Goal: Task Accomplishment & Management: Use online tool/utility

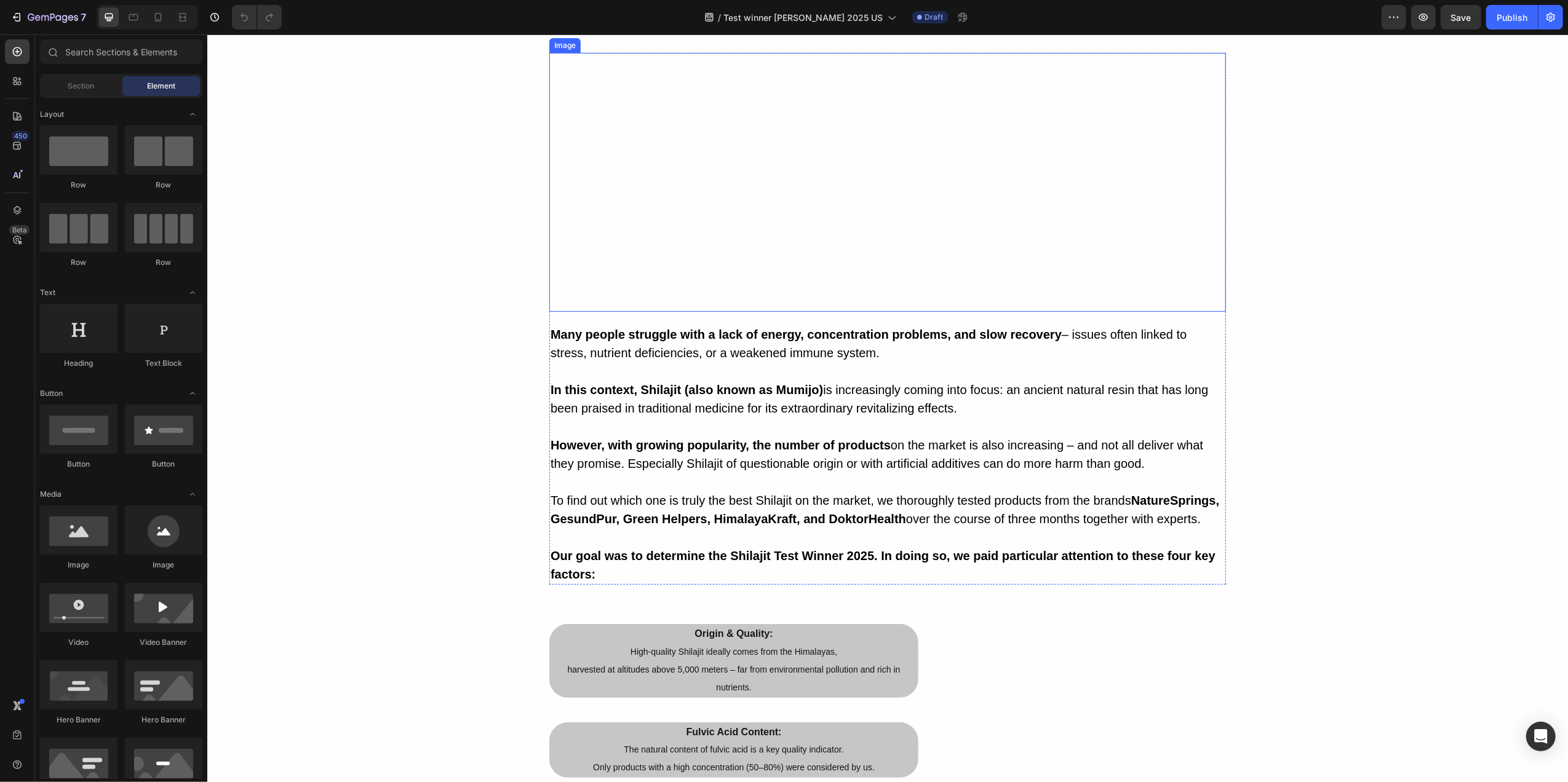
scroll to position [328, 0]
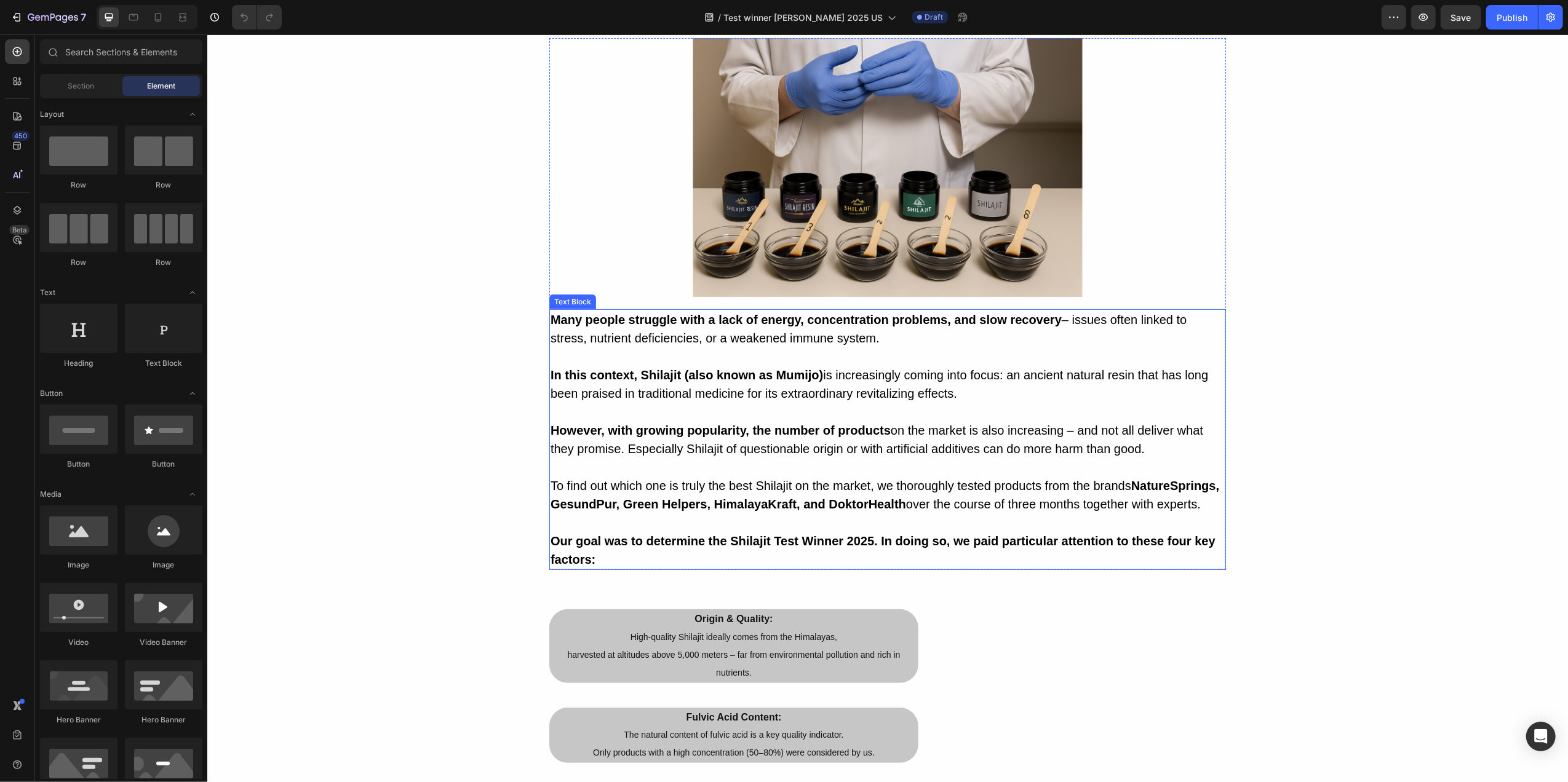
click at [603, 511] on strong "NatureSprings, GesundPur, Green Helpers, HimalayaKraft, and DoktorHealth" at bounding box center [884, 494] width 669 height 32
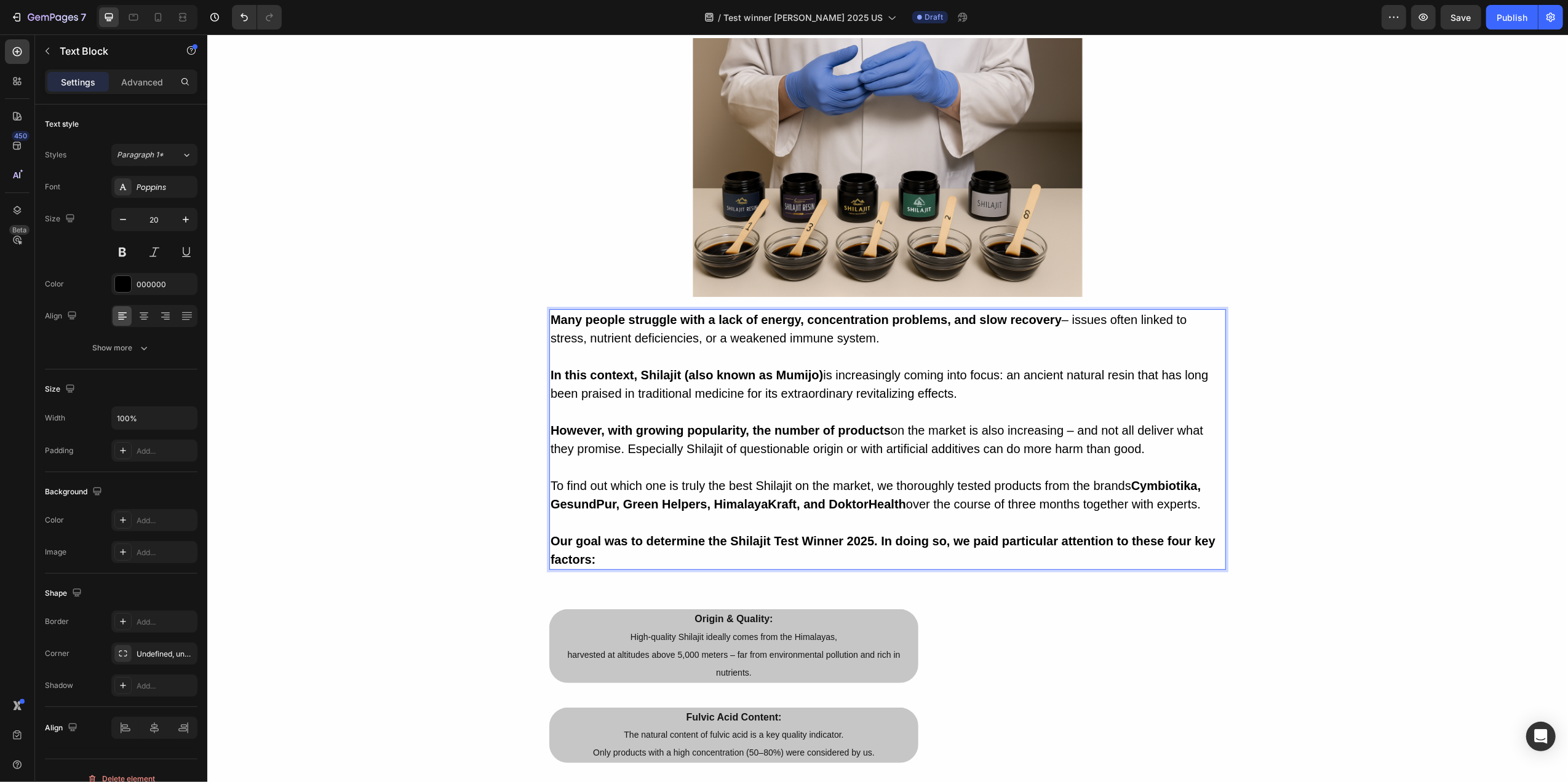
click at [720, 511] on strong "Cymbiotika, GesundPur, Green Helpers, HimalayaKraft, and DoktorHealth" at bounding box center [875, 494] width 651 height 32
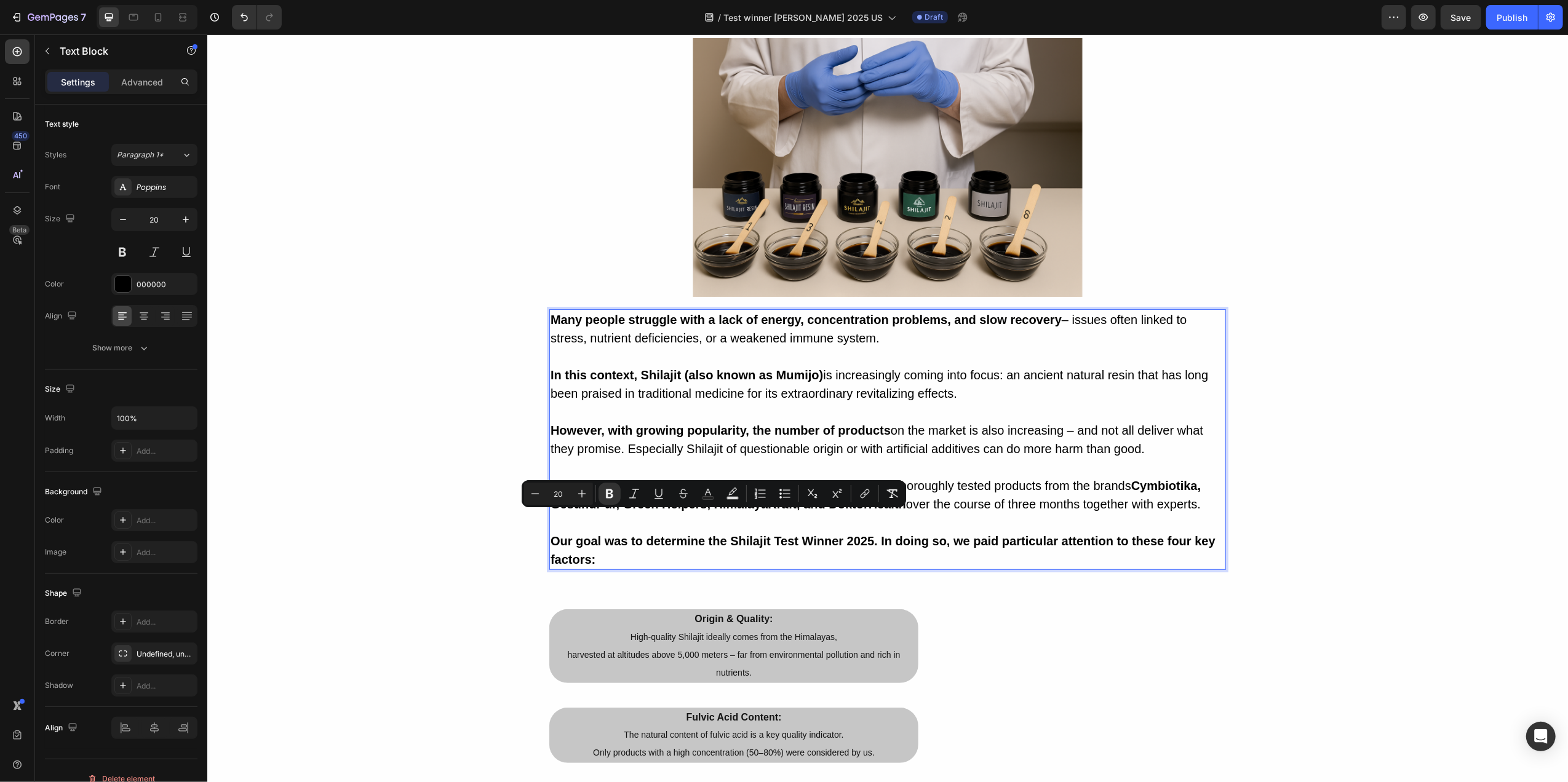
click at [756, 511] on strong "Cymbiotika, GesundPur, Green Helpers, HimalayaKraft, and DoktorHealth" at bounding box center [875, 494] width 651 height 32
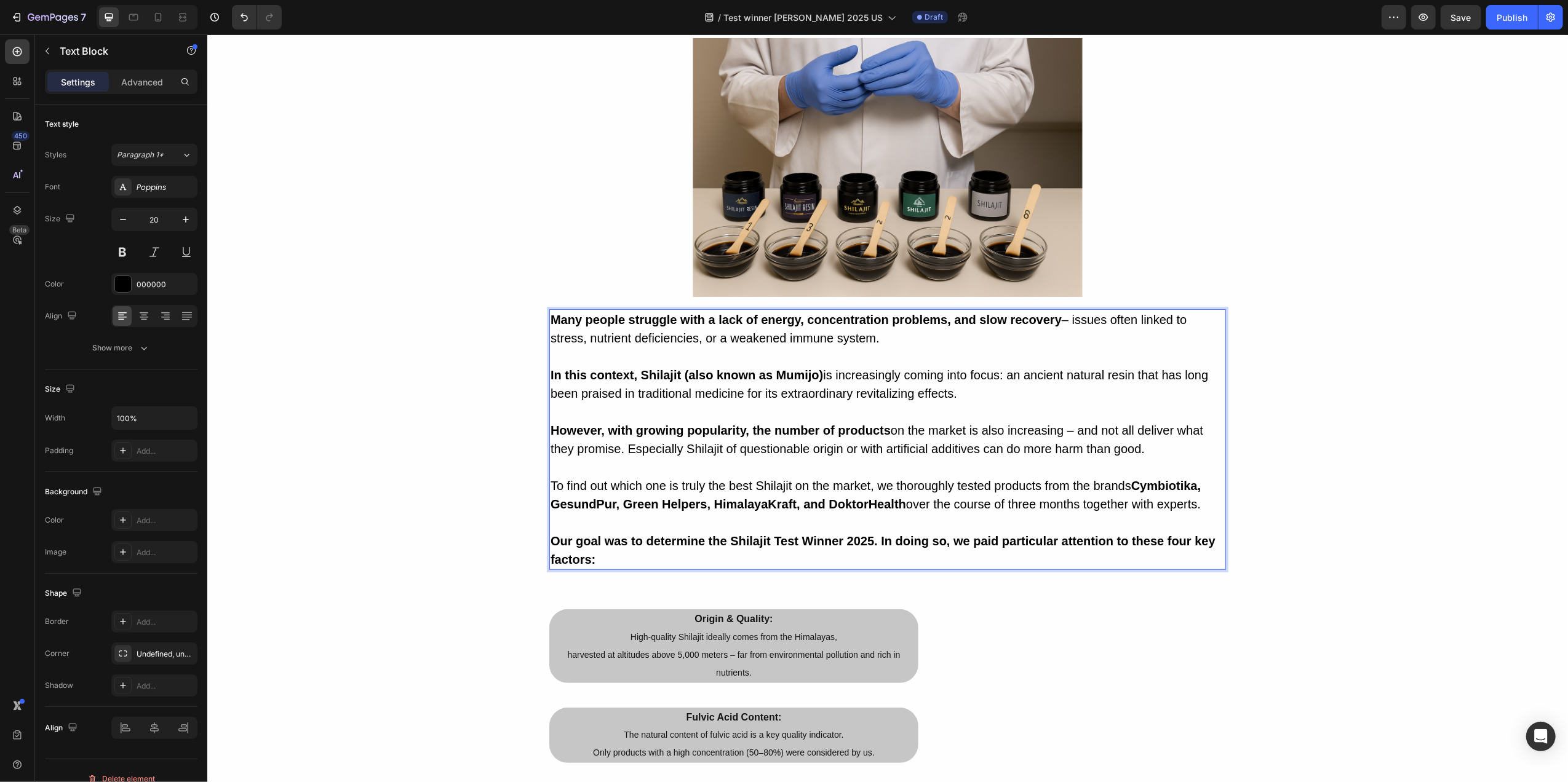
click at [769, 511] on strong "Cymbiotika, GesundPur, Green Helpers, HimalayaKraft, and DoktorHealth" at bounding box center [875, 494] width 651 height 32
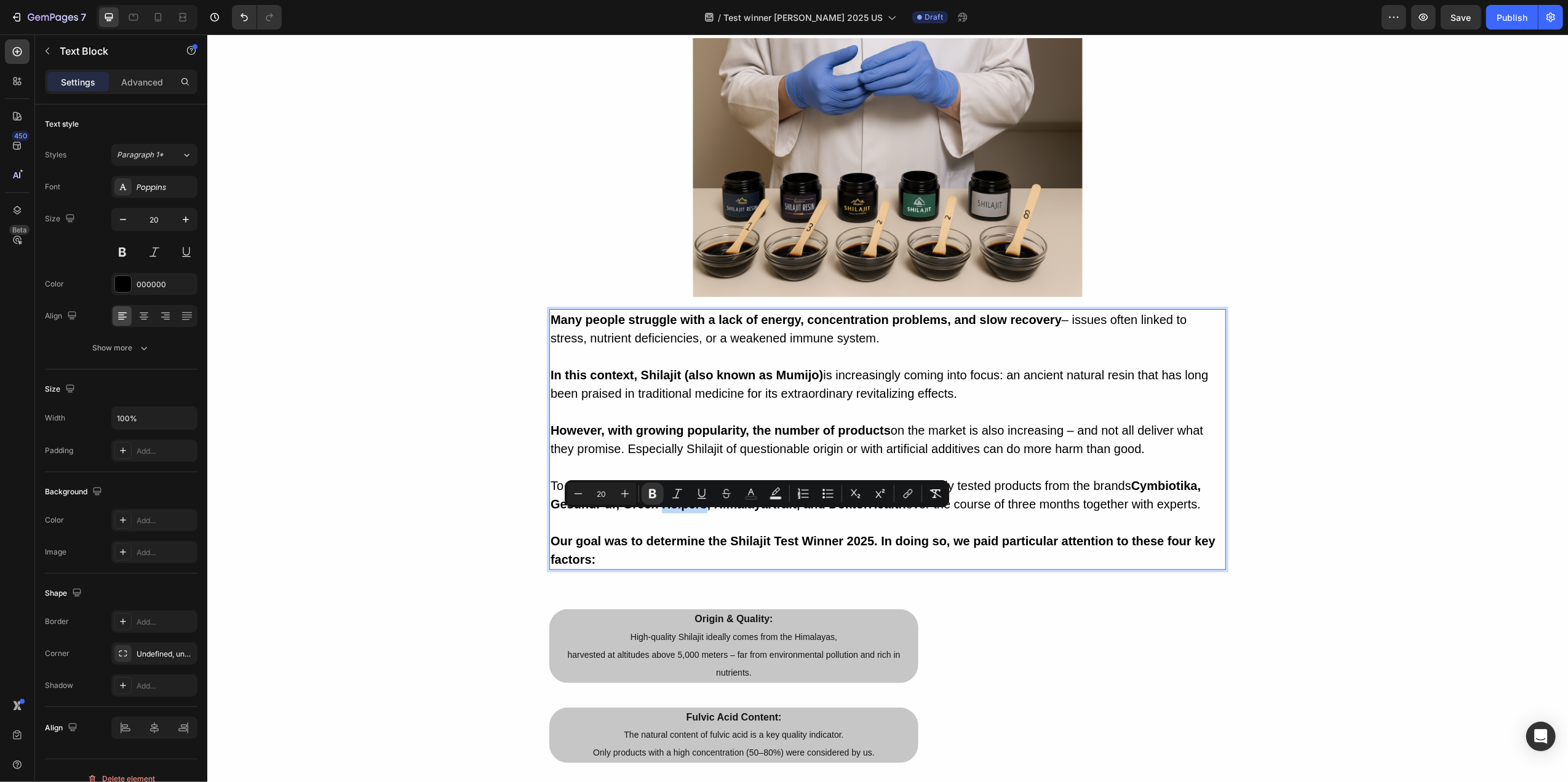
click at [775, 511] on strong "Cymbiotika, GesundPur, Green Helpers, HimalayaKraft, and DoktorHealth" at bounding box center [875, 494] width 651 height 32
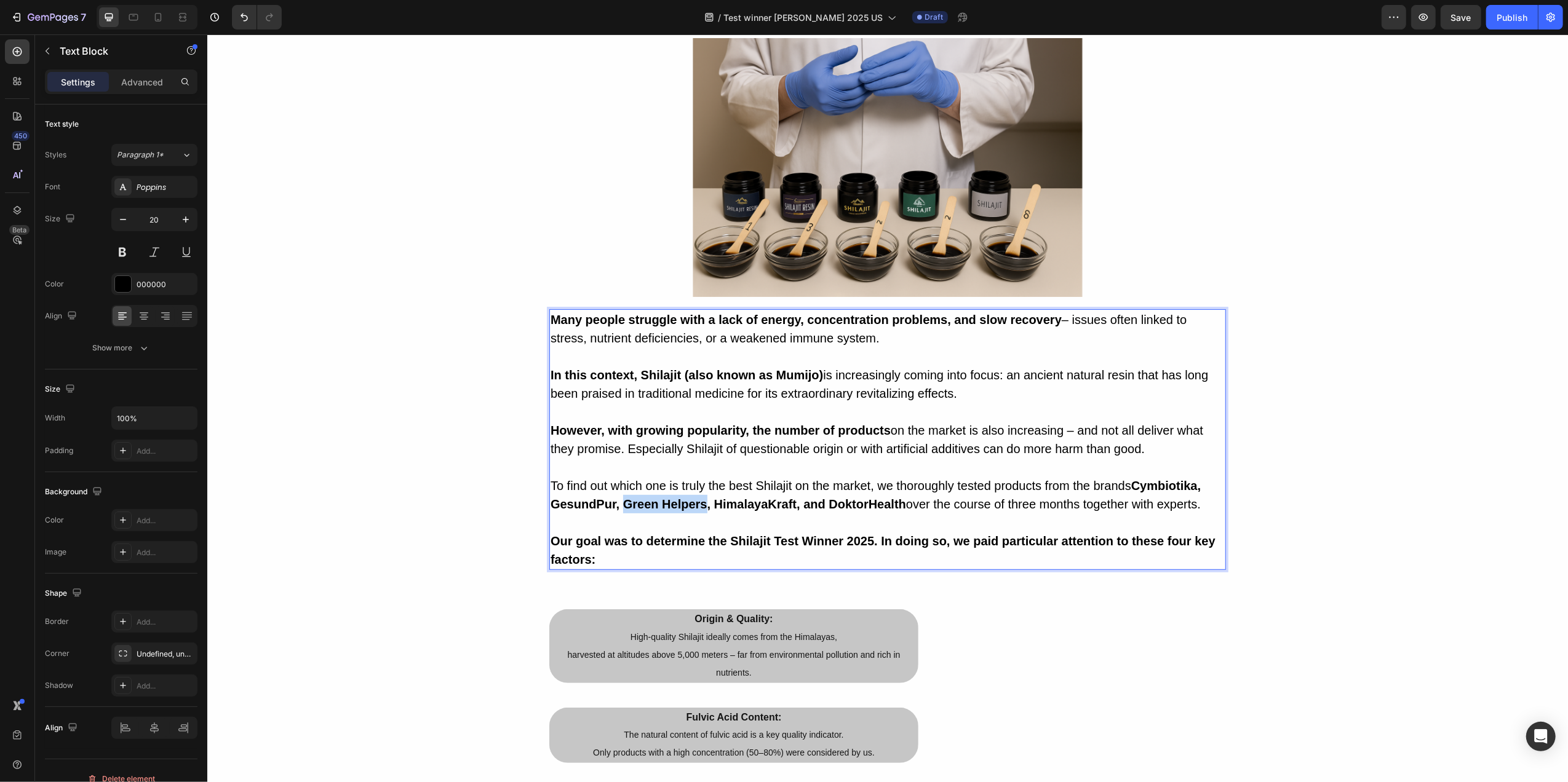
drag, startPoint x: 779, startPoint y: 522, endPoint x: 692, endPoint y: 520, distance: 87.0
click at [692, 511] on strong "Cymbiotika, GesundPur, Green Helpers, HimalayaKraft, and DoktorHealth" at bounding box center [875, 494] width 651 height 32
click at [863, 511] on strong "Cymbiotika, GesundPur, BlackLotusShilajit, HimalayaKraft, and DoktorHealth" at bounding box center [875, 494] width 651 height 32
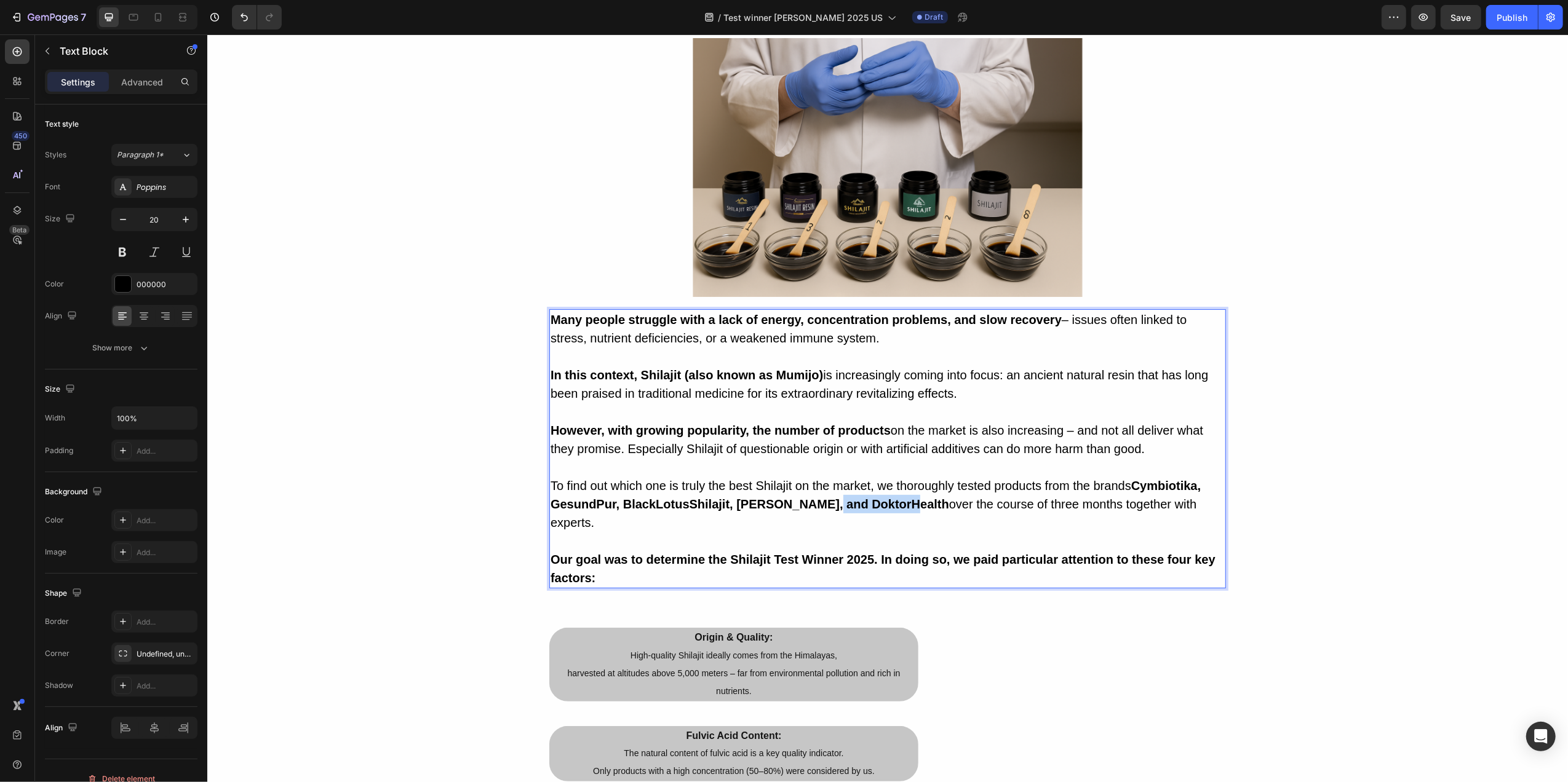
click at [923, 511] on strong "Cymbiotika, GesundPur, BlackLotusShilajit, [PERSON_NAME], and DoktorHealth" at bounding box center [875, 494] width 651 height 32
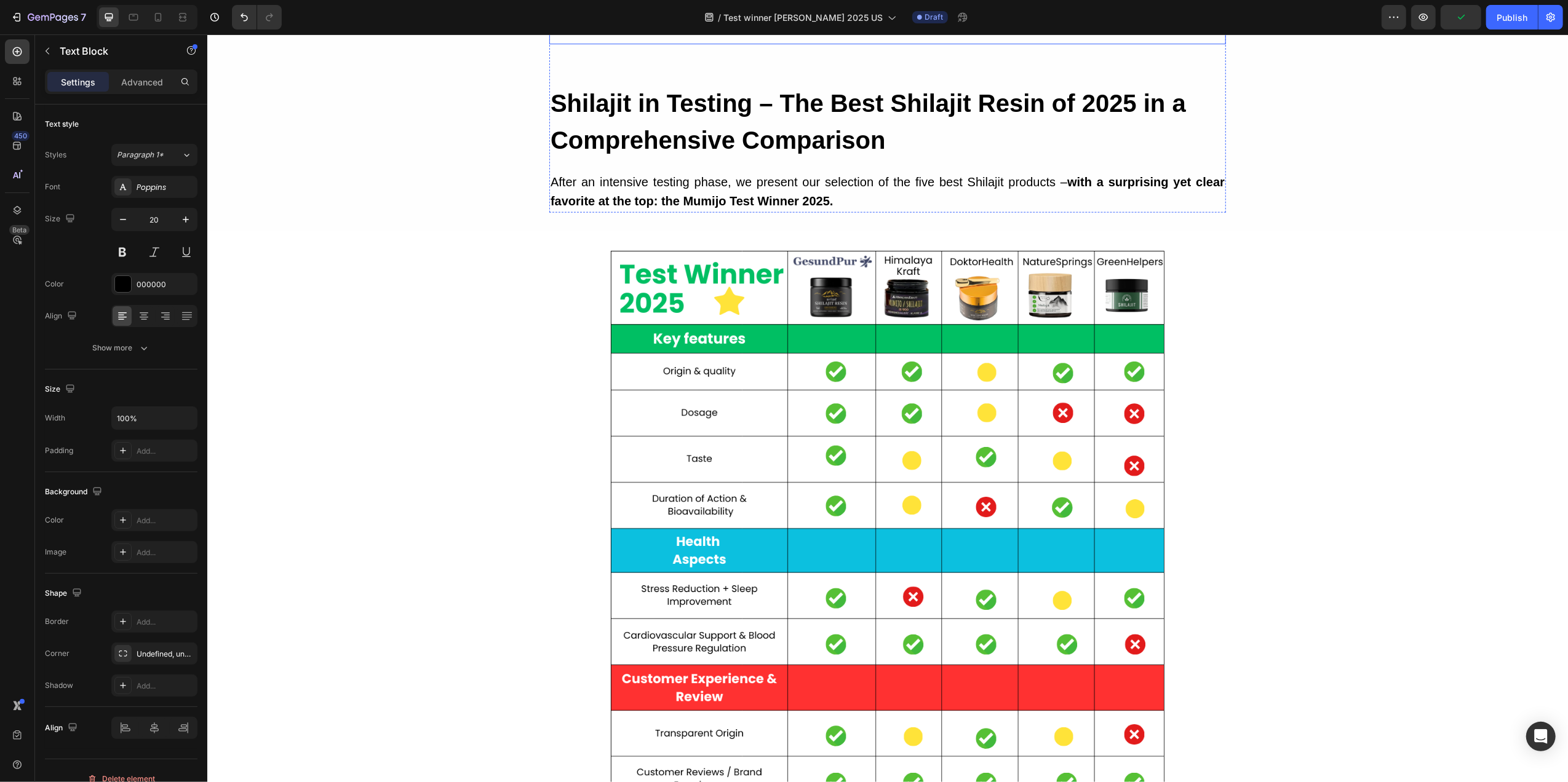
scroll to position [1312, 0]
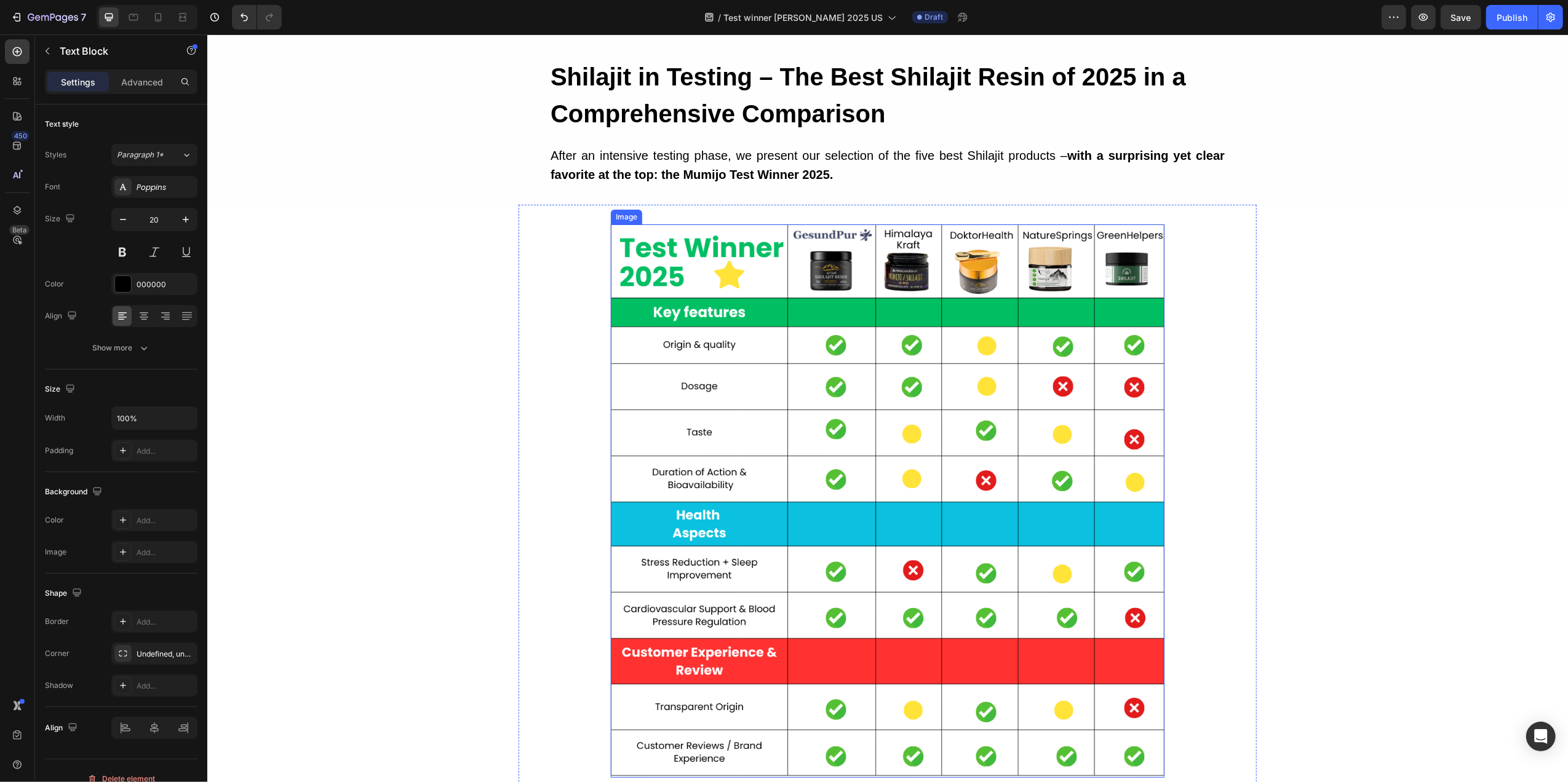
click at [773, 345] on img at bounding box center [887, 501] width 554 height 554
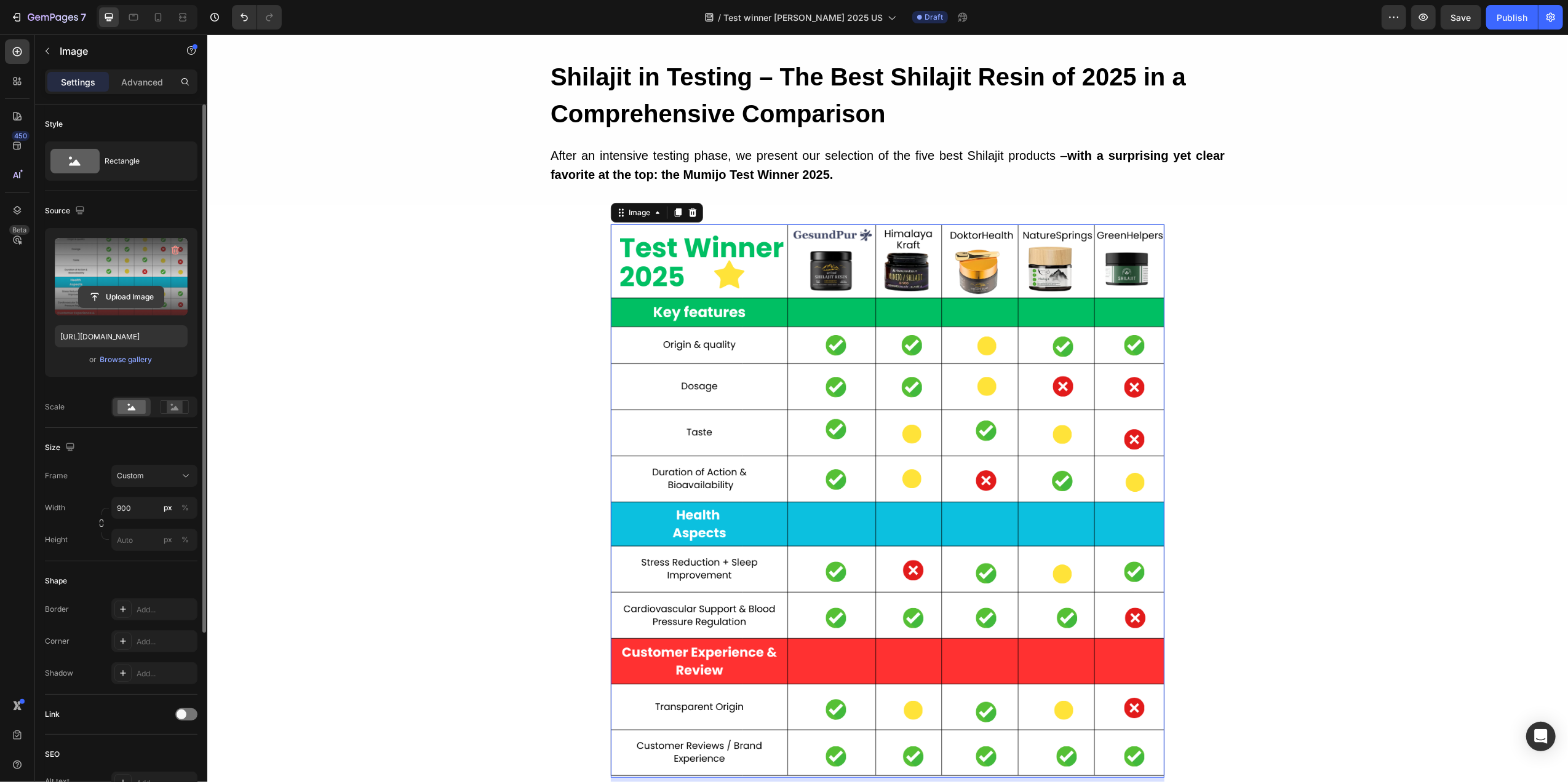
click at [121, 297] on input "file" at bounding box center [121, 297] width 84 height 21
type input "[URL][DOMAIN_NAME]"
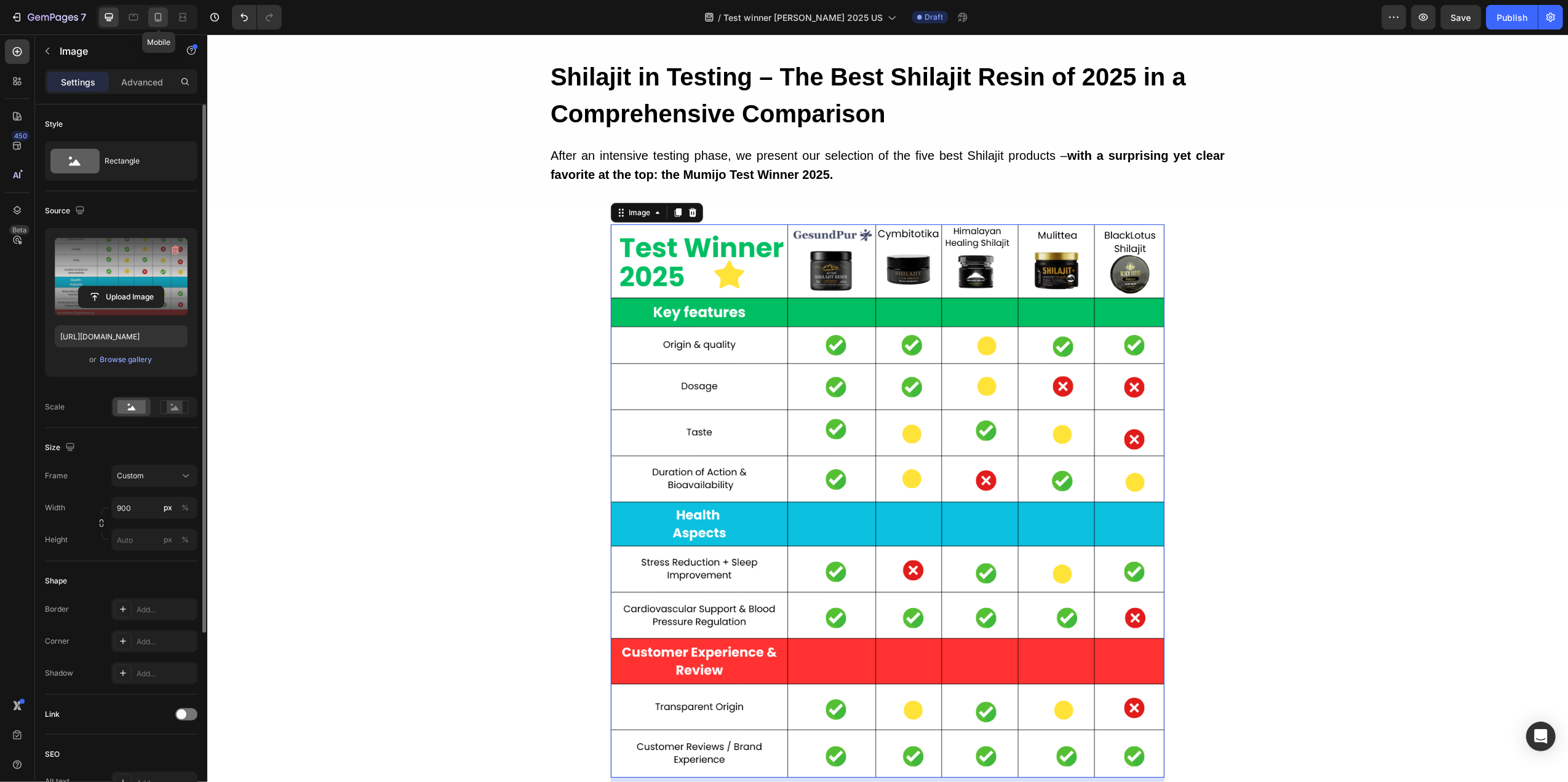
click at [161, 17] on icon at bounding box center [158, 16] width 7 height 9
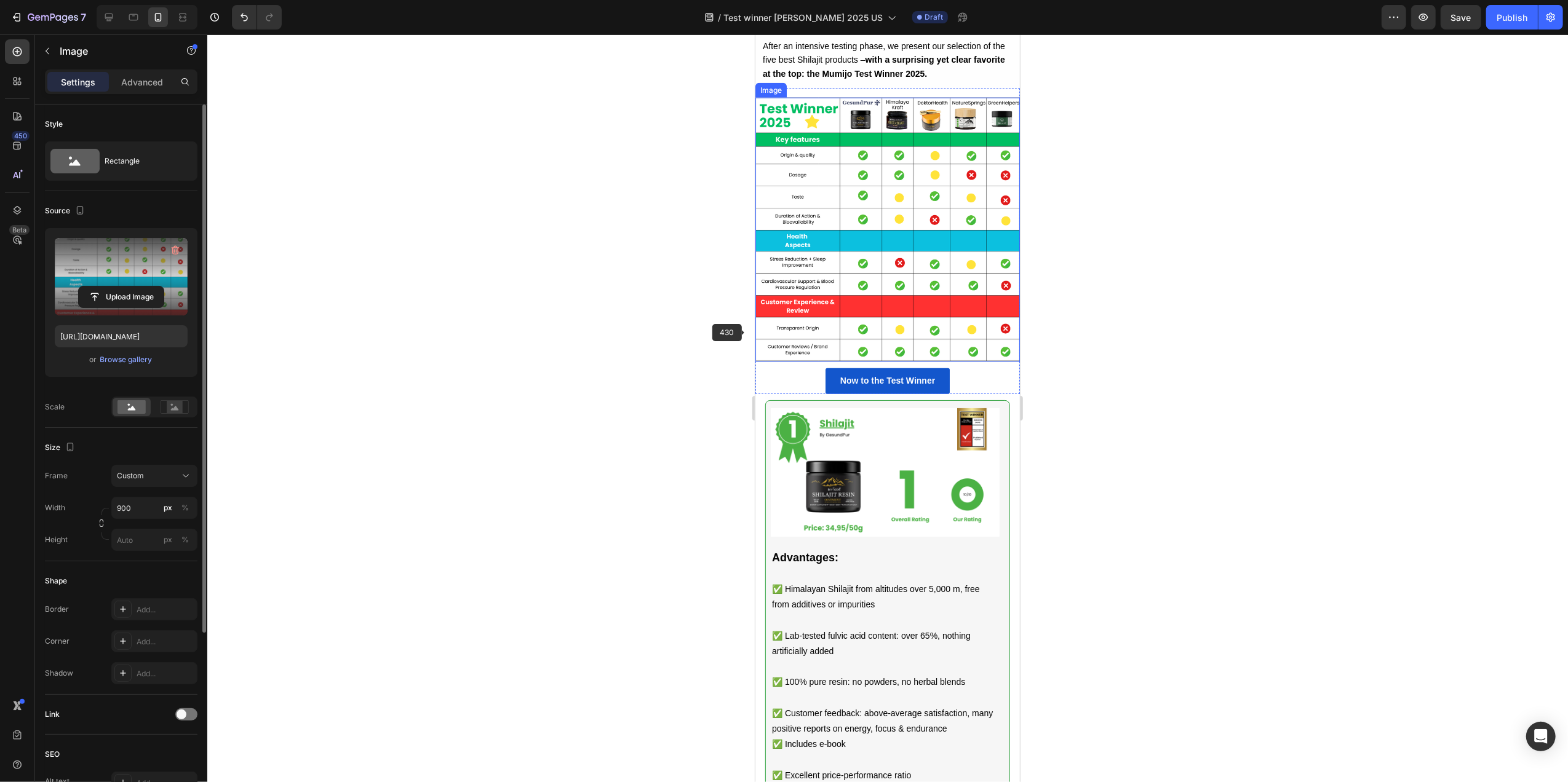
scroll to position [1264, 0]
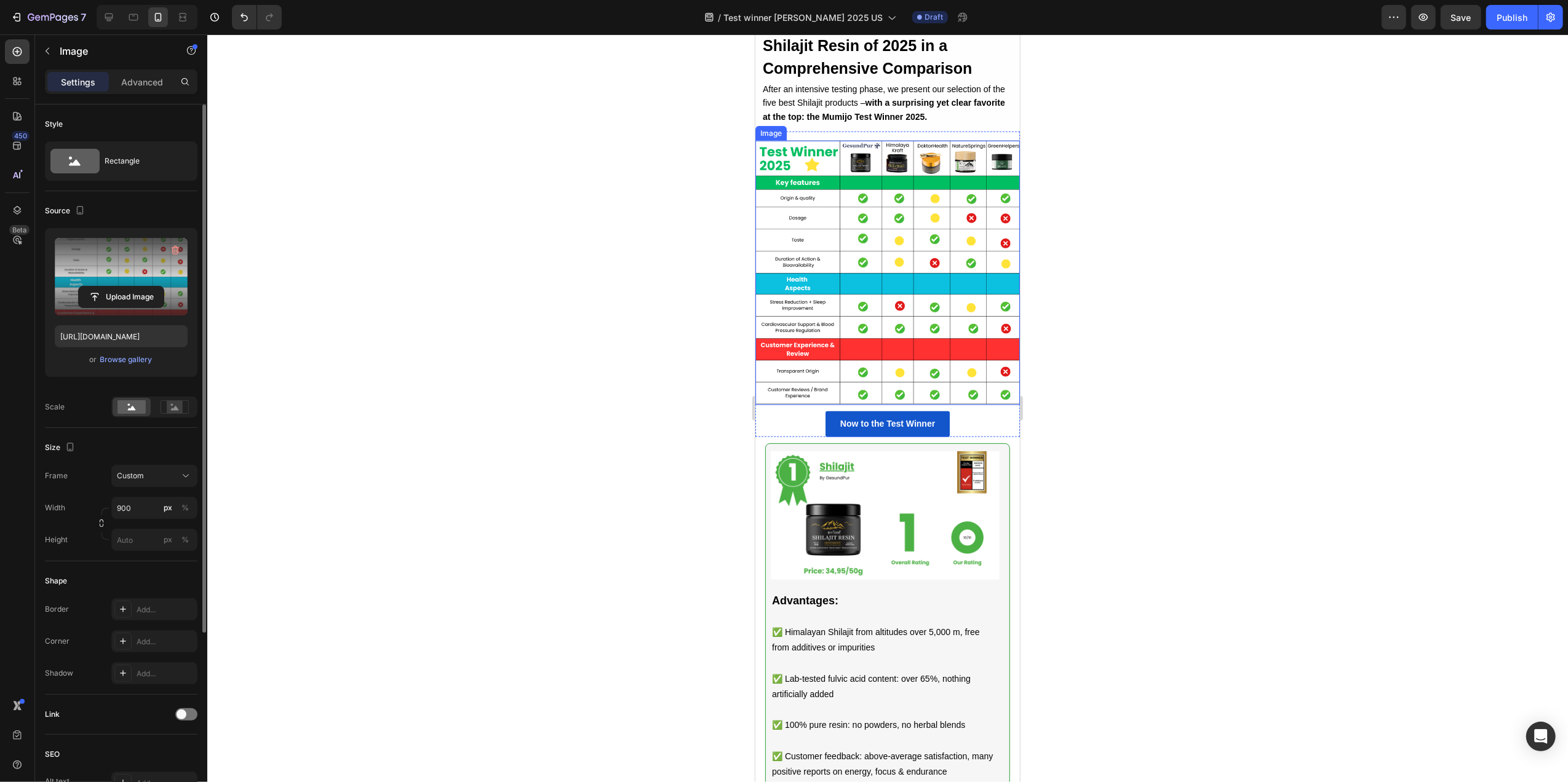
click at [863, 356] on img at bounding box center [888, 273] width 265 height 265
click at [119, 301] on input "file" at bounding box center [121, 297] width 84 height 21
type input "[URL][DOMAIN_NAME]"
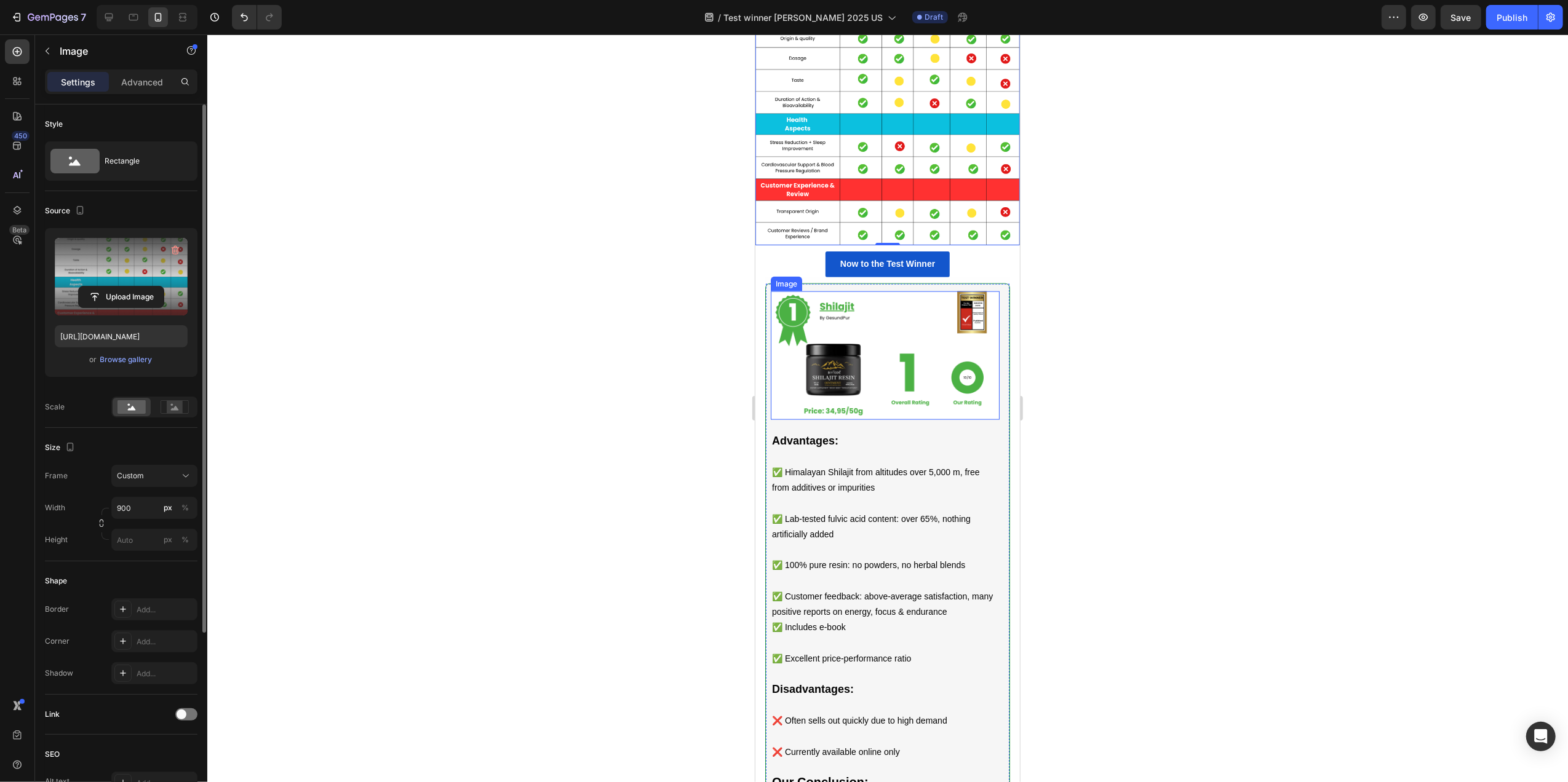
scroll to position [1428, 0]
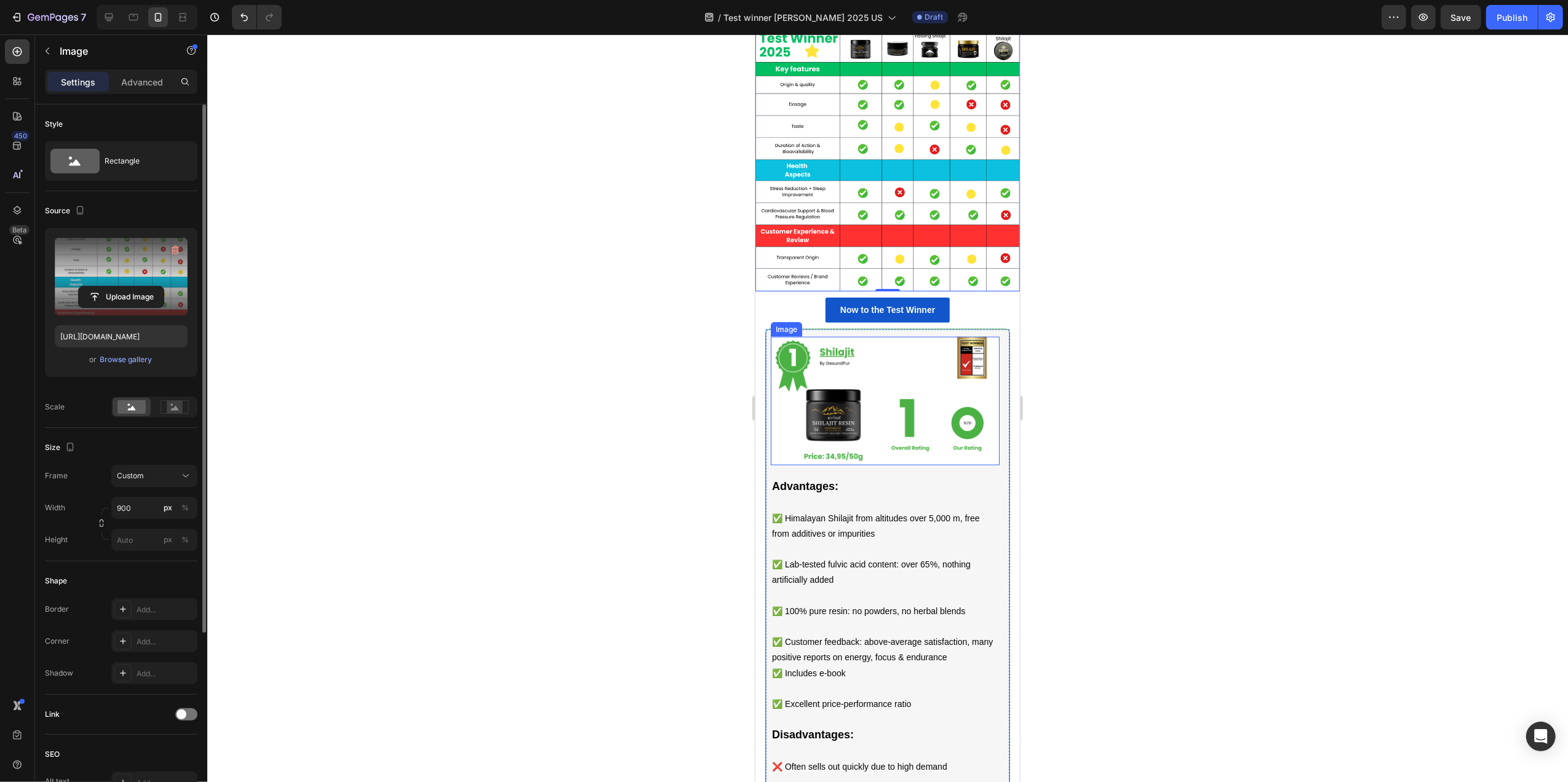
click at [867, 415] on img at bounding box center [885, 401] width 228 height 129
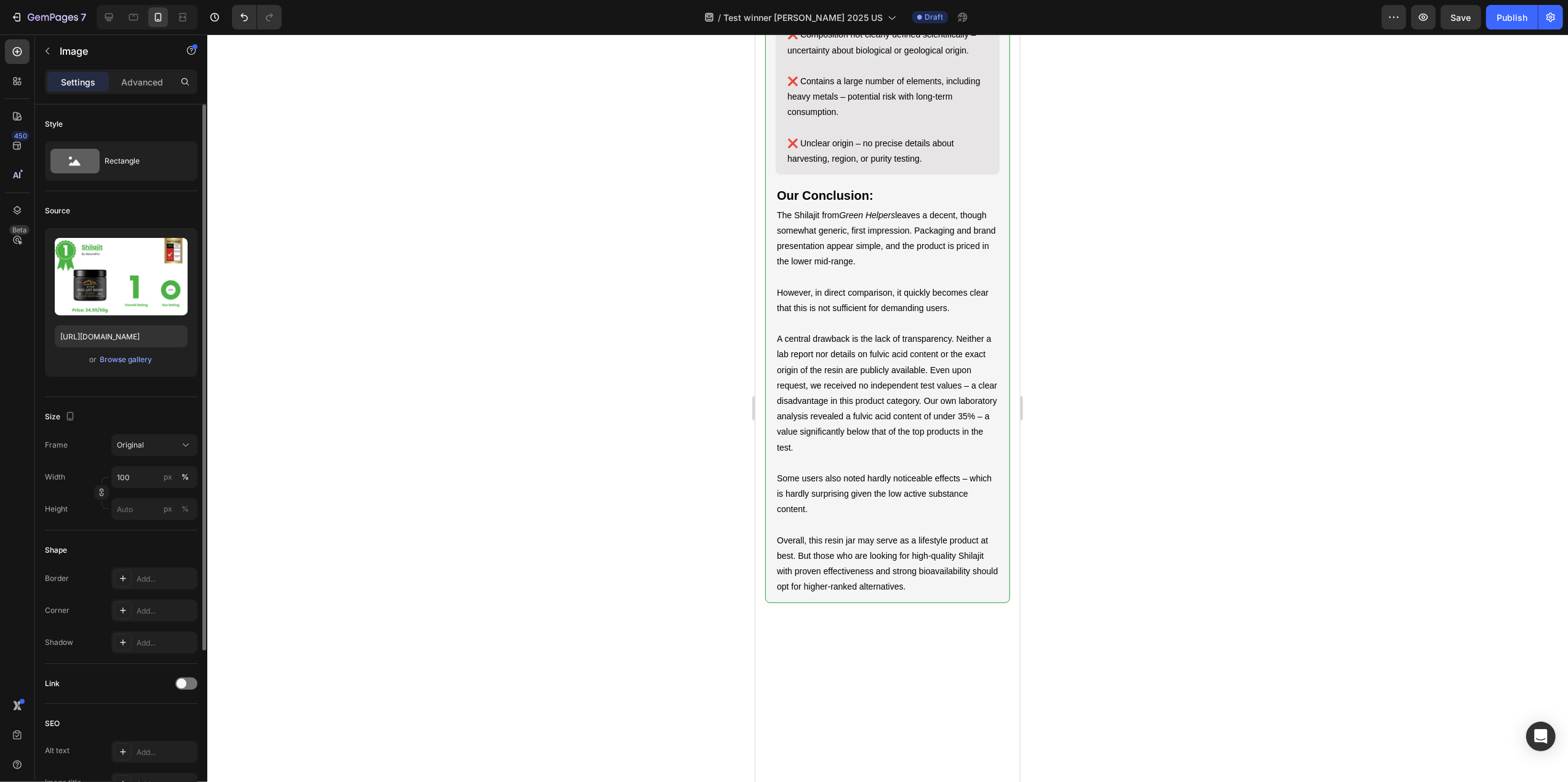
scroll to position [5364, 0]
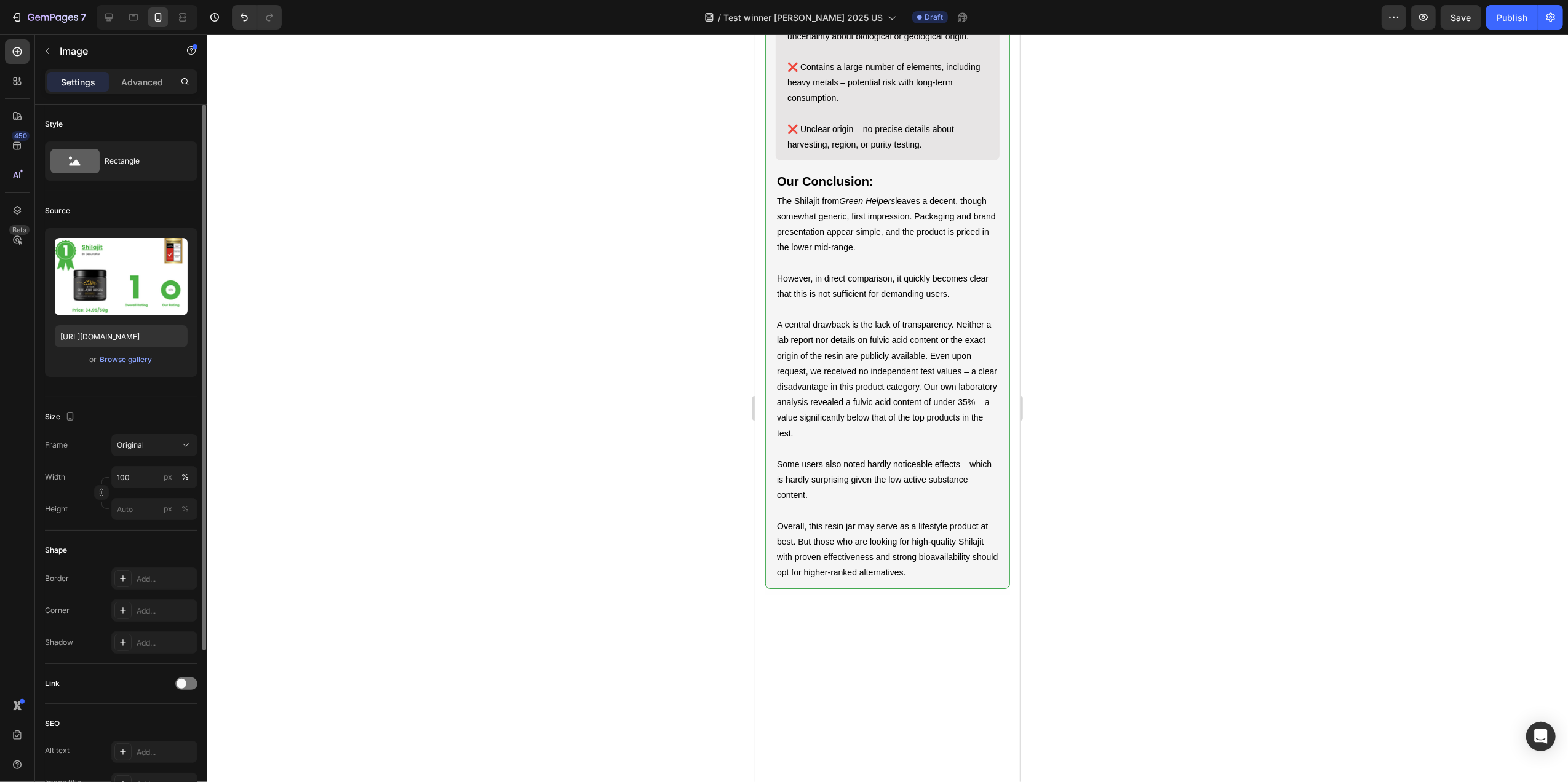
click at [108, 299] on input "file" at bounding box center [121, 297] width 84 height 21
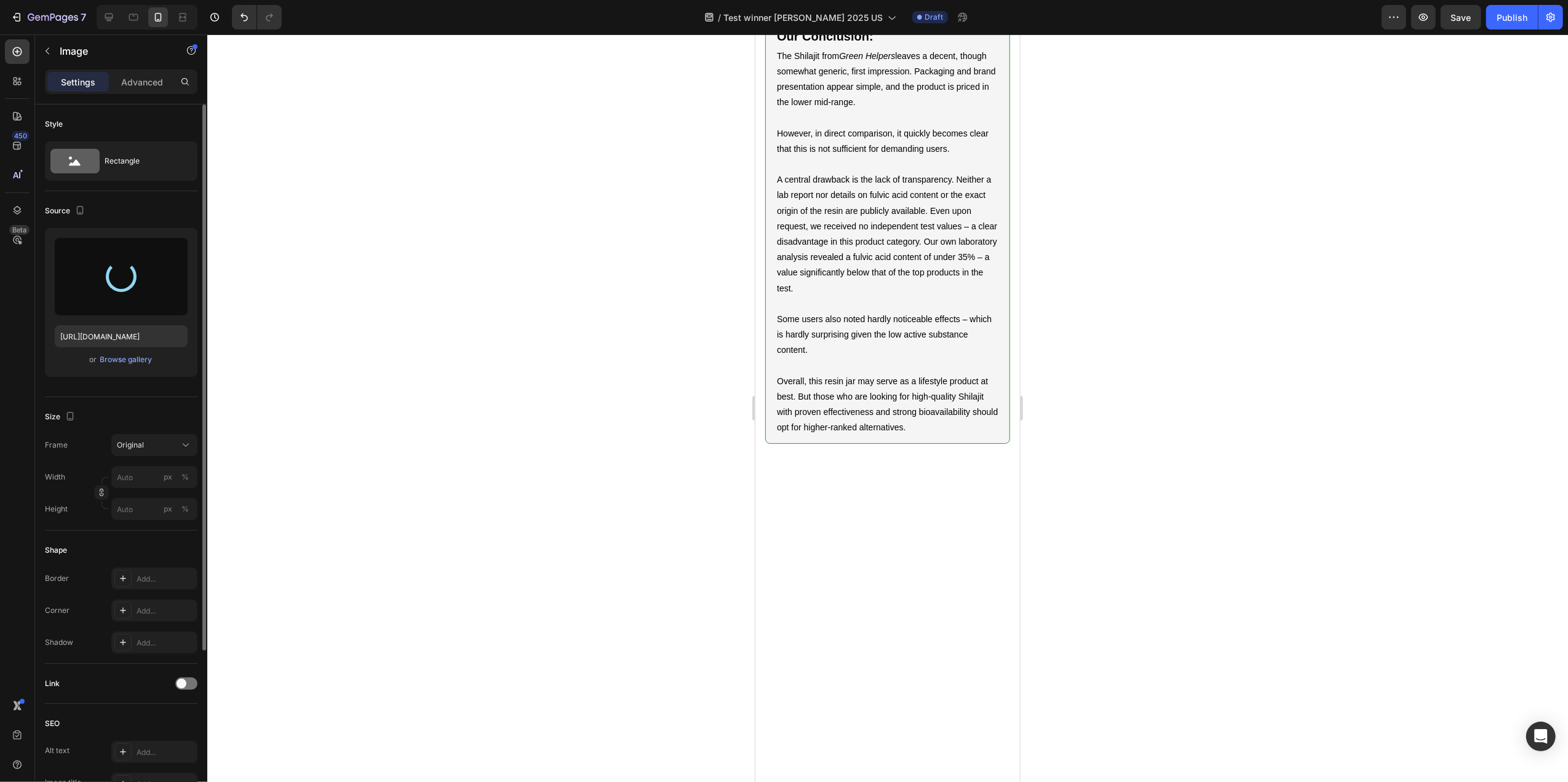
scroll to position [5529, 0]
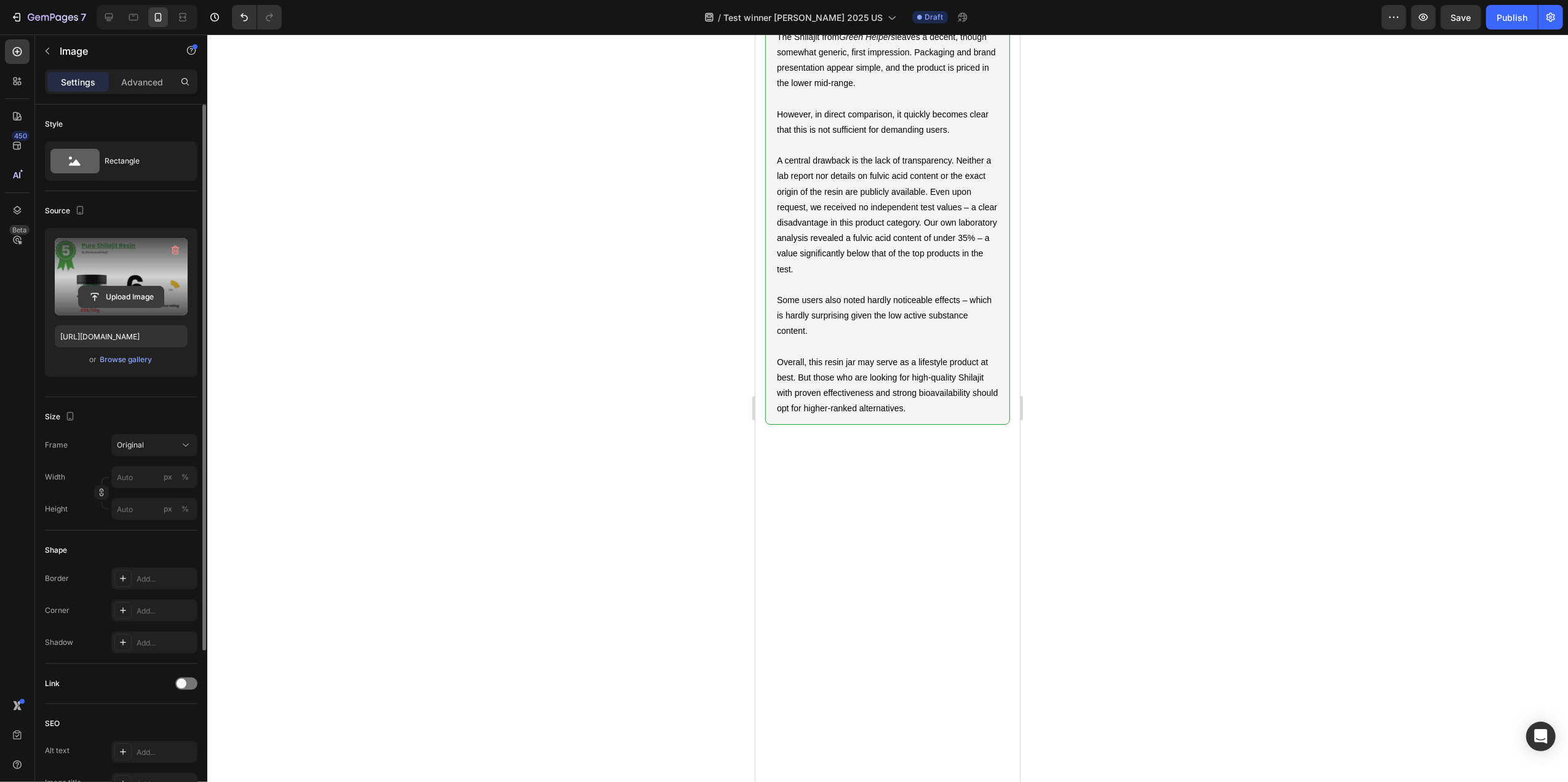
click at [112, 299] on input "file" at bounding box center [121, 297] width 84 height 21
click at [116, 18] on div at bounding box center [108, 17] width 20 height 20
type input "[URL][DOMAIN_NAME]"
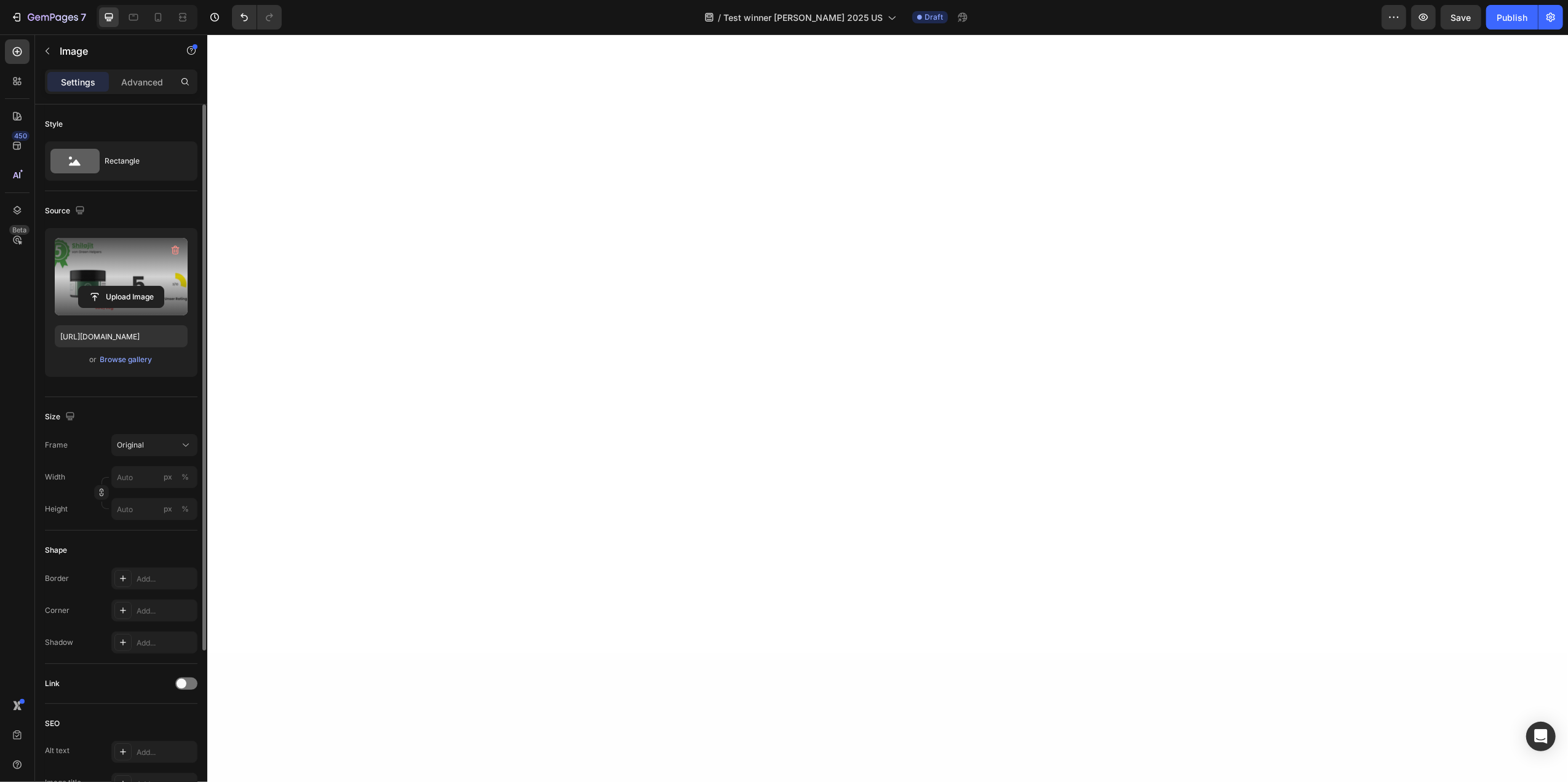
scroll to position [5486, 0]
click at [124, 308] on input "file" at bounding box center [121, 297] width 84 height 21
type input "[URL][DOMAIN_NAME]"
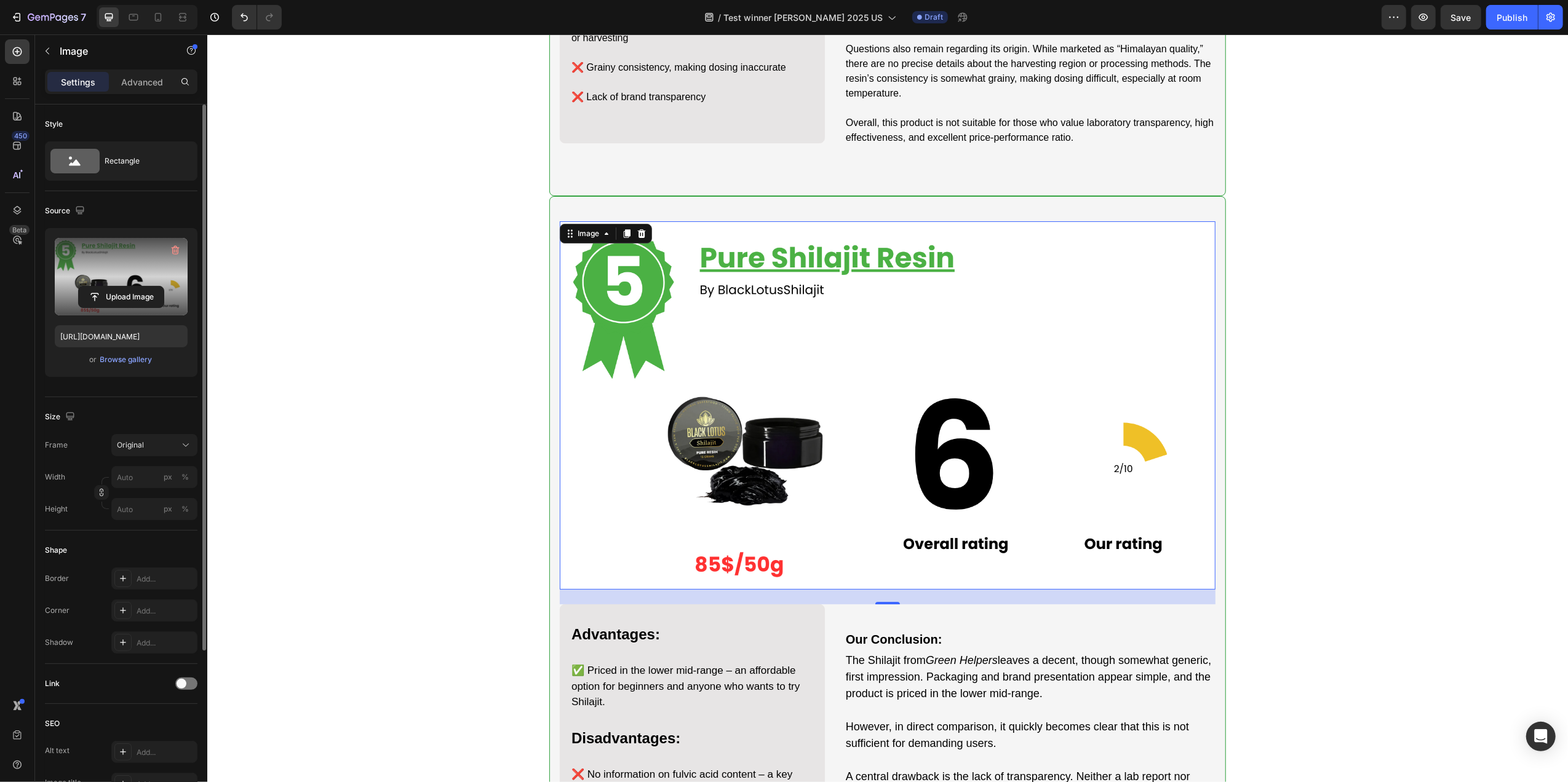
scroll to position [4501, 0]
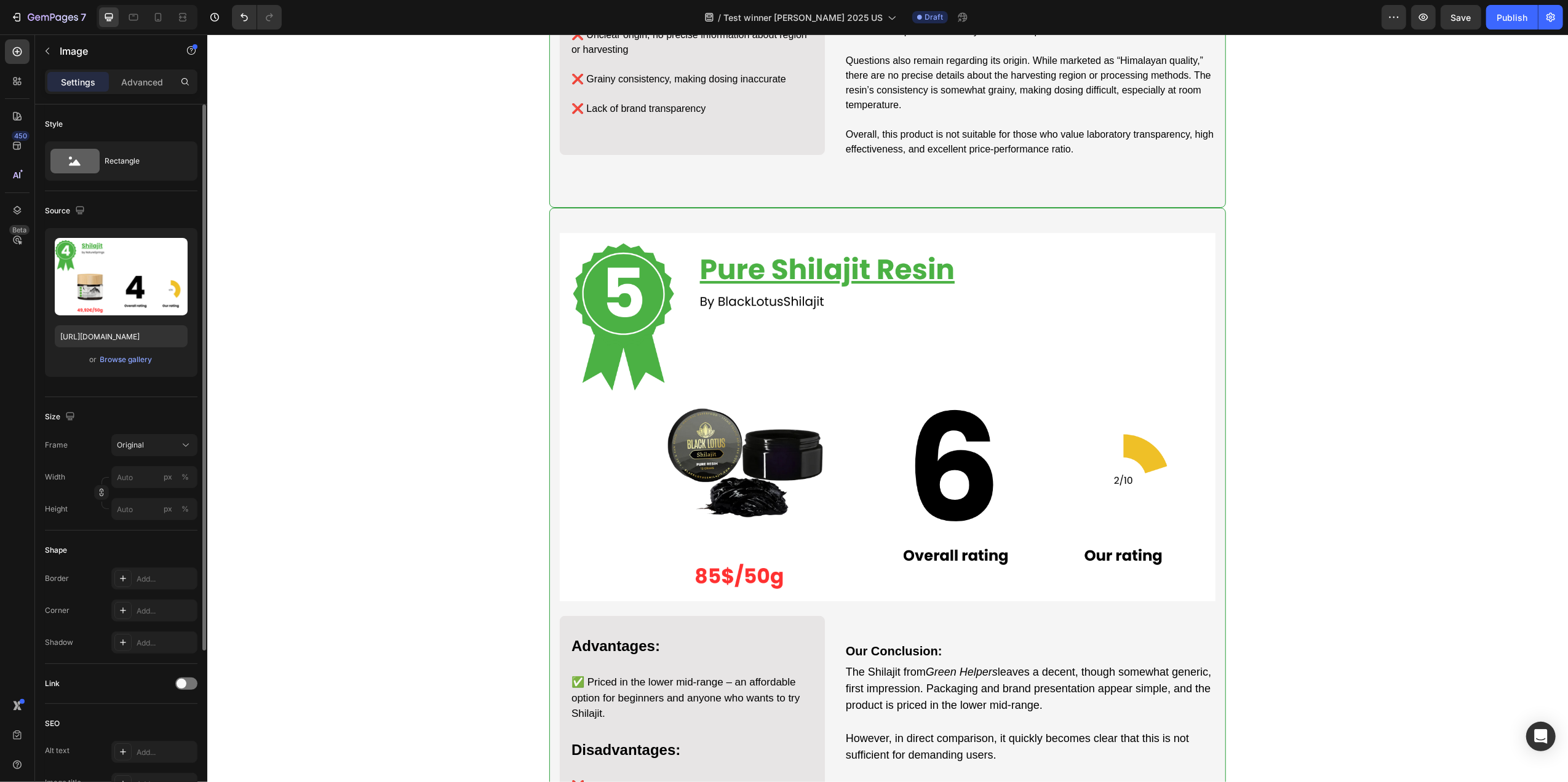
drag, startPoint x: 793, startPoint y: 316, endPoint x: 773, endPoint y: 315, distance: 20.0
click at [136, 297] on input "file" at bounding box center [121, 297] width 84 height 21
type input "[URL][DOMAIN_NAME]"
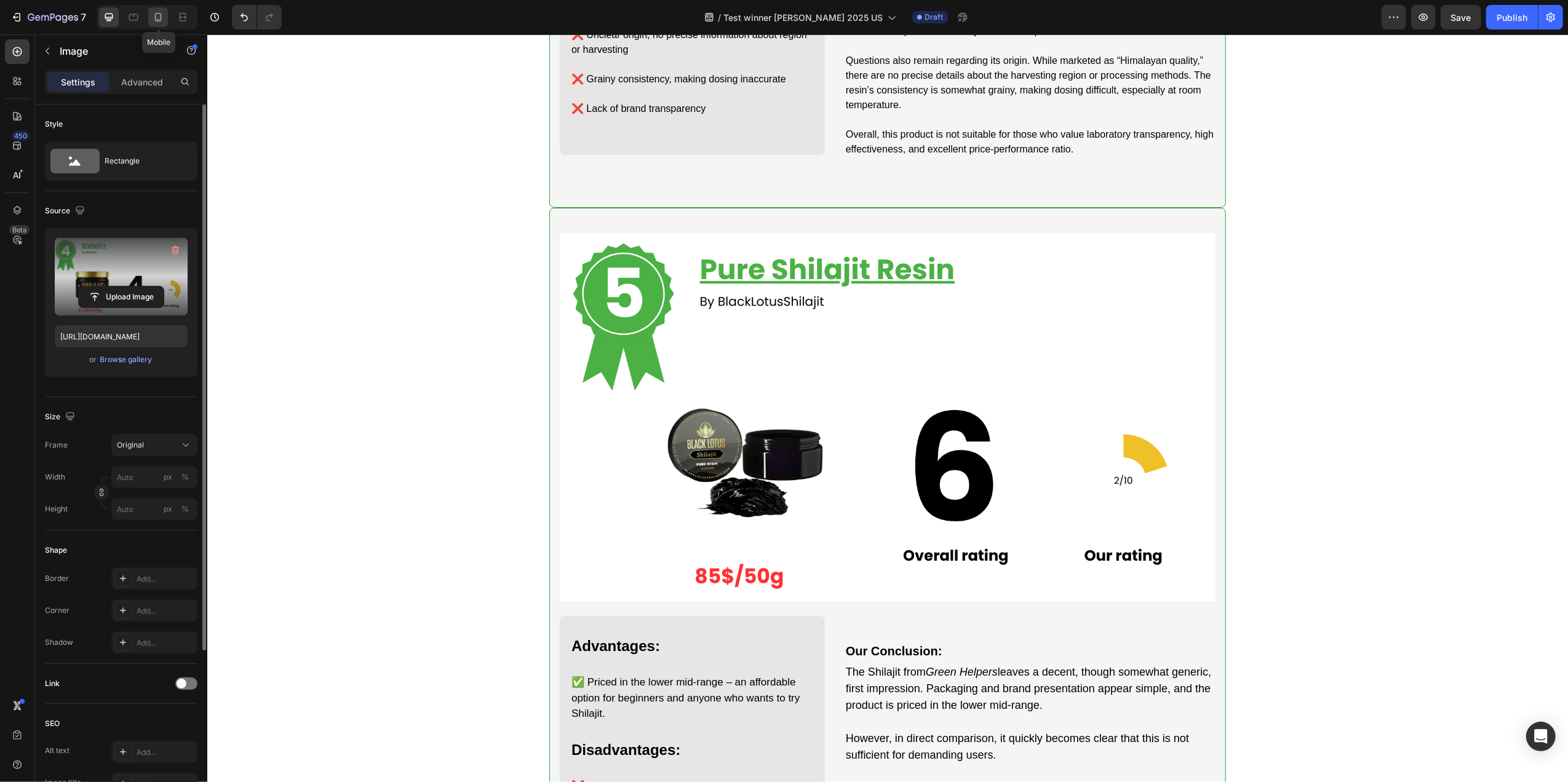
click at [162, 13] on icon at bounding box center [157, 17] width 12 height 12
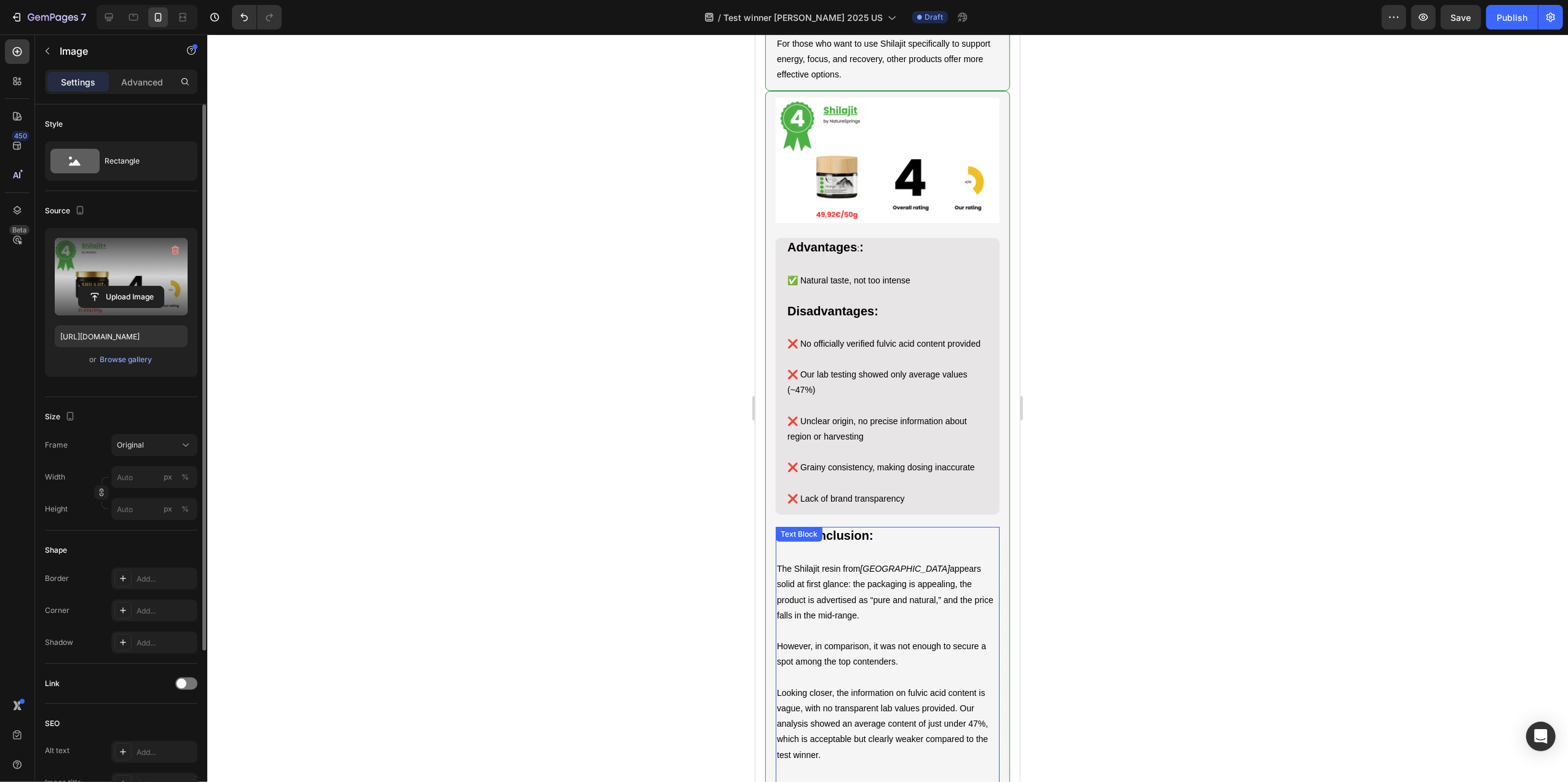
scroll to position [4056, 0]
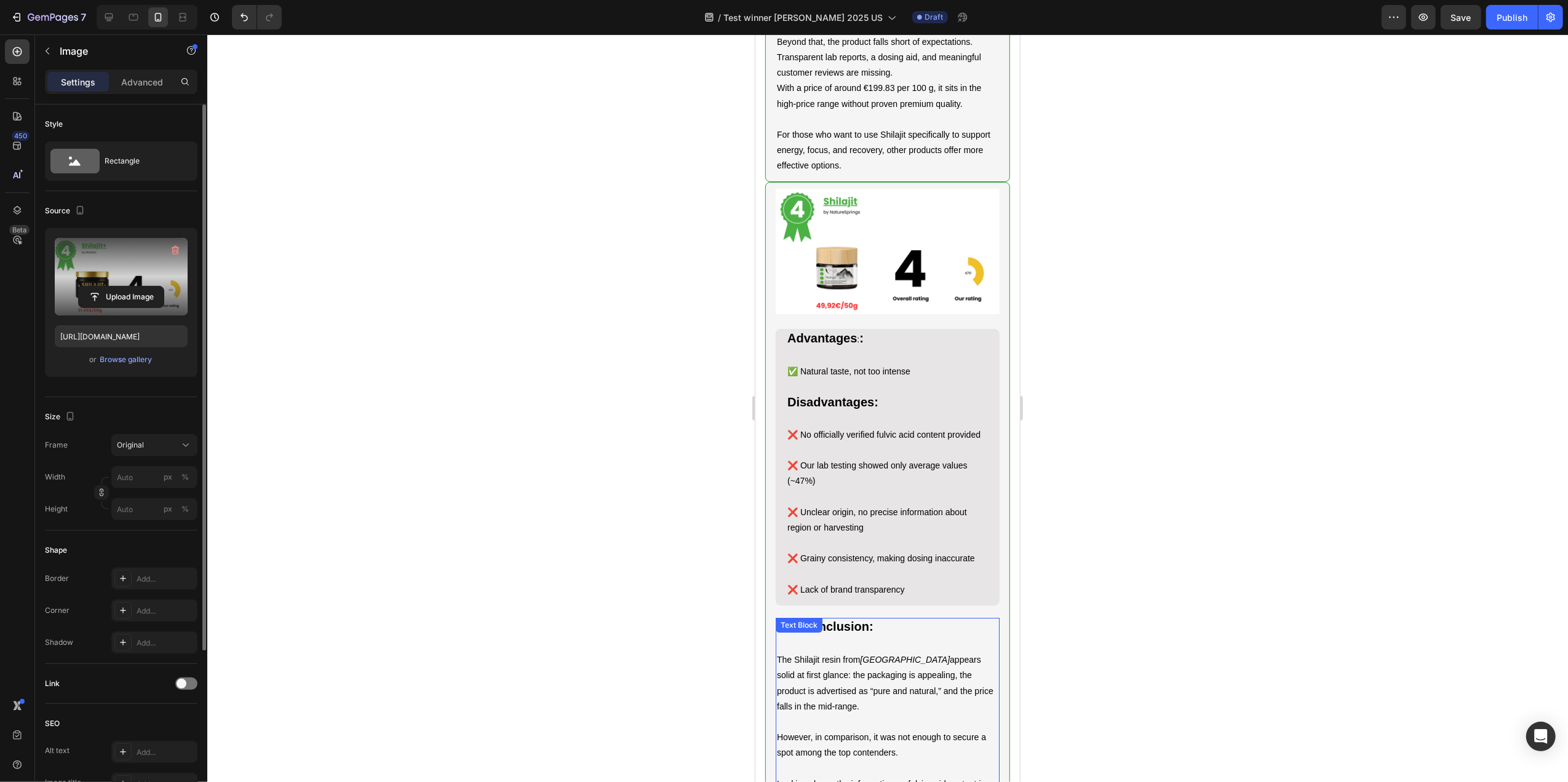
click at [858, 315] on img at bounding box center [887, 251] width 224 height 126
click at [124, 288] on input "file" at bounding box center [121, 297] width 84 height 21
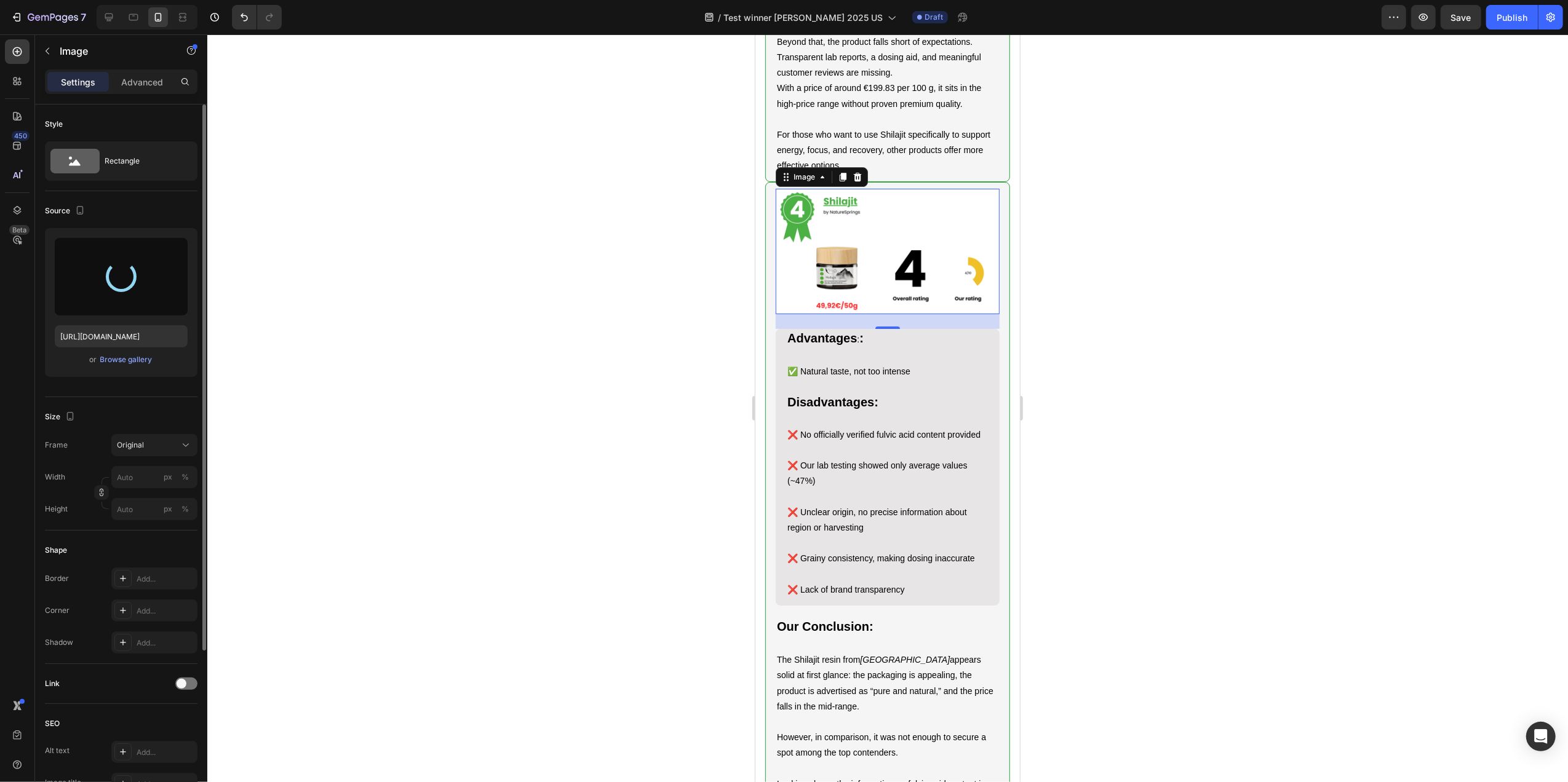
type input "[URL][DOMAIN_NAME]"
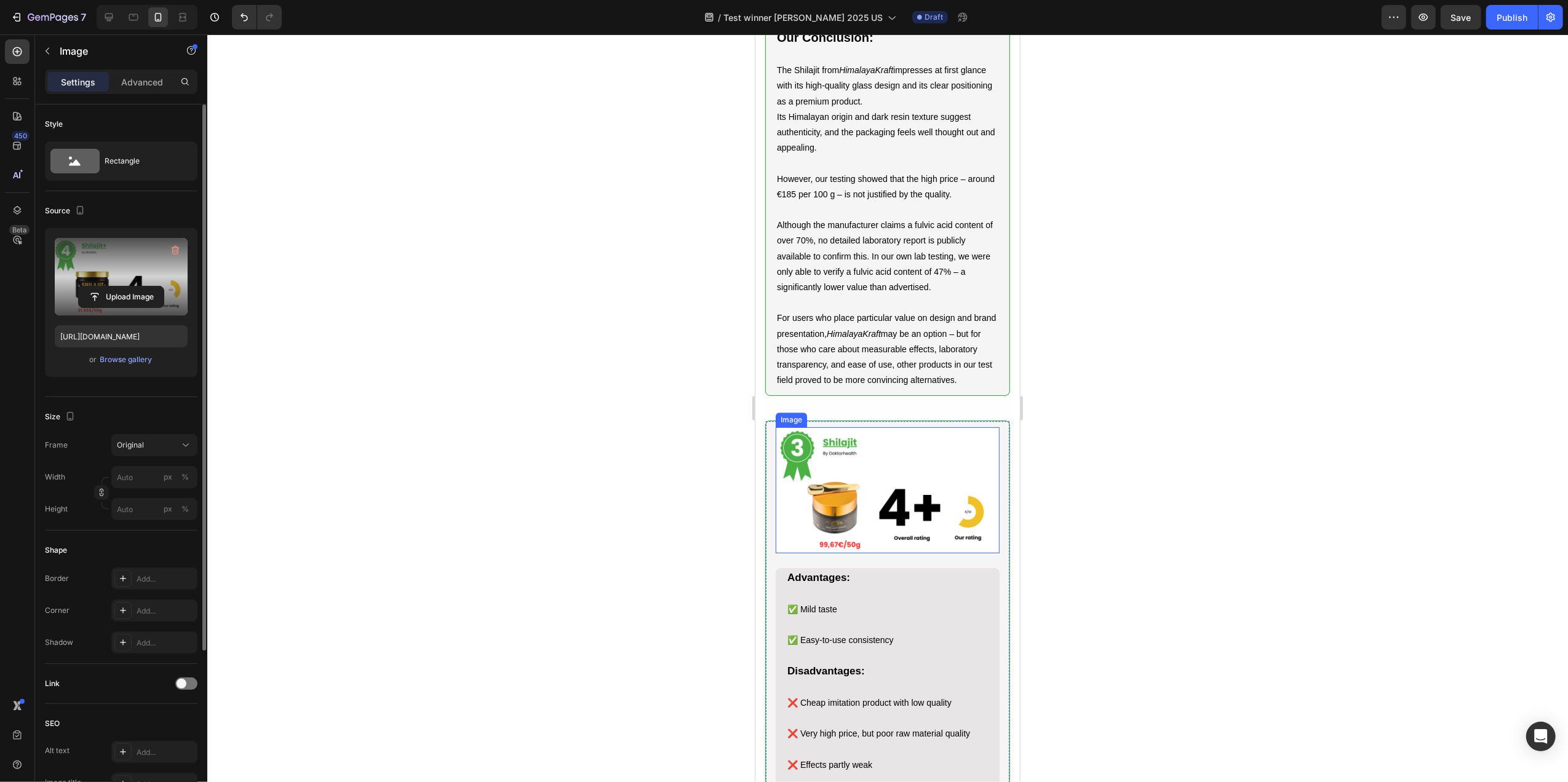
scroll to position [3602, 0]
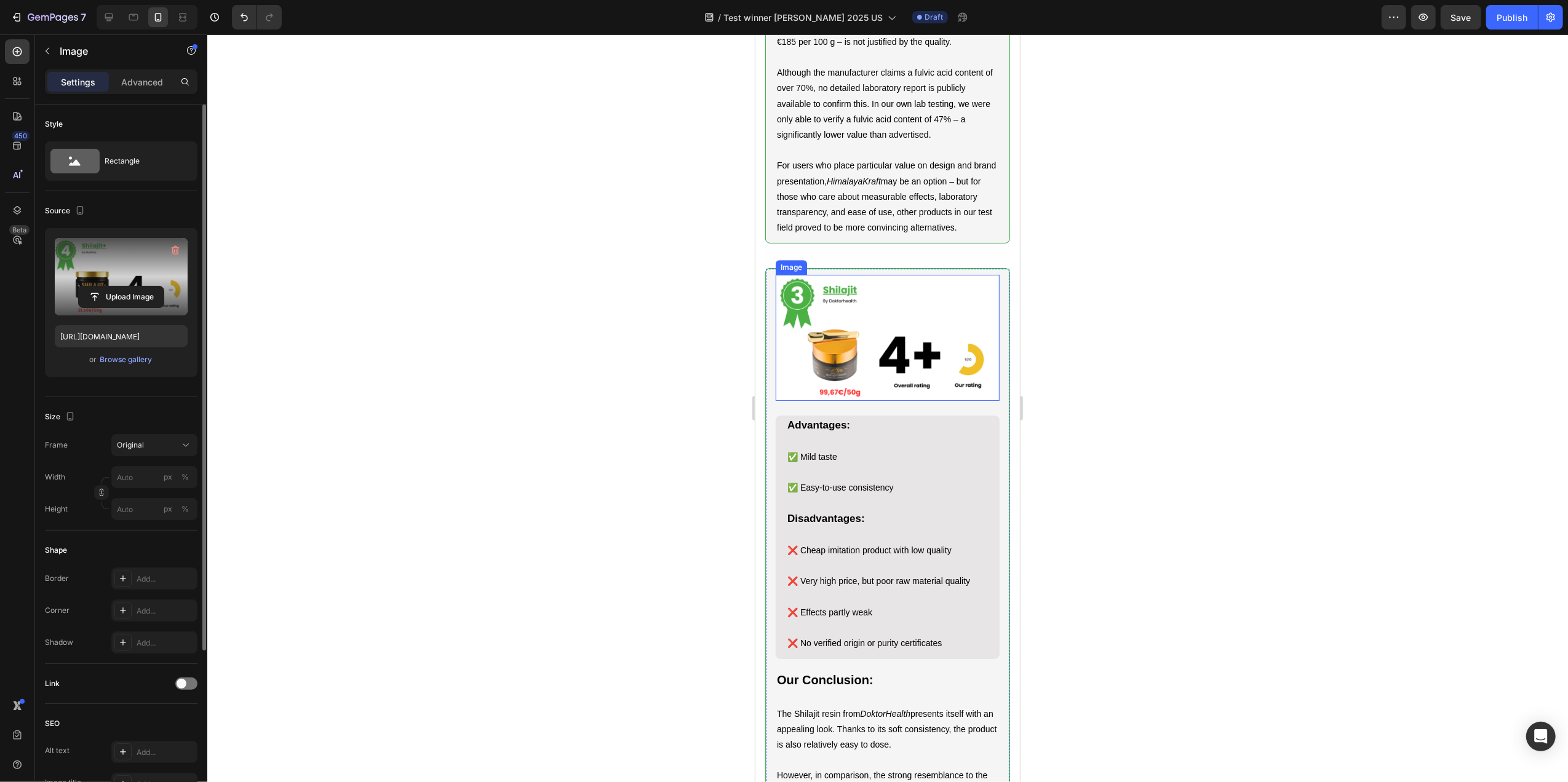
click at [864, 401] on img at bounding box center [887, 338] width 224 height 126
click at [116, 300] on input "file" at bounding box center [121, 297] width 84 height 21
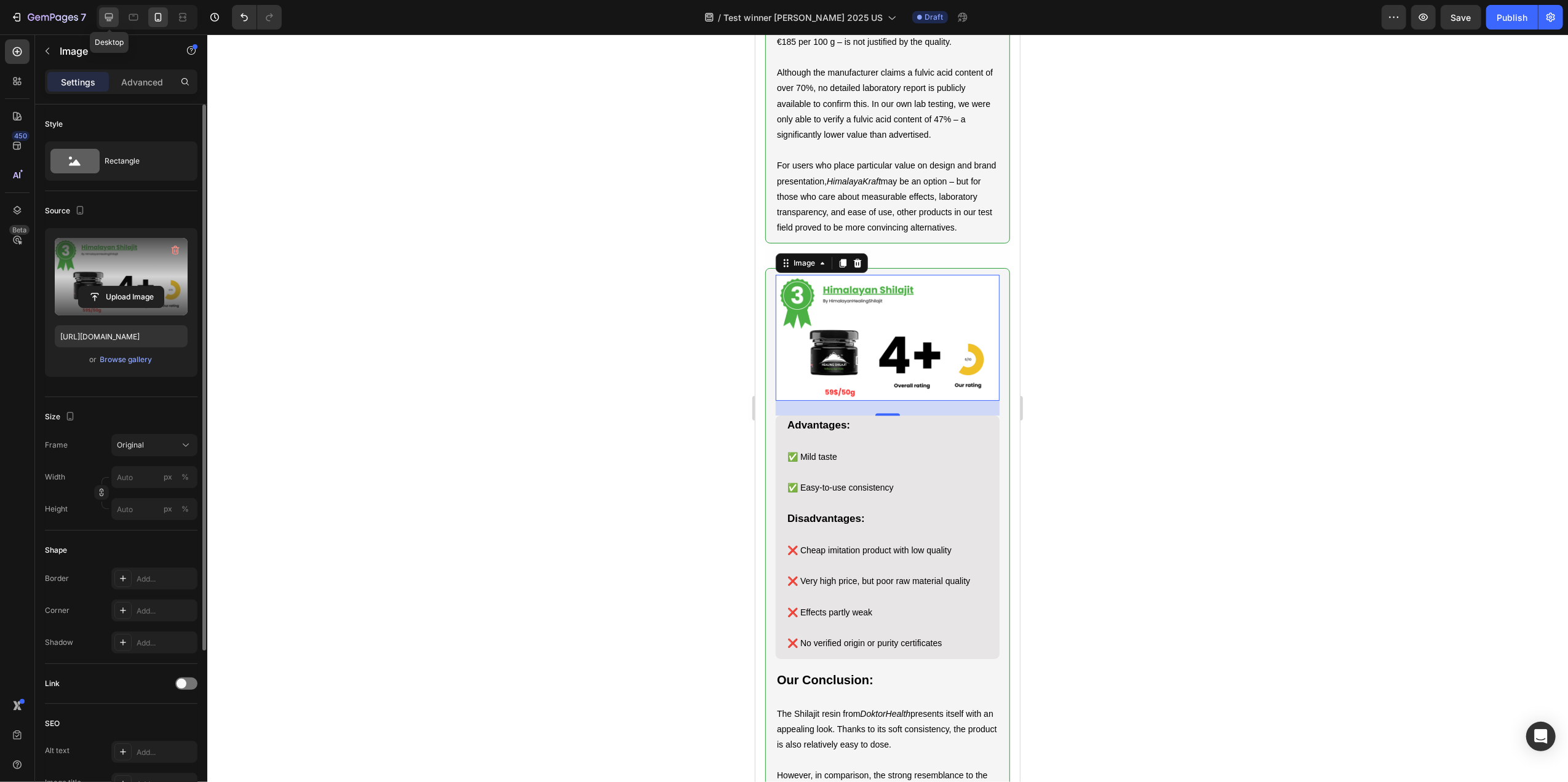
click at [105, 8] on div at bounding box center [108, 17] width 20 height 20
type input "[URL][DOMAIN_NAME]"
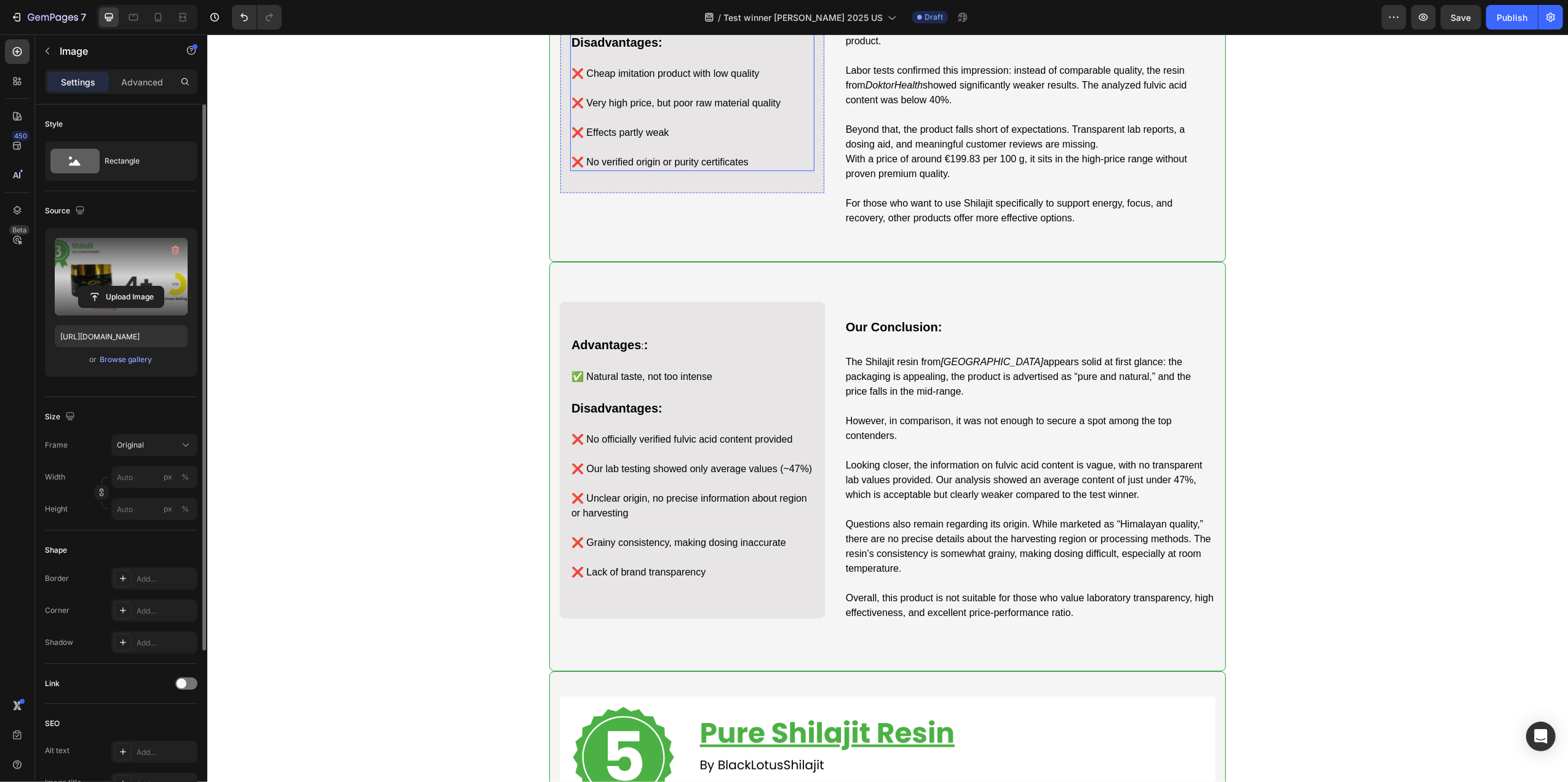
scroll to position [3475, 0]
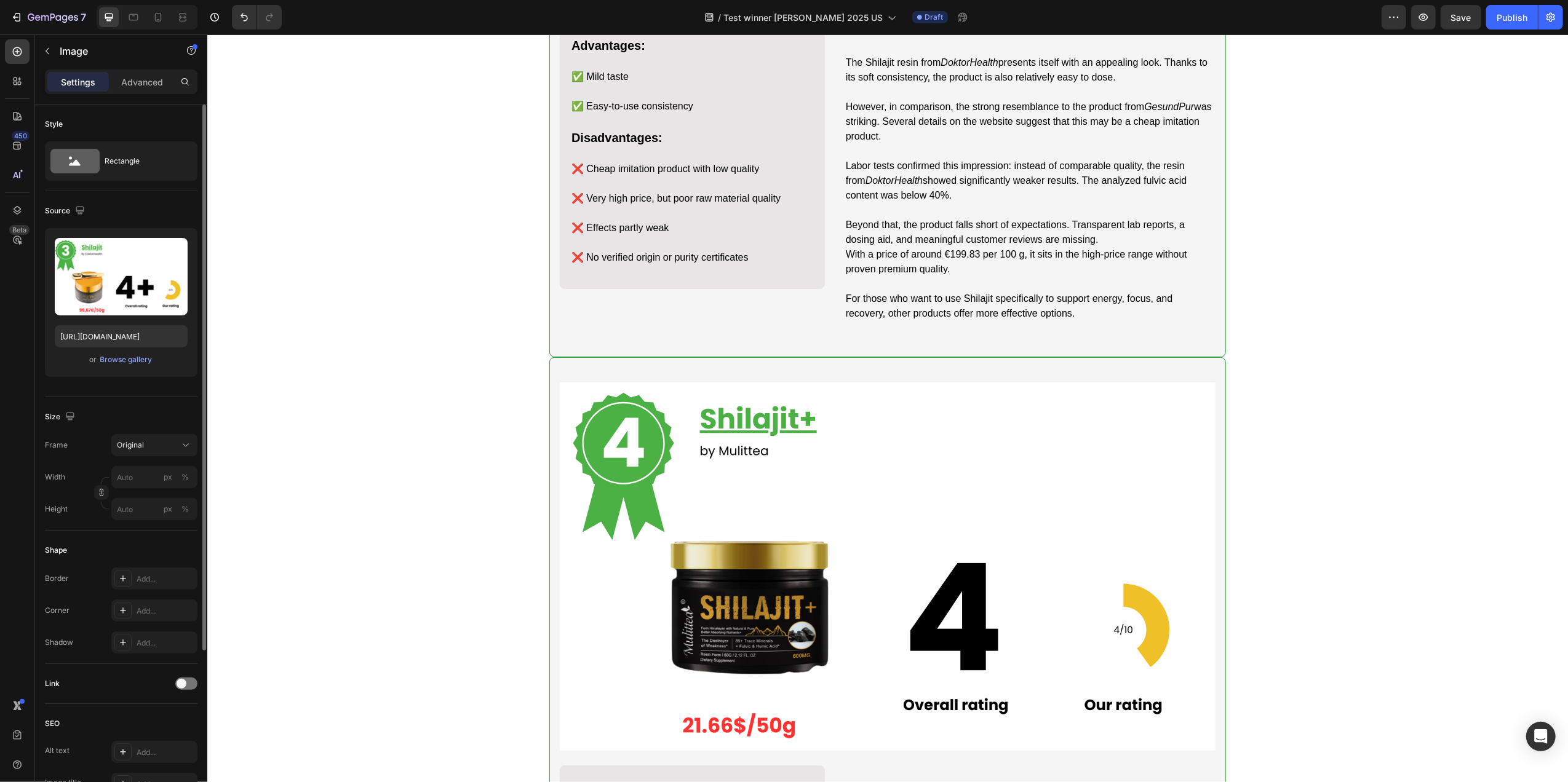
scroll to position [3311, 0]
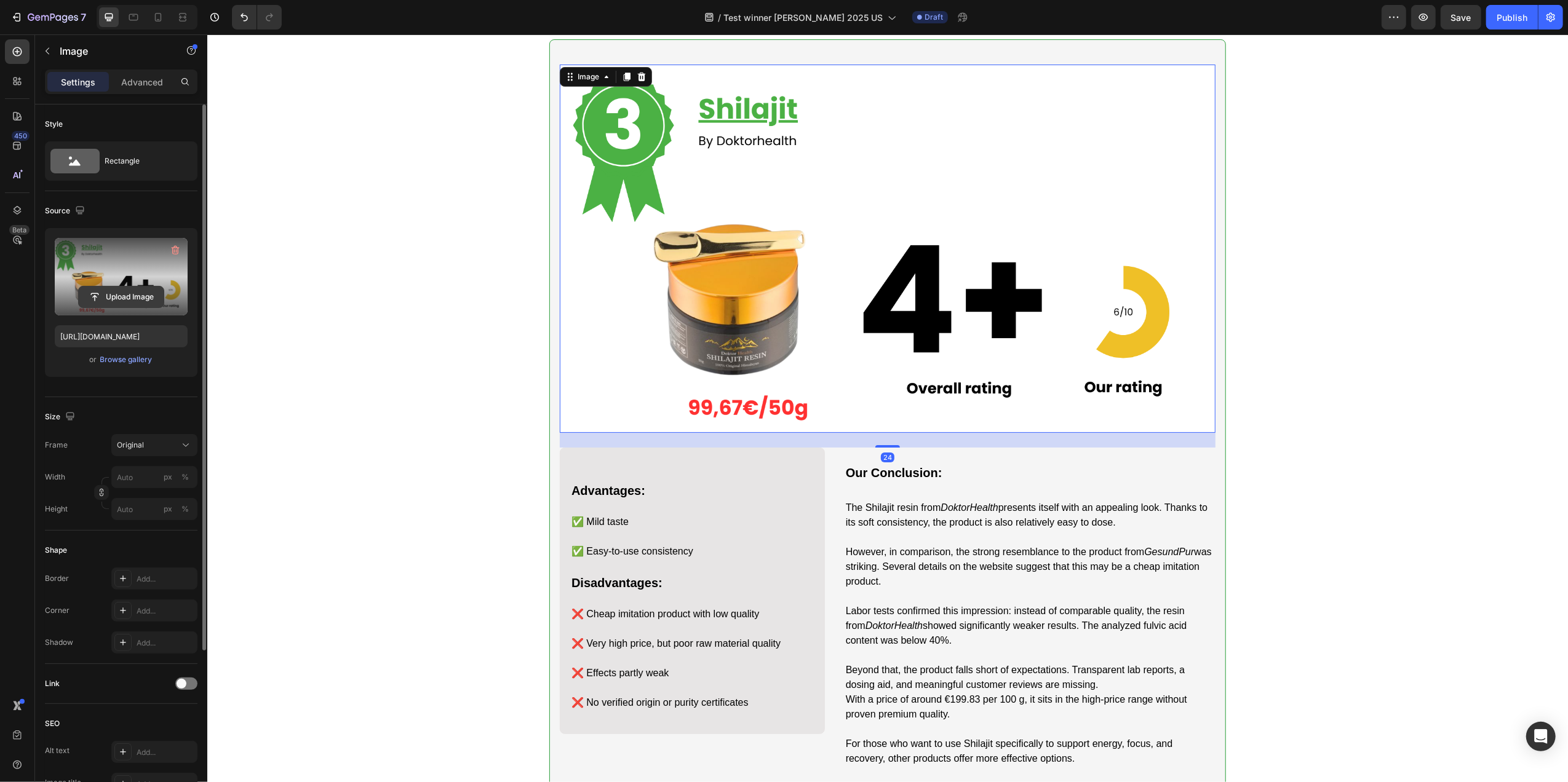
click at [108, 301] on input "file" at bounding box center [121, 297] width 84 height 21
type input "[URL][DOMAIN_NAME]"
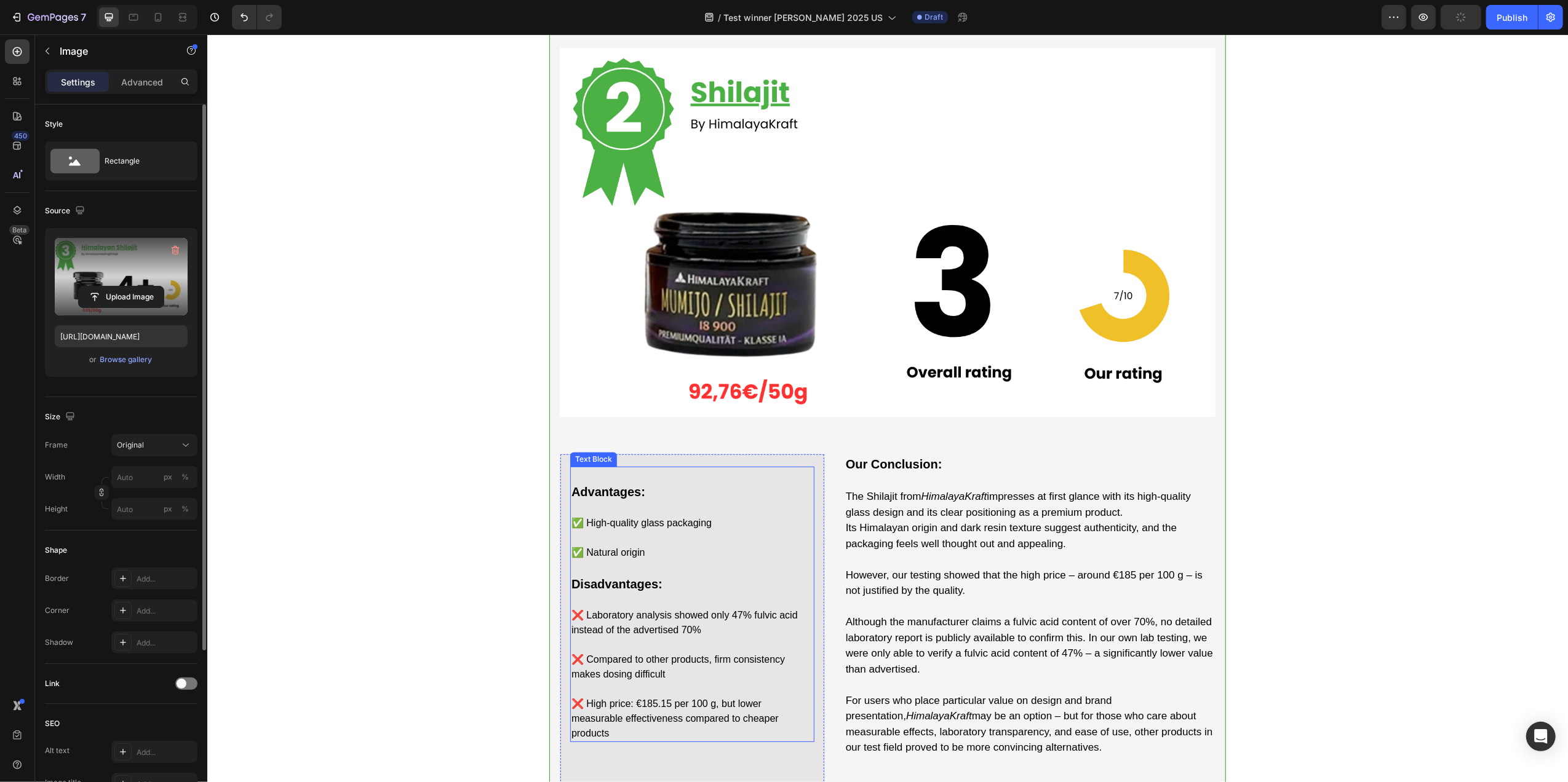
scroll to position [2491, 0]
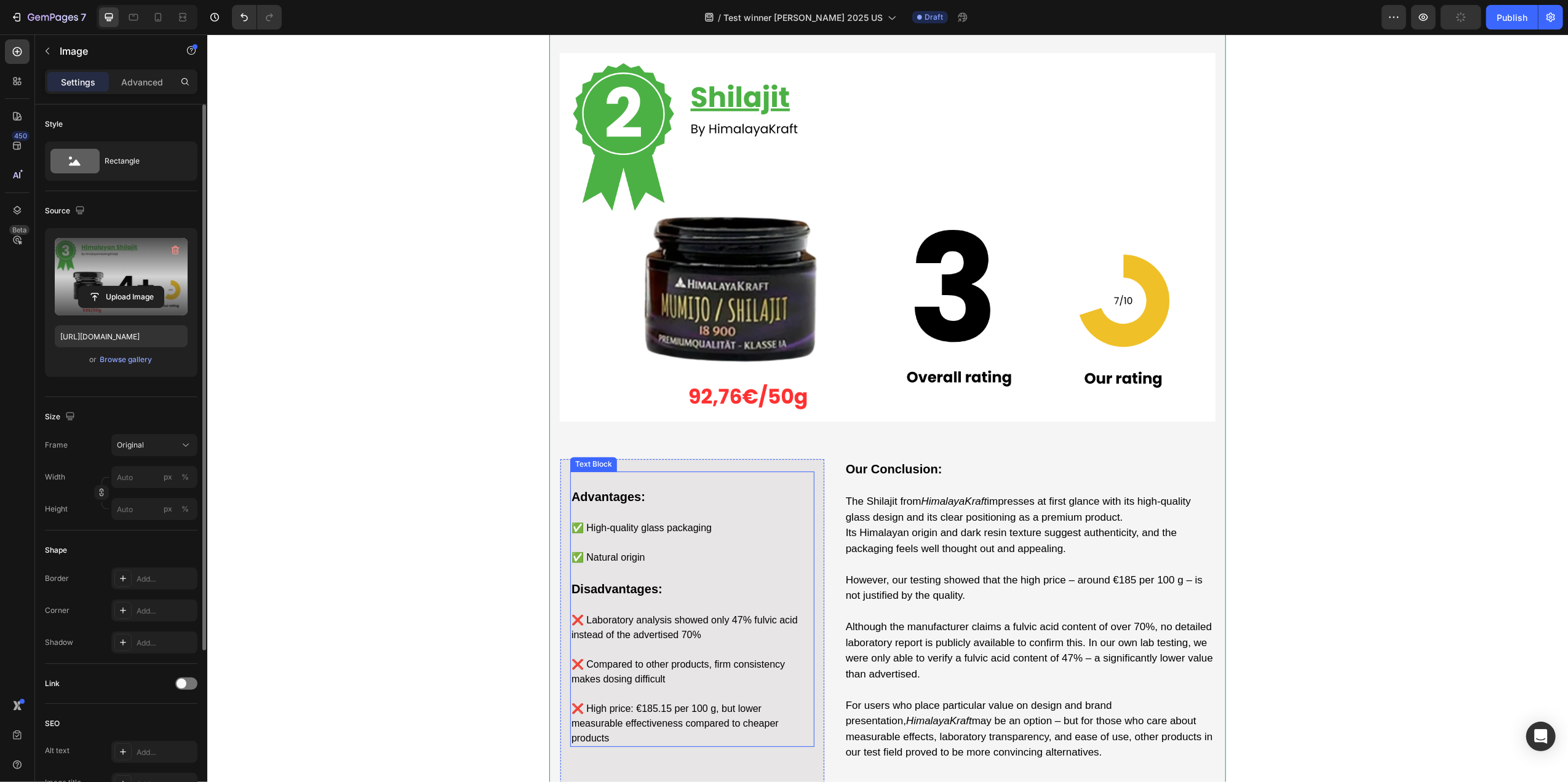
click at [720, 281] on img at bounding box center [887, 237] width 655 height 369
click at [131, 302] on input "file" at bounding box center [121, 297] width 84 height 21
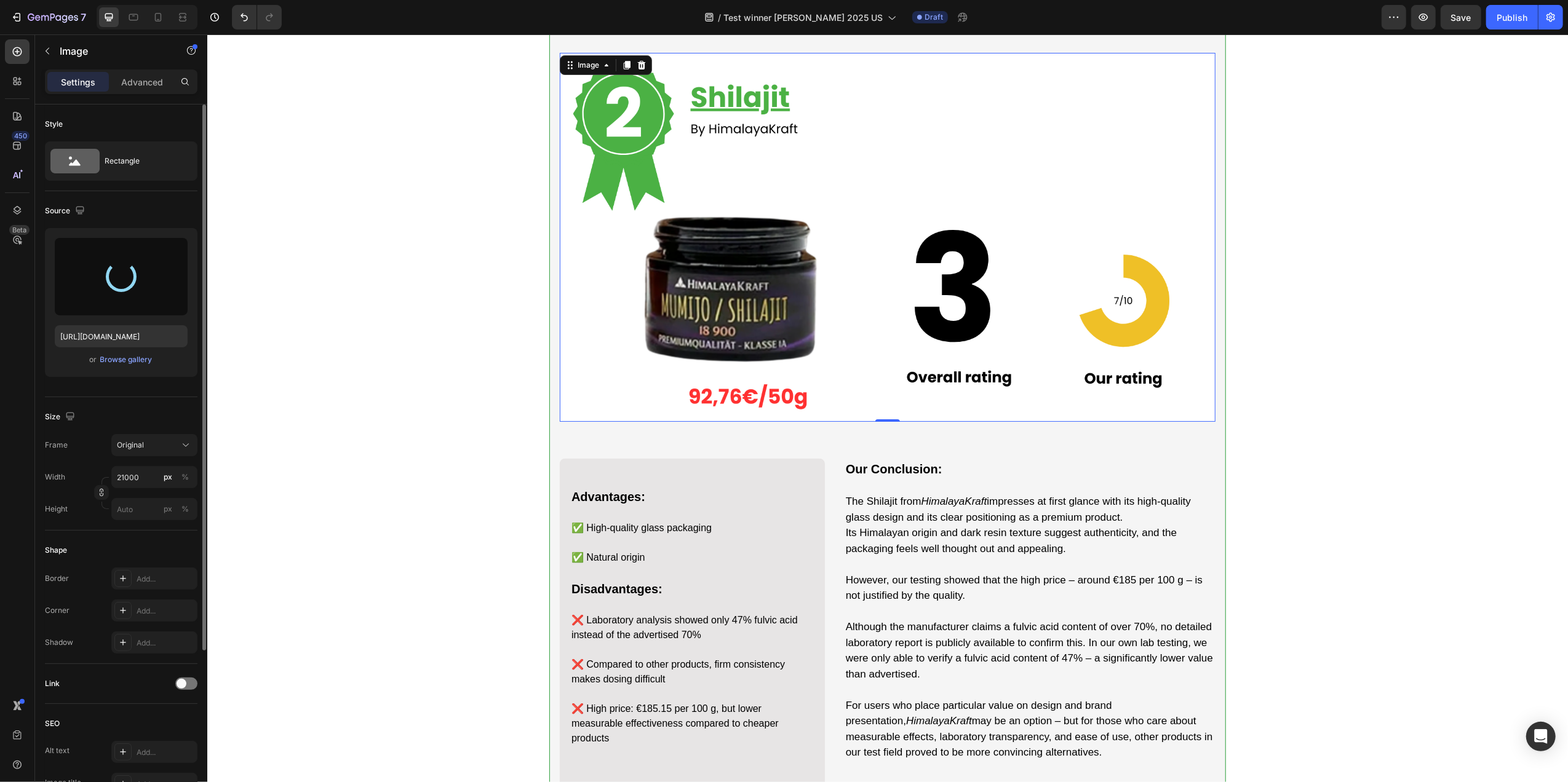
type input "[URL][DOMAIN_NAME]"
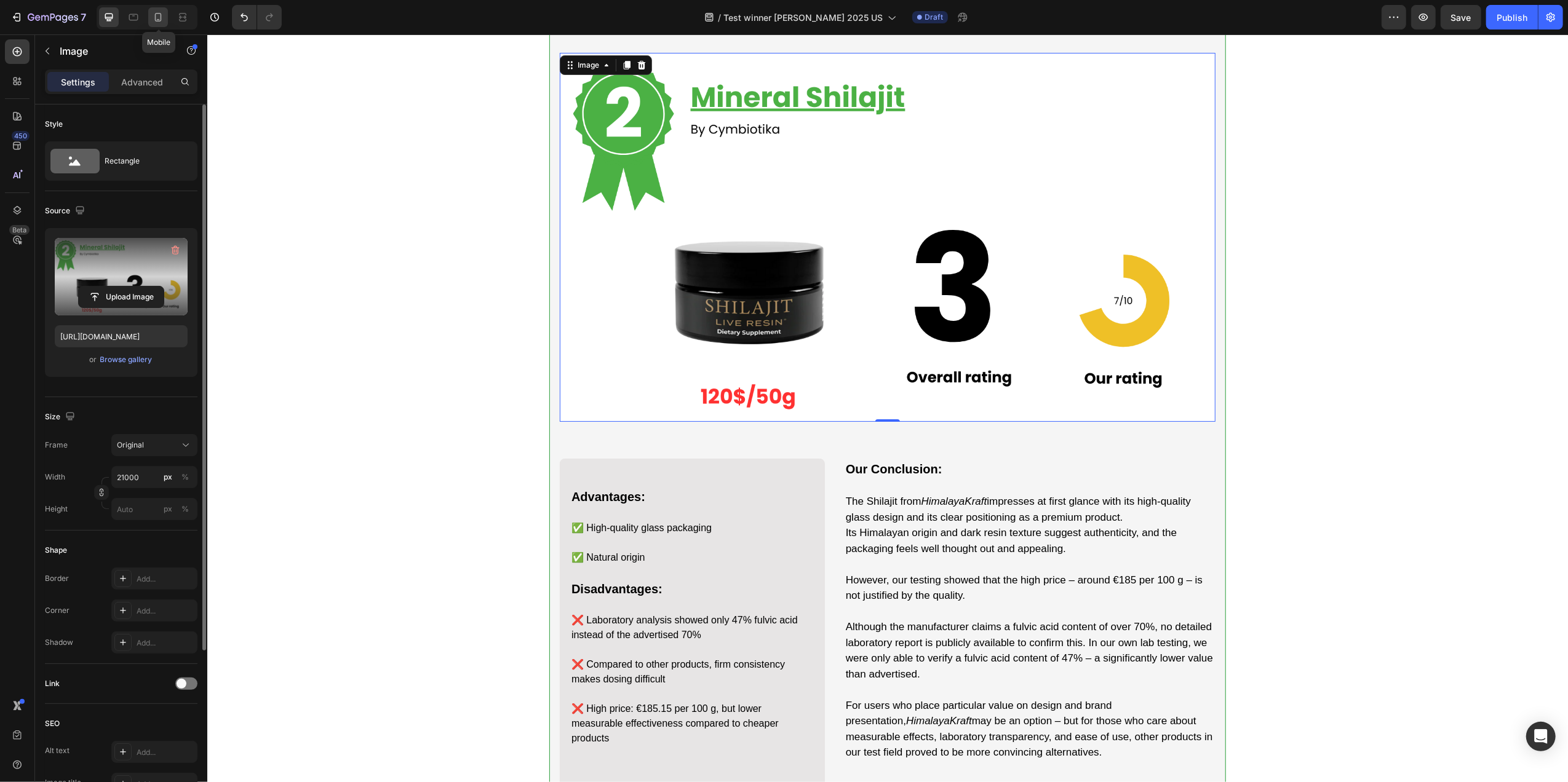
click at [161, 20] on icon at bounding box center [158, 16] width 7 height 9
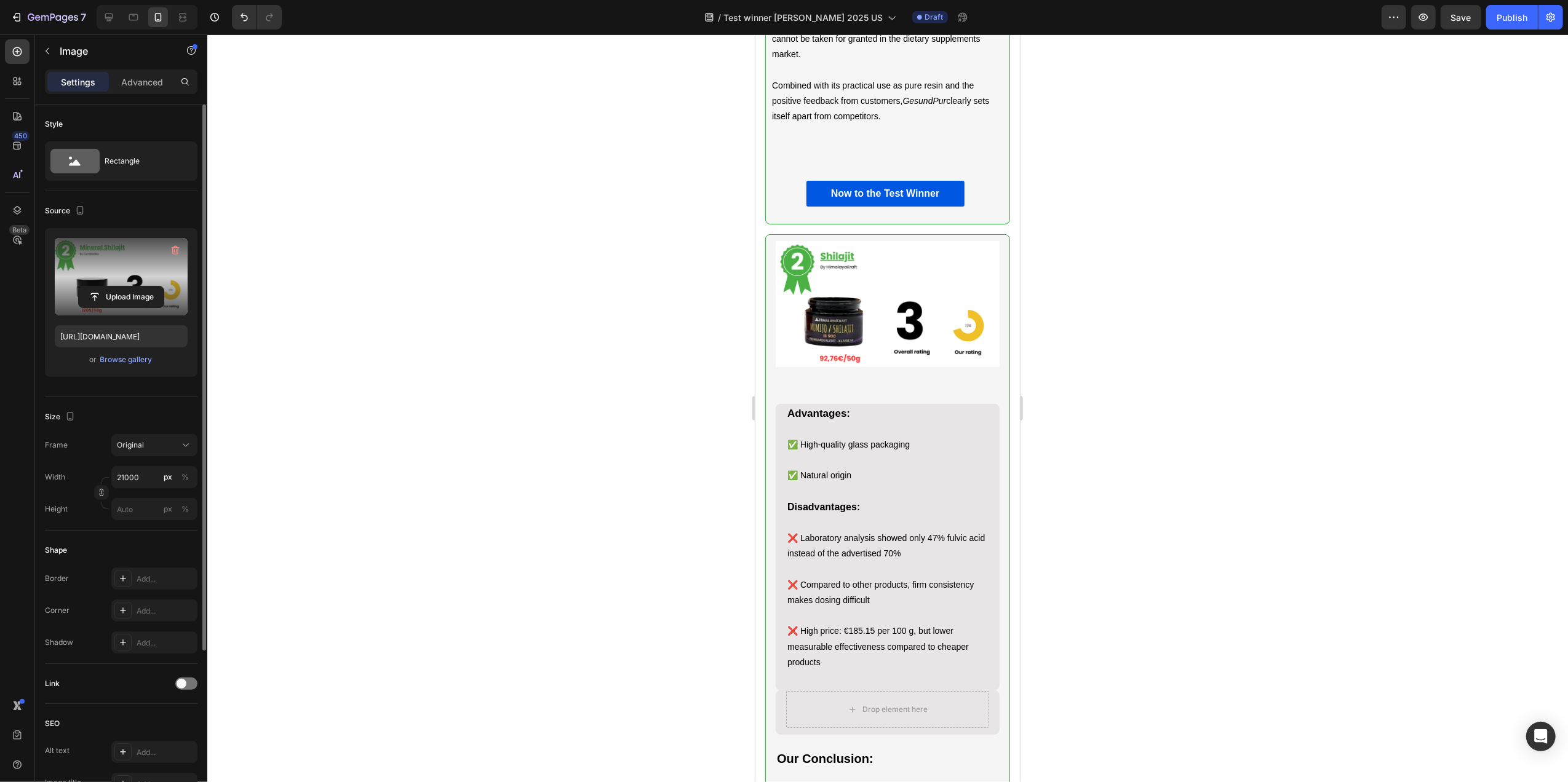
scroll to position [2424, 0]
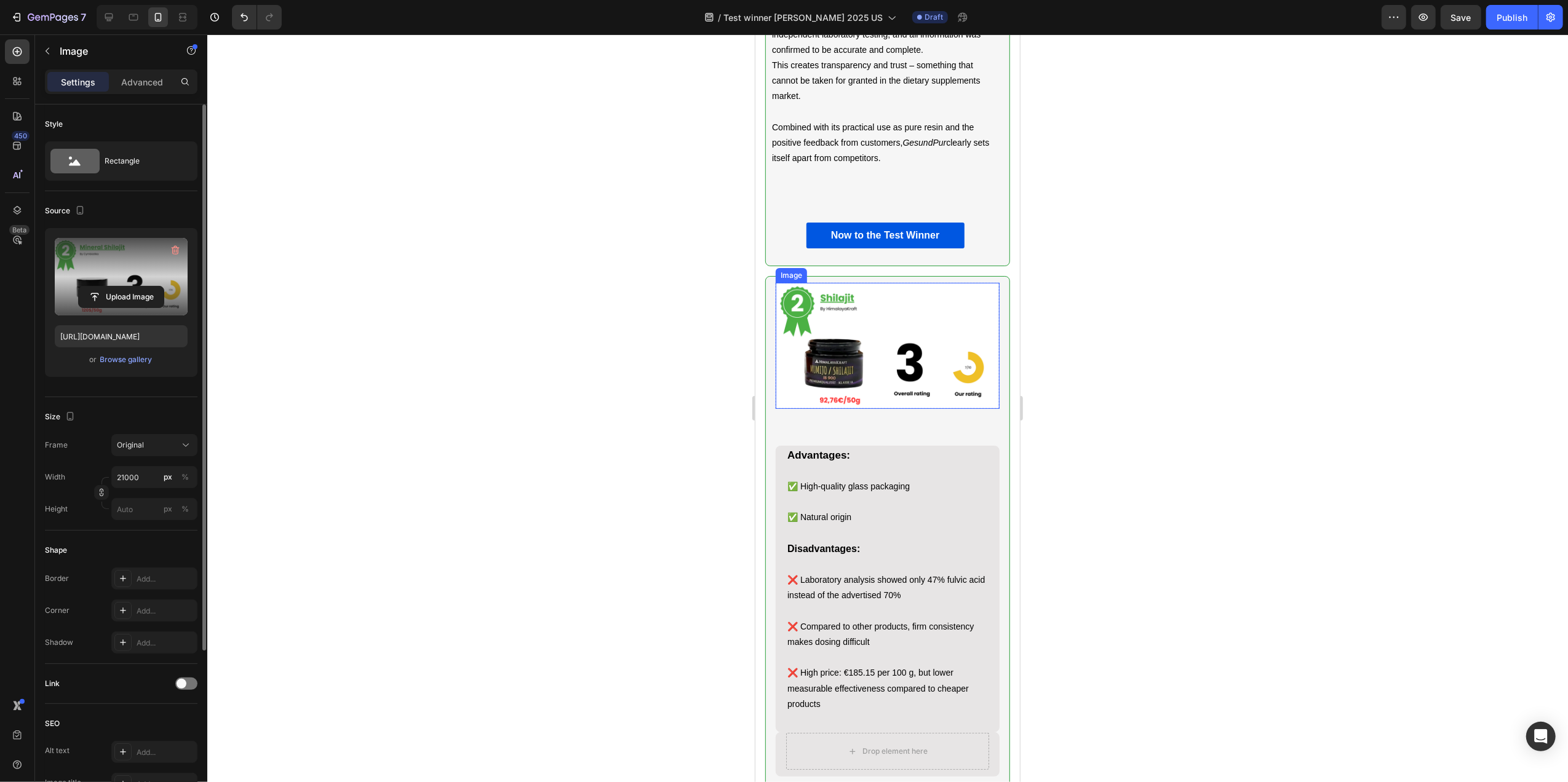
click at [847, 409] on img at bounding box center [887, 345] width 224 height 126
click at [126, 294] on input "file" at bounding box center [121, 297] width 84 height 21
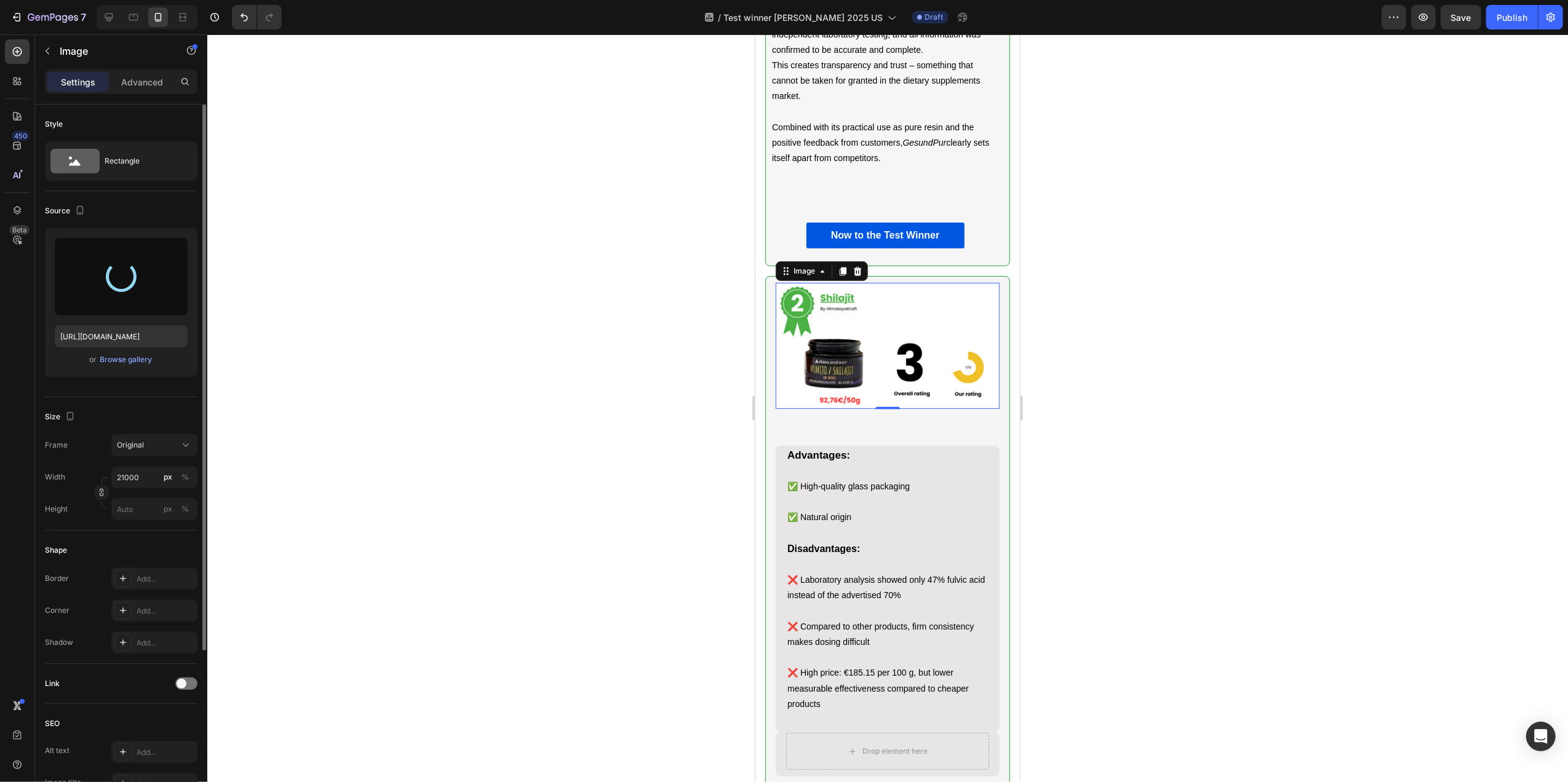
type input "[URL][DOMAIN_NAME]"
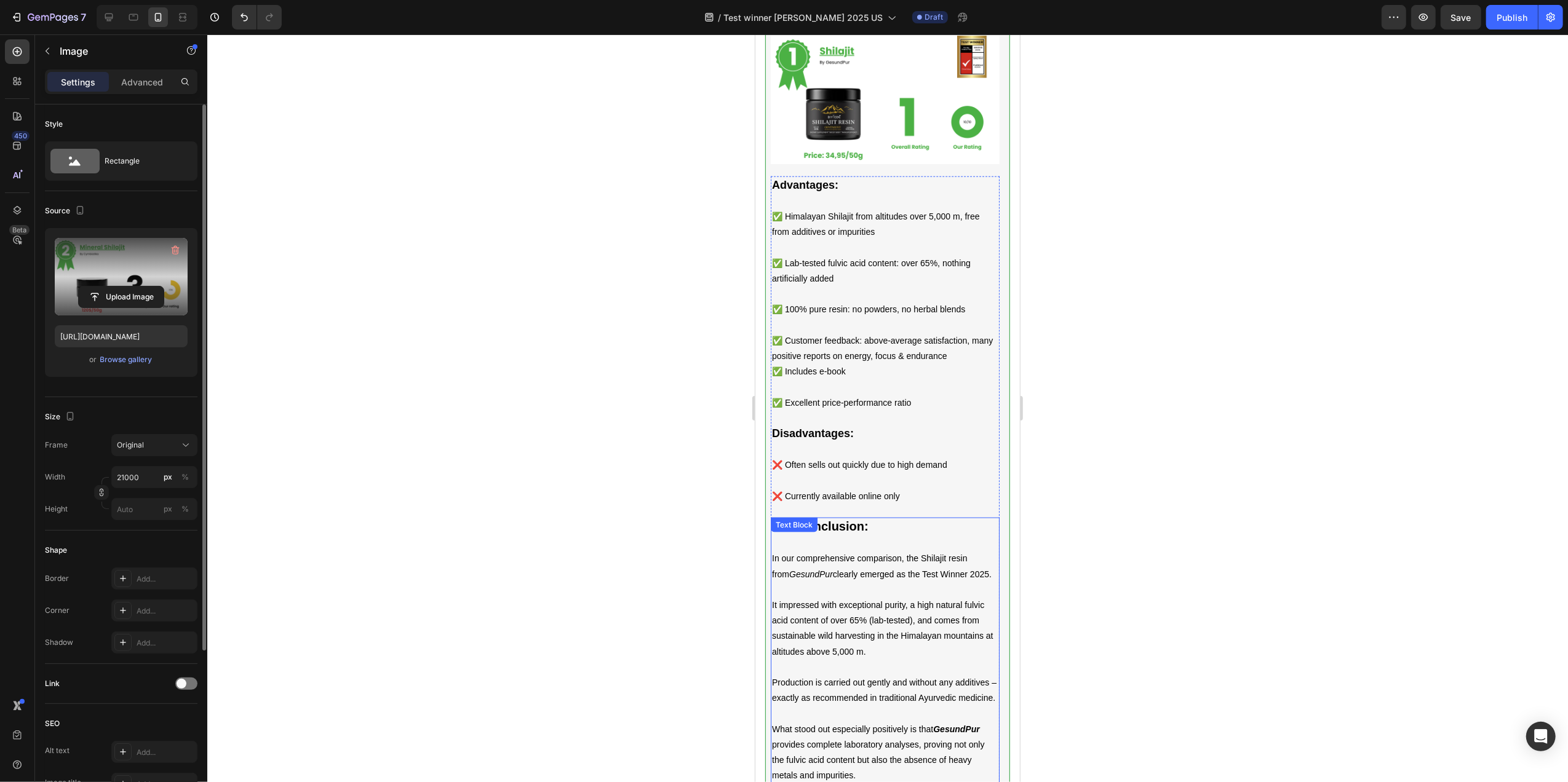
scroll to position [1358, 0]
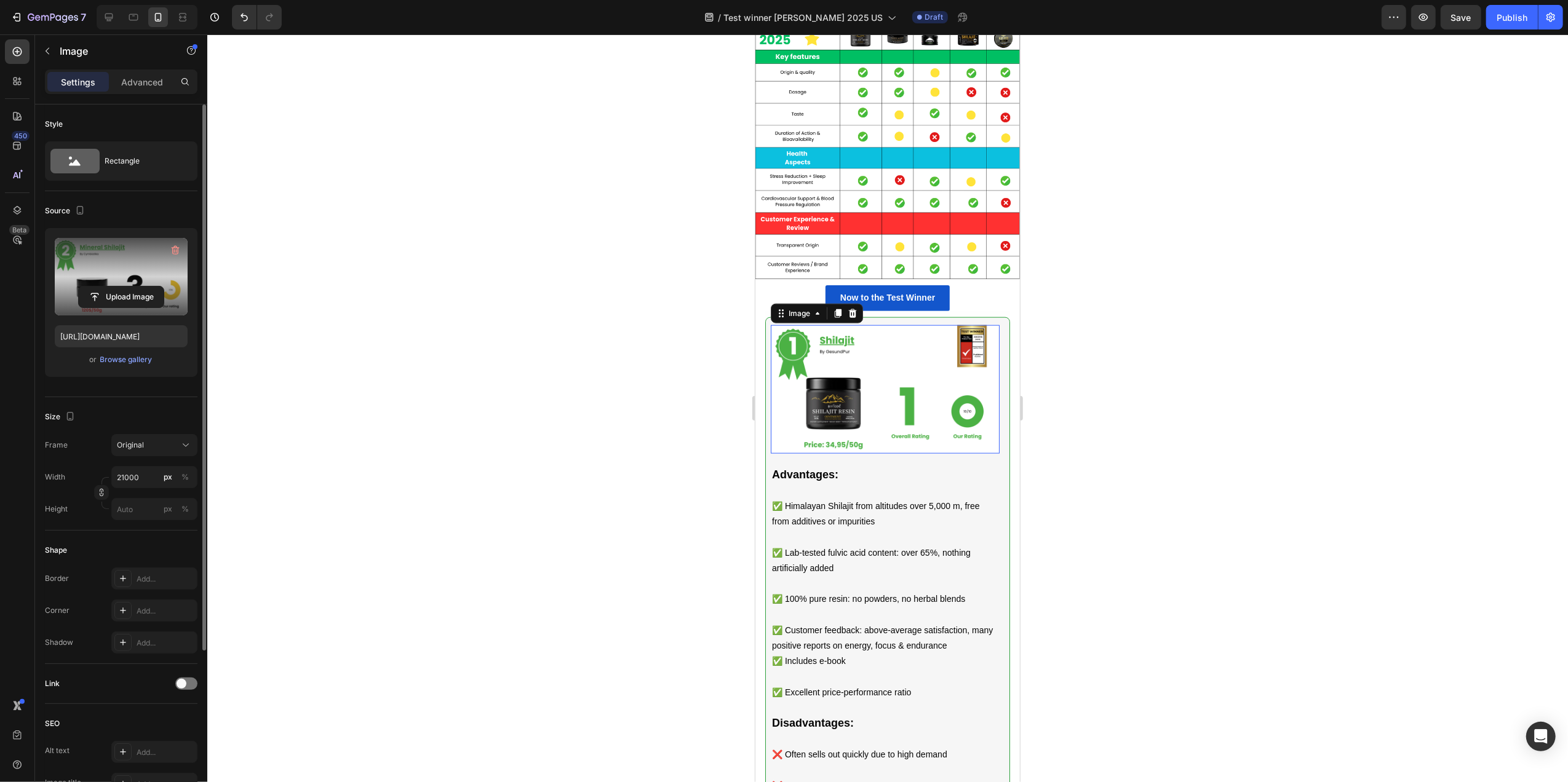
click at [859, 380] on img at bounding box center [885, 390] width 228 height 129
click at [124, 296] on input "file" at bounding box center [121, 297] width 84 height 21
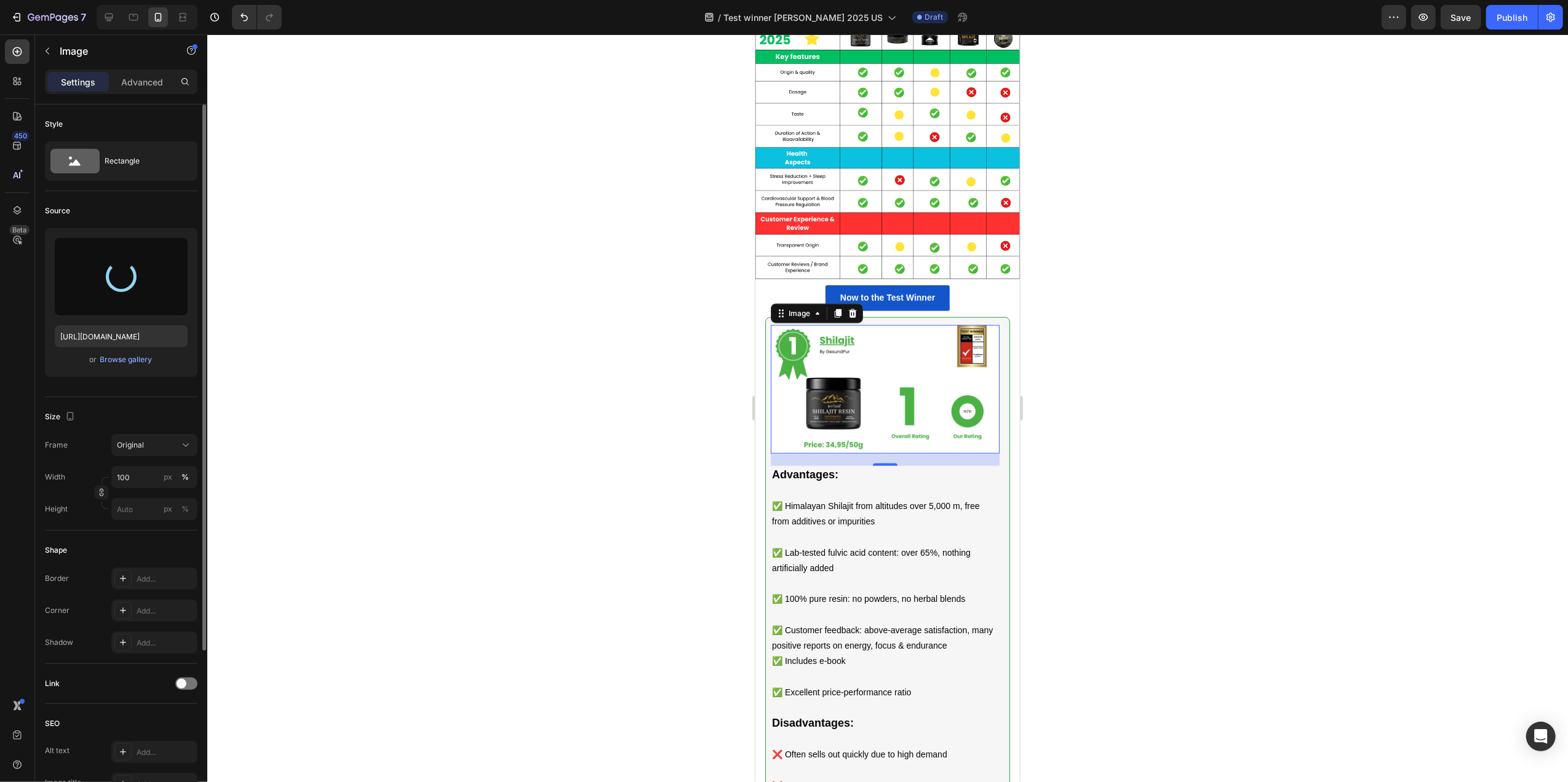
type input "[URL][DOMAIN_NAME]"
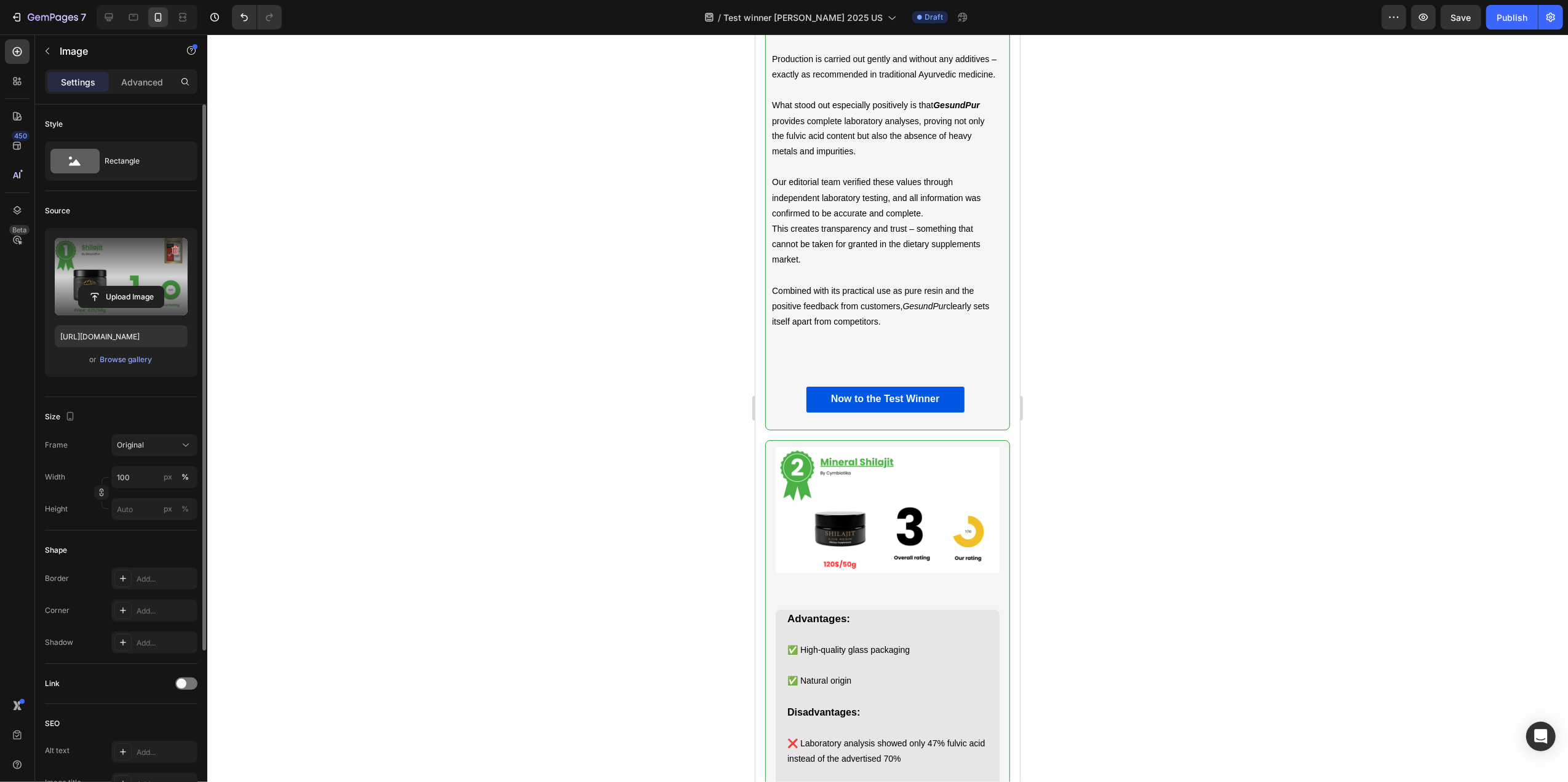
scroll to position [1931, 0]
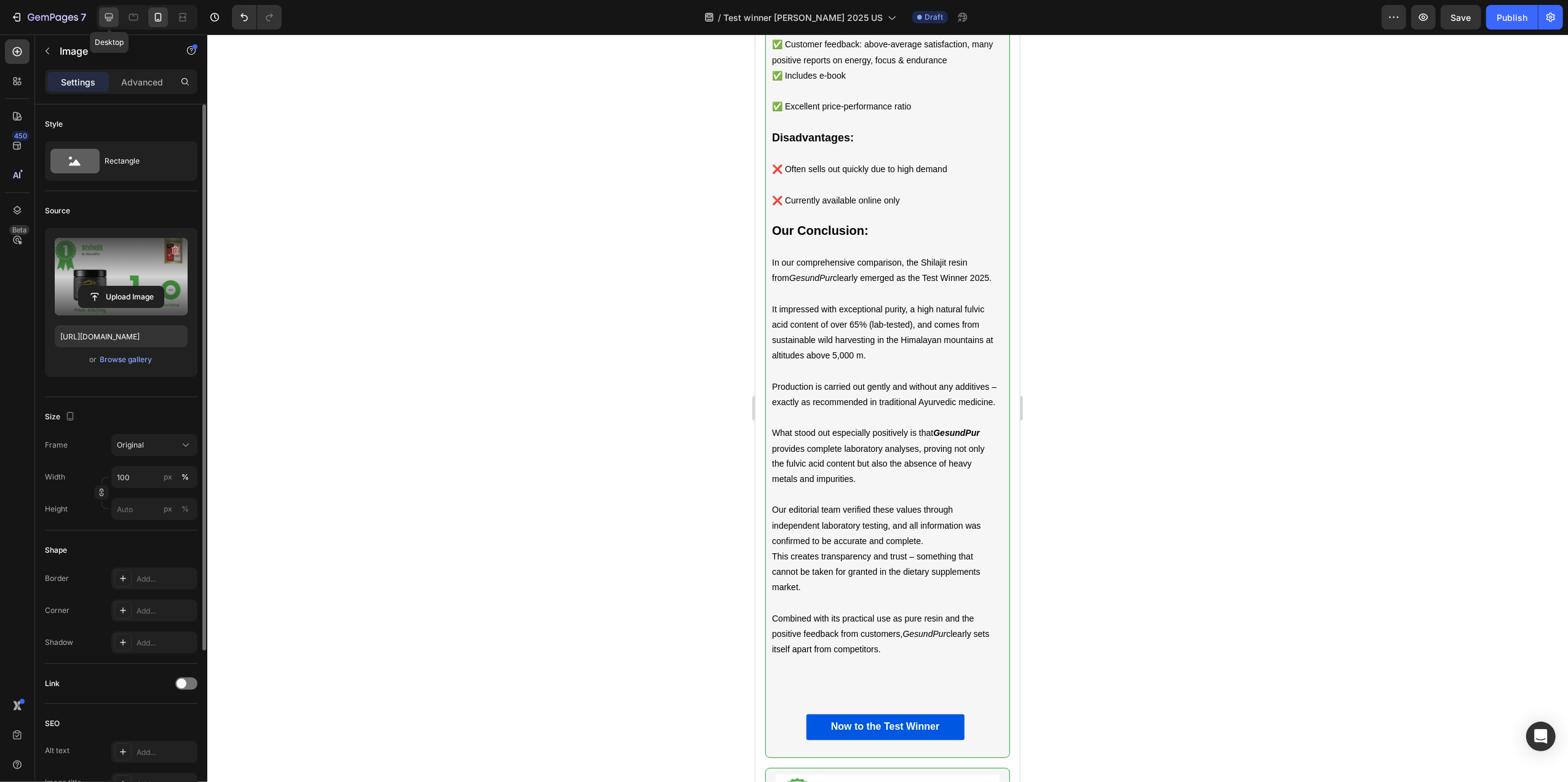
click at [113, 12] on icon at bounding box center [108, 17] width 12 height 12
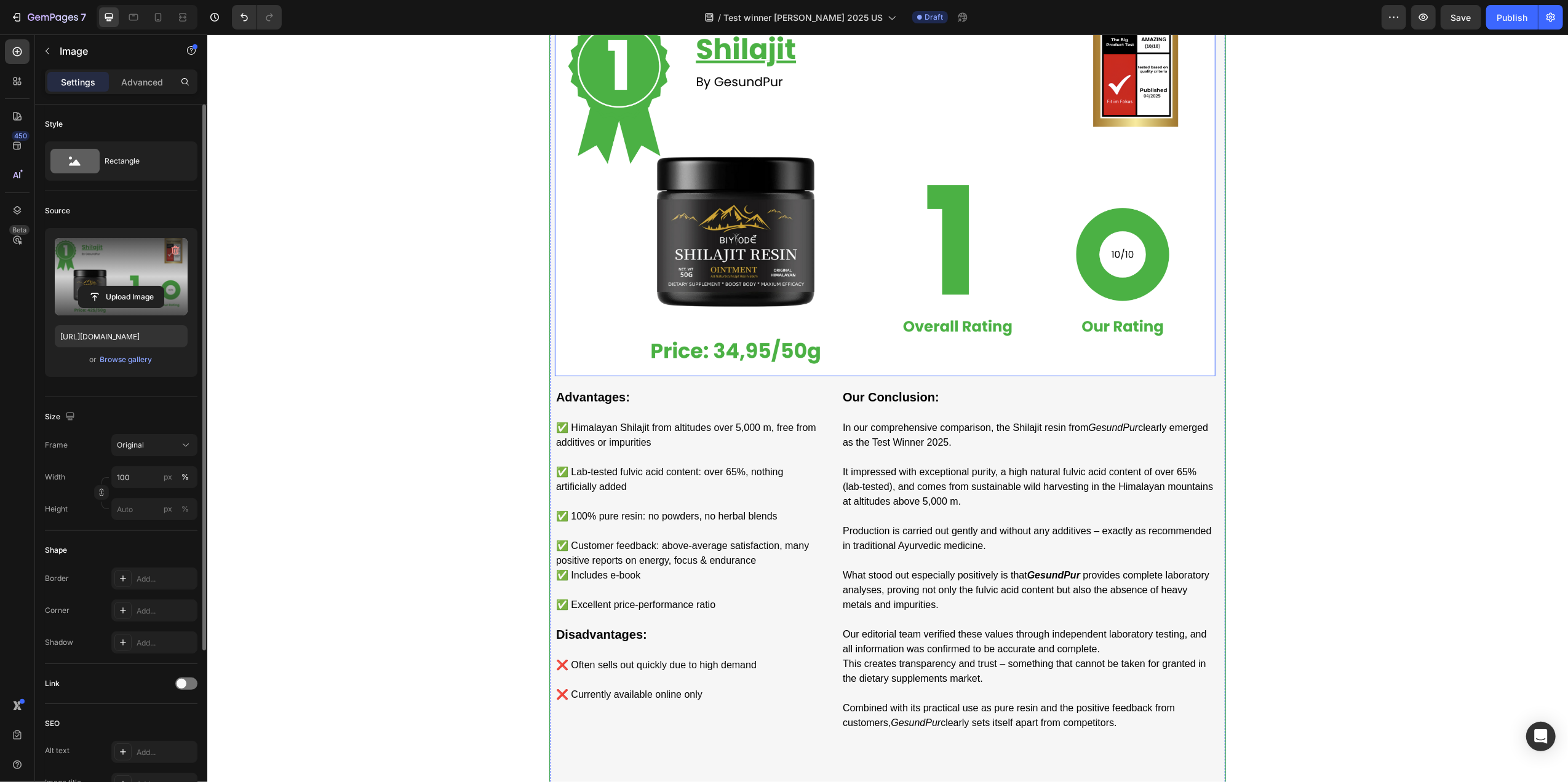
scroll to position [1639, 0]
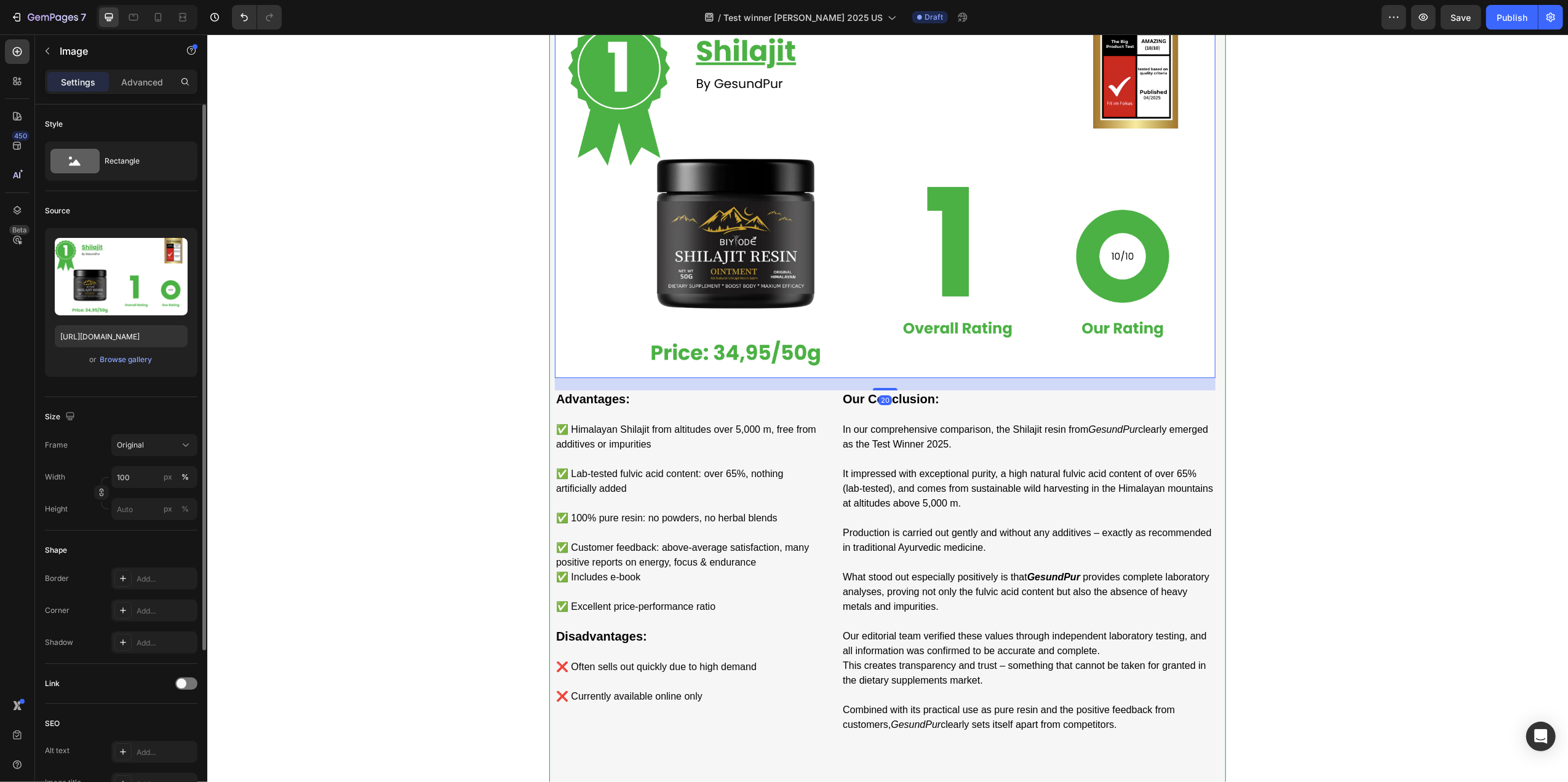
click at [738, 313] on img at bounding box center [885, 192] width 660 height 371
click at [106, 291] on input "file" at bounding box center [121, 297] width 84 height 21
type input "[URL][DOMAIN_NAME]"
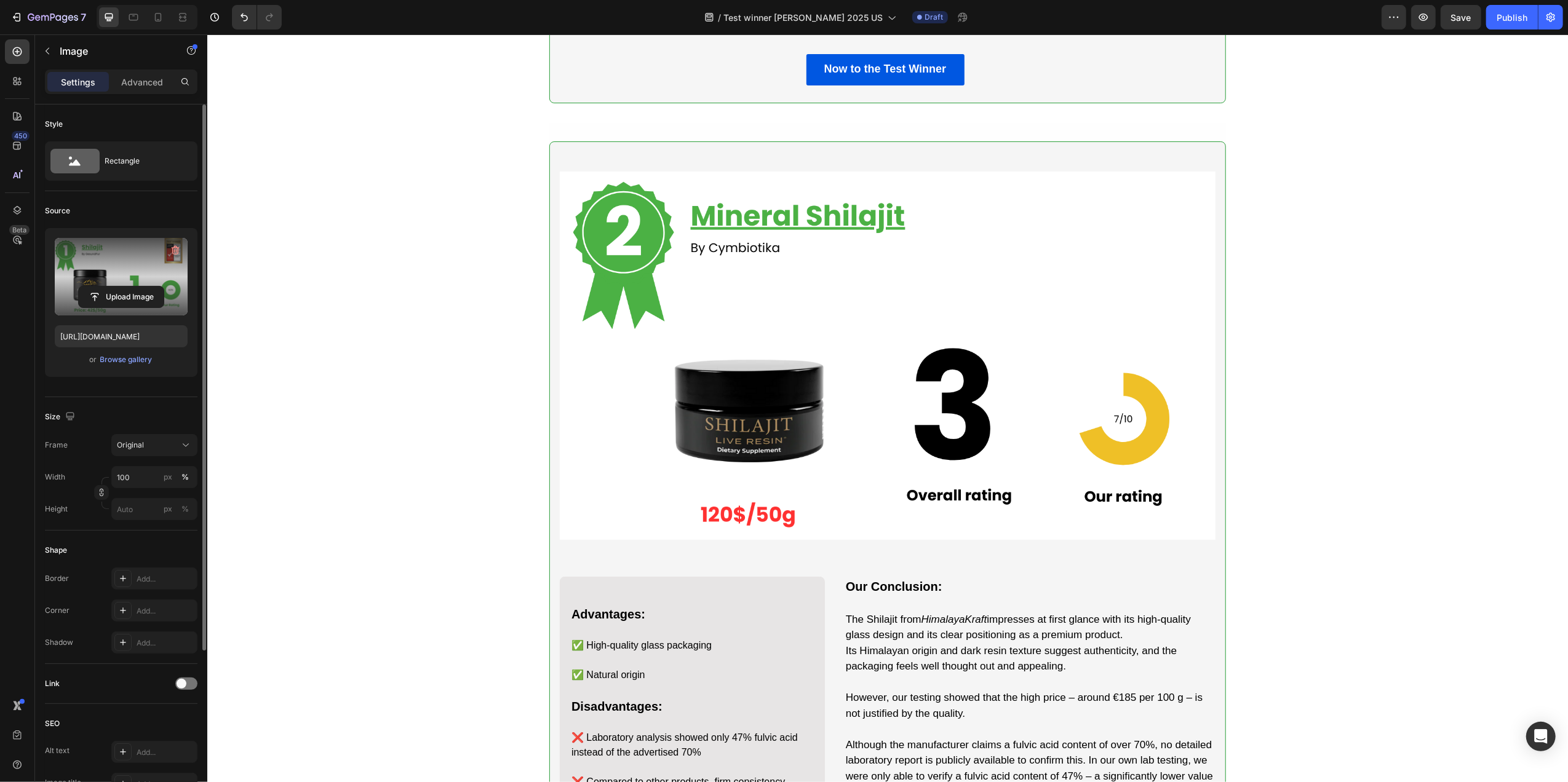
scroll to position [2623, 0]
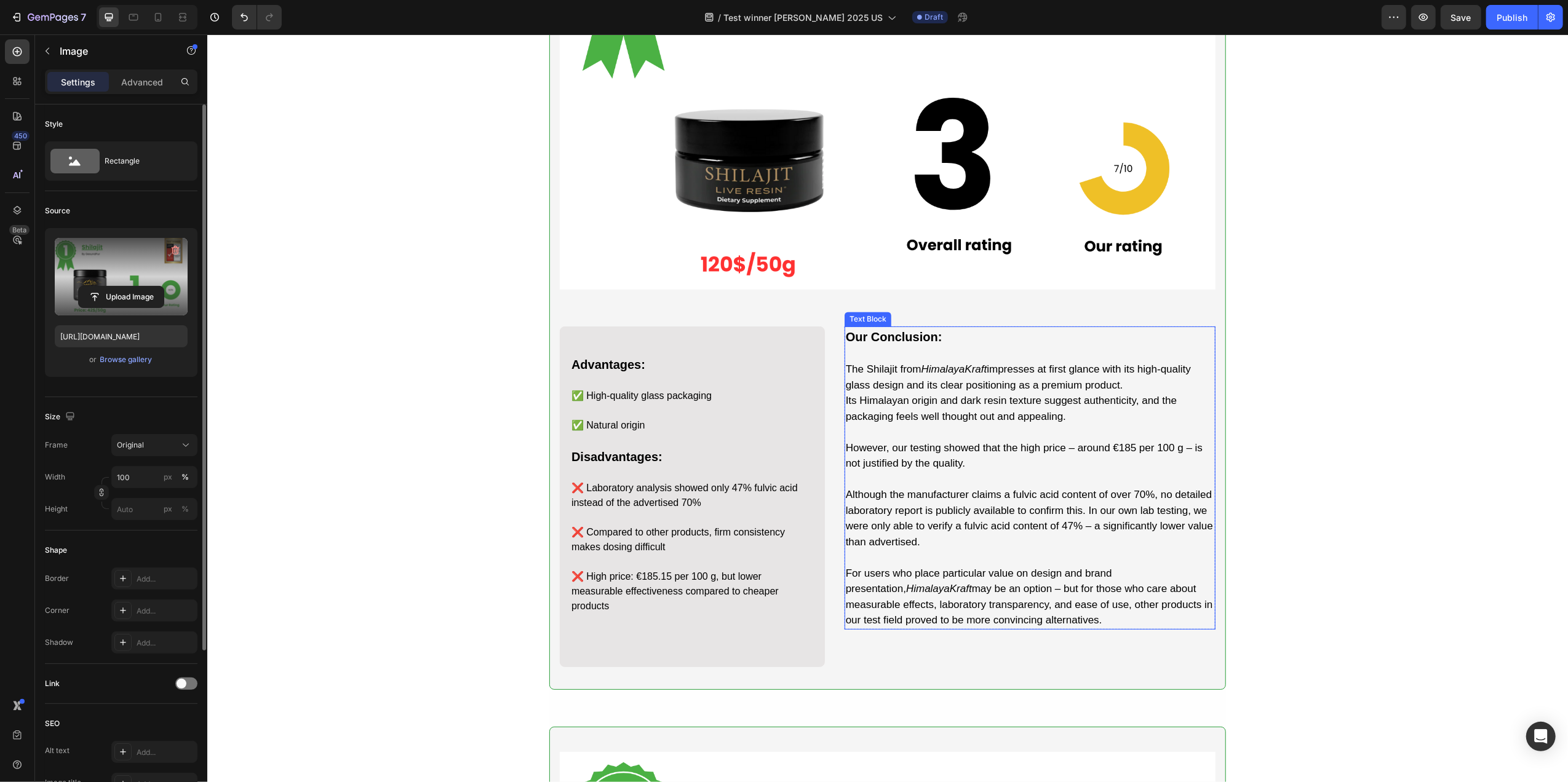
click at [948, 445] on p "However, our testing showed that the high price – around €185 per 100 g – is no…" at bounding box center [1030, 463] width 368 height 47
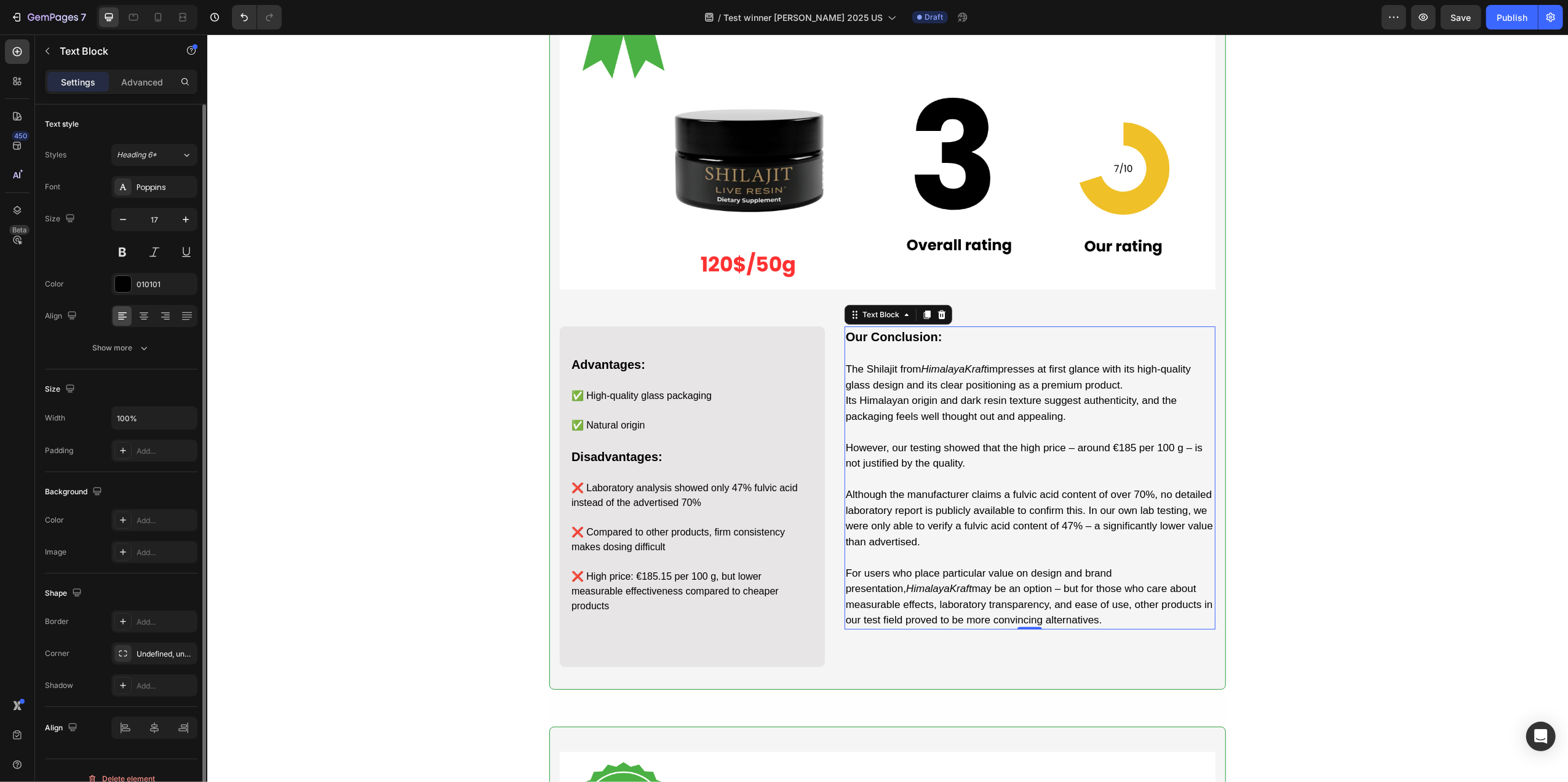
click at [1164, 445] on p "However, our testing showed that the high price – around €185 per 100 g – is no…" at bounding box center [1030, 463] width 368 height 47
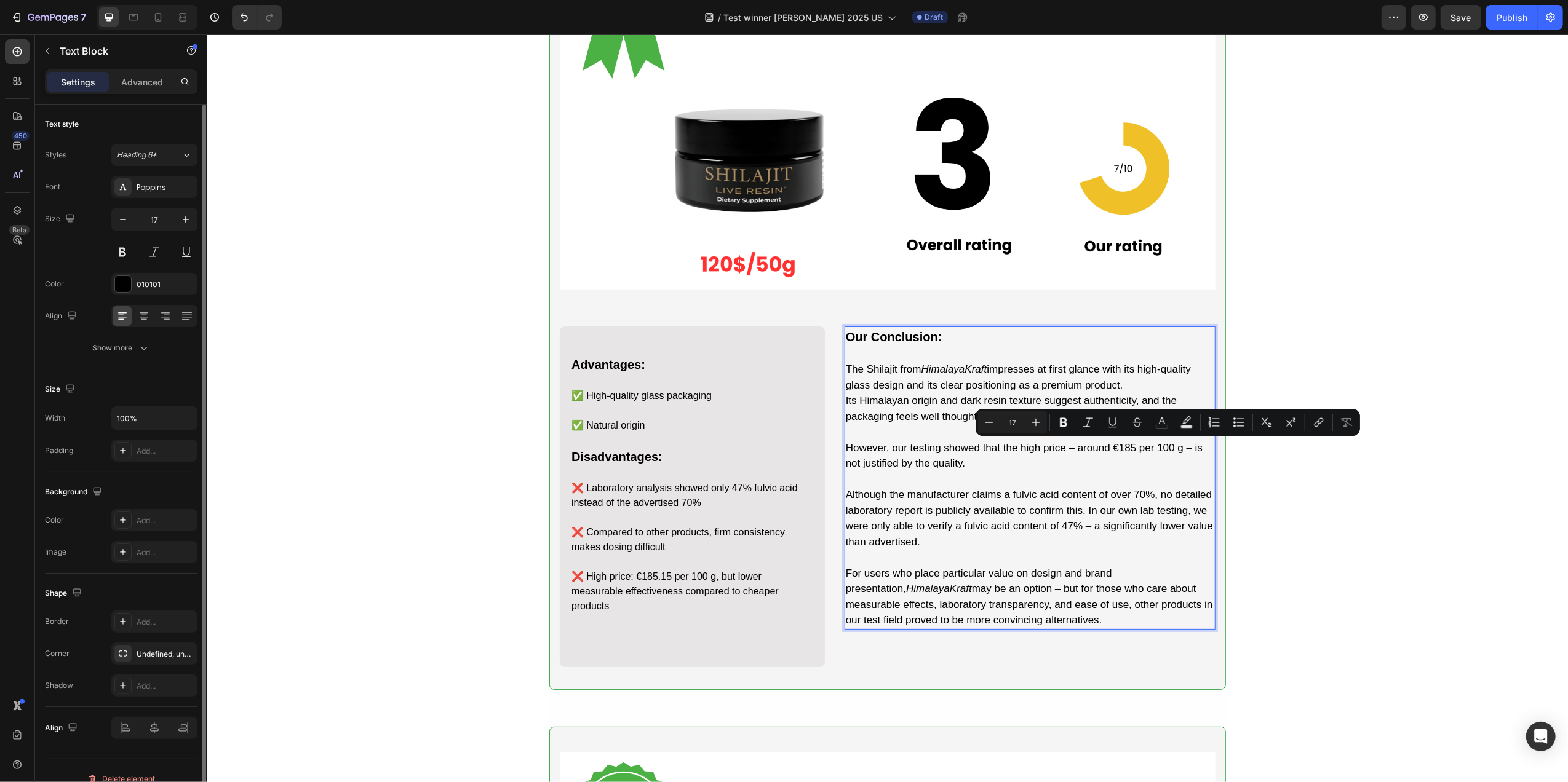
click at [1152, 446] on p "However, our testing showed that the high price – around €185 per 100 g – is no…" at bounding box center [1030, 463] width 368 height 47
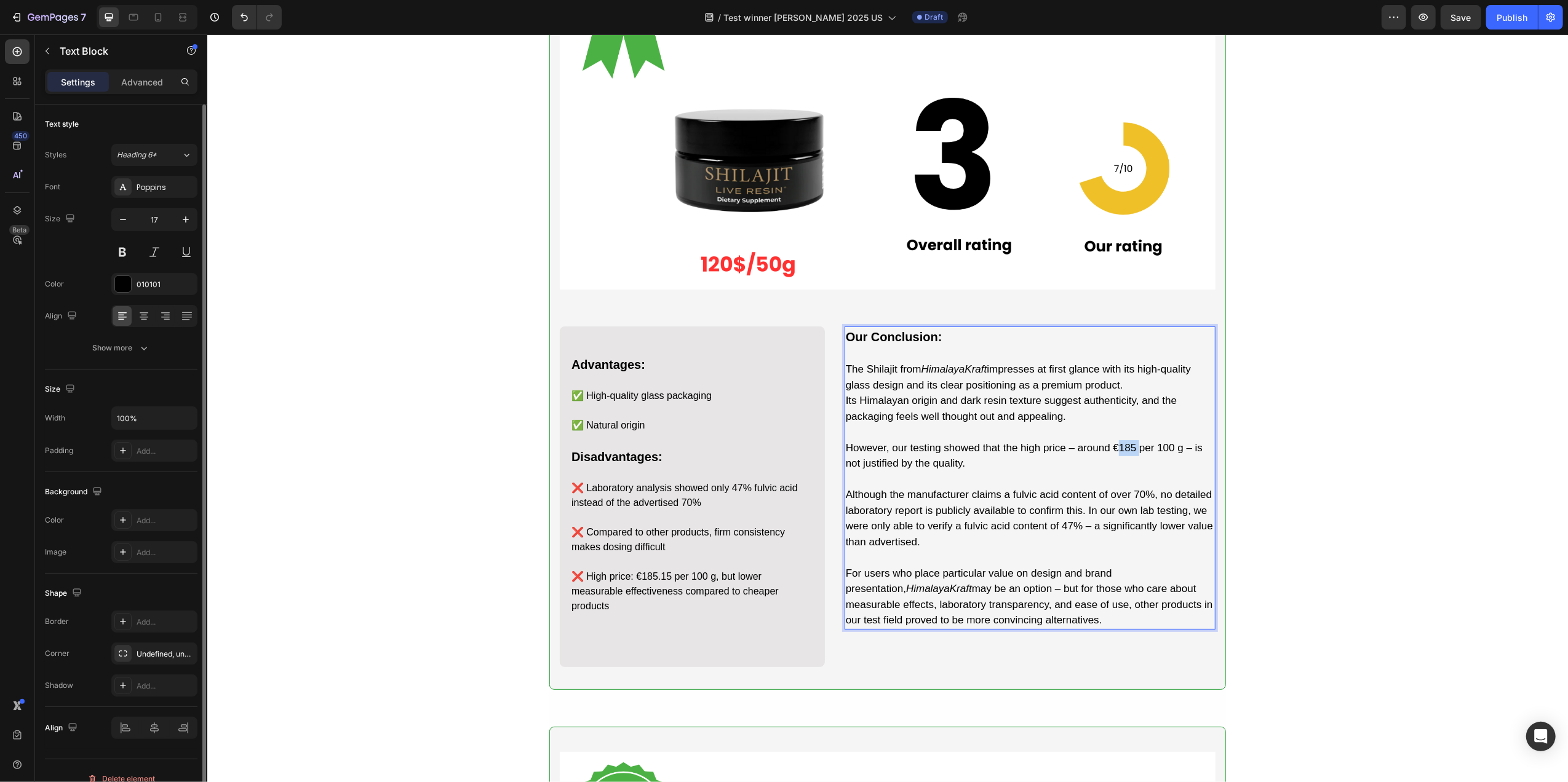
click at [1152, 446] on p "However, our testing showed that the high price – around €185 per 100 g – is no…" at bounding box center [1030, 463] width 368 height 47
click at [1194, 445] on p "However, our testing showed that the high price – around 120$ per 100 g – is no…" at bounding box center [1030, 463] width 368 height 47
drag, startPoint x: 969, startPoint y: 369, endPoint x: 1010, endPoint y: 370, distance: 41.0
click at [969, 369] on icon "HimalayaKraft" at bounding box center [954, 369] width 66 height 12
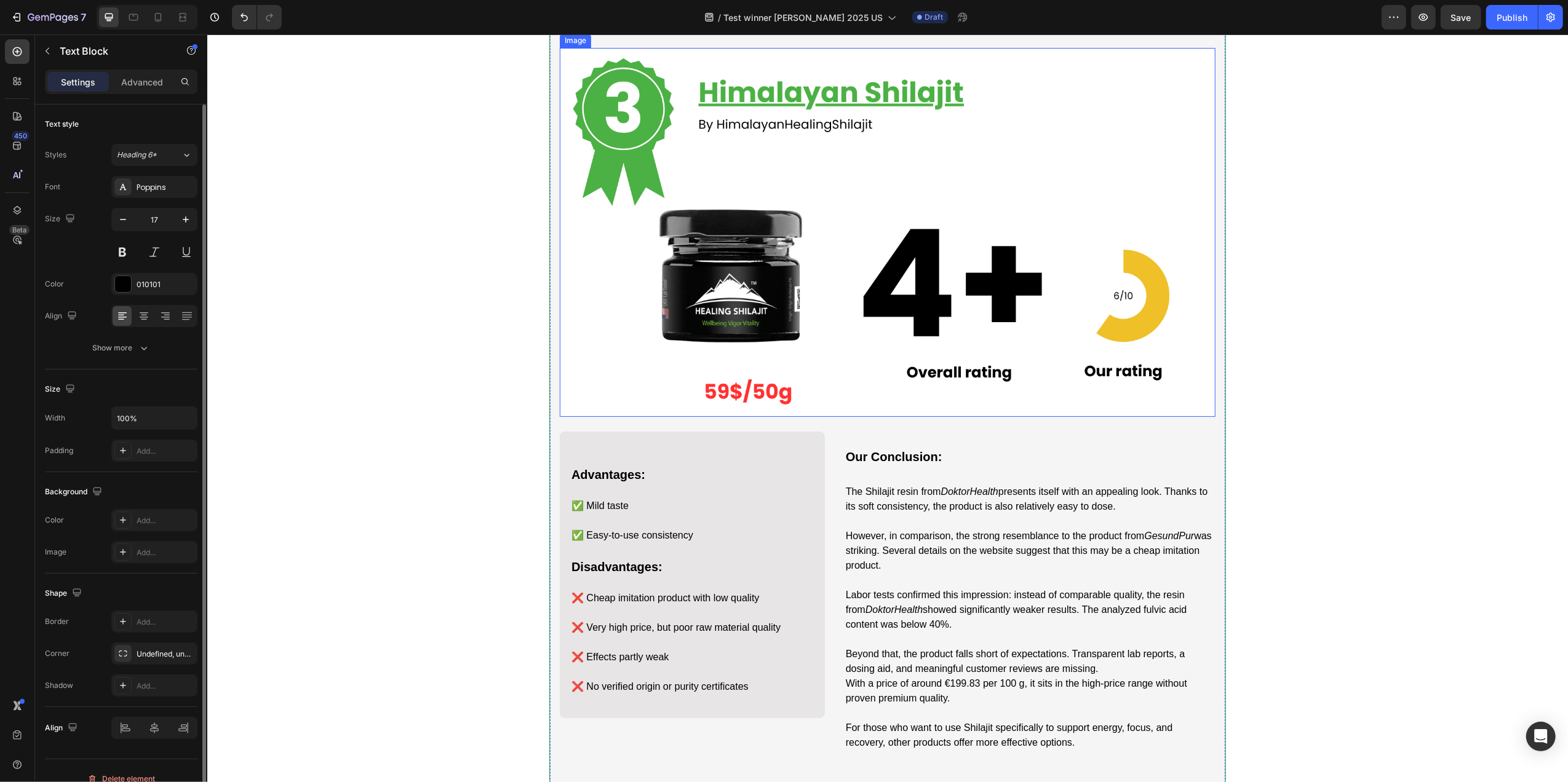
scroll to position [3361, 0]
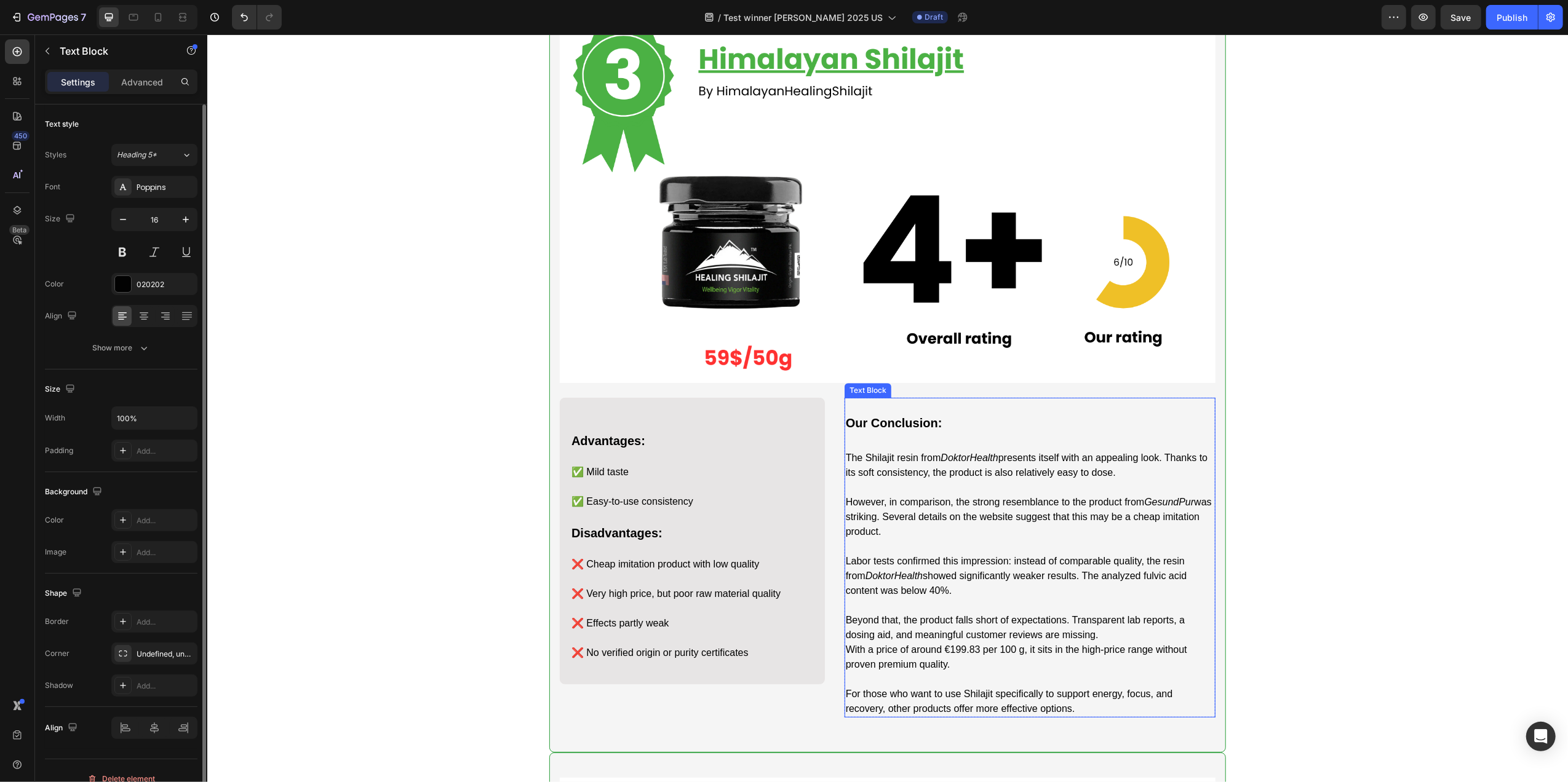
click at [980, 461] on icon "DoktorHealth" at bounding box center [969, 458] width 58 height 11
click at [967, 664] on p "With a price of around €199.83 per 100 g, it sits in the high-price range witho…" at bounding box center [1030, 665] width 368 height 44
click at [997, 669] on p "With a price of around 59$ per 100 g, it sits in the high-price range without p…" at bounding box center [1030, 665] width 368 height 44
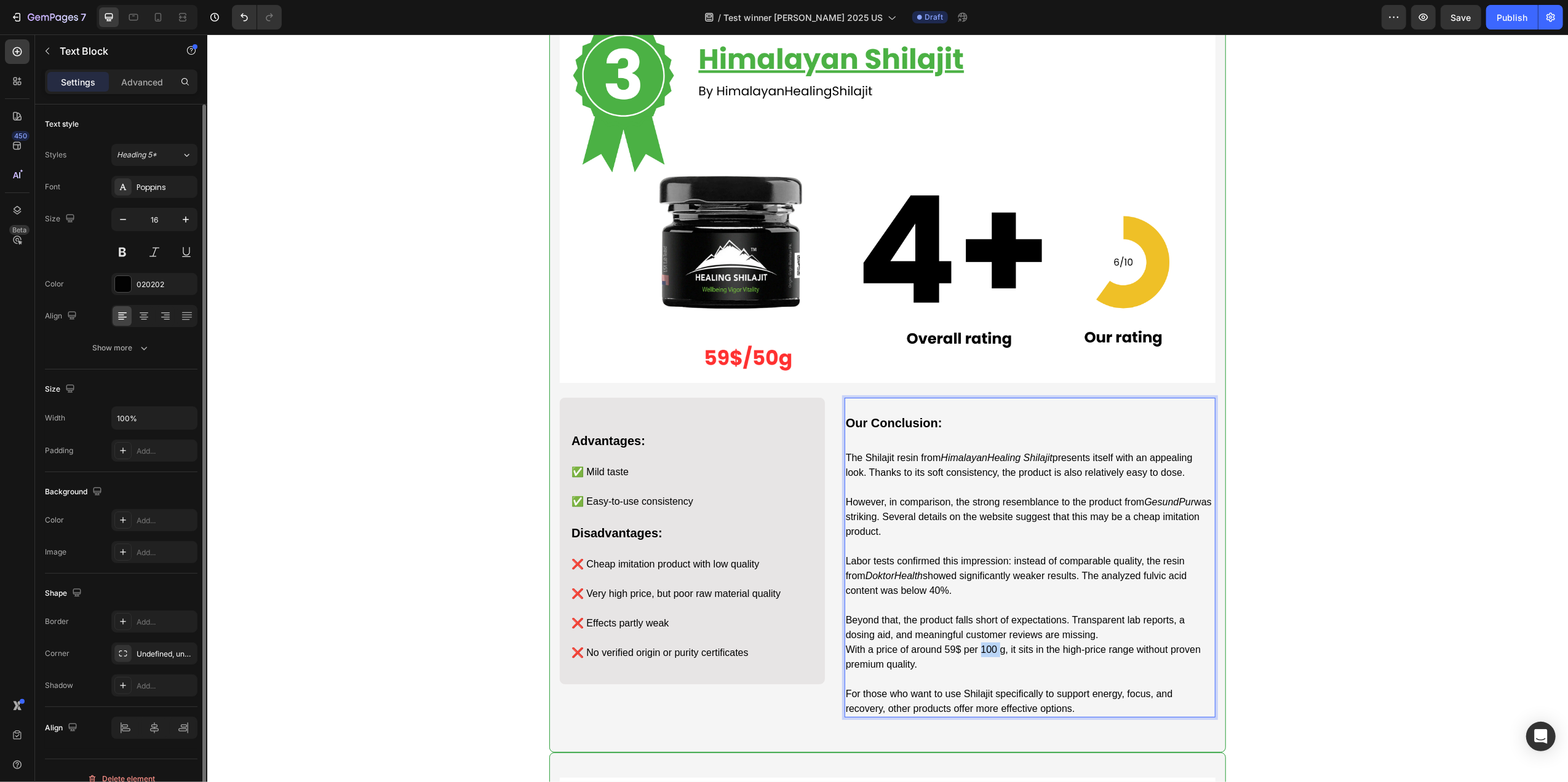
click at [997, 668] on p "With a price of around 59$ per 100 g, it sits in the high-price range without p…" at bounding box center [1030, 665] width 368 height 44
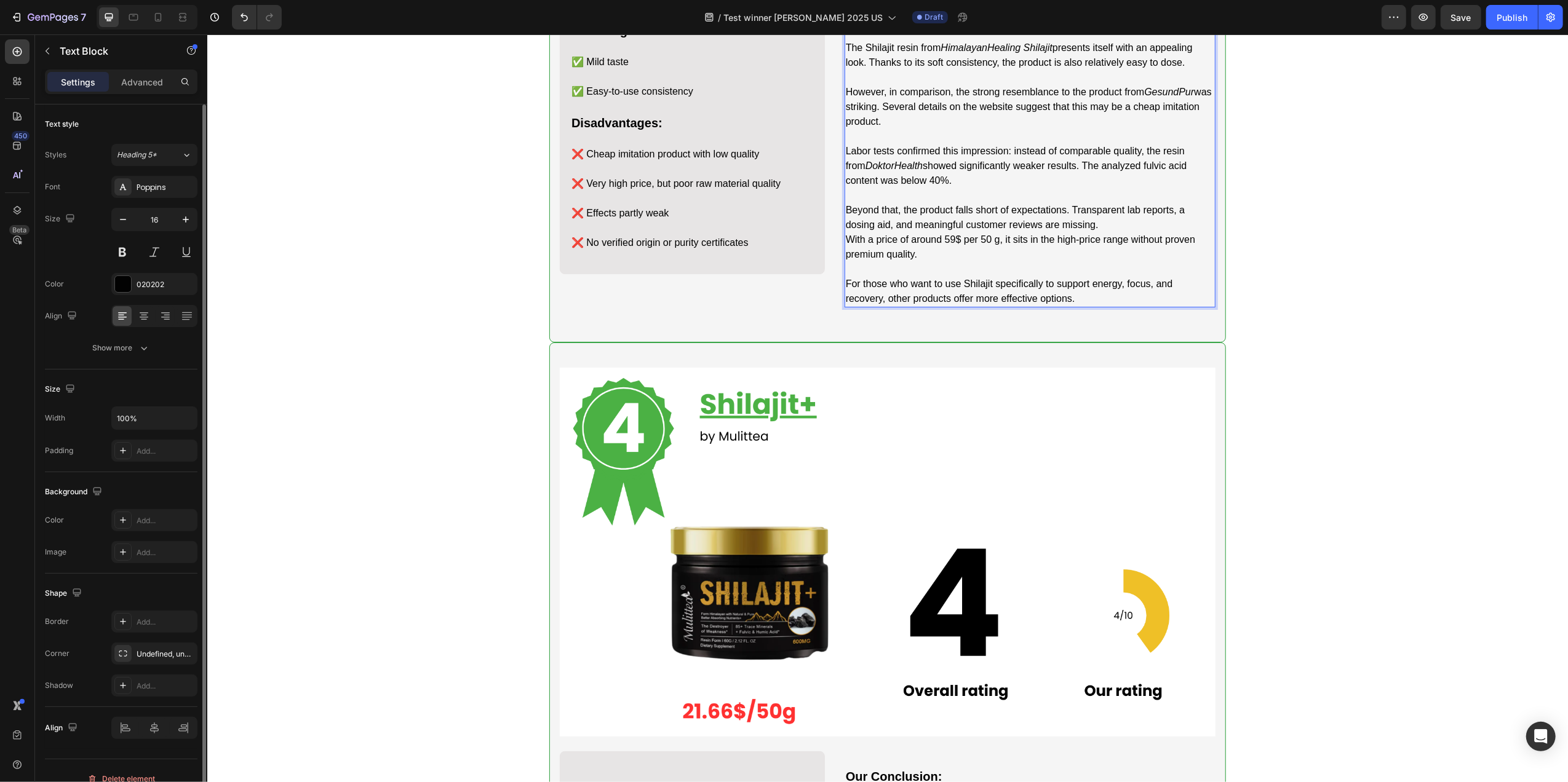
scroll to position [4182, 0]
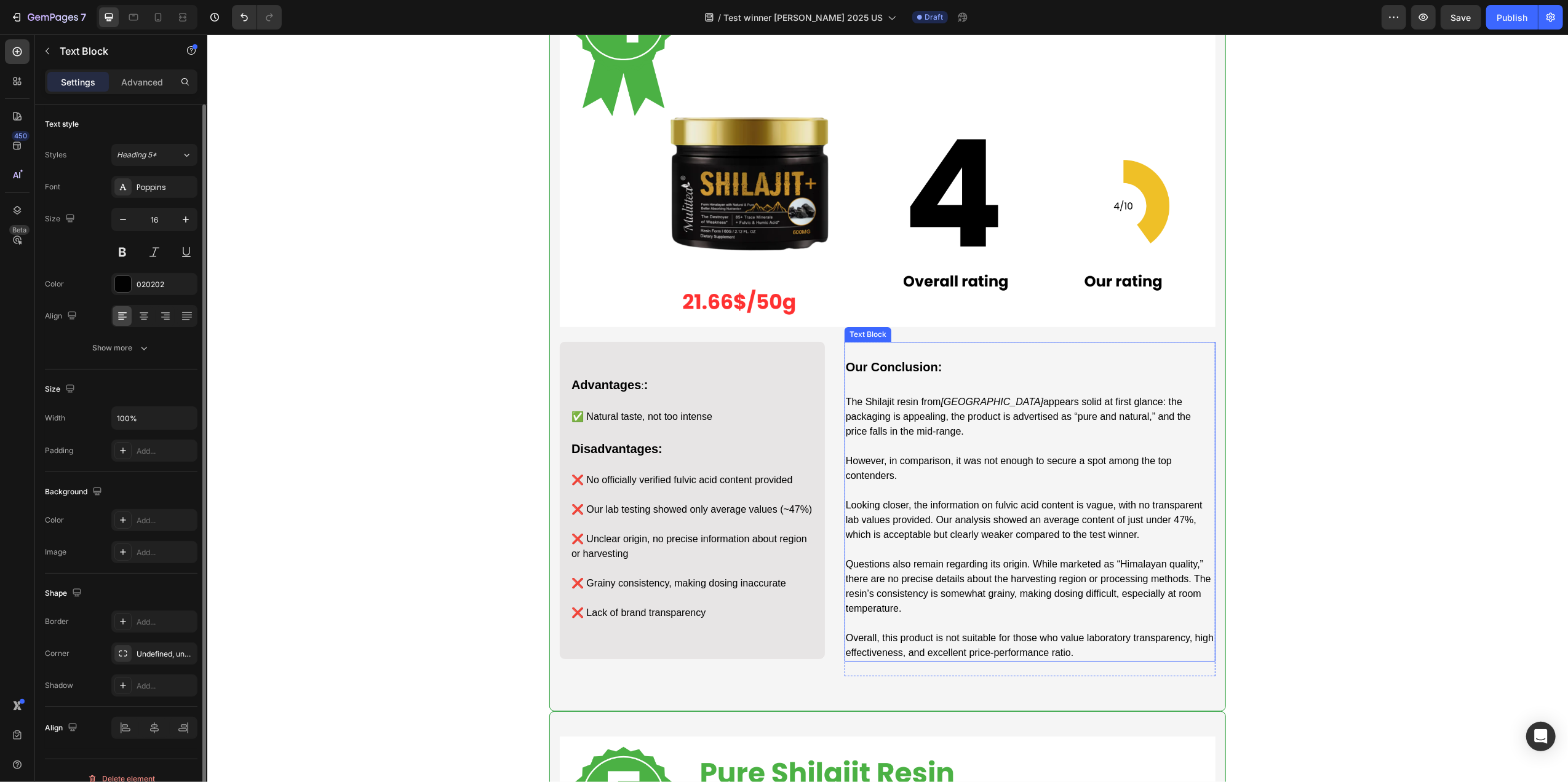
click at [994, 407] on icon "[GEOGRAPHIC_DATA]" at bounding box center [991, 401] width 103 height 11
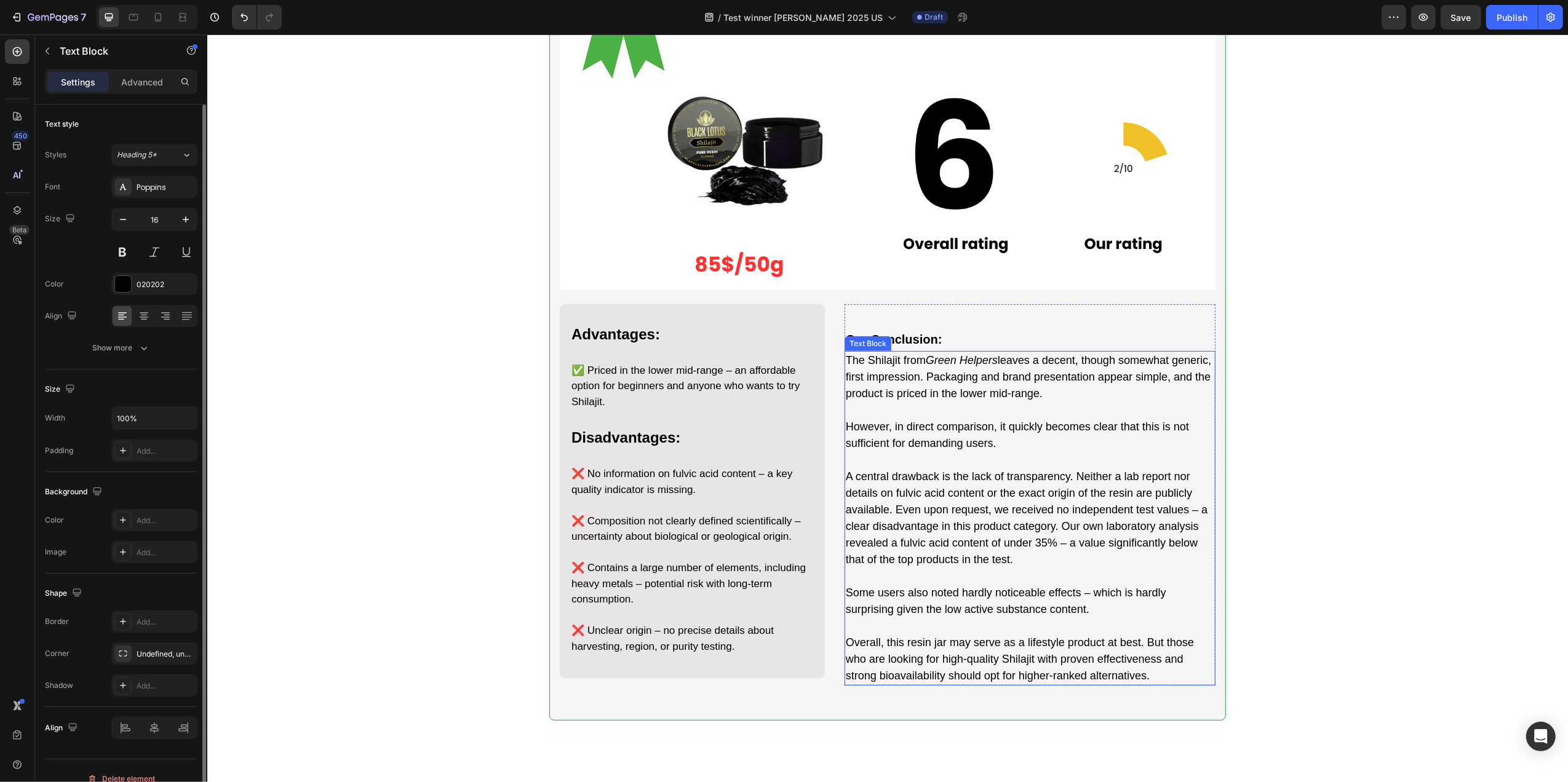
scroll to position [5002, 0]
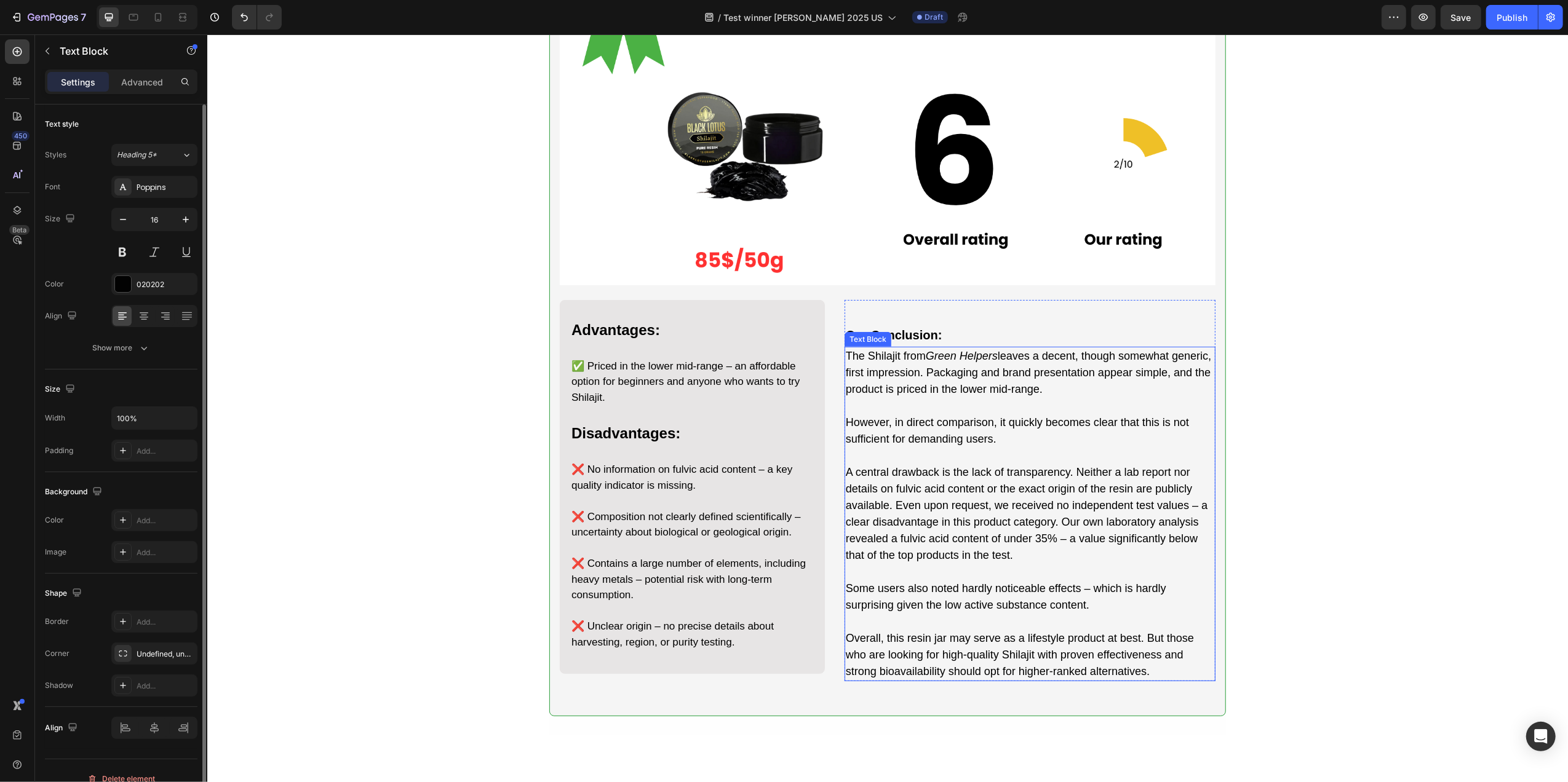
click at [997, 363] on icon "Green Helpers" at bounding box center [961, 356] width 72 height 12
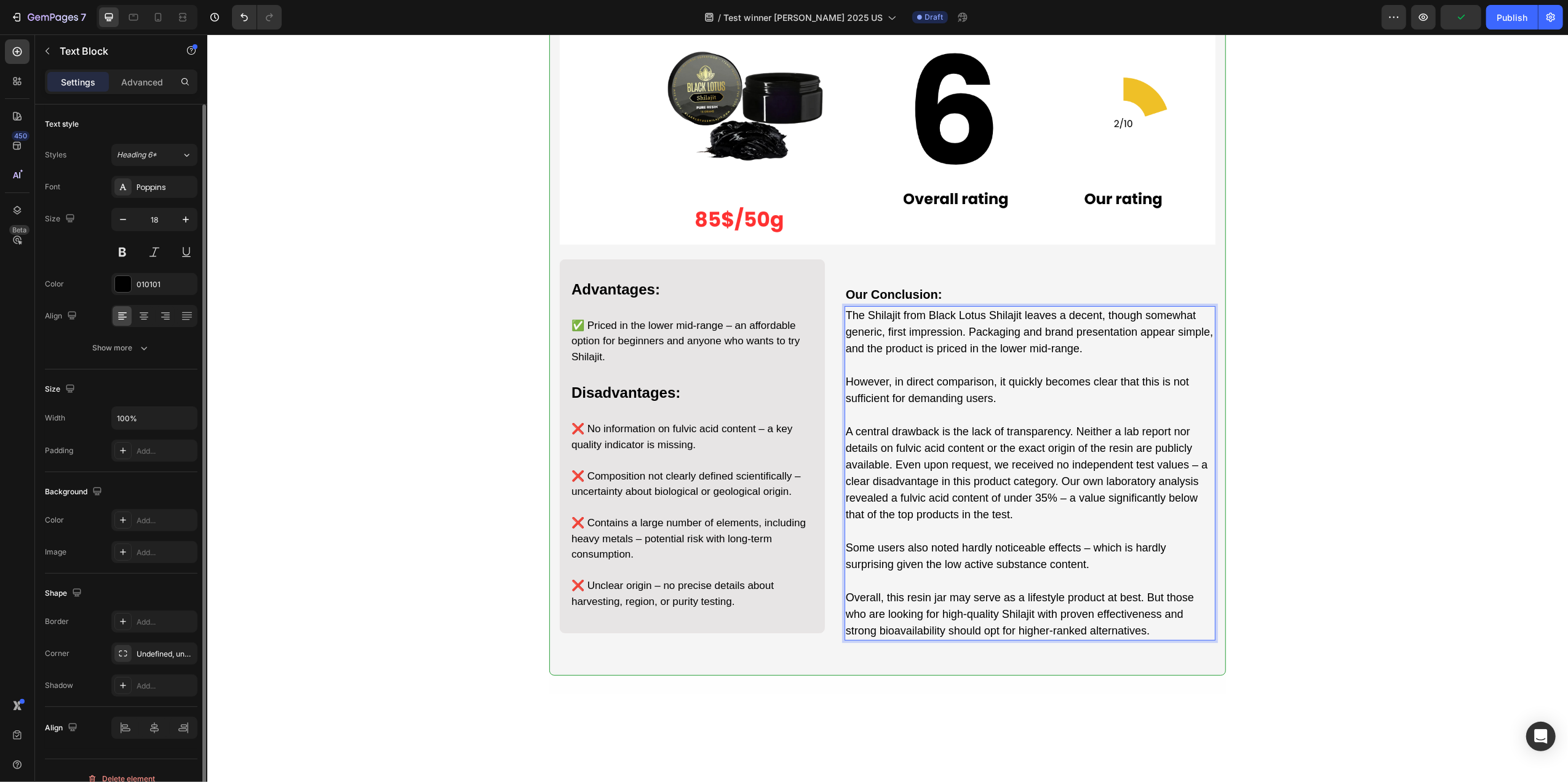
scroll to position [5083, 0]
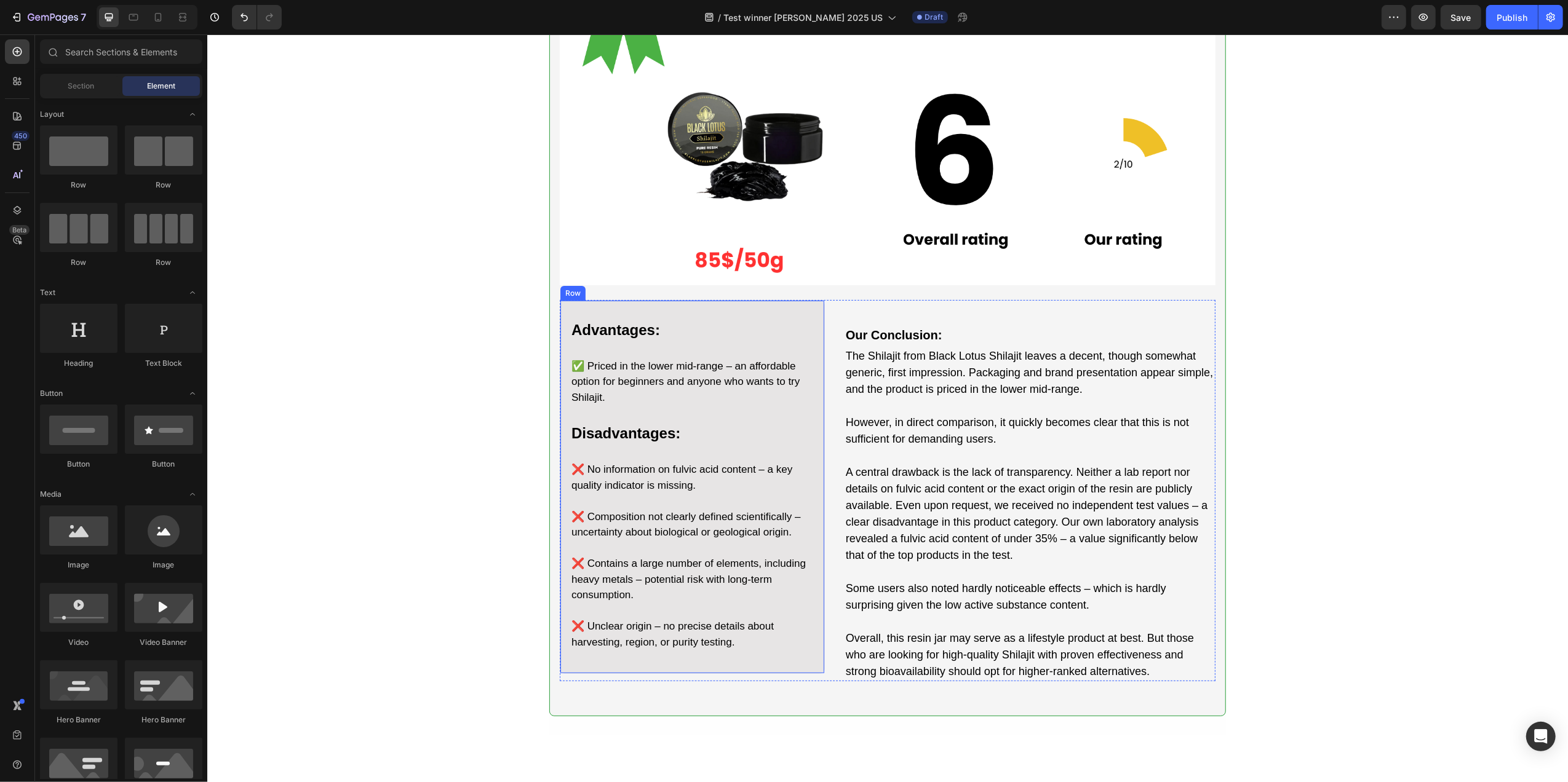
click at [747, 204] on img at bounding box center [887, 101] width 655 height 369
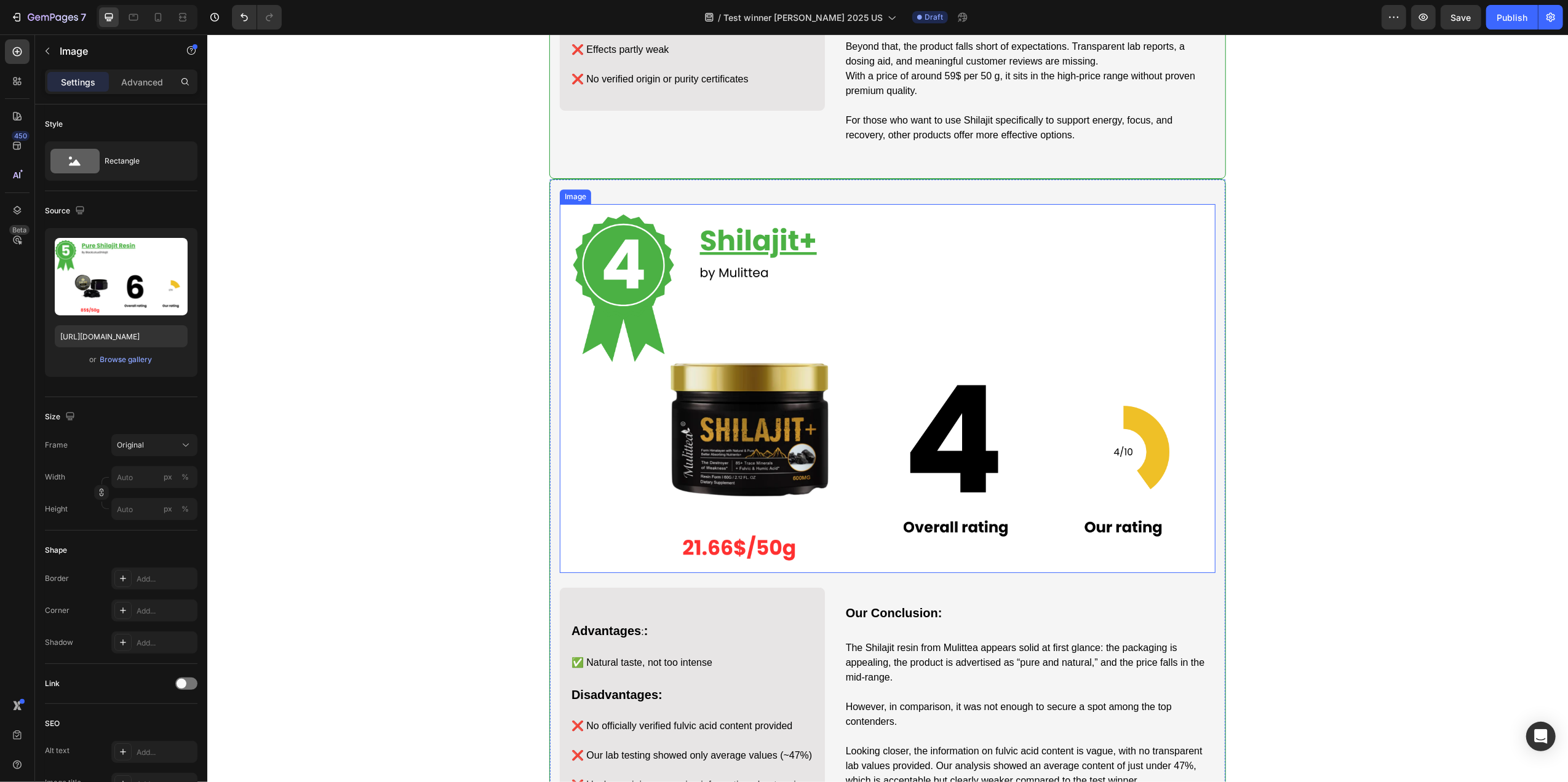
click at [756, 374] on img at bounding box center [887, 389] width 655 height 369
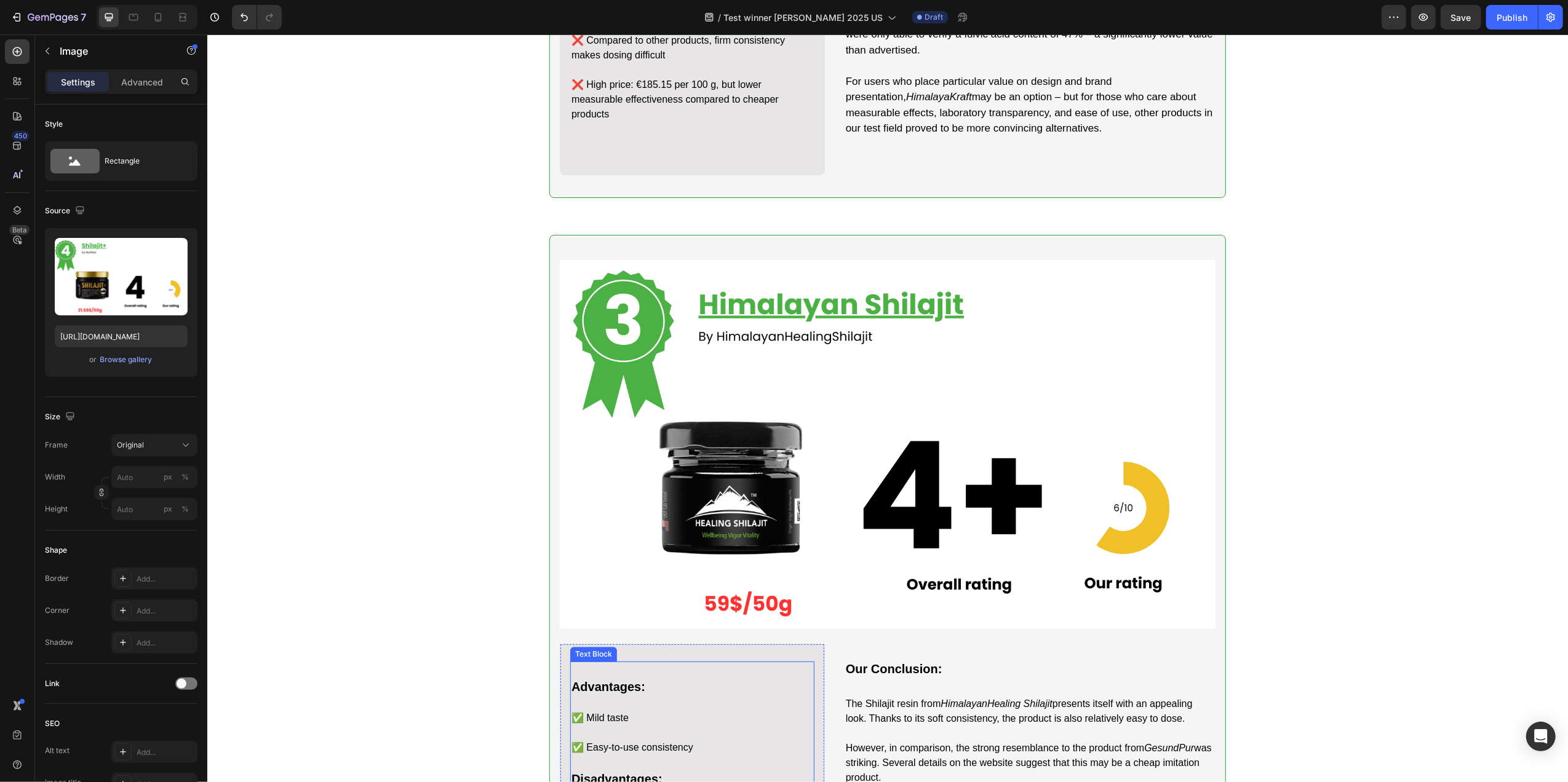
click at [788, 352] on img at bounding box center [887, 444] width 655 height 369
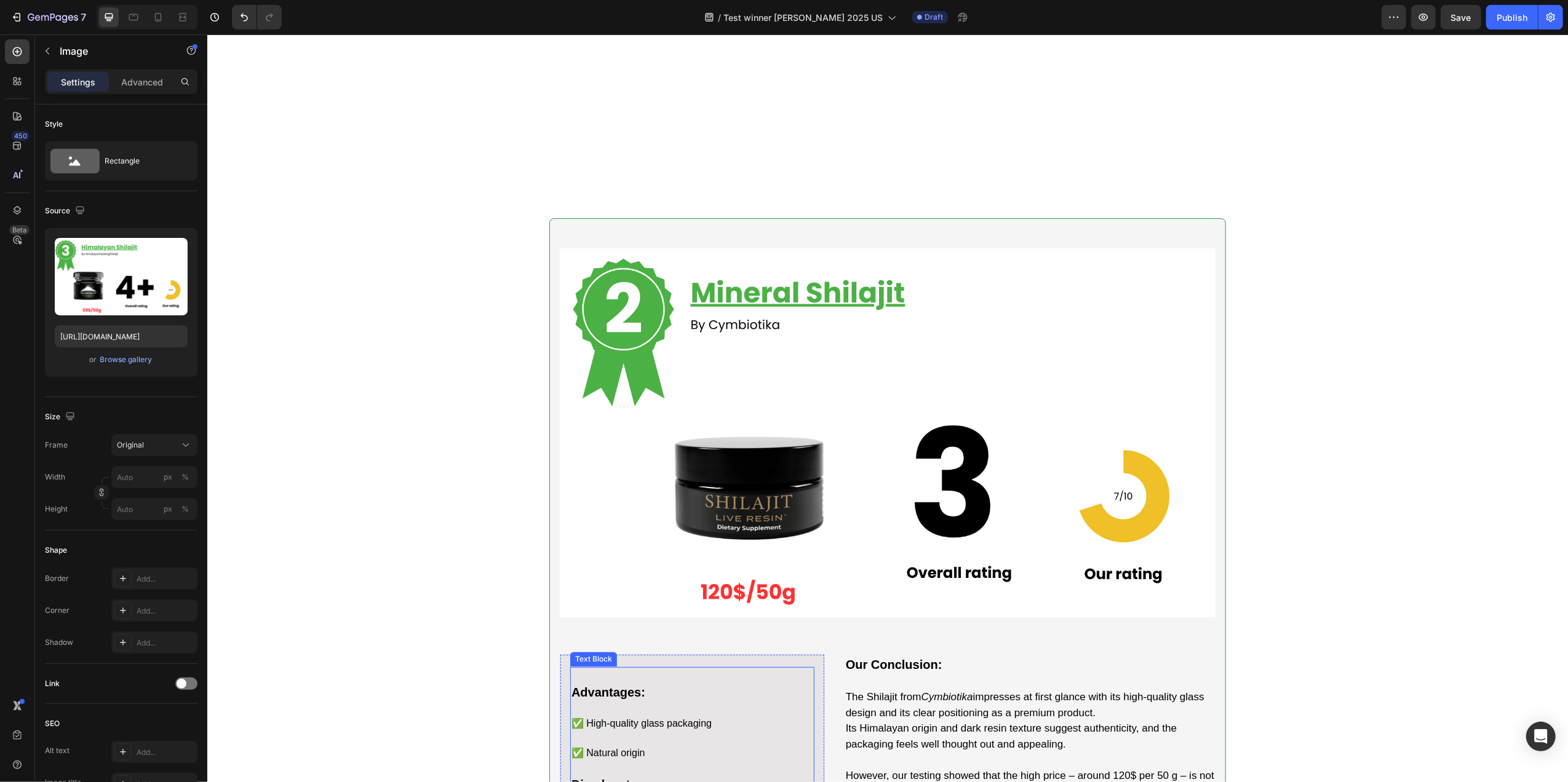
click at [762, 370] on img at bounding box center [887, 433] width 655 height 369
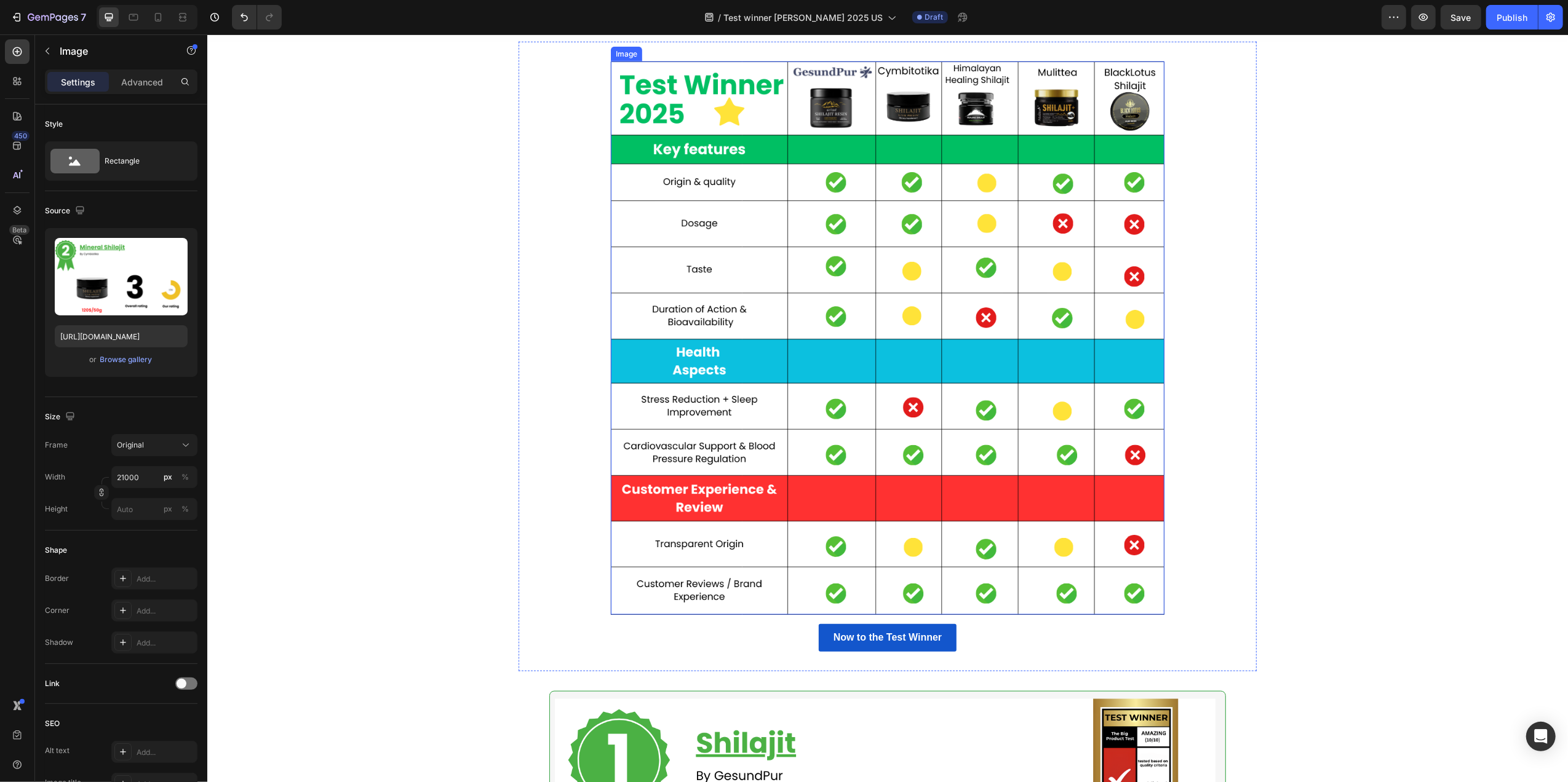
click at [753, 345] on img at bounding box center [887, 338] width 554 height 554
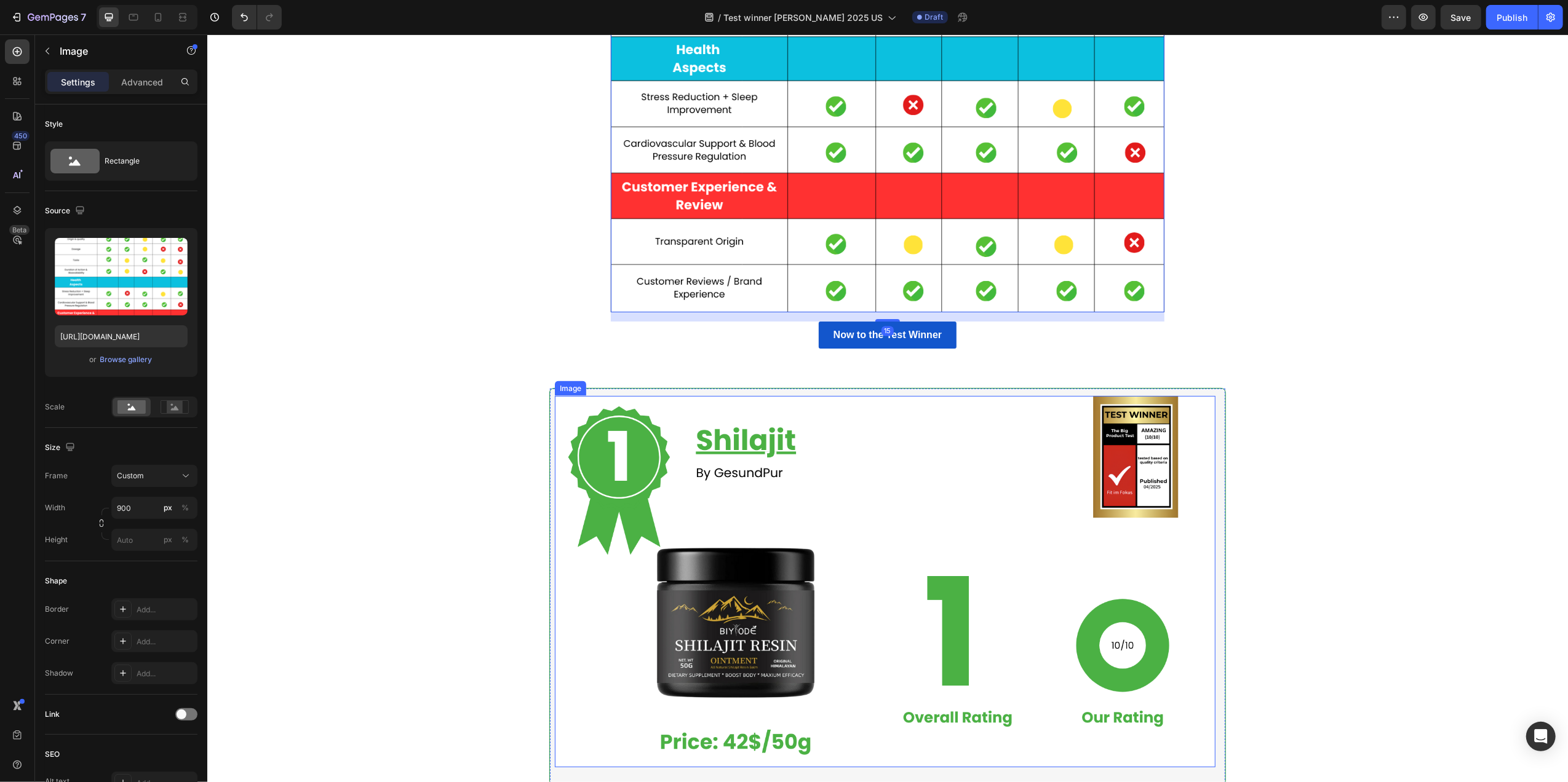
click at [808, 548] on img at bounding box center [885, 581] width 660 height 371
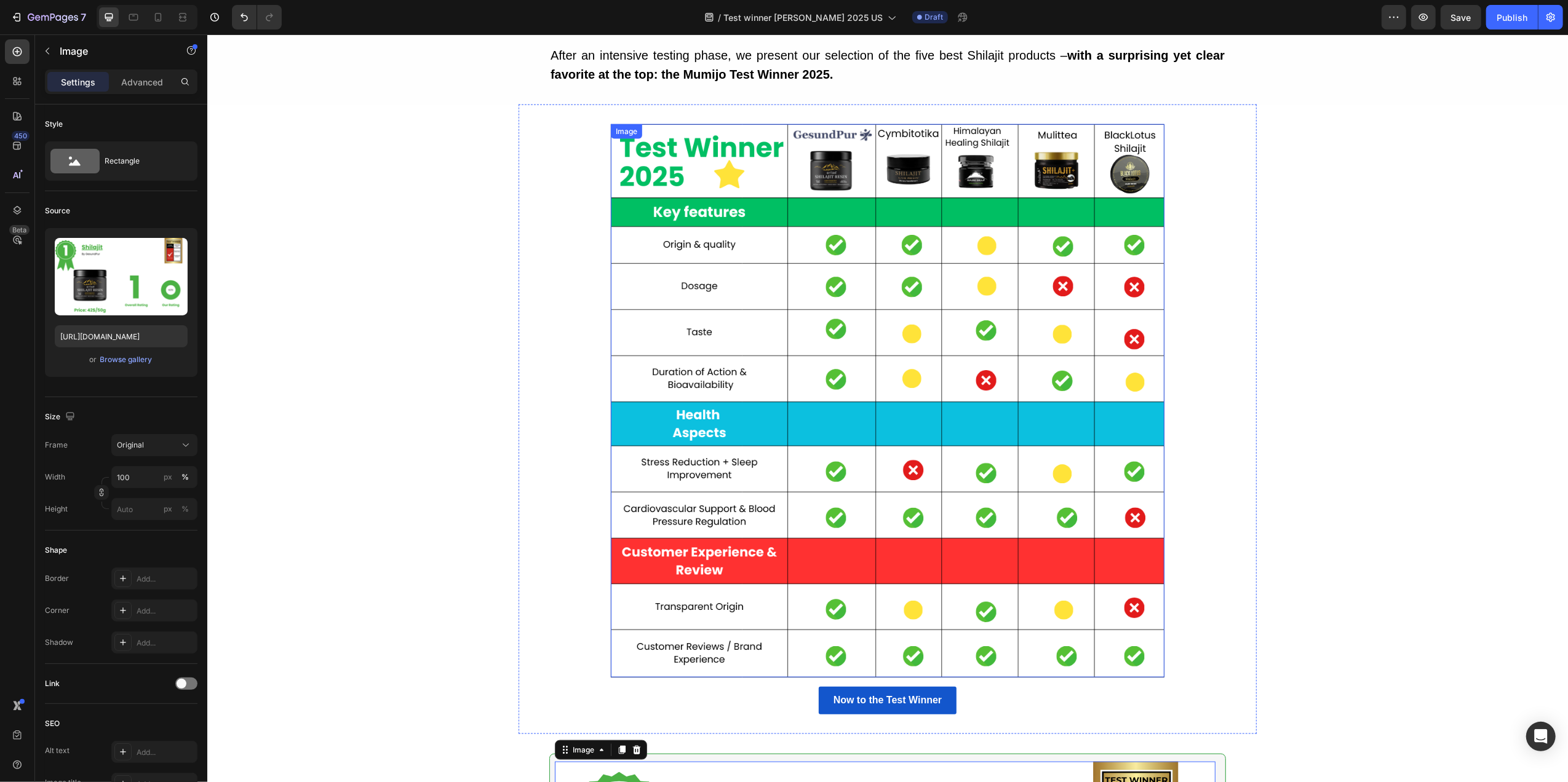
click at [891, 433] on img at bounding box center [887, 400] width 554 height 554
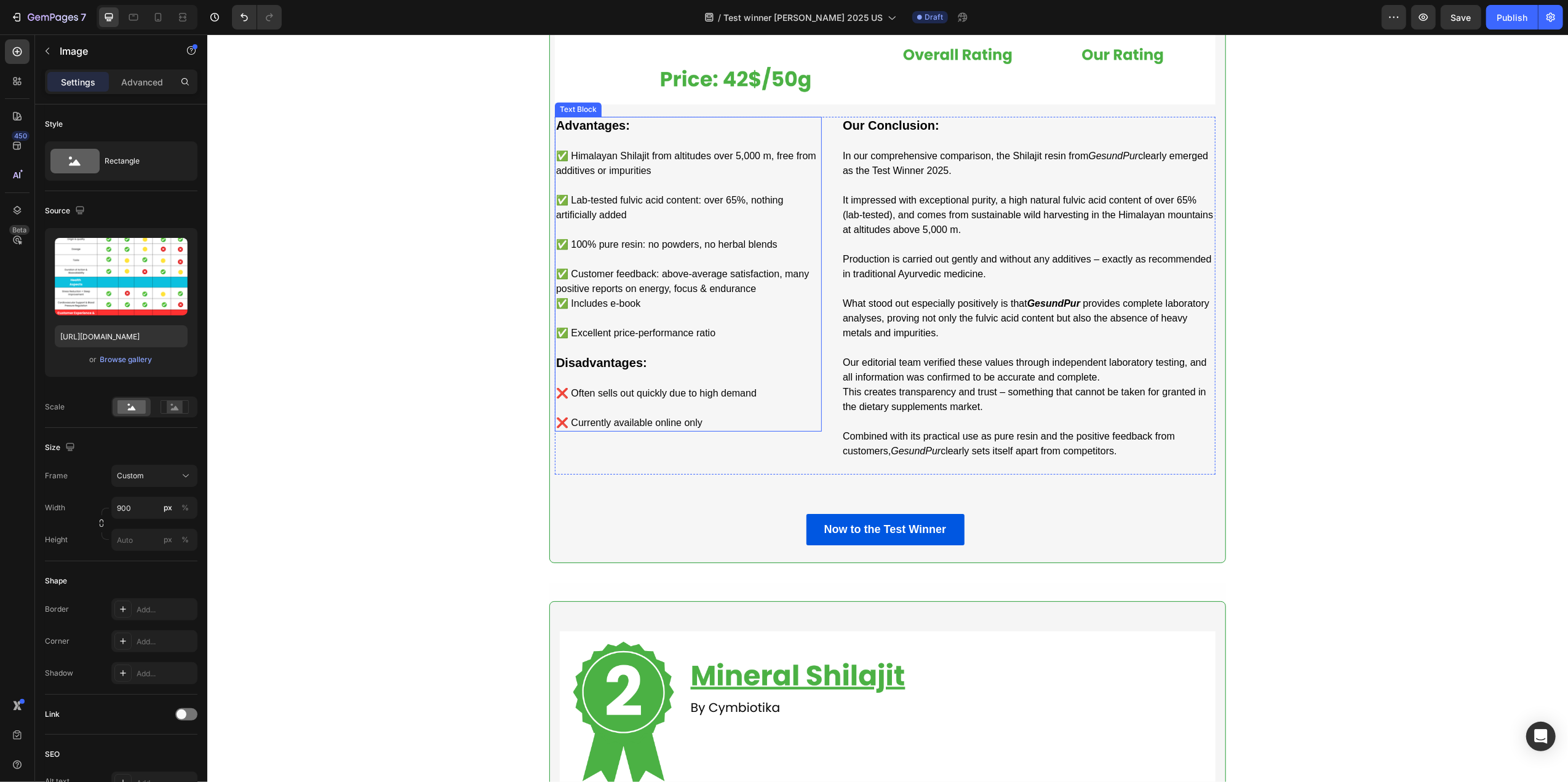
scroll to position [2459, 0]
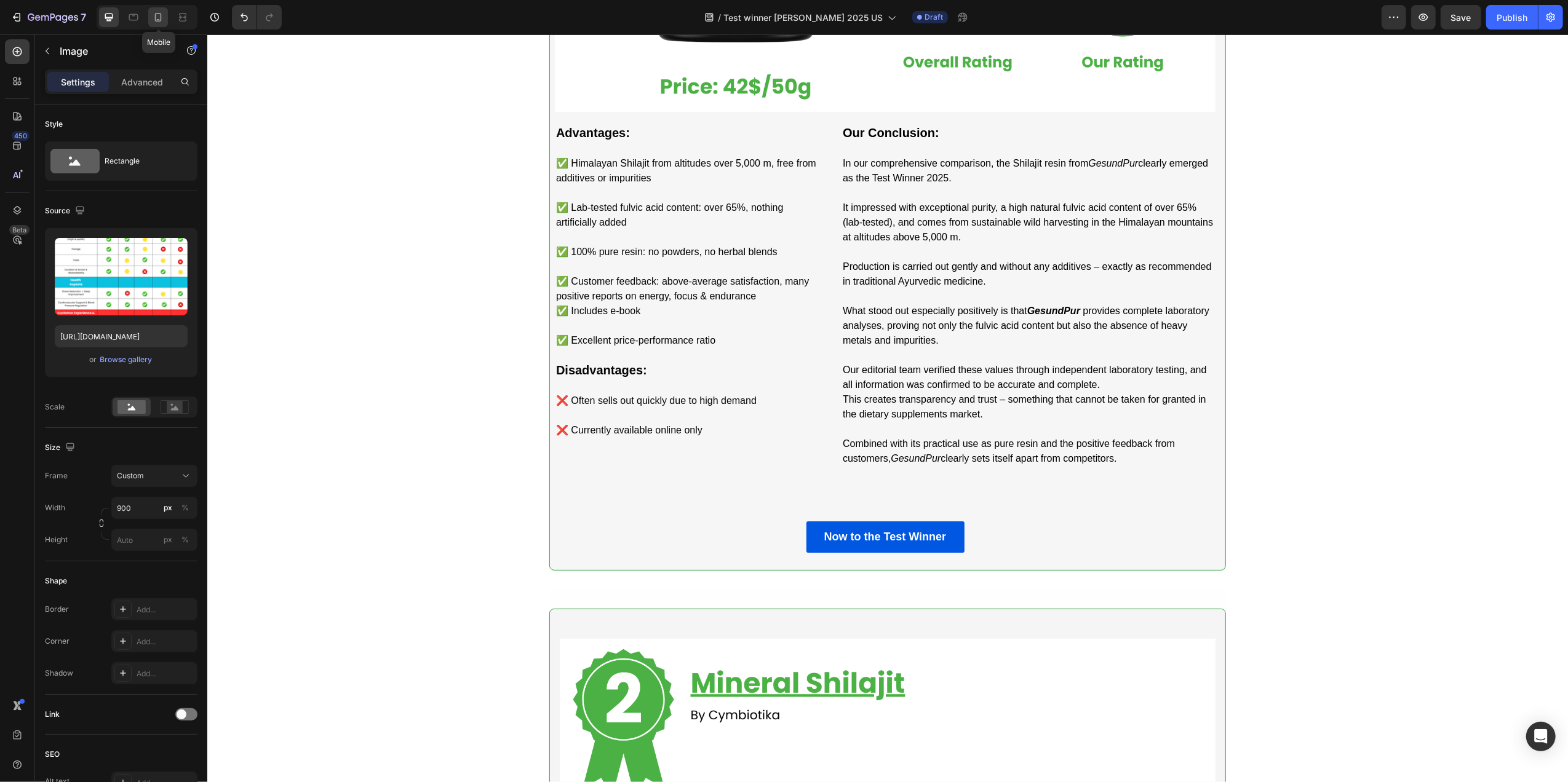
click at [161, 20] on icon at bounding box center [158, 16] width 7 height 9
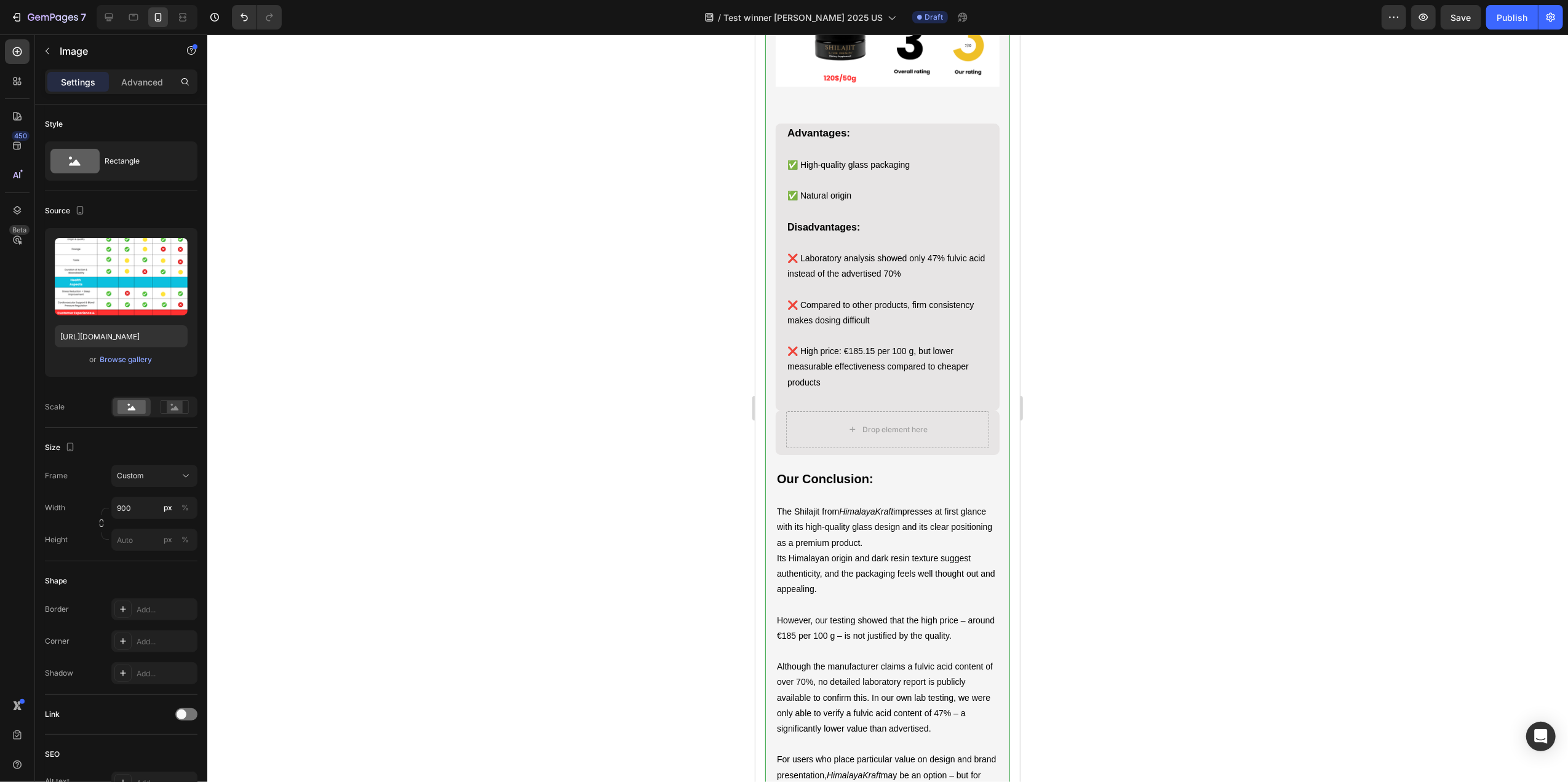
scroll to position [2619, 0]
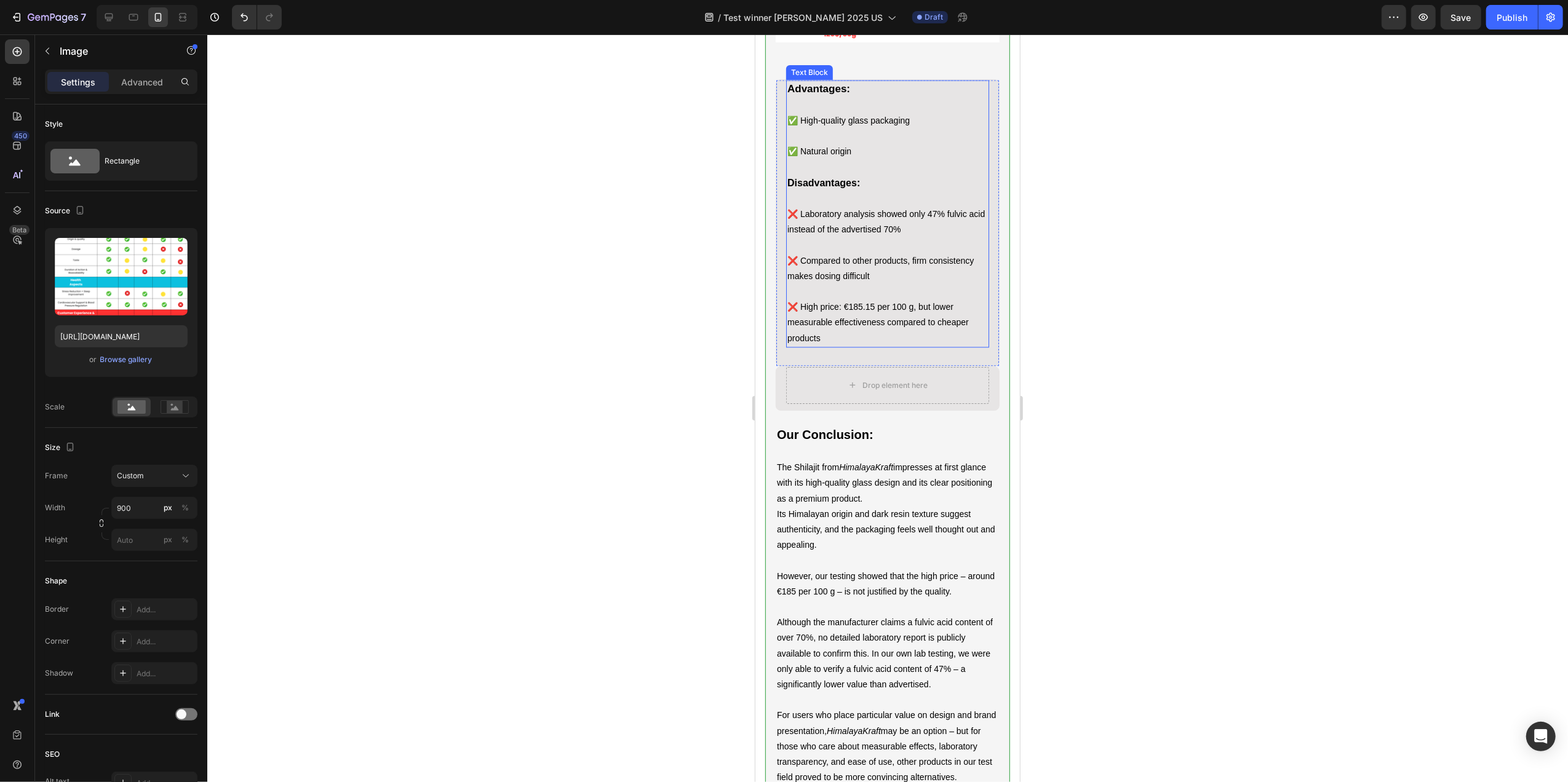
click at [876, 346] on p "❌ Laboratory analysis showed only 47% fulvic acid instead of the advertised 70%…" at bounding box center [887, 276] width 201 height 140
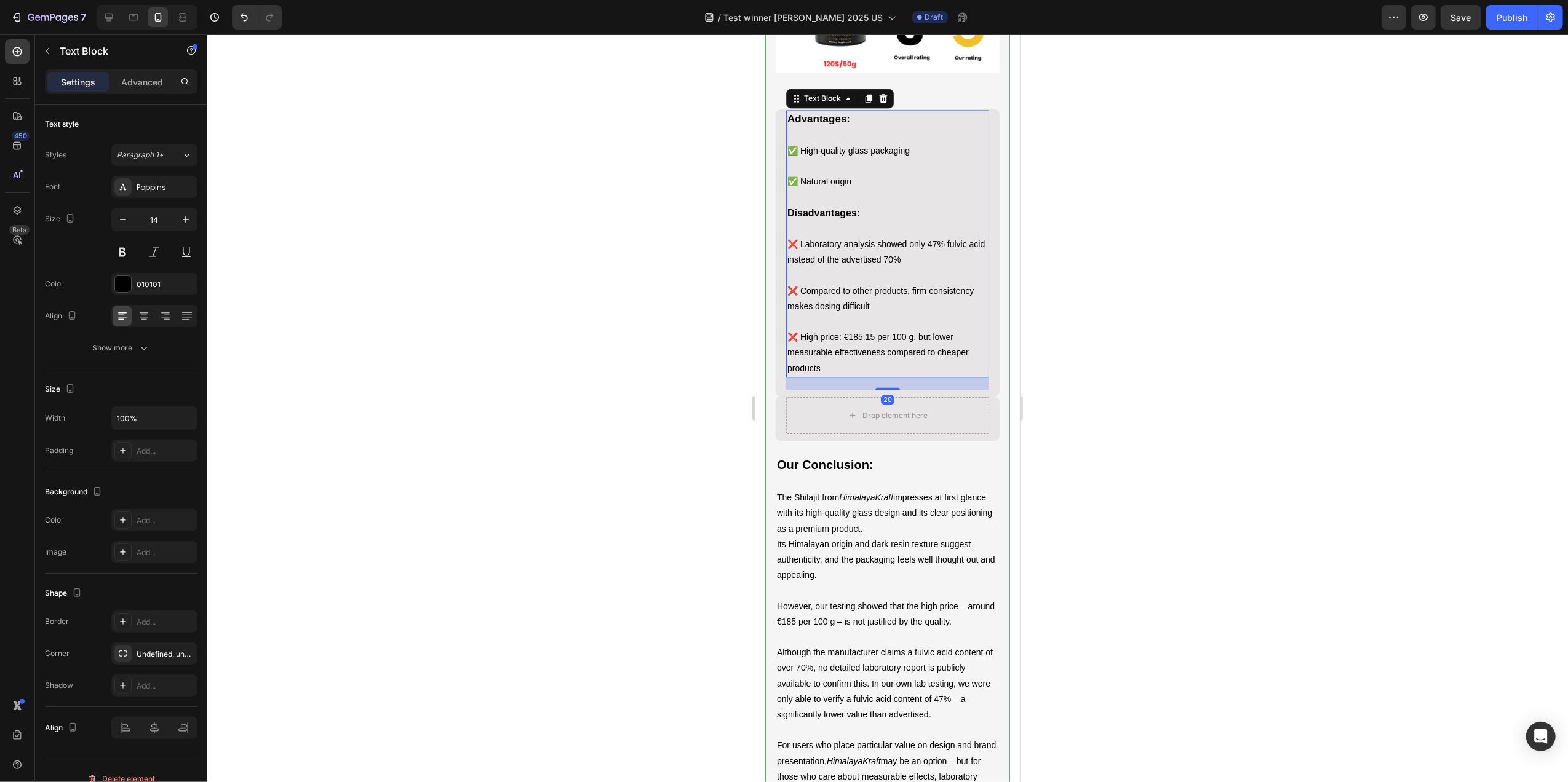
scroll to position [2537, 0]
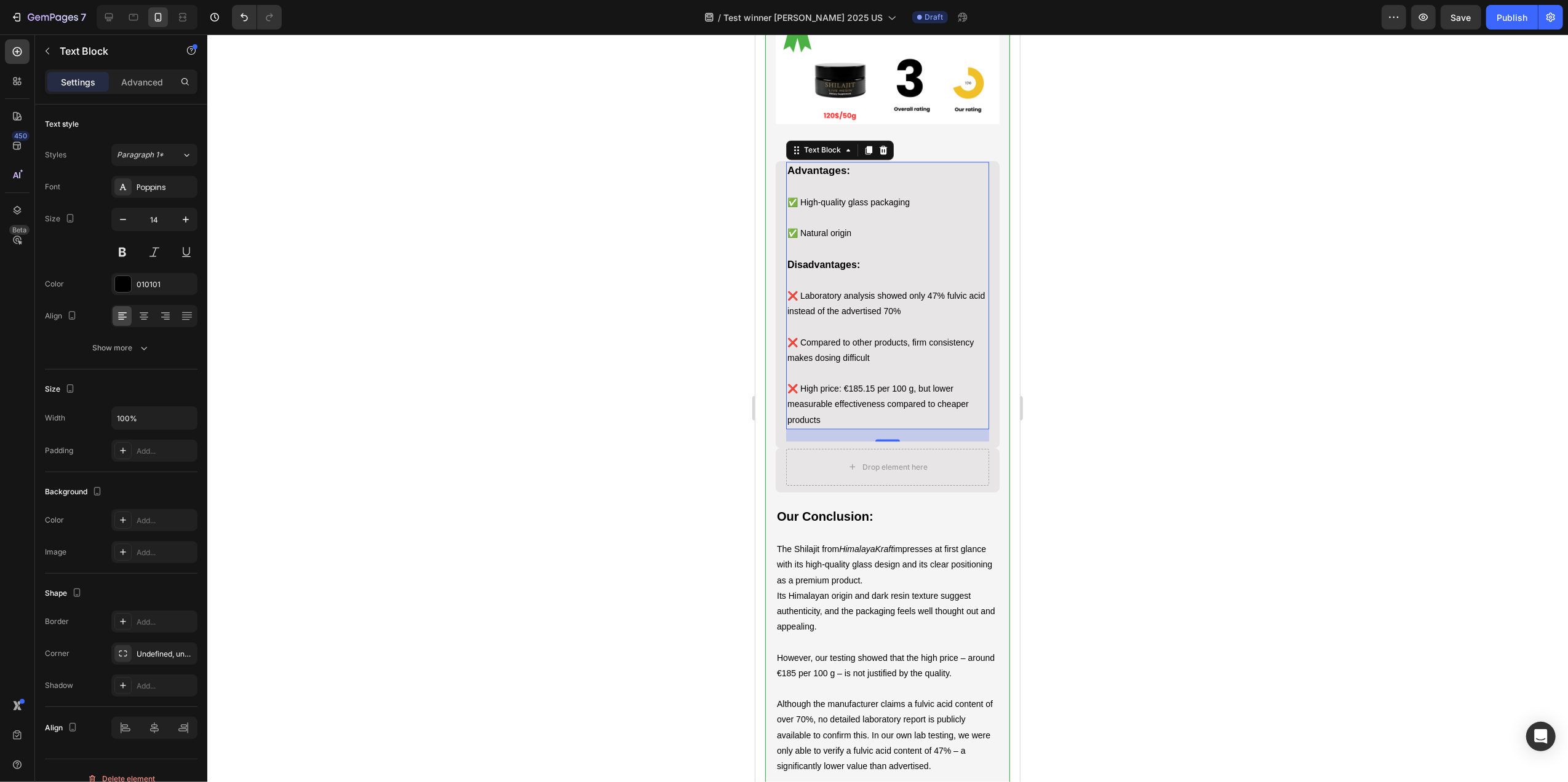
click at [871, 428] on p "❌ Laboratory analysis showed only 47% fulvic acid instead of the advertised 70%…" at bounding box center [887, 359] width 201 height 140
click at [893, 428] on p "❌ Laboratory analysis showed only 47% fulvic acid instead of the advertised 70%…" at bounding box center [887, 359] width 201 height 140
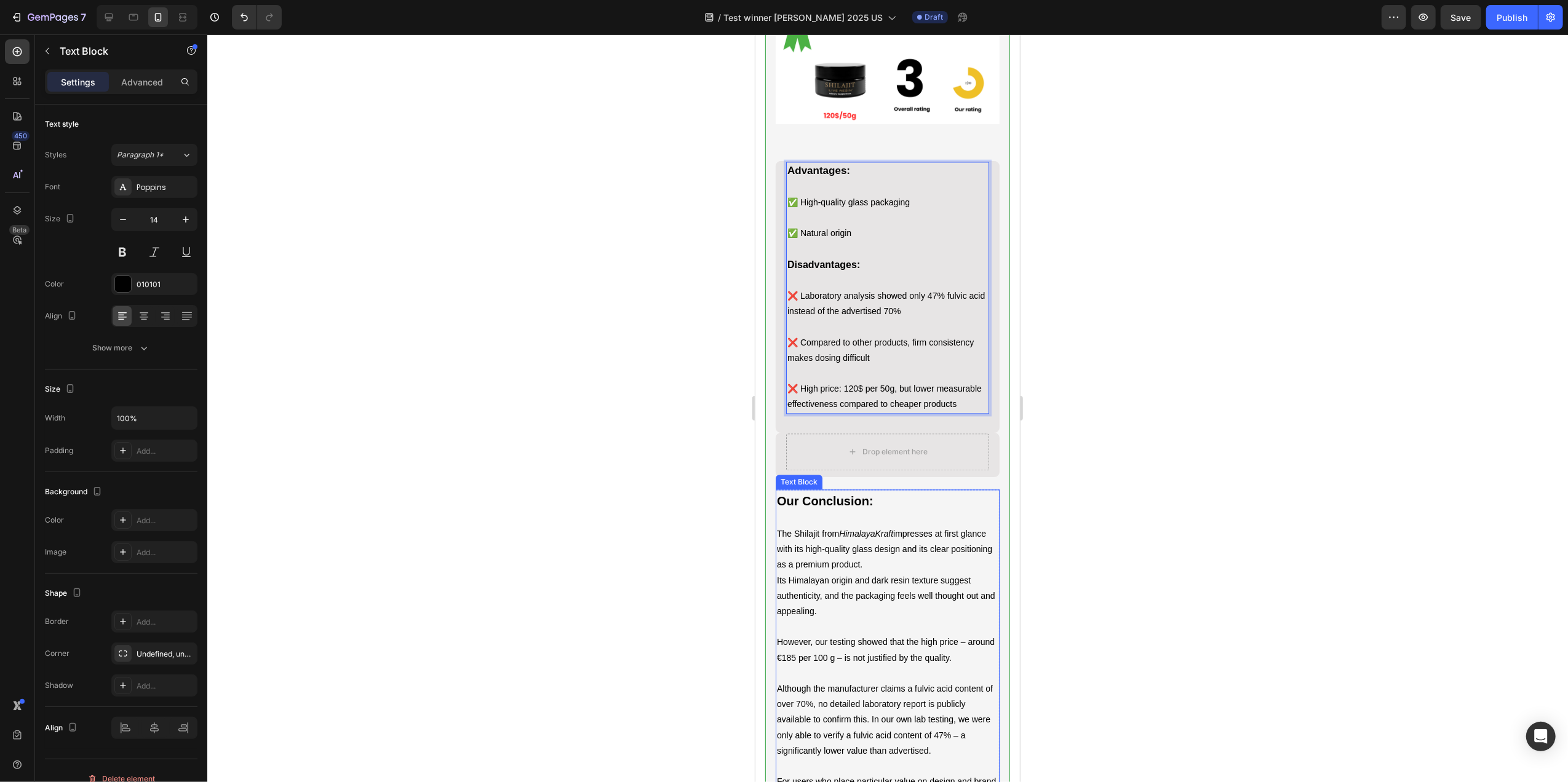
click at [869, 539] on icon "HimalayaKraft" at bounding box center [866, 533] width 54 height 10
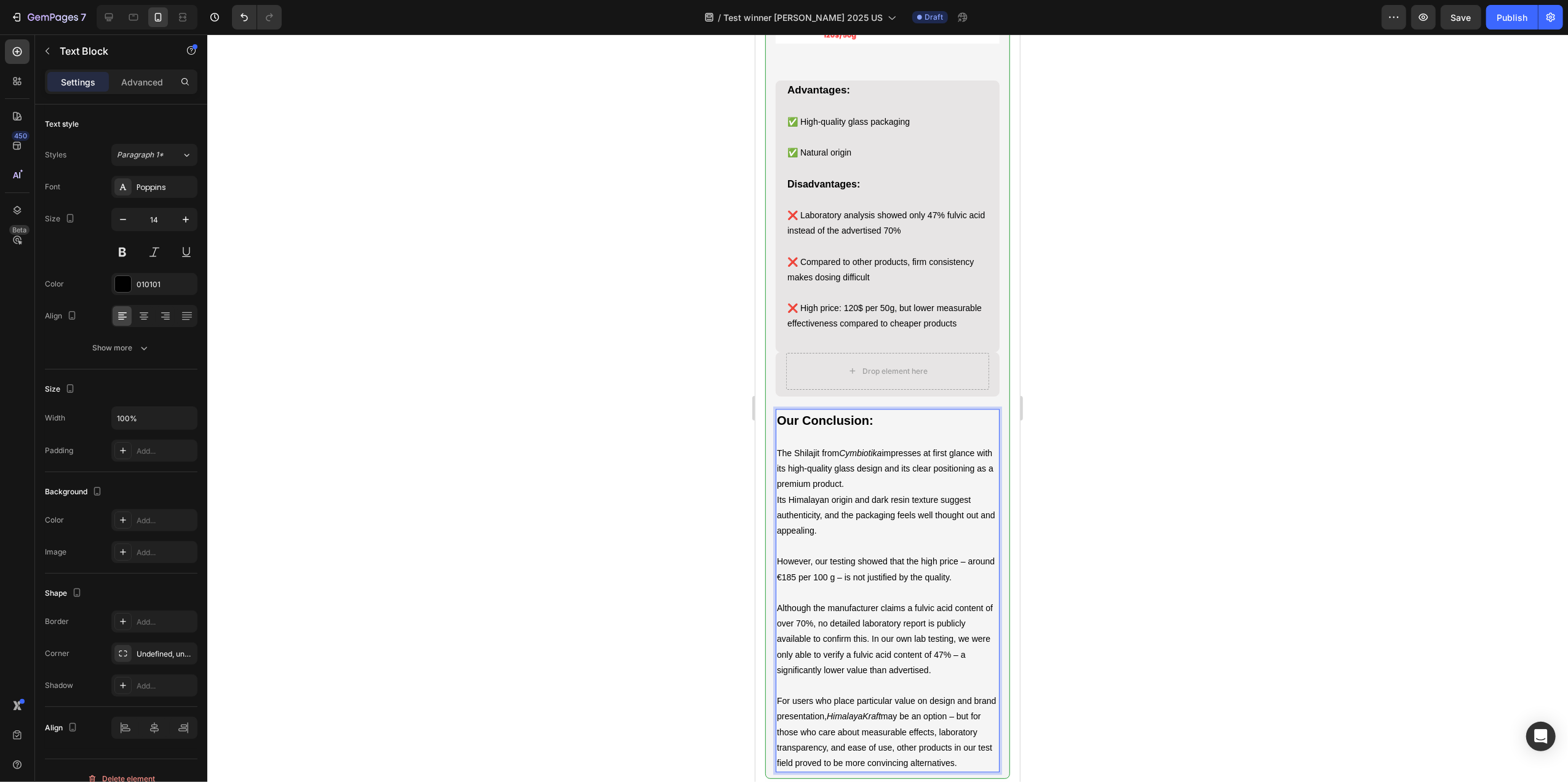
scroll to position [2619, 0]
click at [830, 600] on p "However, our testing showed that the high price – around €185 per 100 g – is no…" at bounding box center [887, 576] width 222 height 47
click at [859, 600] on p "However, our testing showed that the high price – around 120$ per 100 g – is no…" at bounding box center [887, 576] width 222 height 47
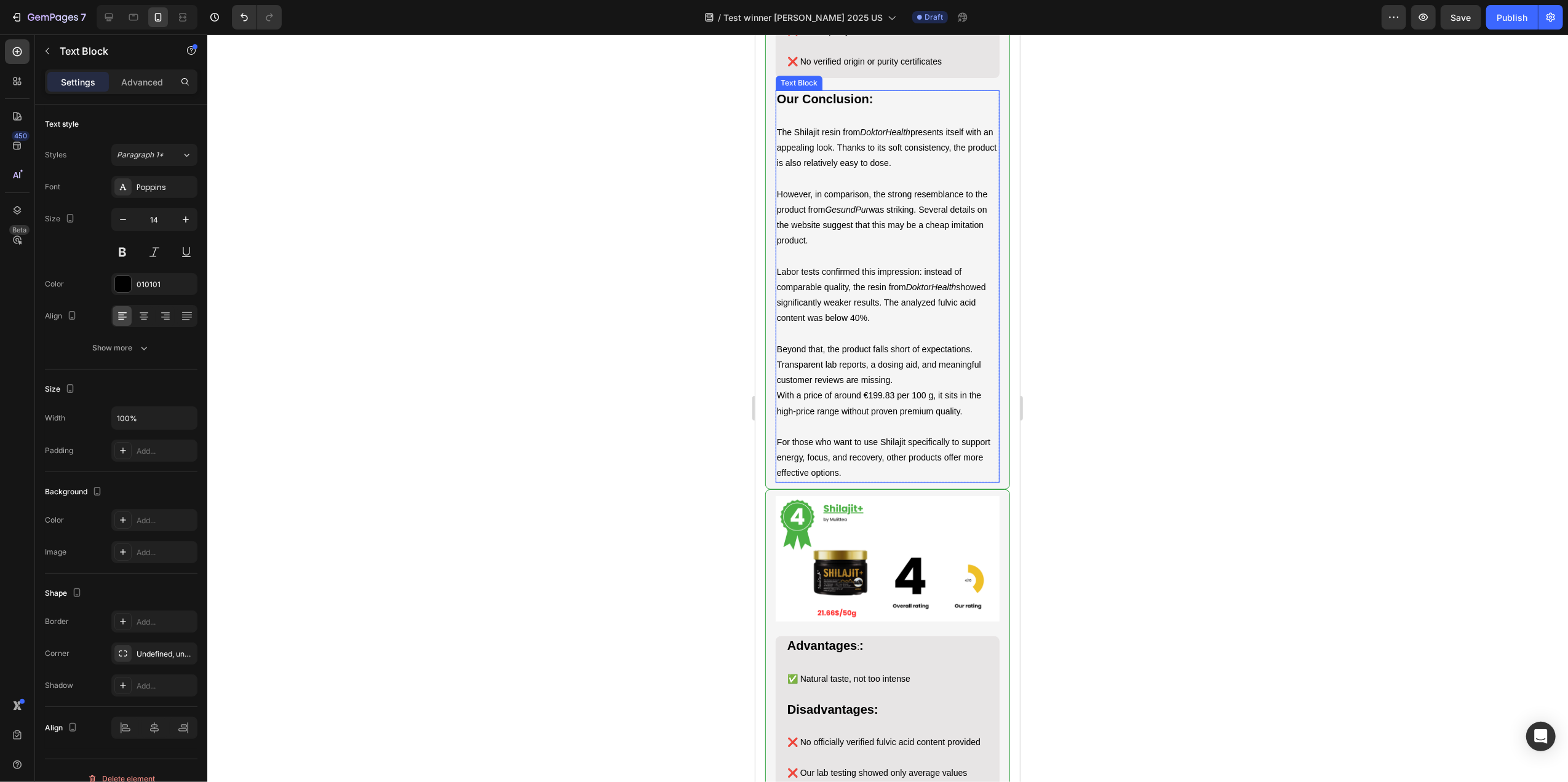
scroll to position [3767, 0]
click at [956, 295] on icon "DoktorHealth" at bounding box center [931, 290] width 51 height 10
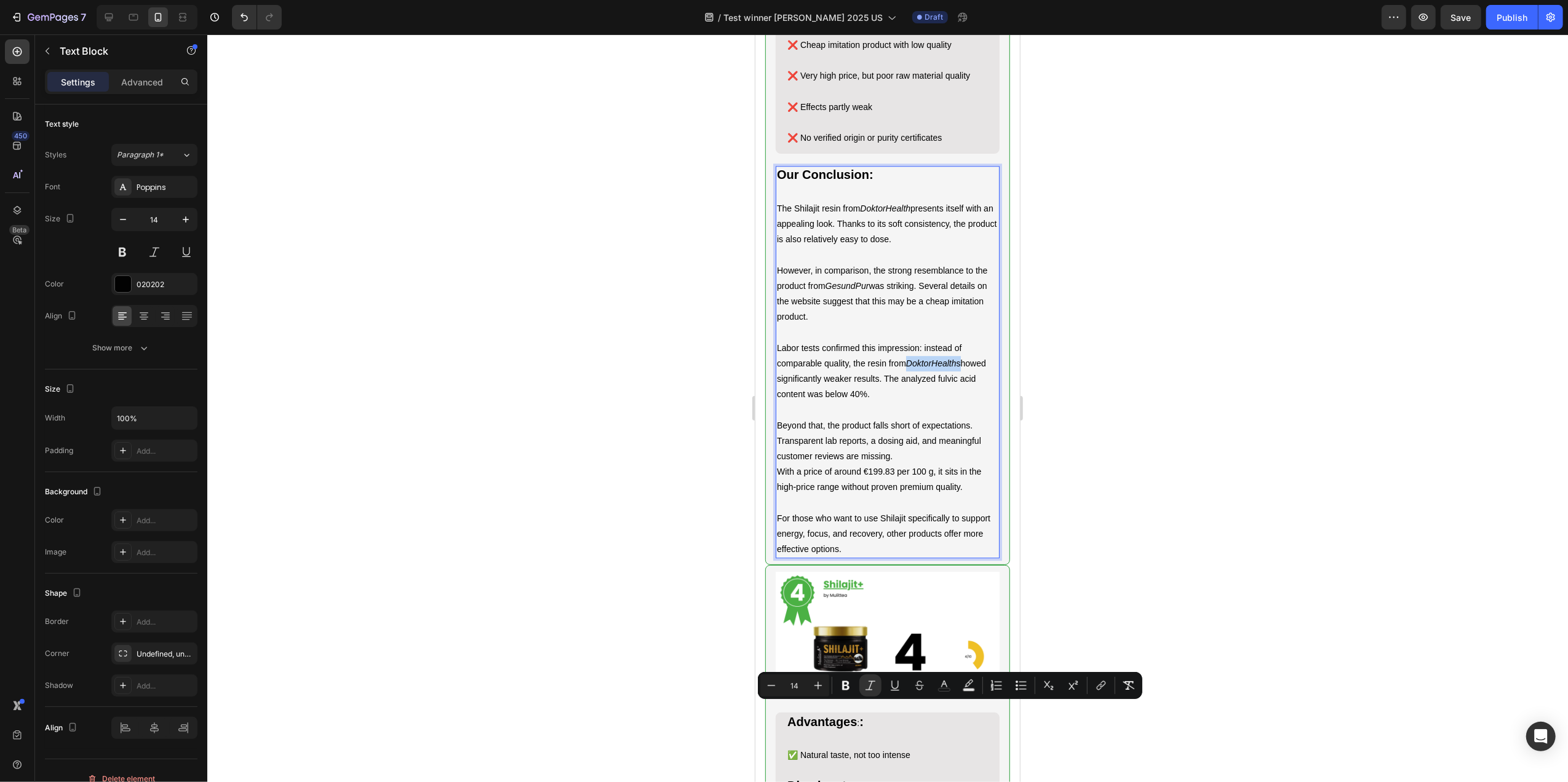
scroll to position [3521, 0]
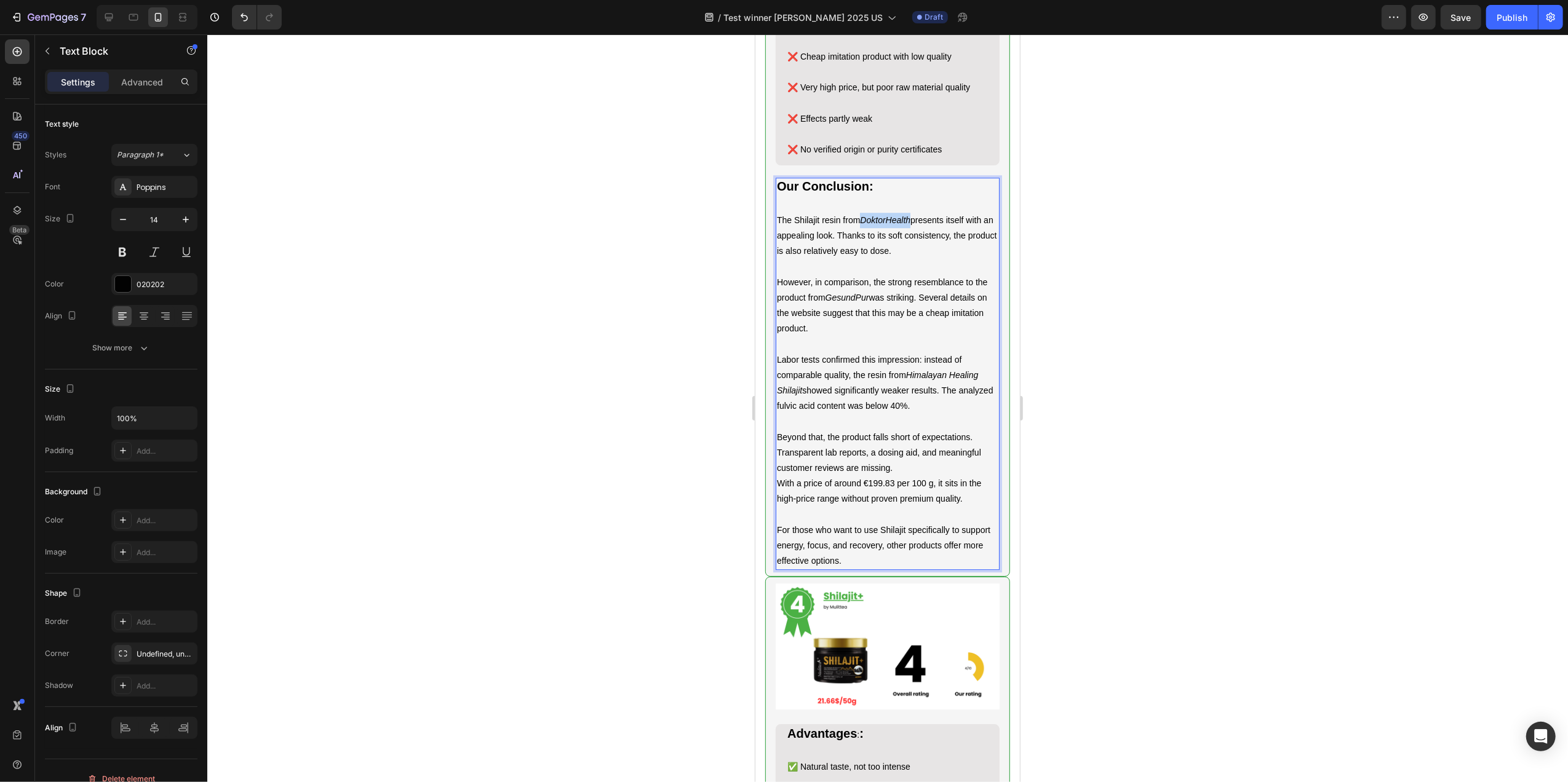
click at [900, 225] on icon "DoktorHealth" at bounding box center [885, 220] width 51 height 10
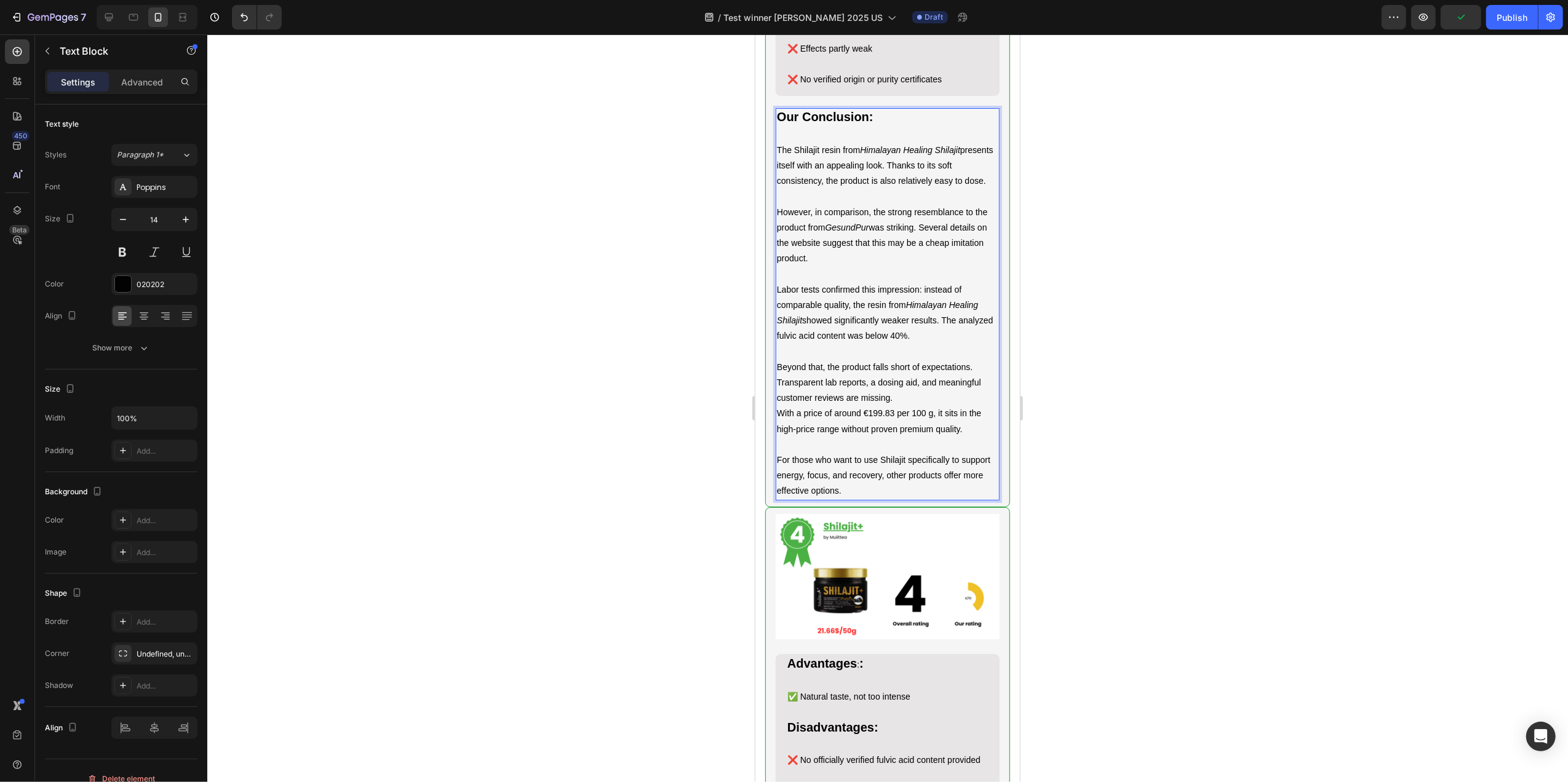
scroll to position [3767, 0]
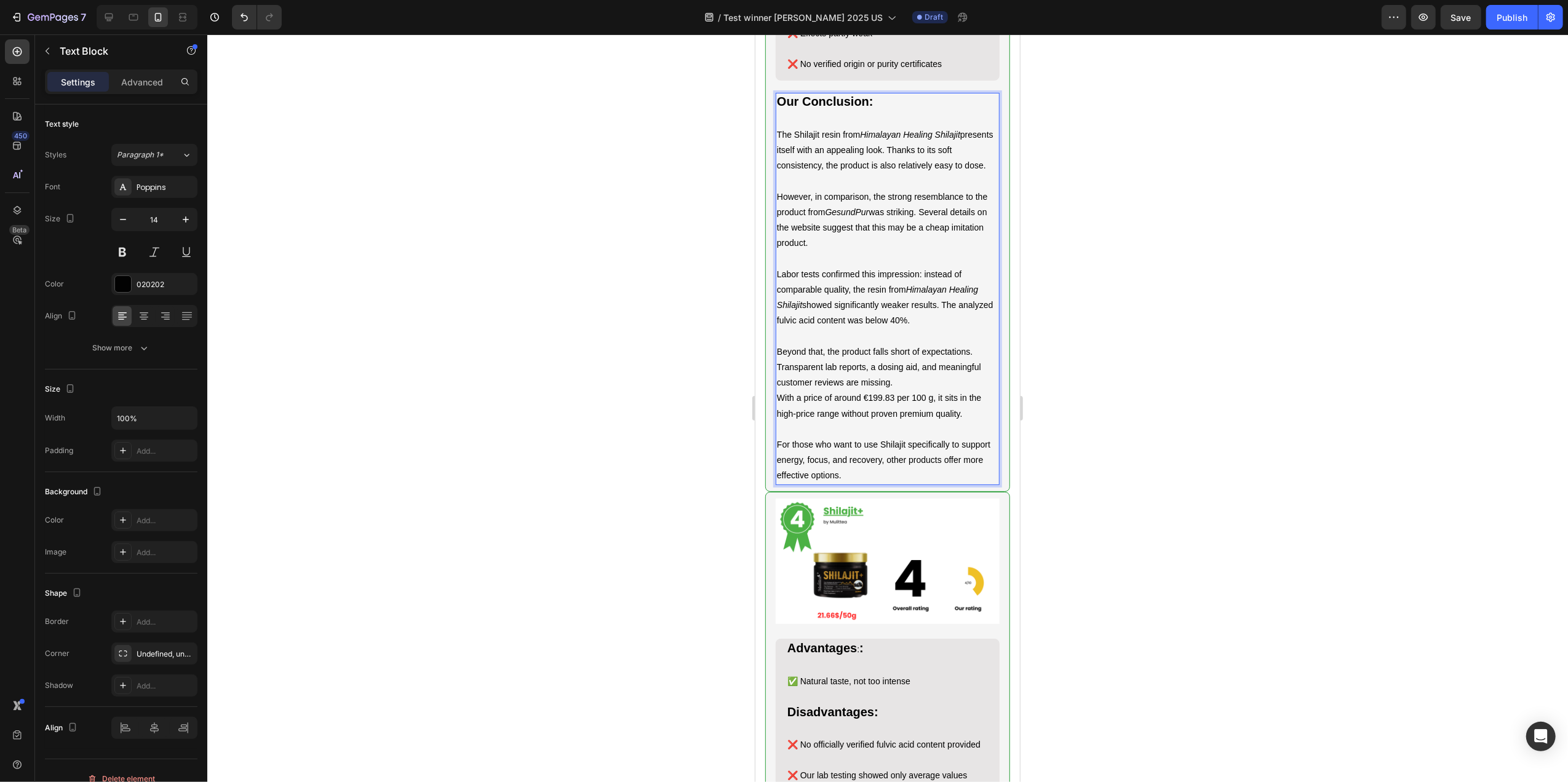
click at [897, 438] on p "With a price of around €199.83 per 100 g, it sits in the high-price range witho…" at bounding box center [887, 414] width 222 height 47
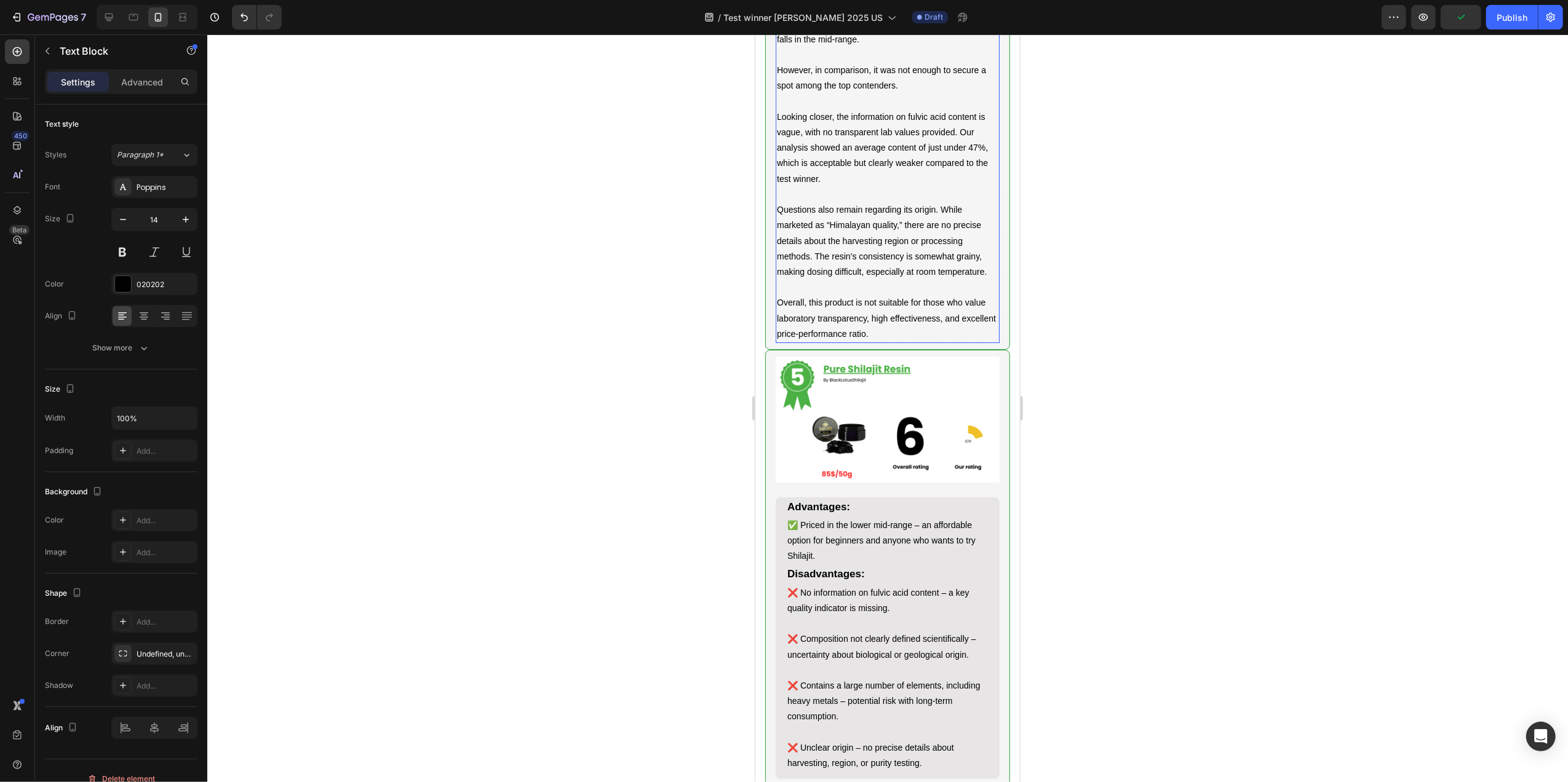
scroll to position [4751, 0]
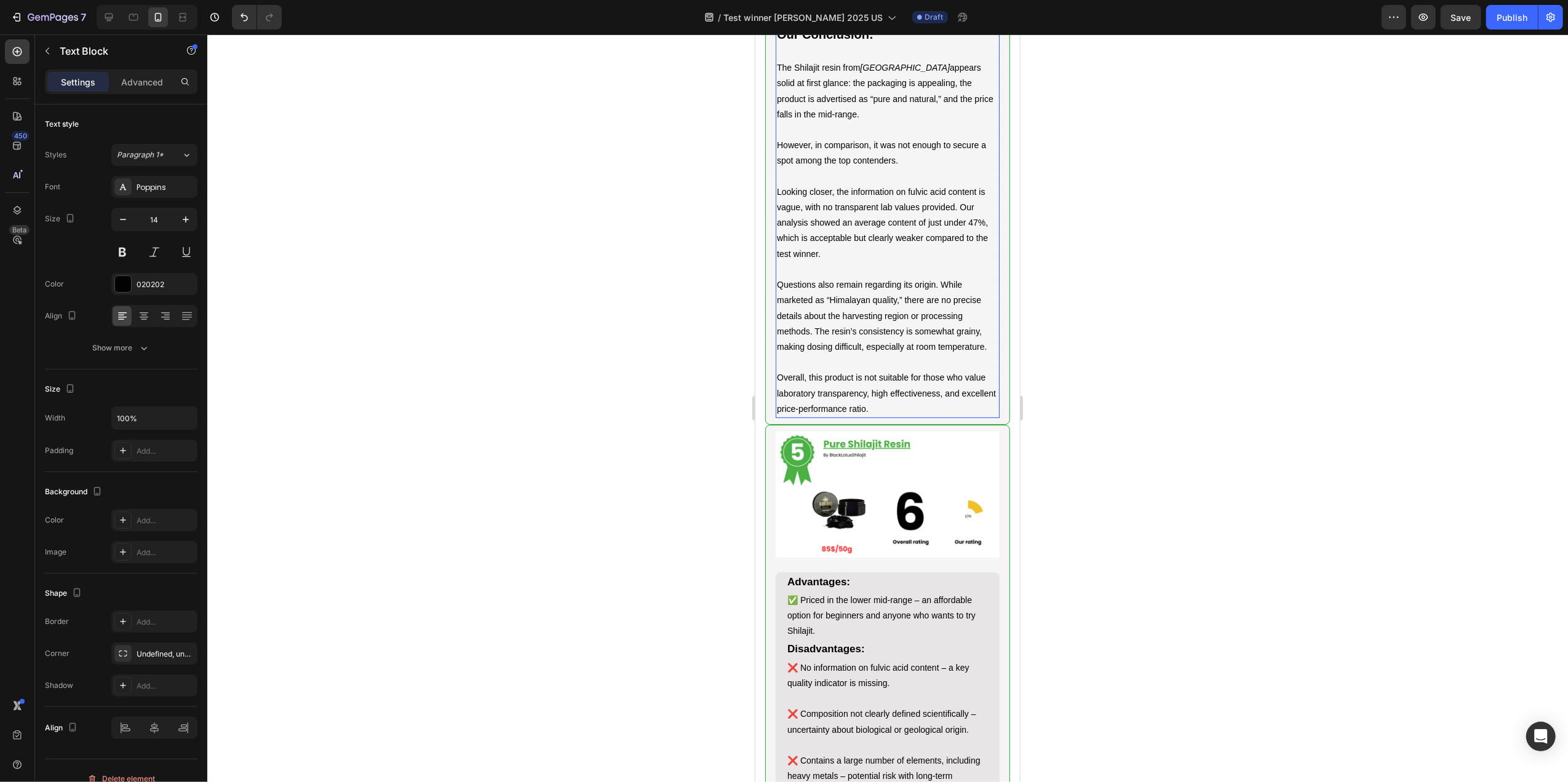
click at [915, 73] on icon "[GEOGRAPHIC_DATA]" at bounding box center [905, 67] width 90 height 10
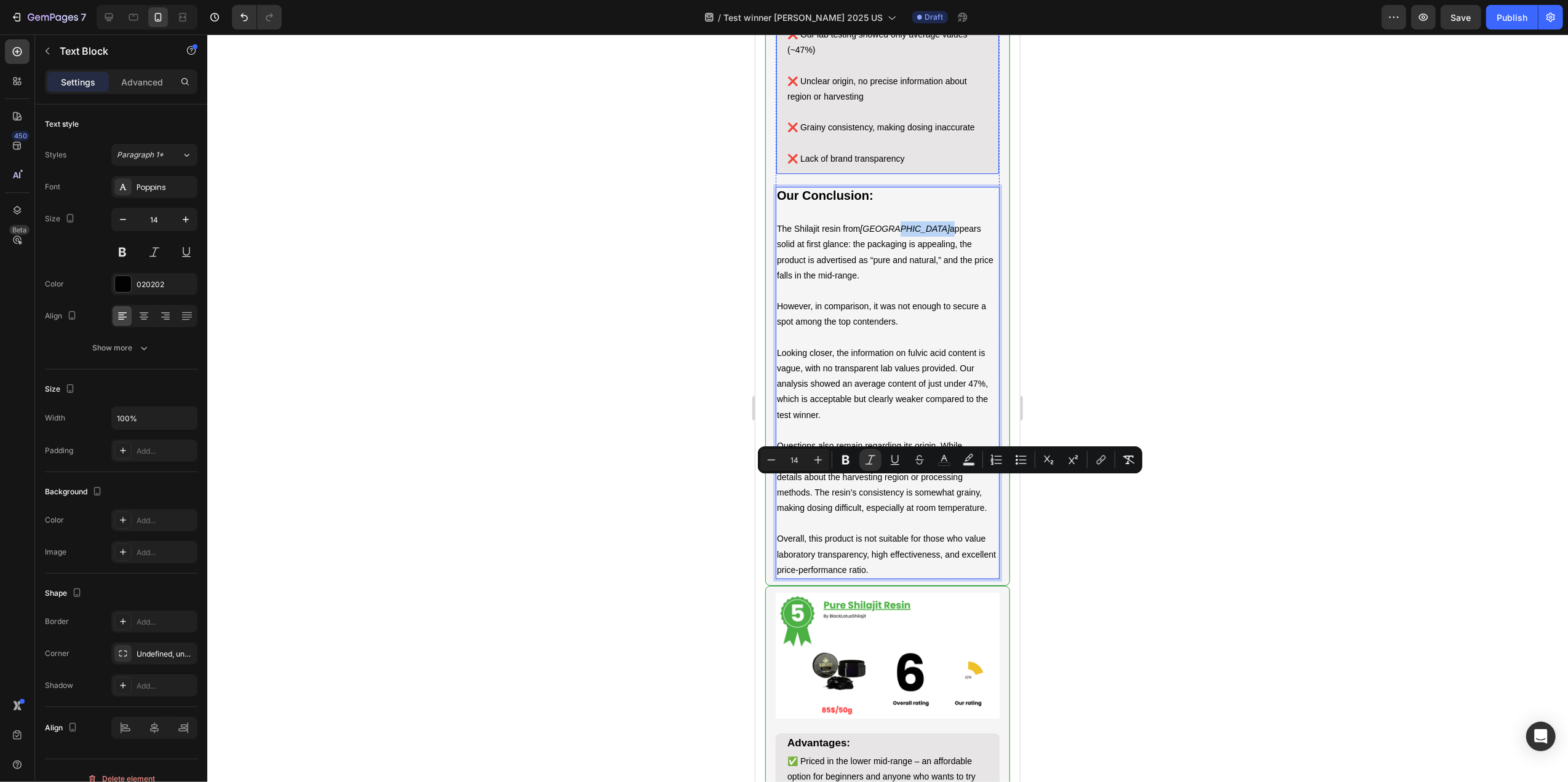
scroll to position [4506, 0]
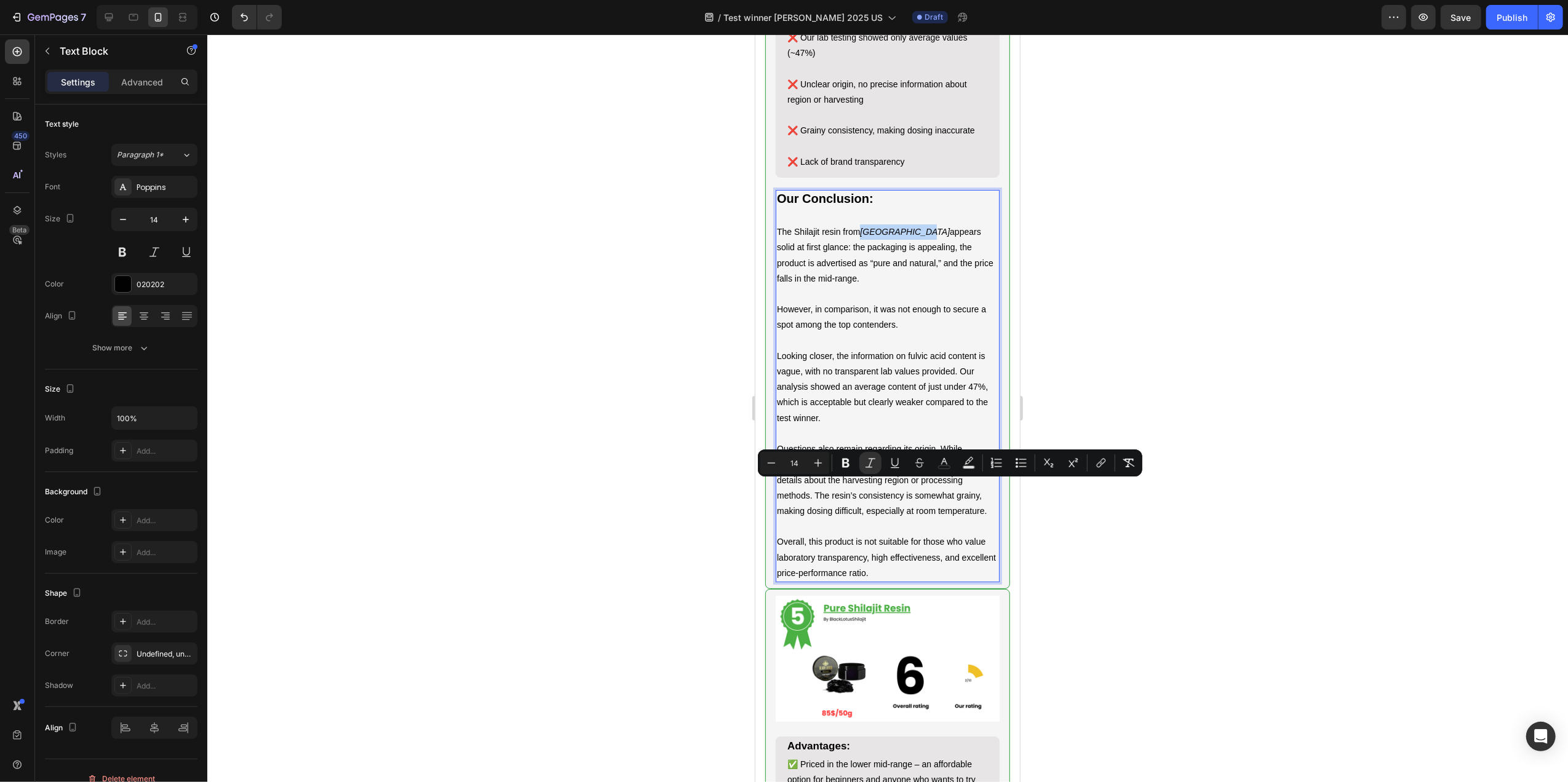
click at [881, 237] on icon "[GEOGRAPHIC_DATA]" at bounding box center [905, 232] width 90 height 10
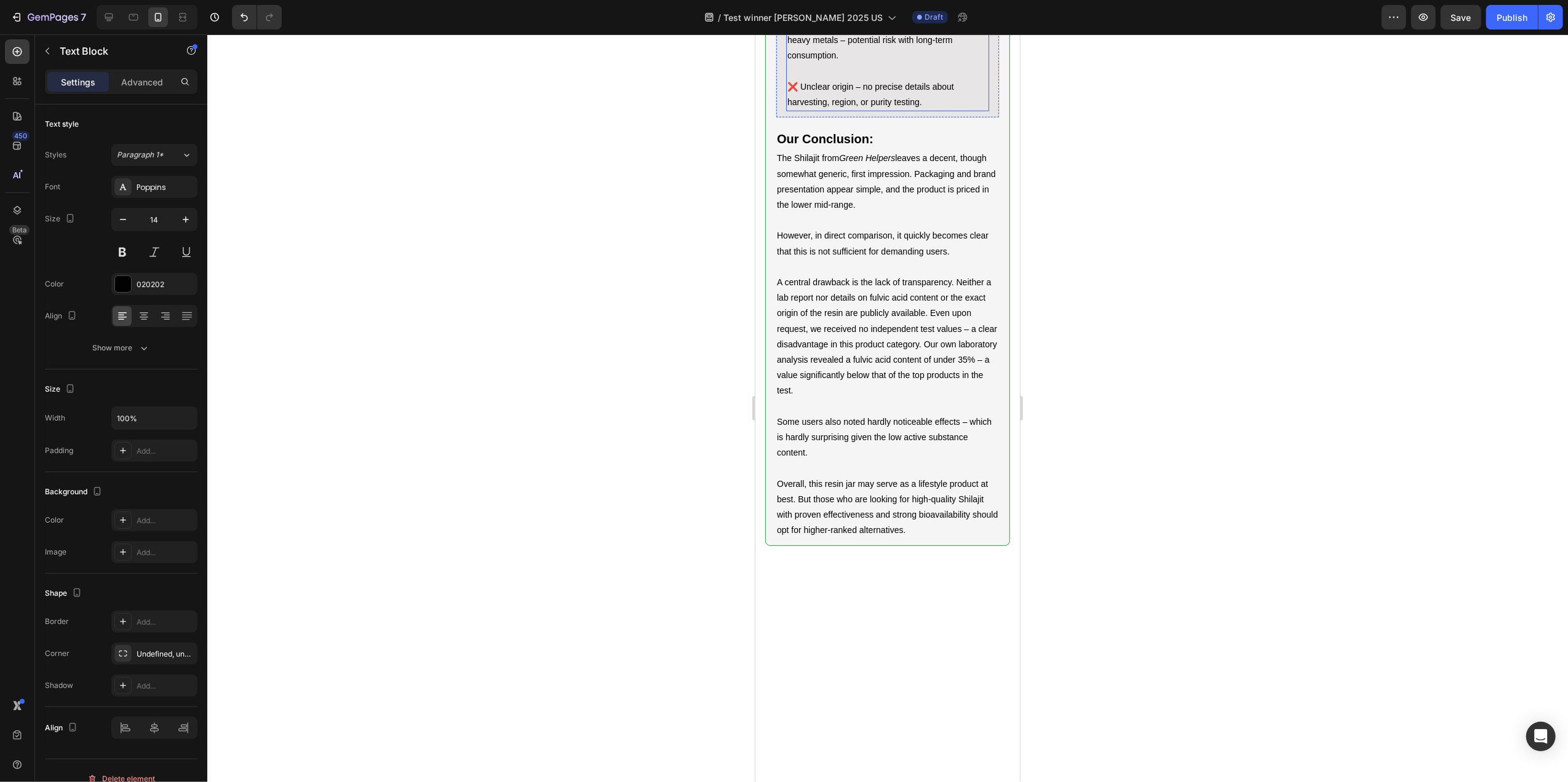
scroll to position [5408, 0]
click at [878, 226] on p "The Shilajit from Green Helpers leaves a decent, though somewhat generic, first…" at bounding box center [887, 187] width 222 height 78
click at [890, 161] on icon "Green Helpers" at bounding box center [867, 156] width 56 height 10
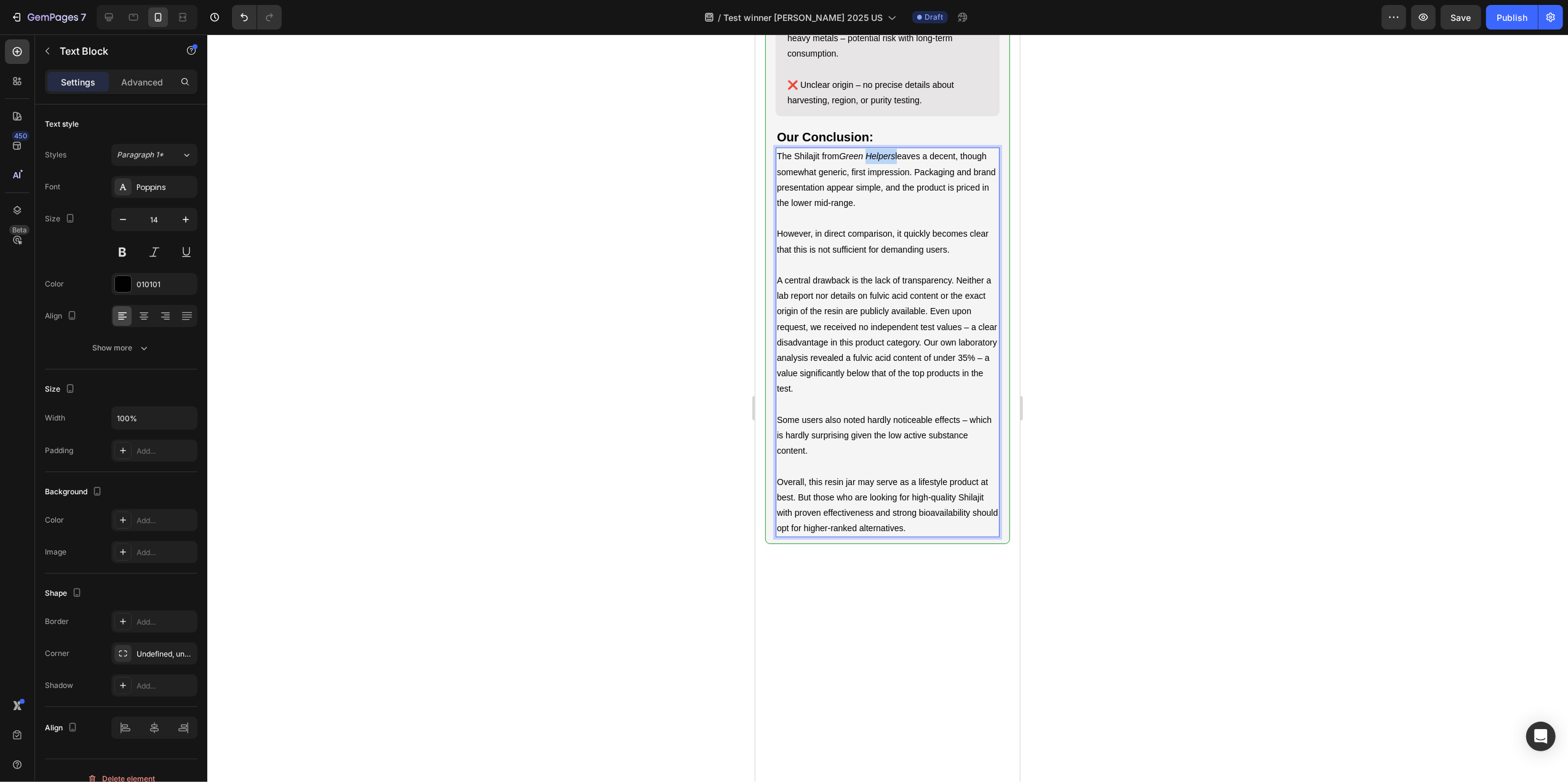
click at [890, 161] on icon "Green Helpers" at bounding box center [867, 156] width 56 height 10
click at [861, 161] on icon "Green Helpers" at bounding box center [867, 156] width 56 height 10
click at [118, 16] on div at bounding box center [108, 17] width 20 height 20
type input "16"
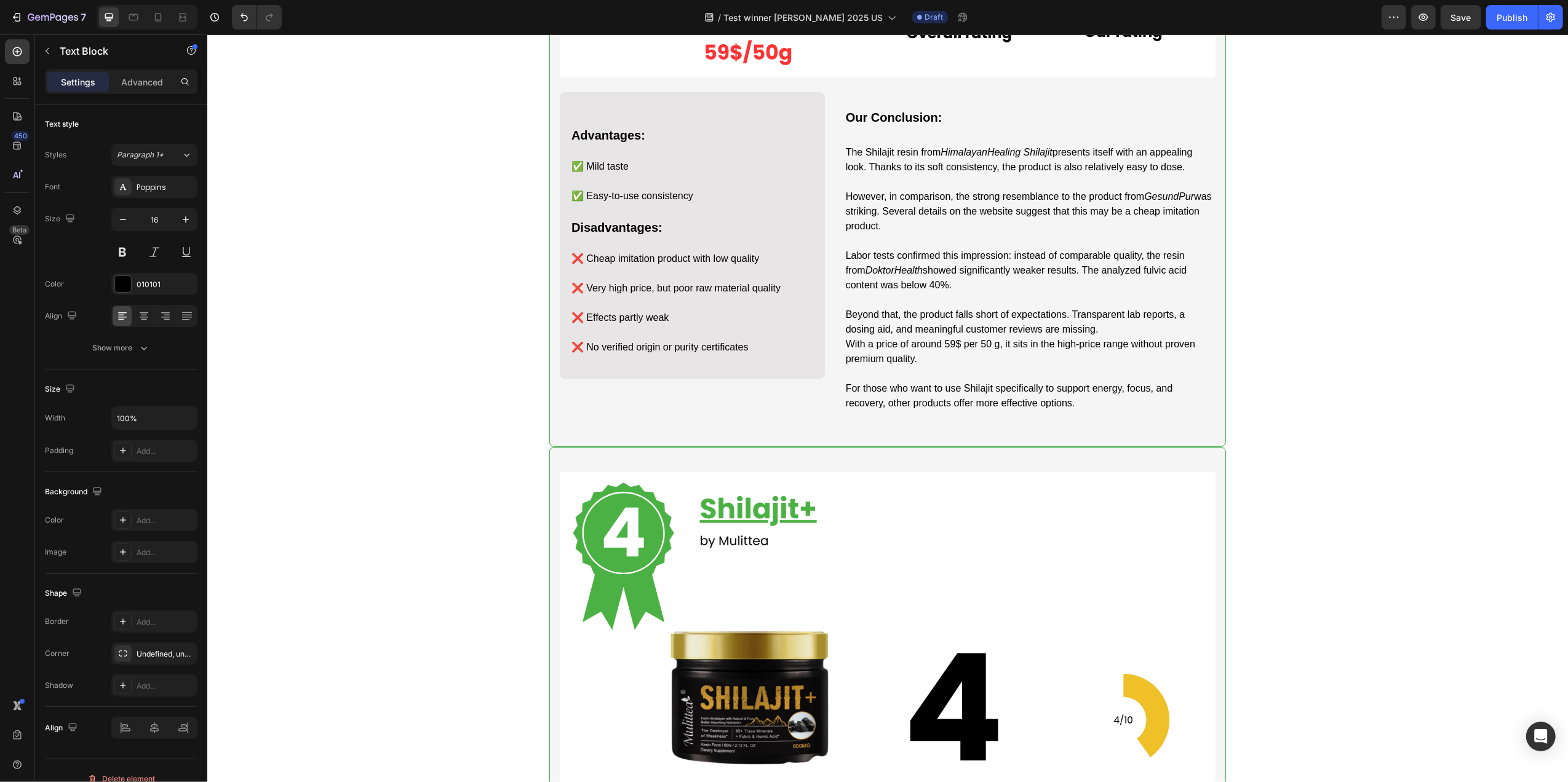
scroll to position [4218, 0]
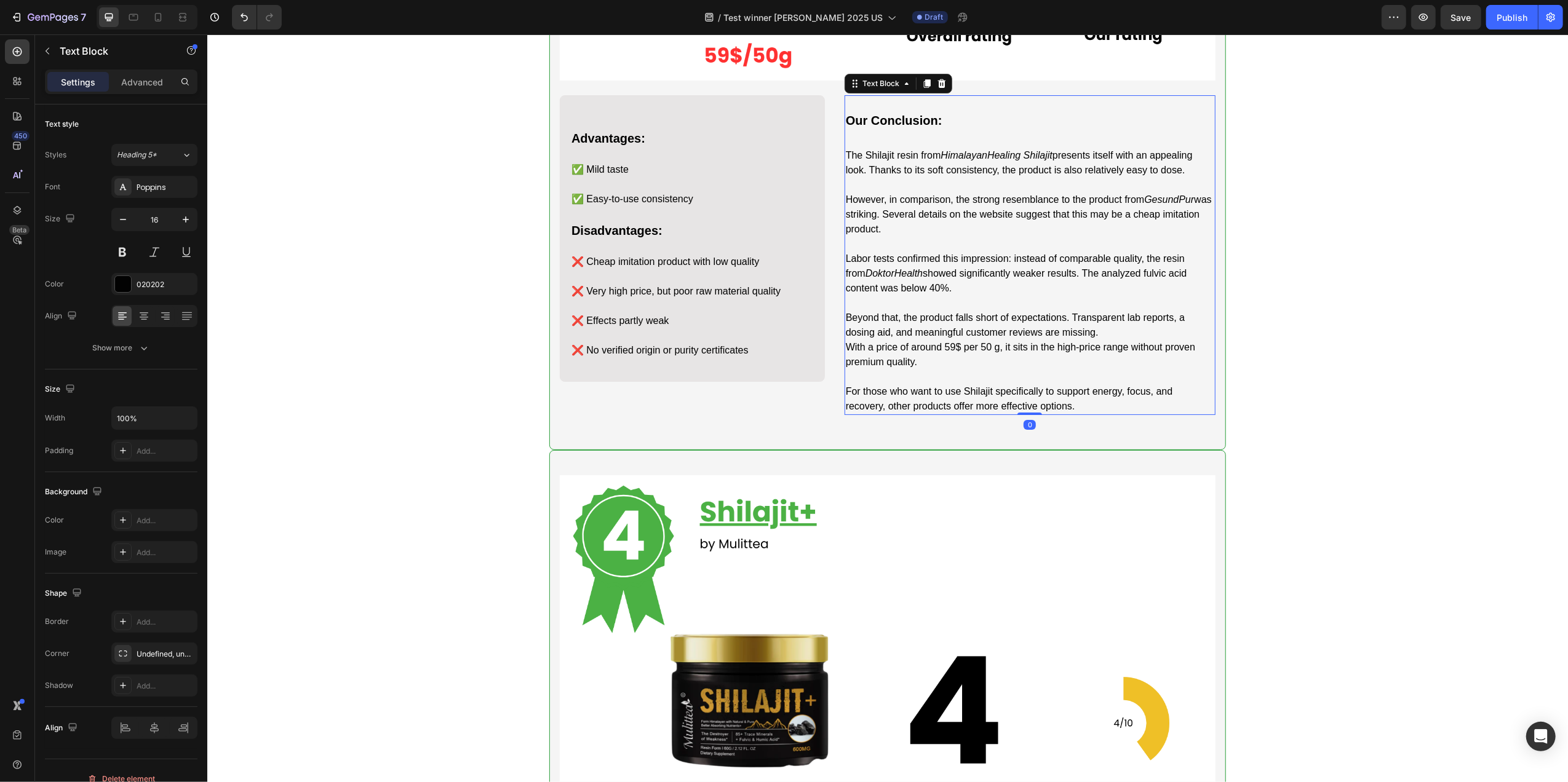
click at [916, 278] on icon "DoktorHealth" at bounding box center [893, 273] width 58 height 11
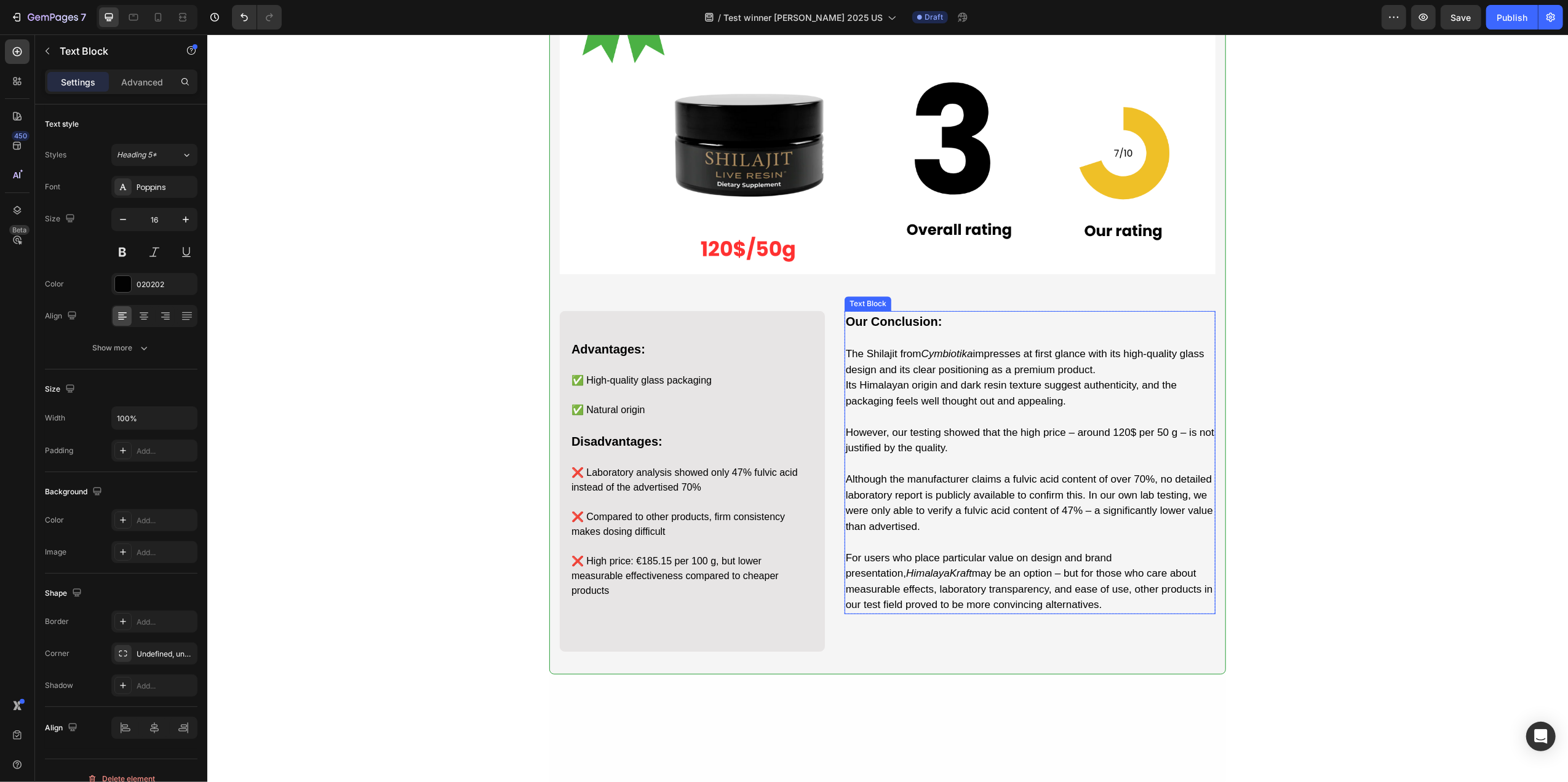
scroll to position [3069, 0]
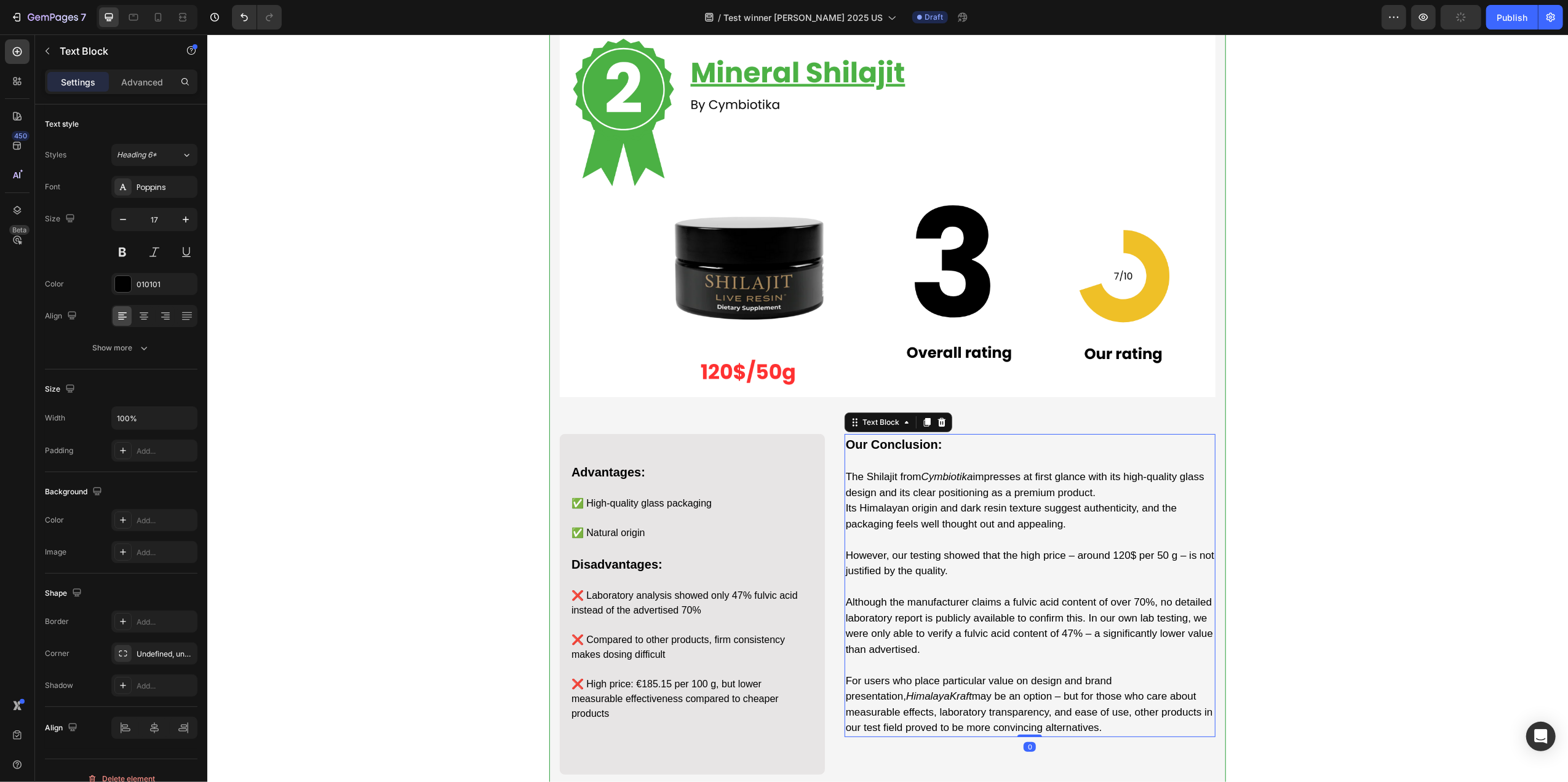
click at [943, 692] on icon "HimalayaKraft" at bounding box center [938, 697] width 66 height 12
click at [156, 14] on icon at bounding box center [157, 17] width 12 height 12
type input "16"
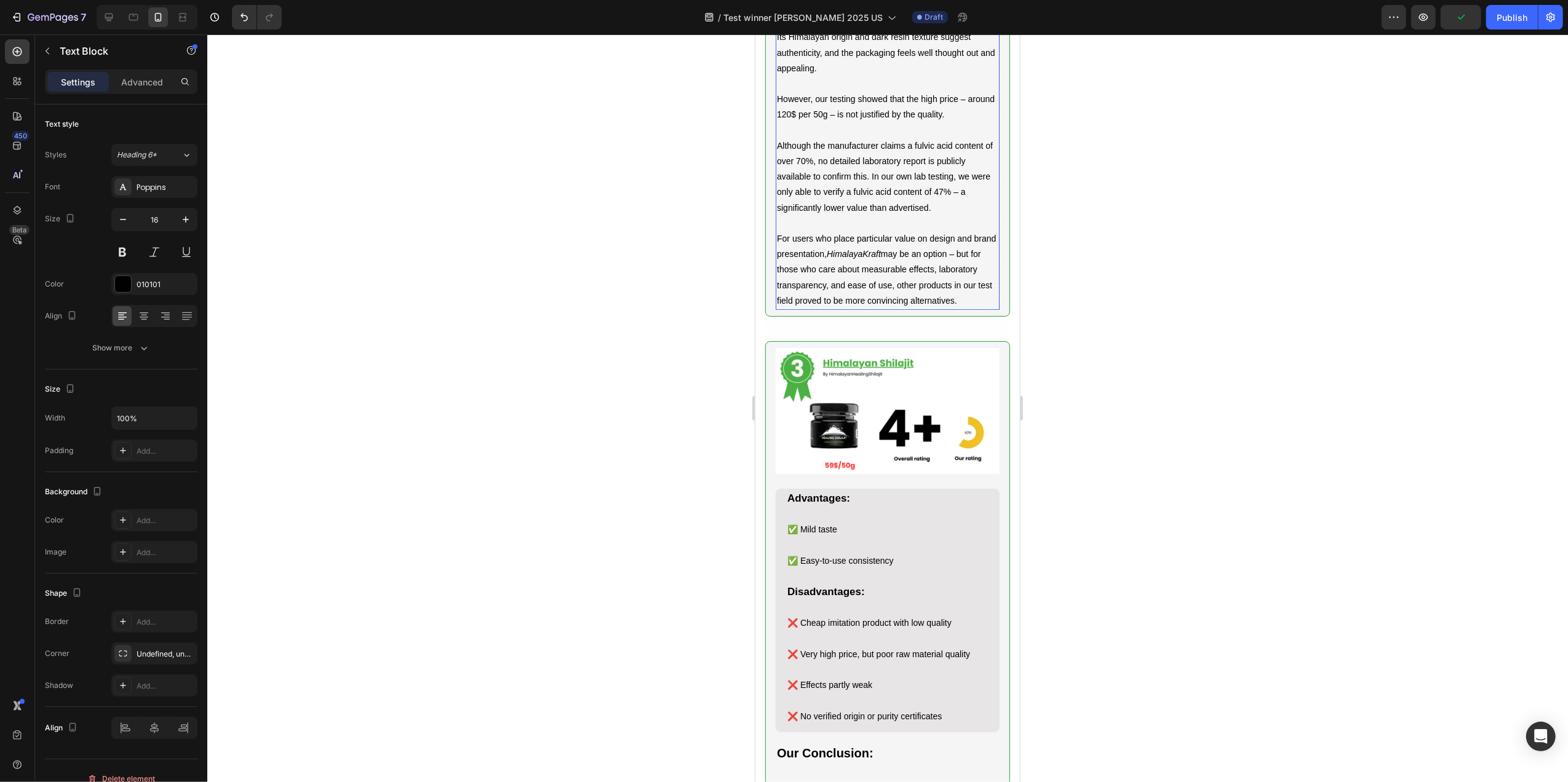
scroll to position [3320, 0]
click at [880, 256] on icon "HimalayaKraft" at bounding box center [853, 251] width 54 height 10
click at [1126, 356] on div at bounding box center [888, 408] width 1361 height 747
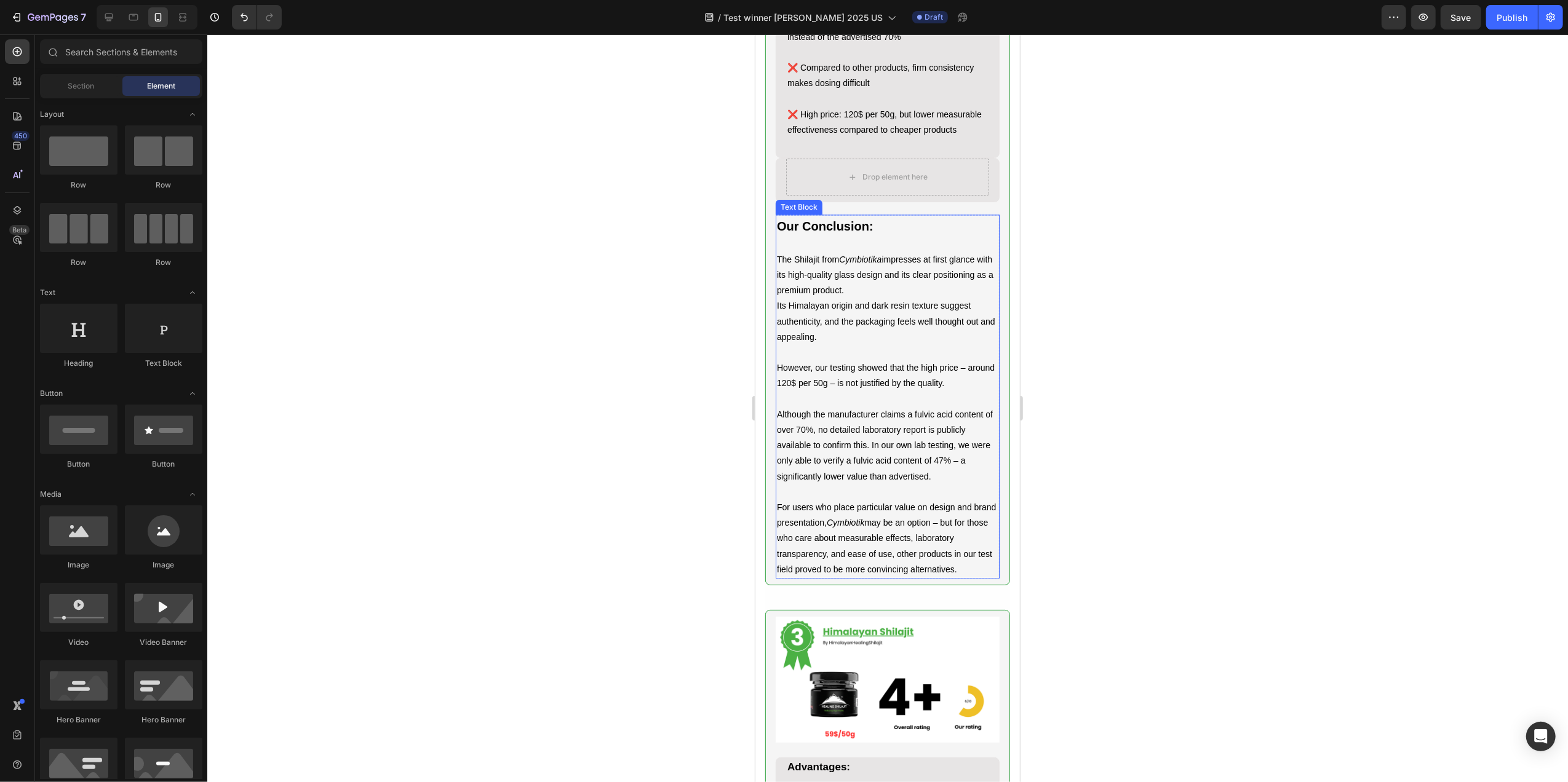
scroll to position [3073, 0]
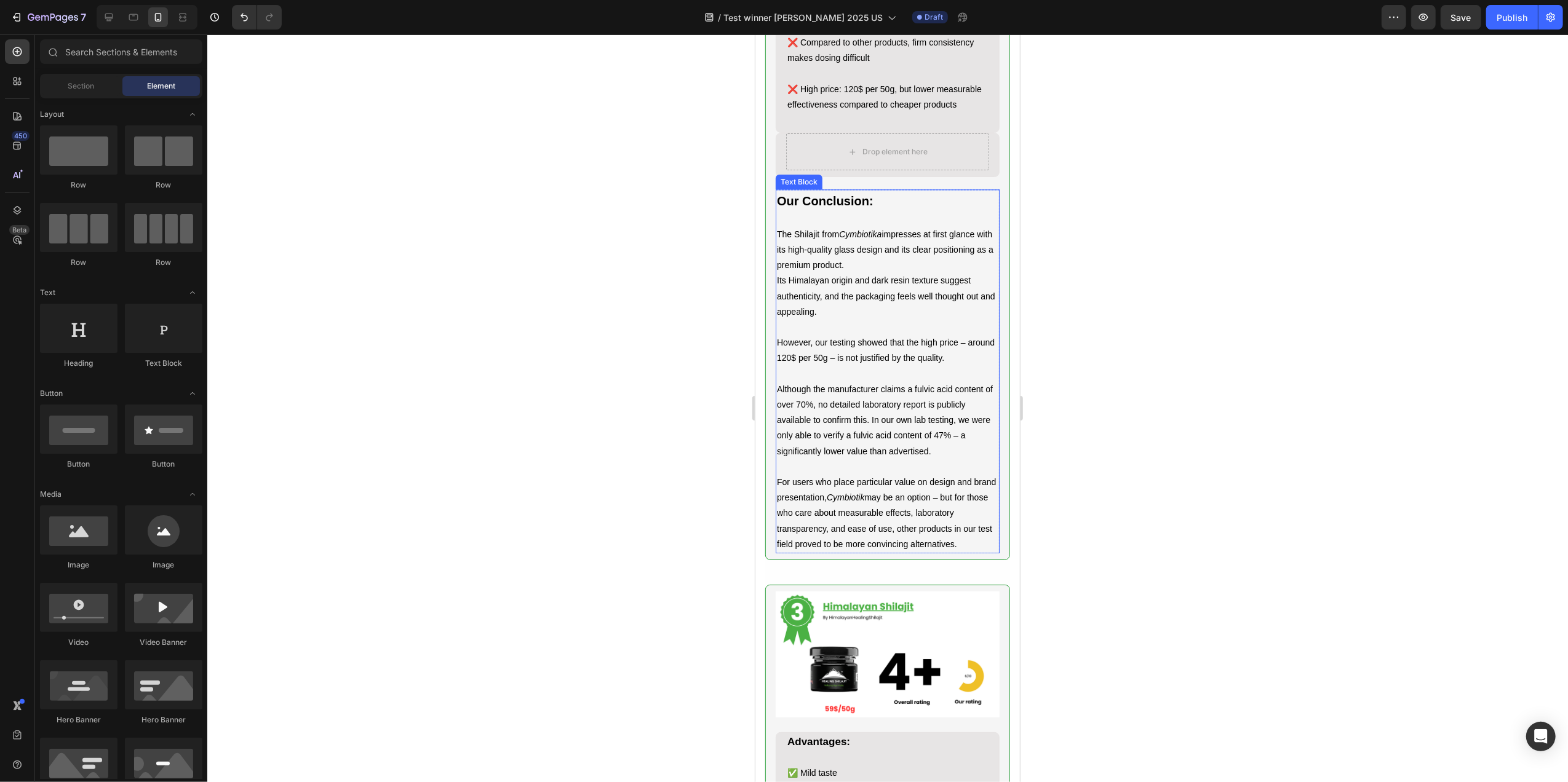
click at [864, 503] on icon "Cymbiotik" at bounding box center [844, 497] width 37 height 10
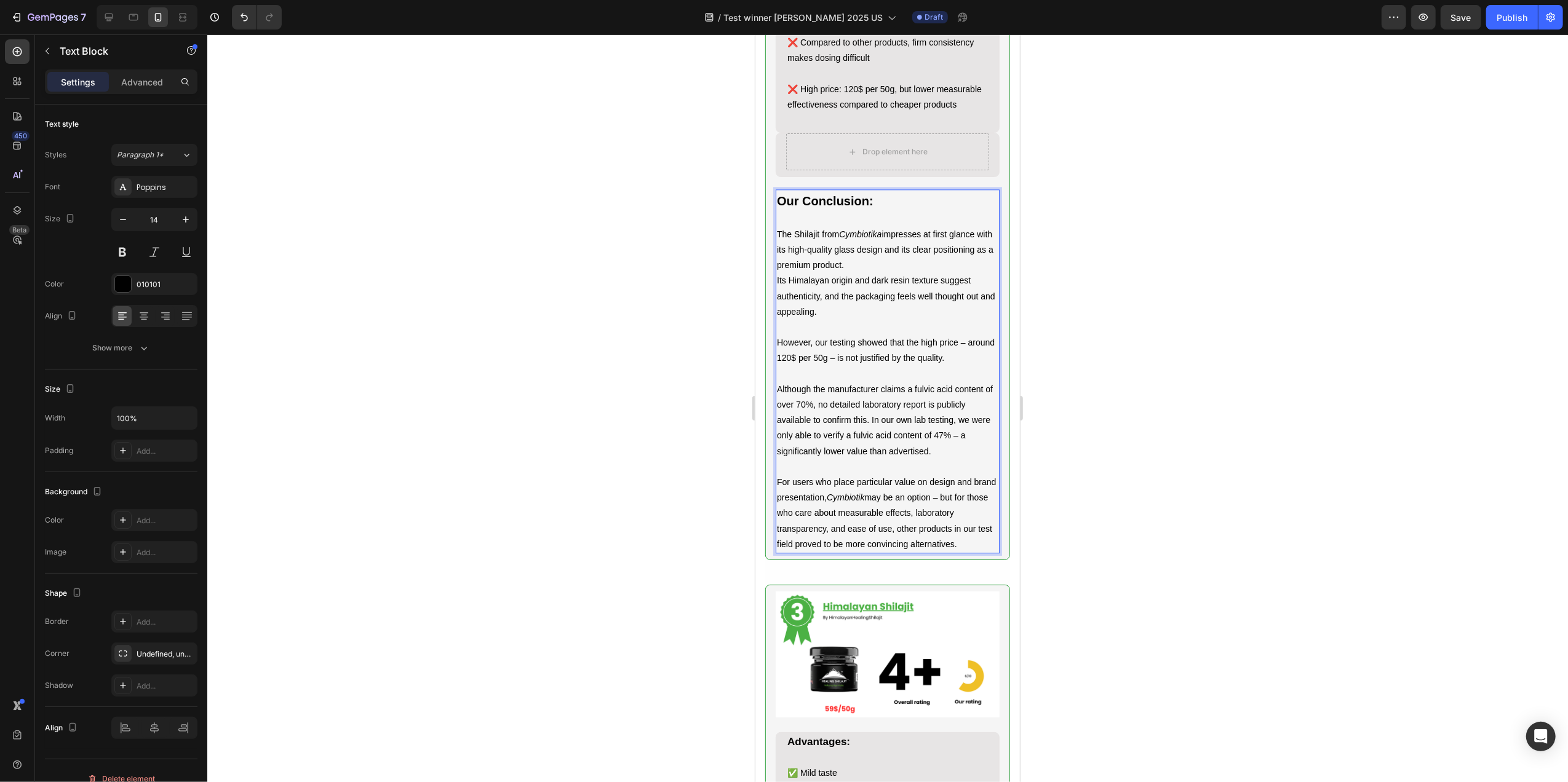
click at [864, 503] on icon "Cymbiotik" at bounding box center [844, 497] width 37 height 10
click at [1095, 590] on div at bounding box center [888, 408] width 1361 height 747
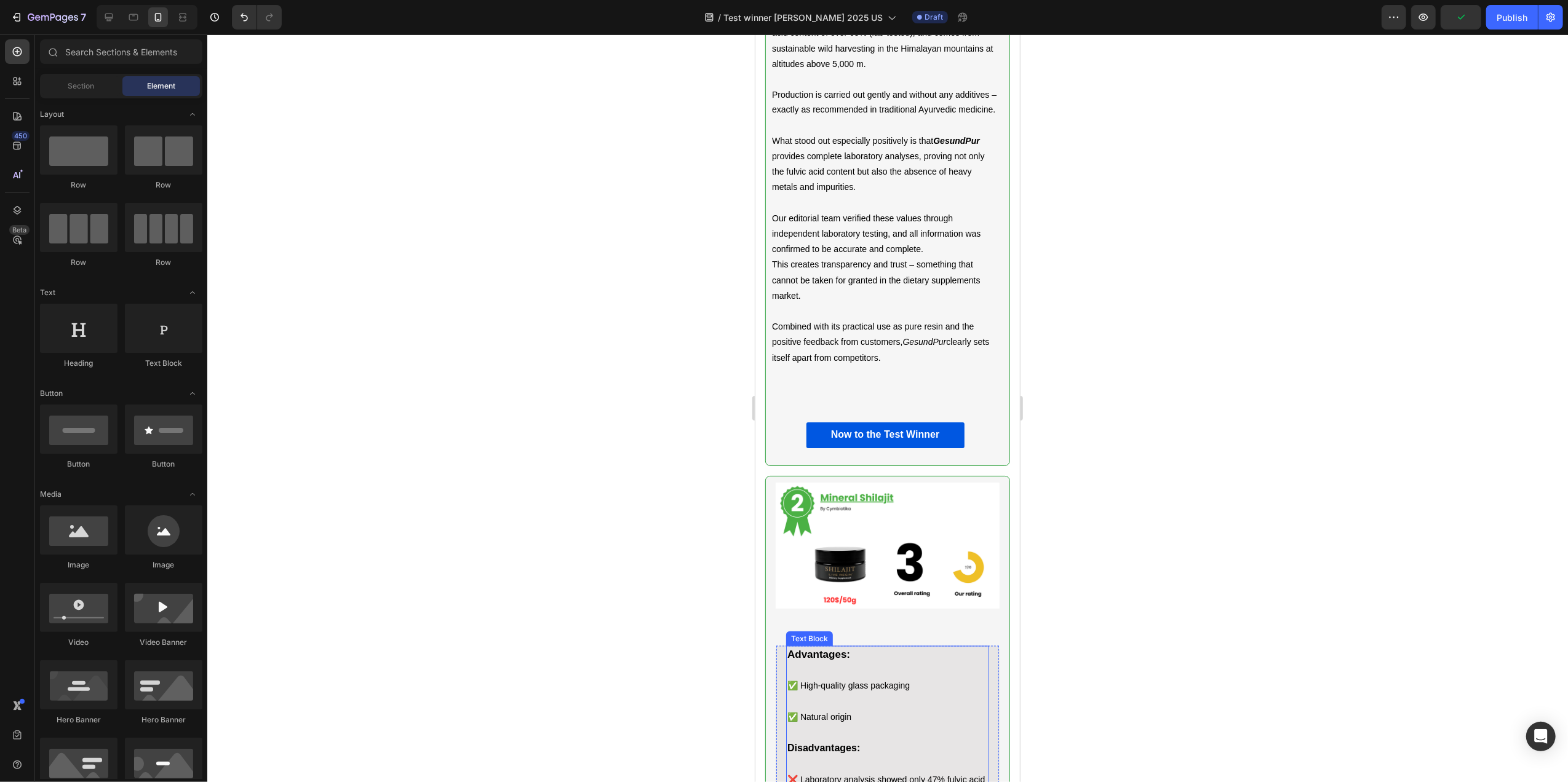
scroll to position [2254, 0]
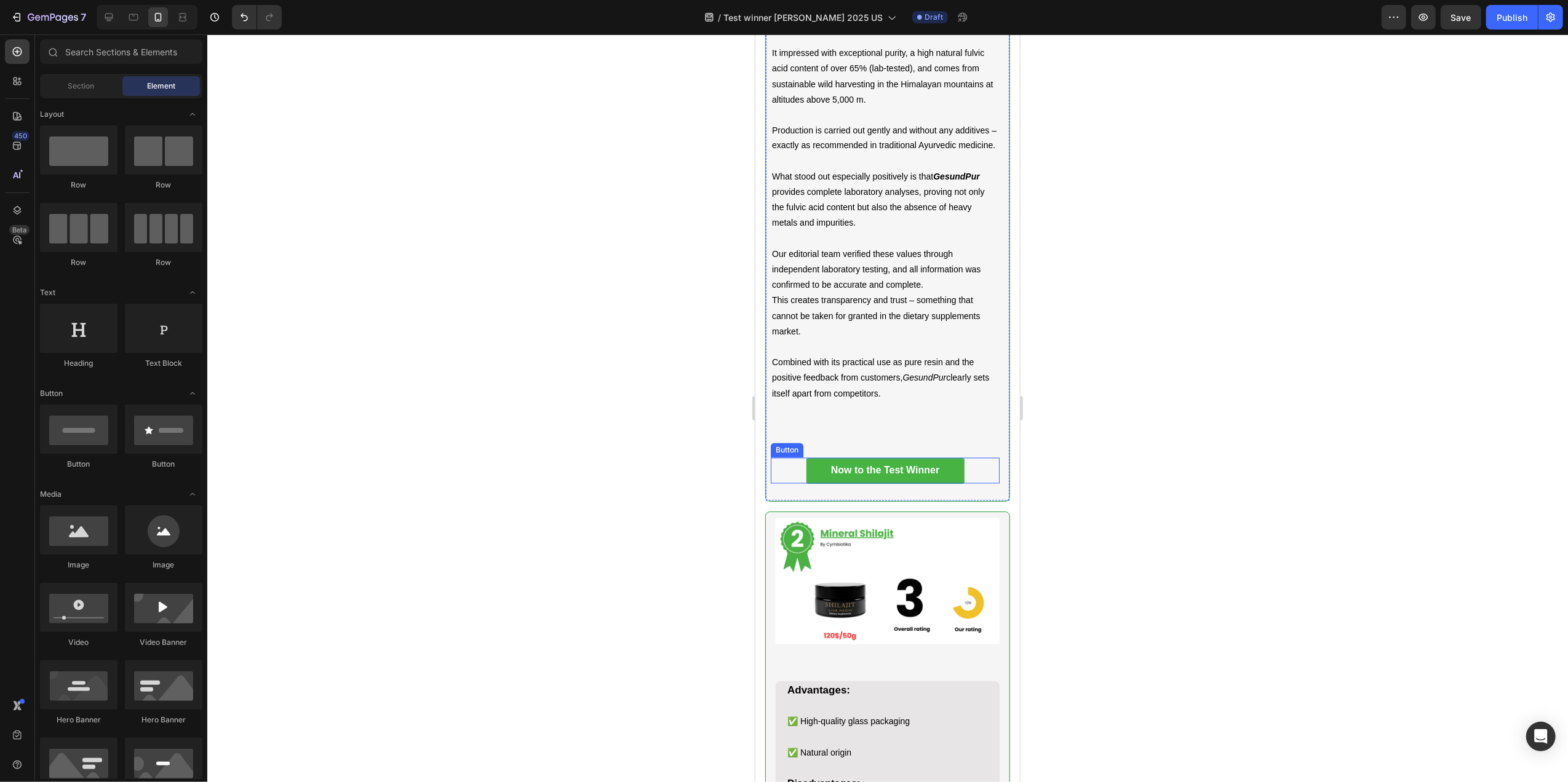
click at [882, 484] on link "Now to the Test Winner" at bounding box center [885, 471] width 158 height 26
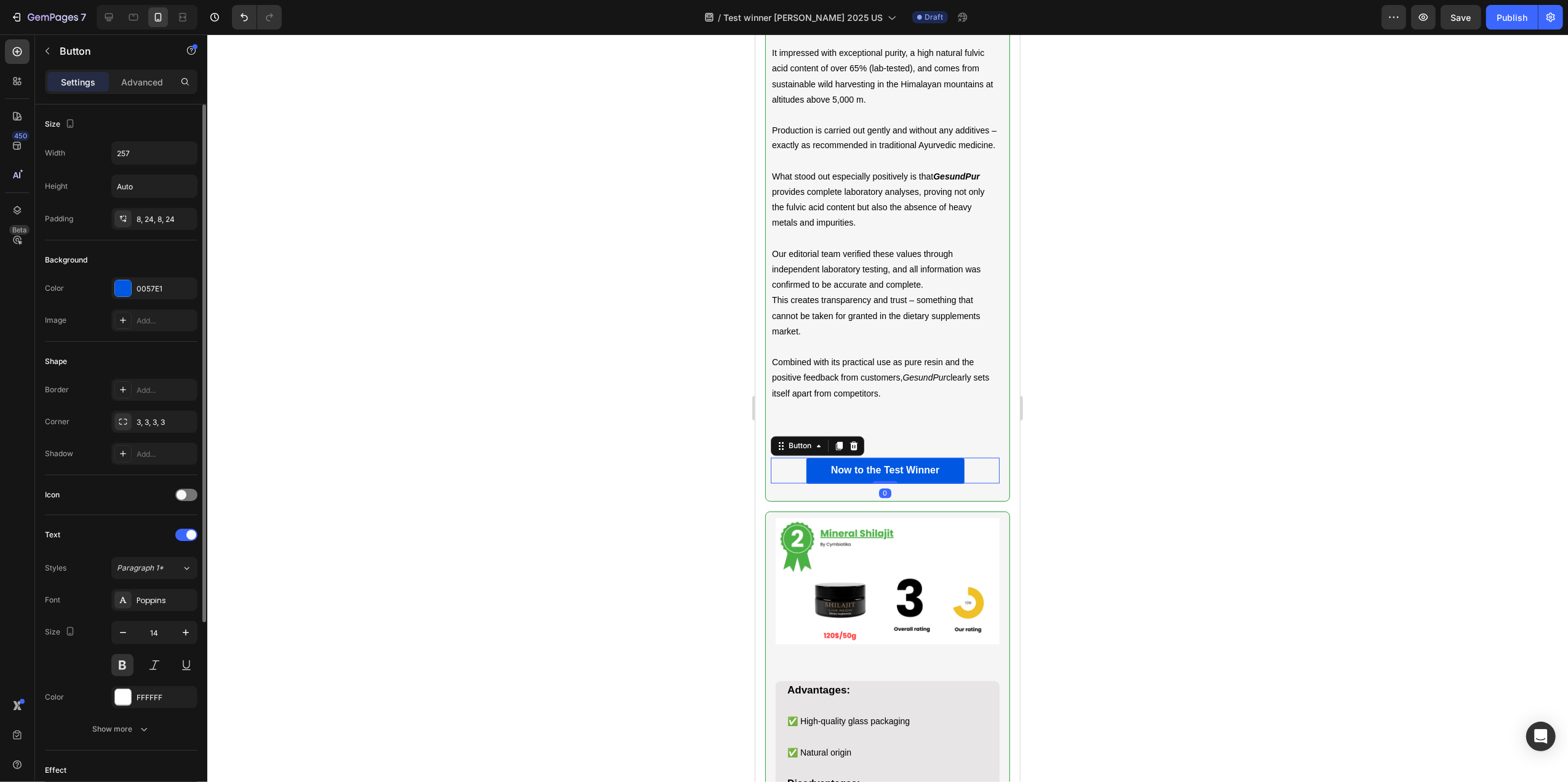
scroll to position [268, 0]
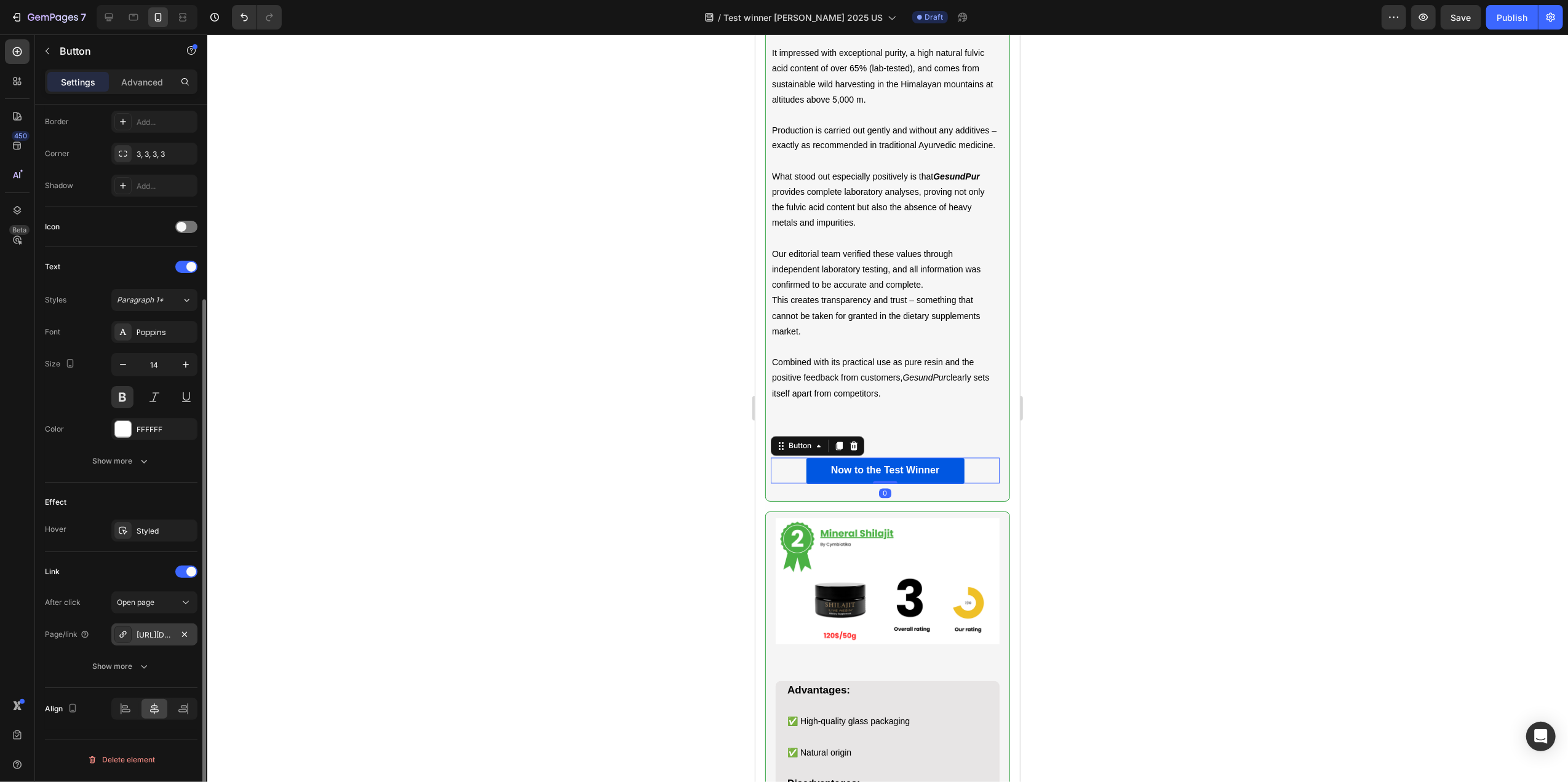
click at [155, 636] on div "[URL][DOMAIN_NAME]" at bounding box center [154, 635] width 36 height 12
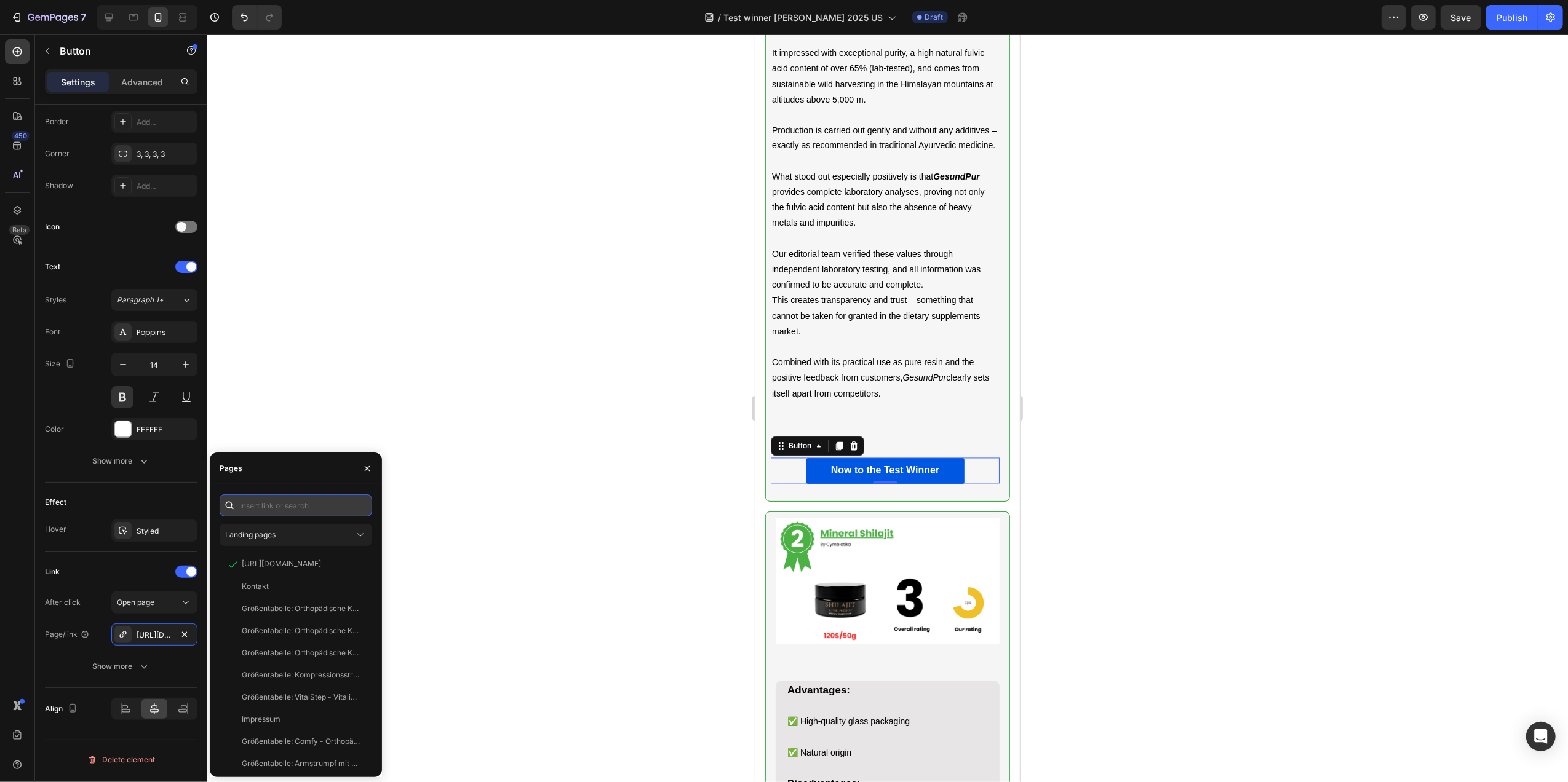
click at [300, 505] on input "text" at bounding box center [296, 505] width 153 height 22
paste input "[URL][DOMAIN_NAME]"
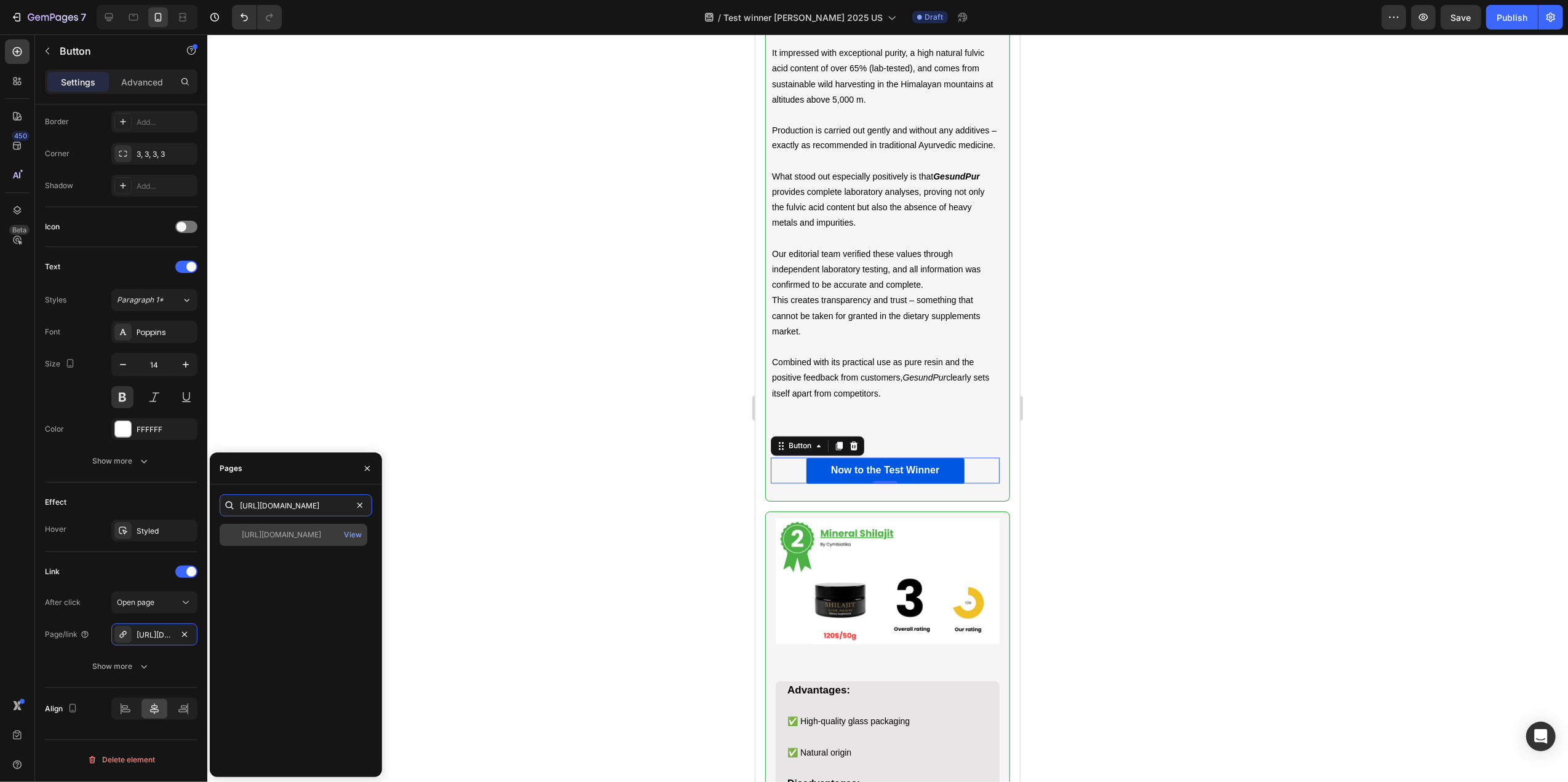
type input "[URL][DOMAIN_NAME]"
click at [308, 533] on div "[URL][DOMAIN_NAME]" at bounding box center [281, 535] width 80 height 12
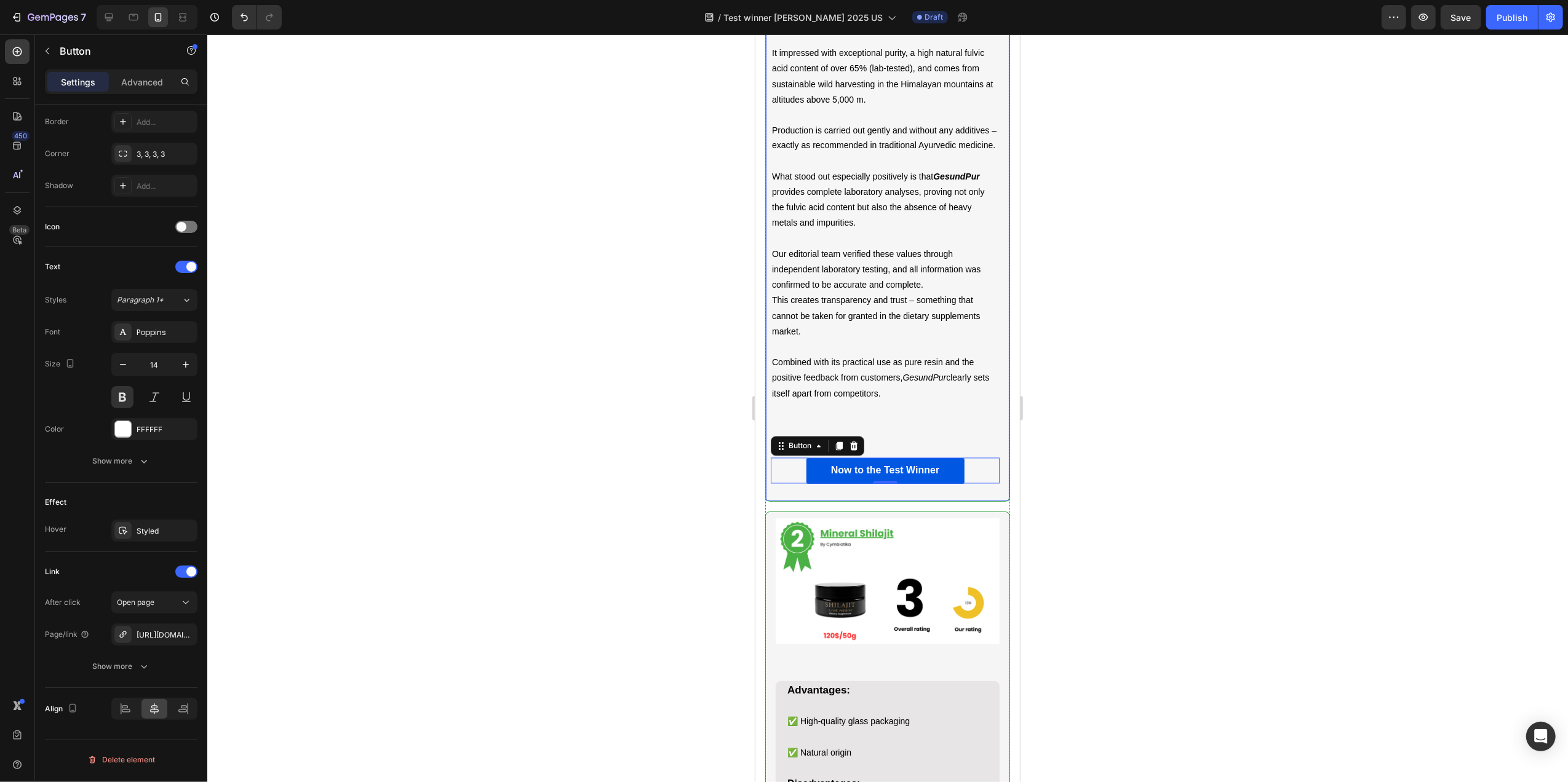
click at [572, 440] on div at bounding box center [888, 408] width 1361 height 747
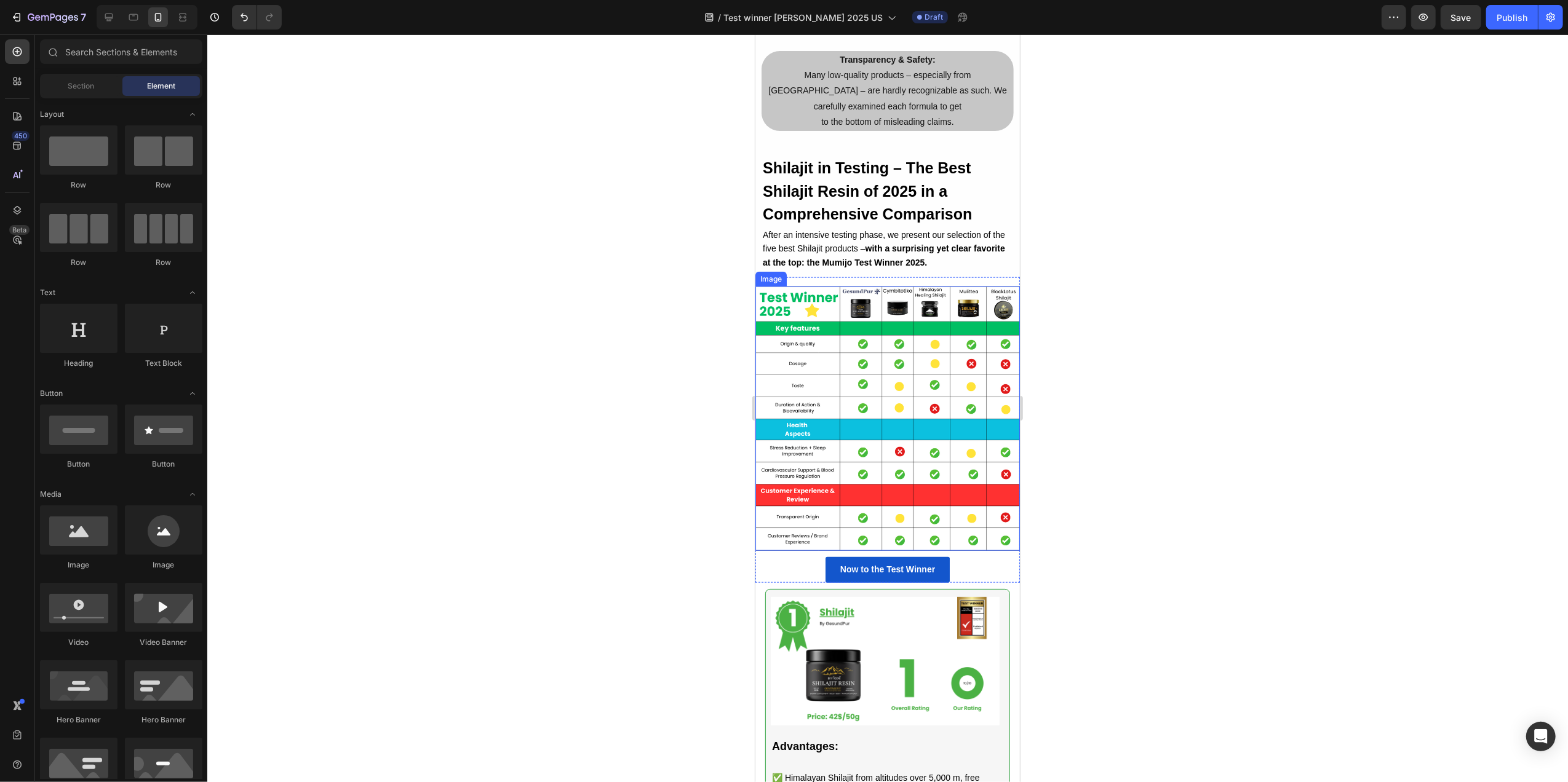
scroll to position [1105, 0]
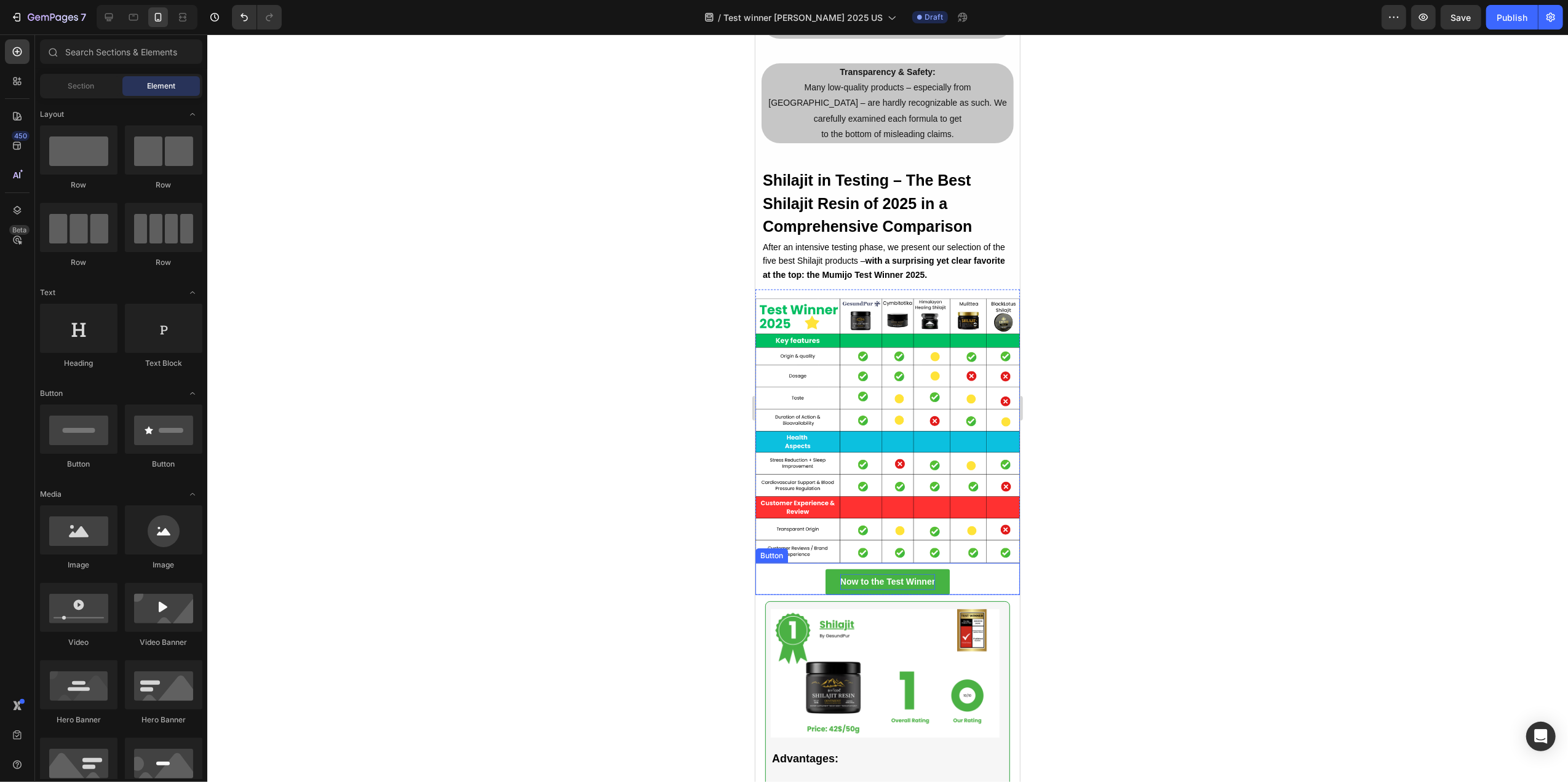
click at [852, 587] on strong "Now to the Test Winner" at bounding box center [887, 581] width 95 height 10
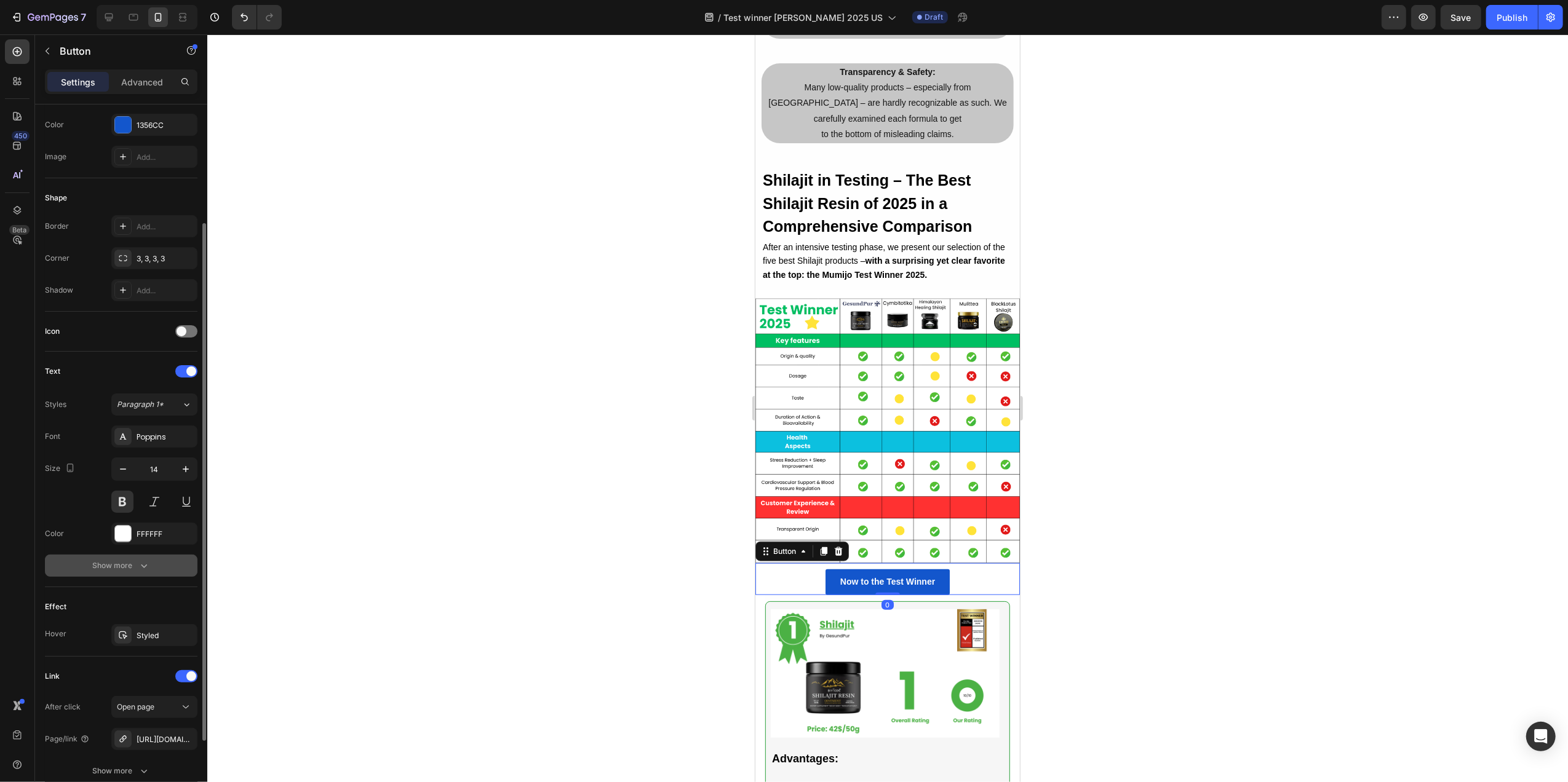
scroll to position [268, 0]
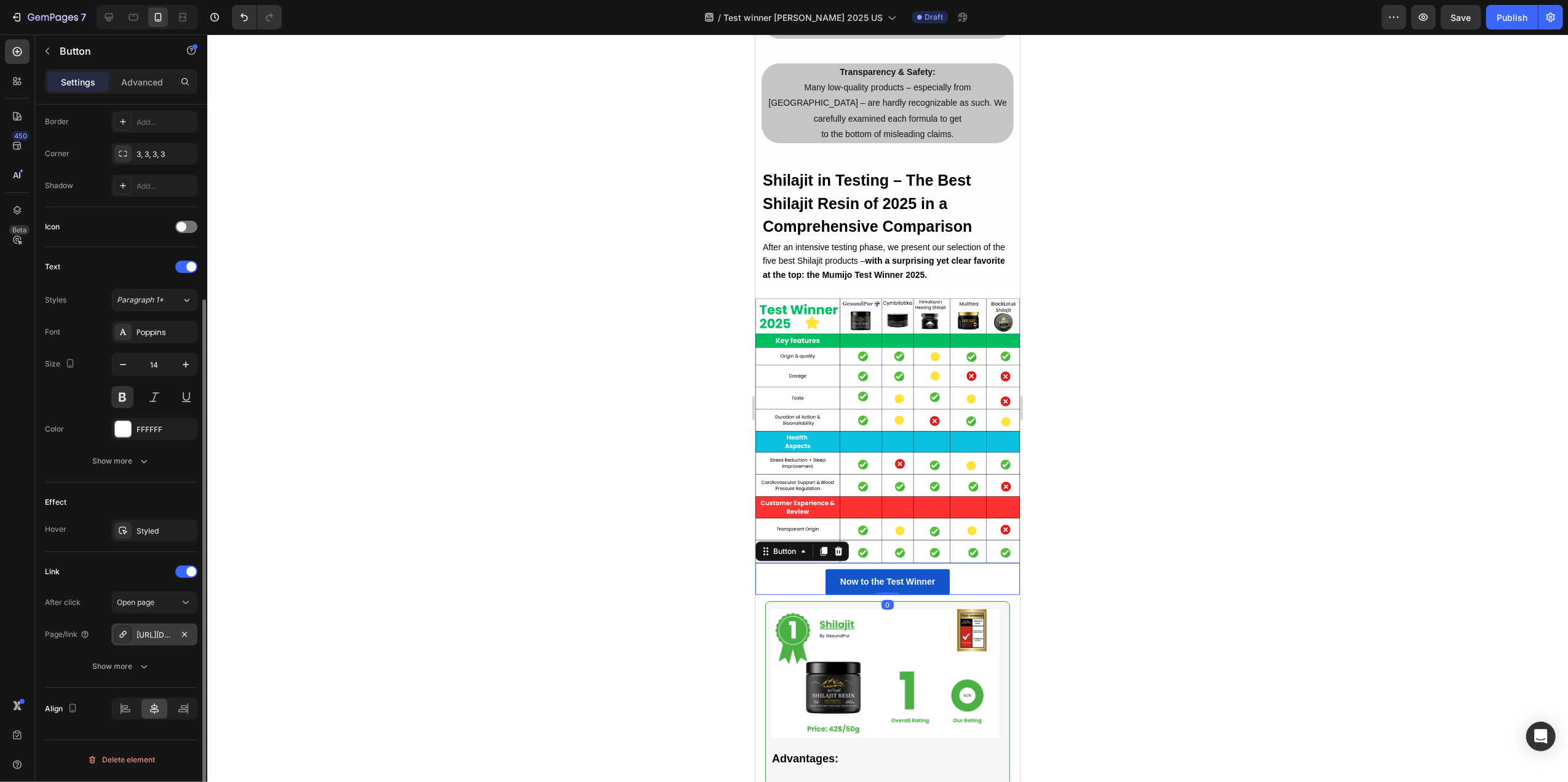
click at [141, 633] on div "[URL][DOMAIN_NAME]" at bounding box center [154, 635] width 36 height 12
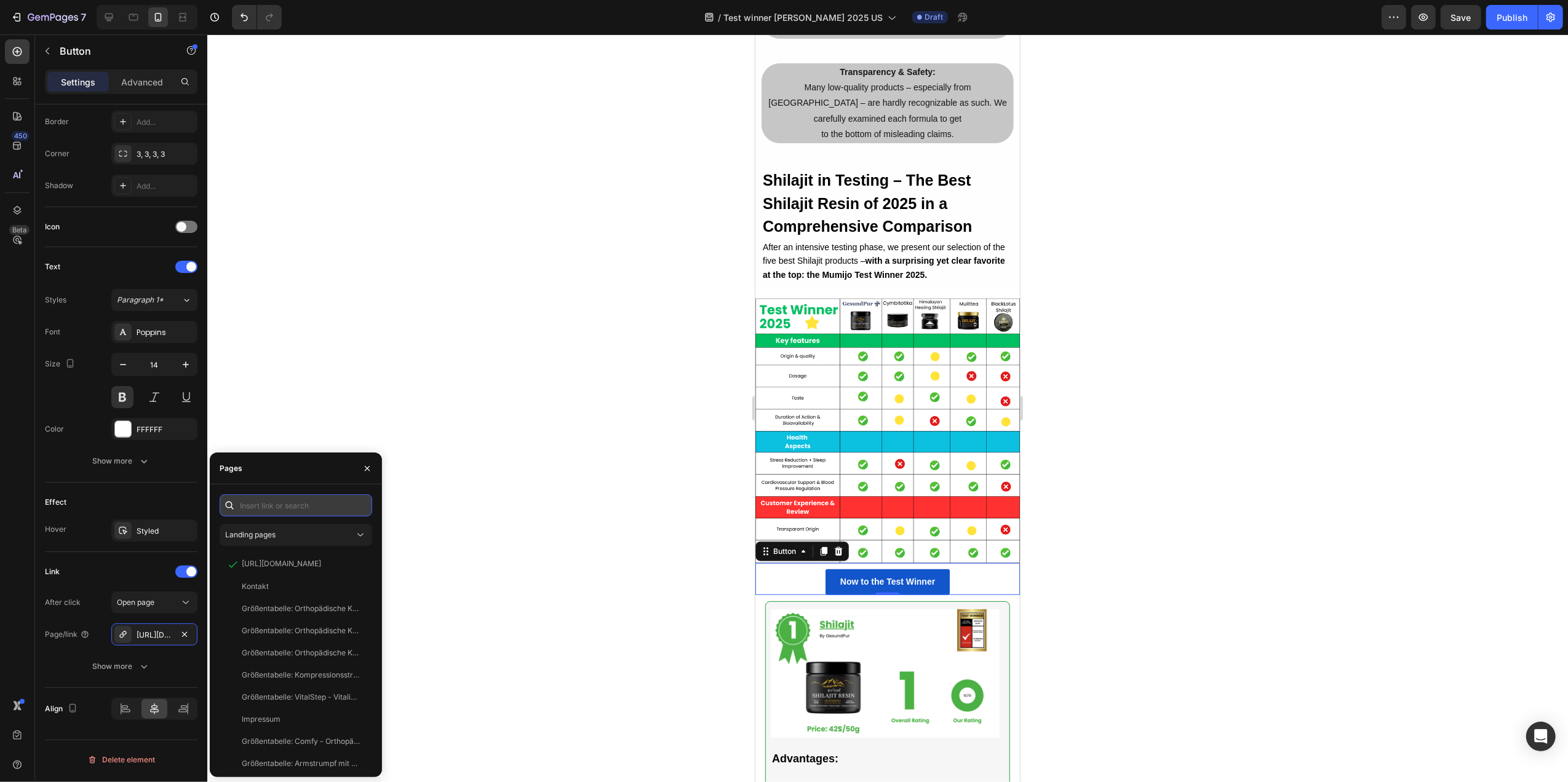
click at [306, 503] on input "text" at bounding box center [296, 505] width 153 height 22
paste input "[URL][DOMAIN_NAME]"
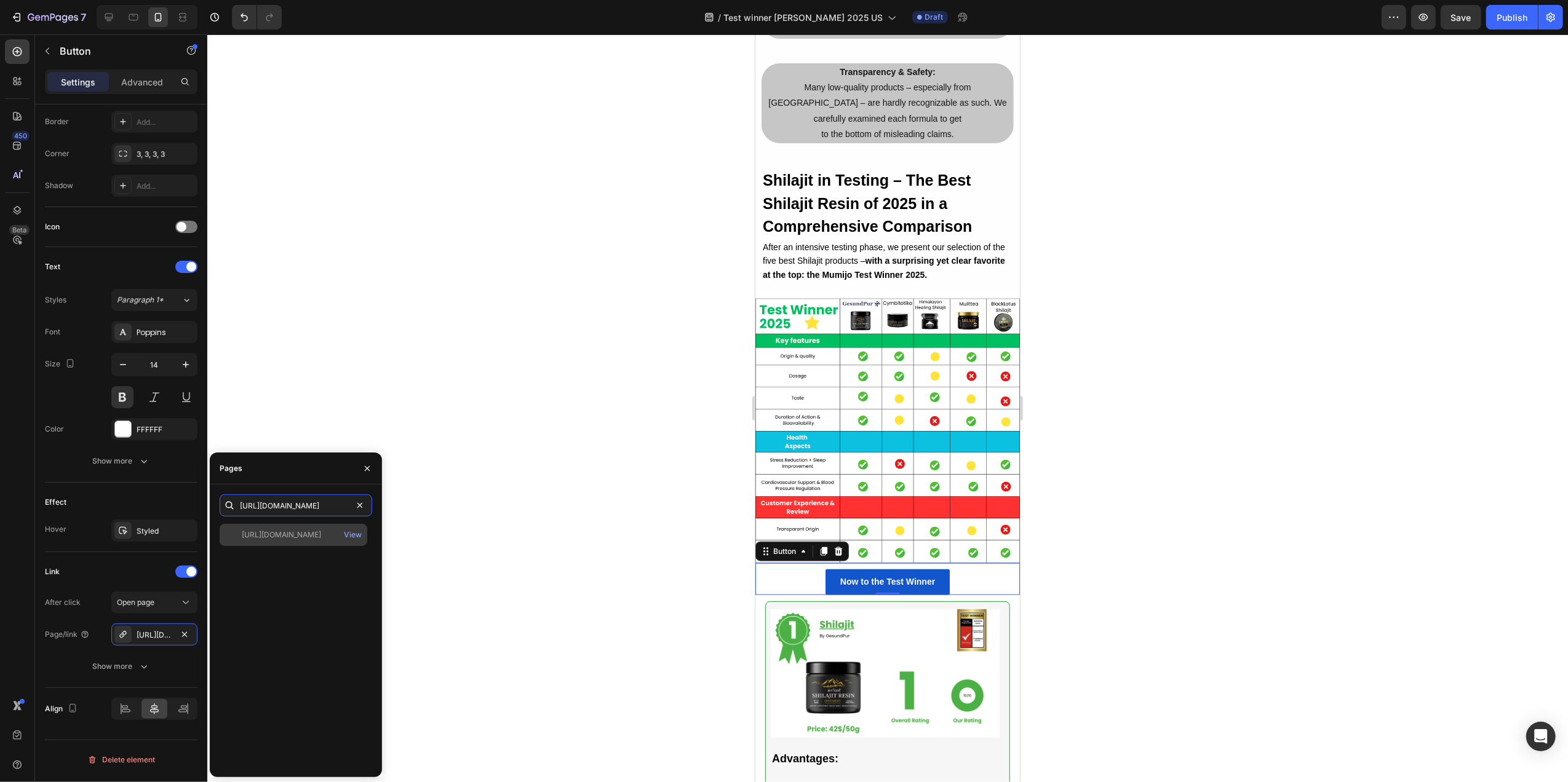
type input "[URL][DOMAIN_NAME]"
click at [321, 534] on div "[URL][DOMAIN_NAME]" at bounding box center [281, 535] width 80 height 12
click at [507, 385] on div at bounding box center [888, 408] width 1361 height 747
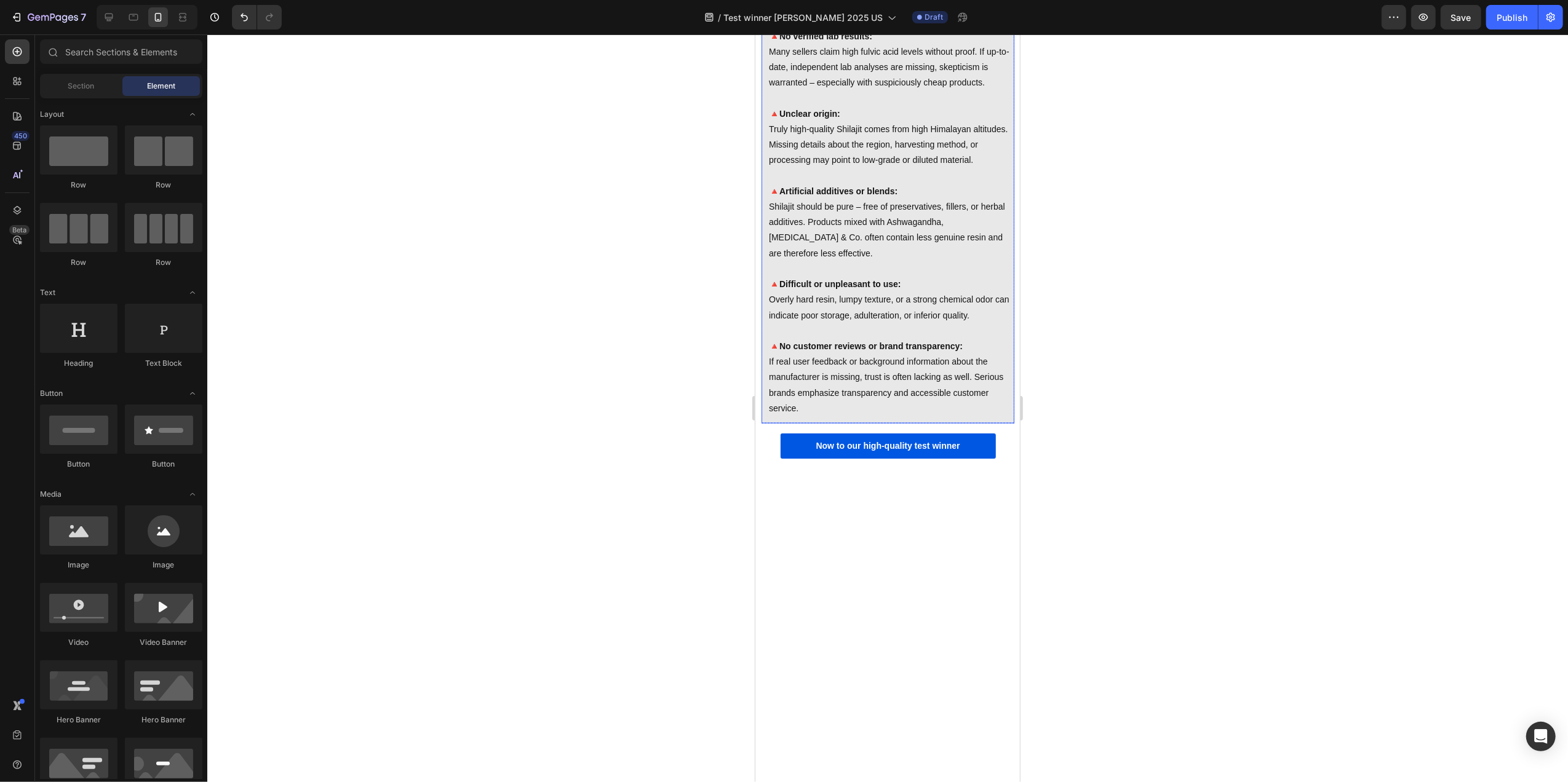
scroll to position [6682, 0]
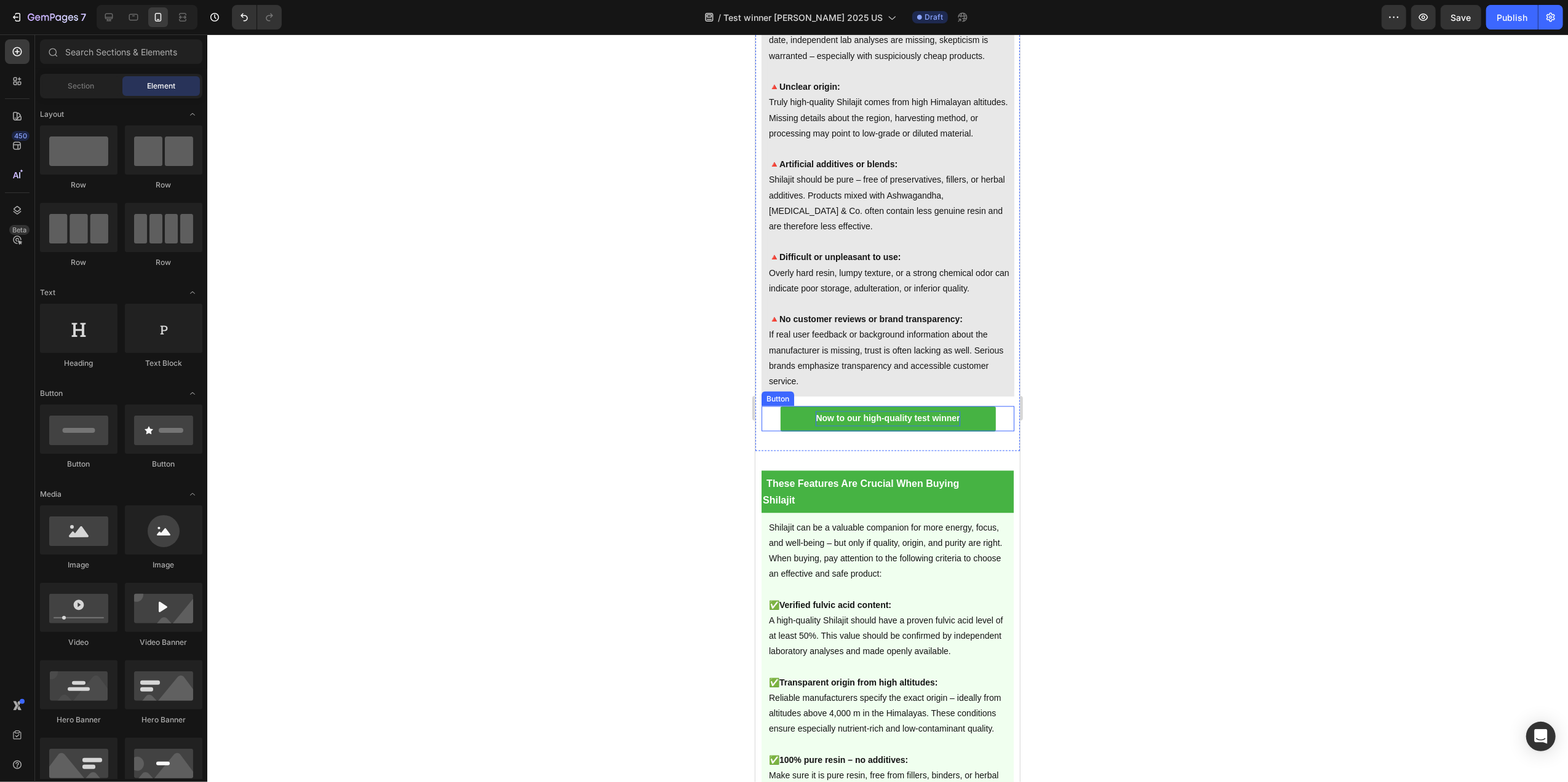
click at [839, 427] on p "Now to our high-quality test winner" at bounding box center [887, 419] width 144 height 15
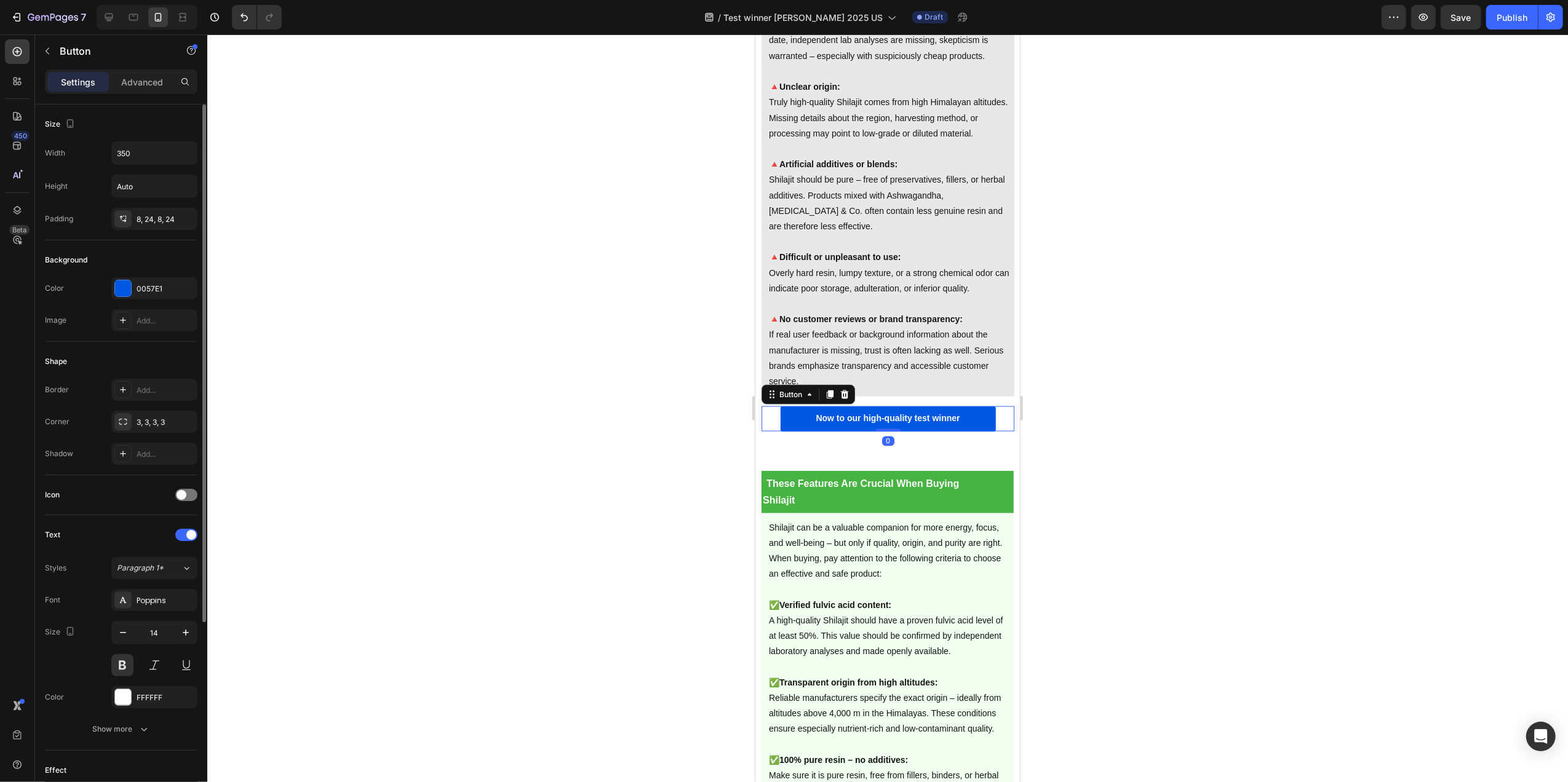
scroll to position [268, 0]
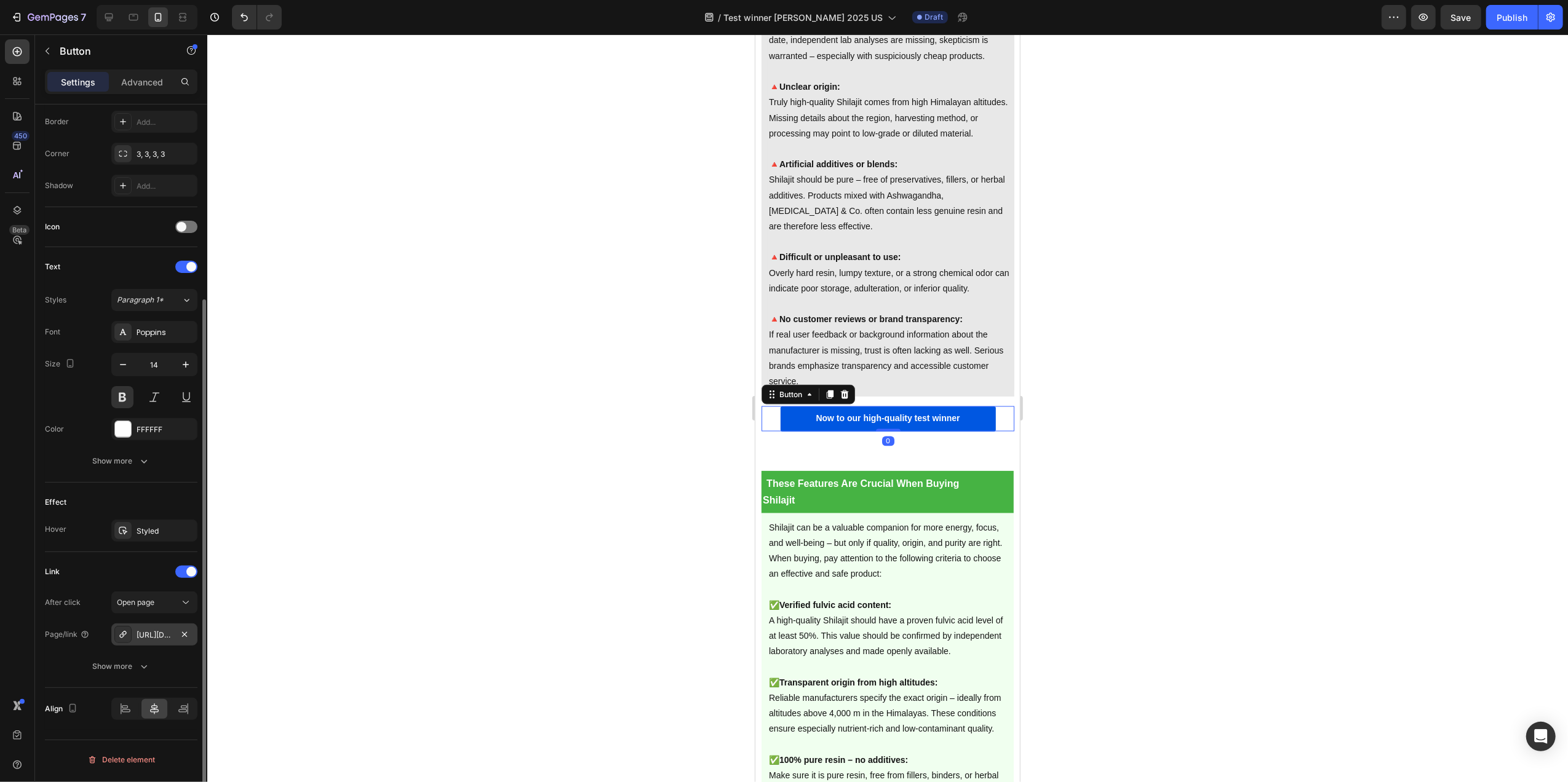
click at [148, 638] on div "[URL][DOMAIN_NAME]" at bounding box center [154, 635] width 36 height 12
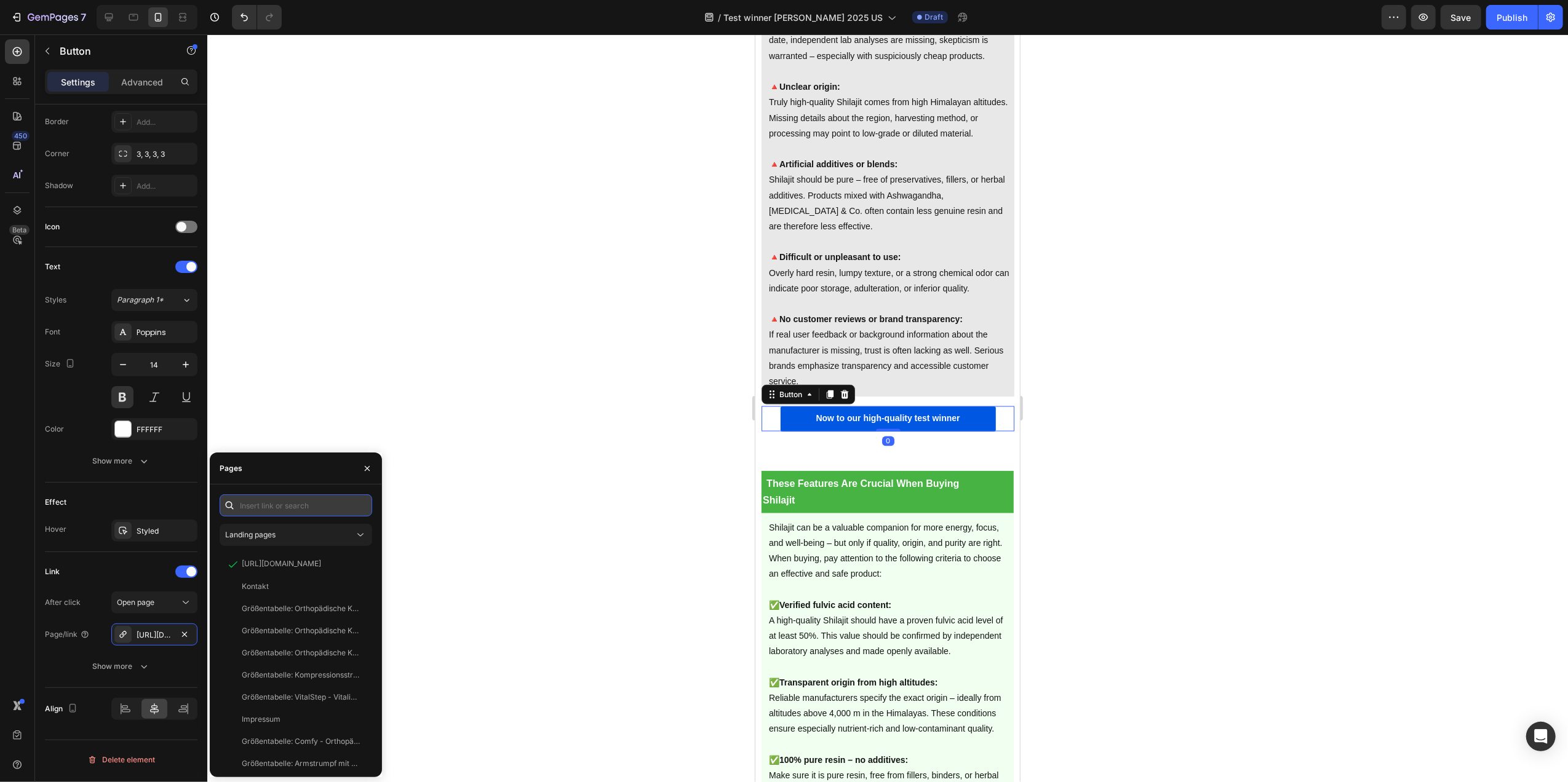
click at [289, 507] on input "text" at bounding box center [296, 505] width 153 height 22
paste input "[URL][DOMAIN_NAME]"
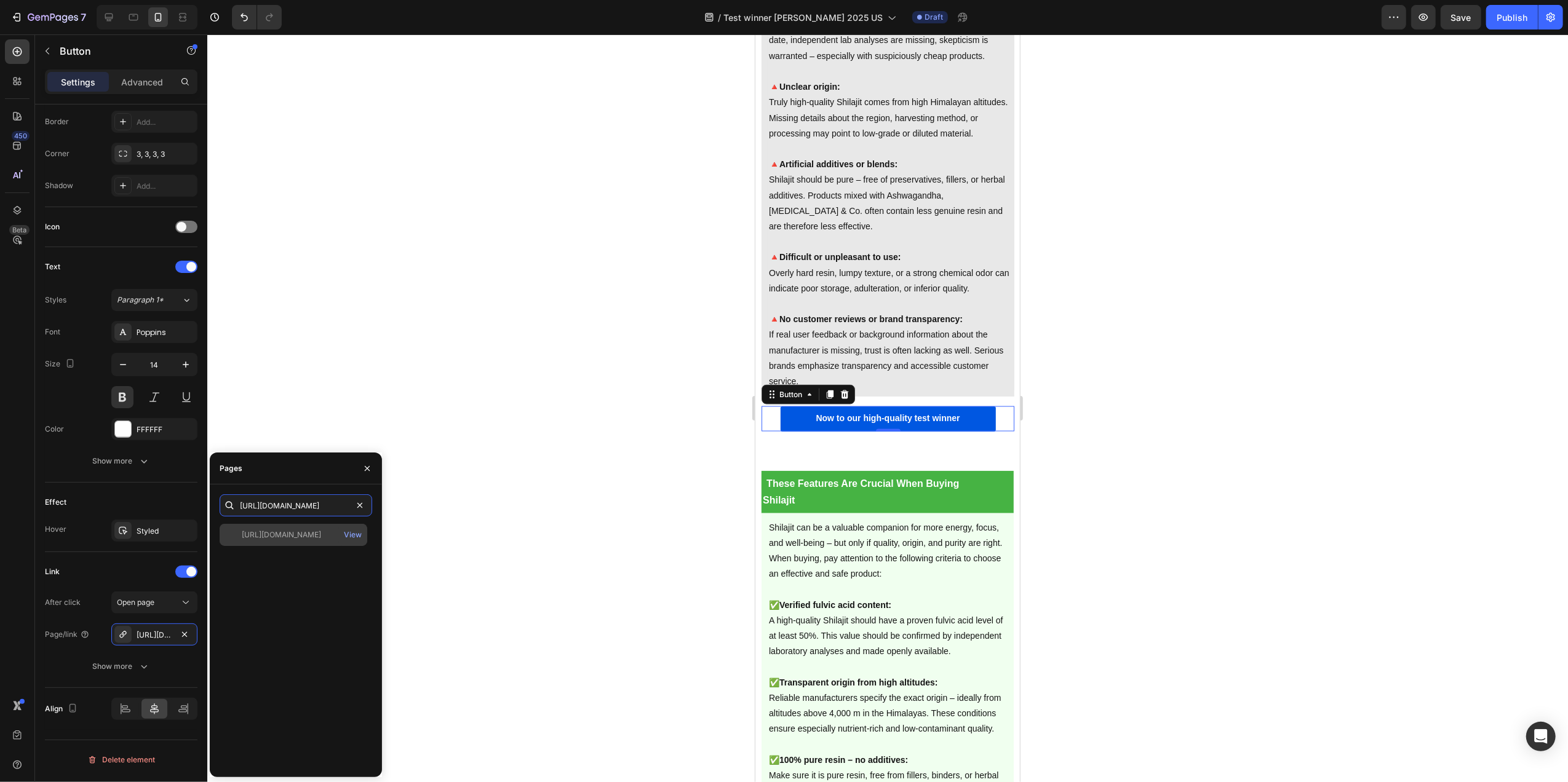
type input "[URL][DOMAIN_NAME]"
click at [294, 531] on div "[URL][DOMAIN_NAME]" at bounding box center [281, 535] width 80 height 12
click at [511, 438] on div at bounding box center [888, 408] width 1361 height 747
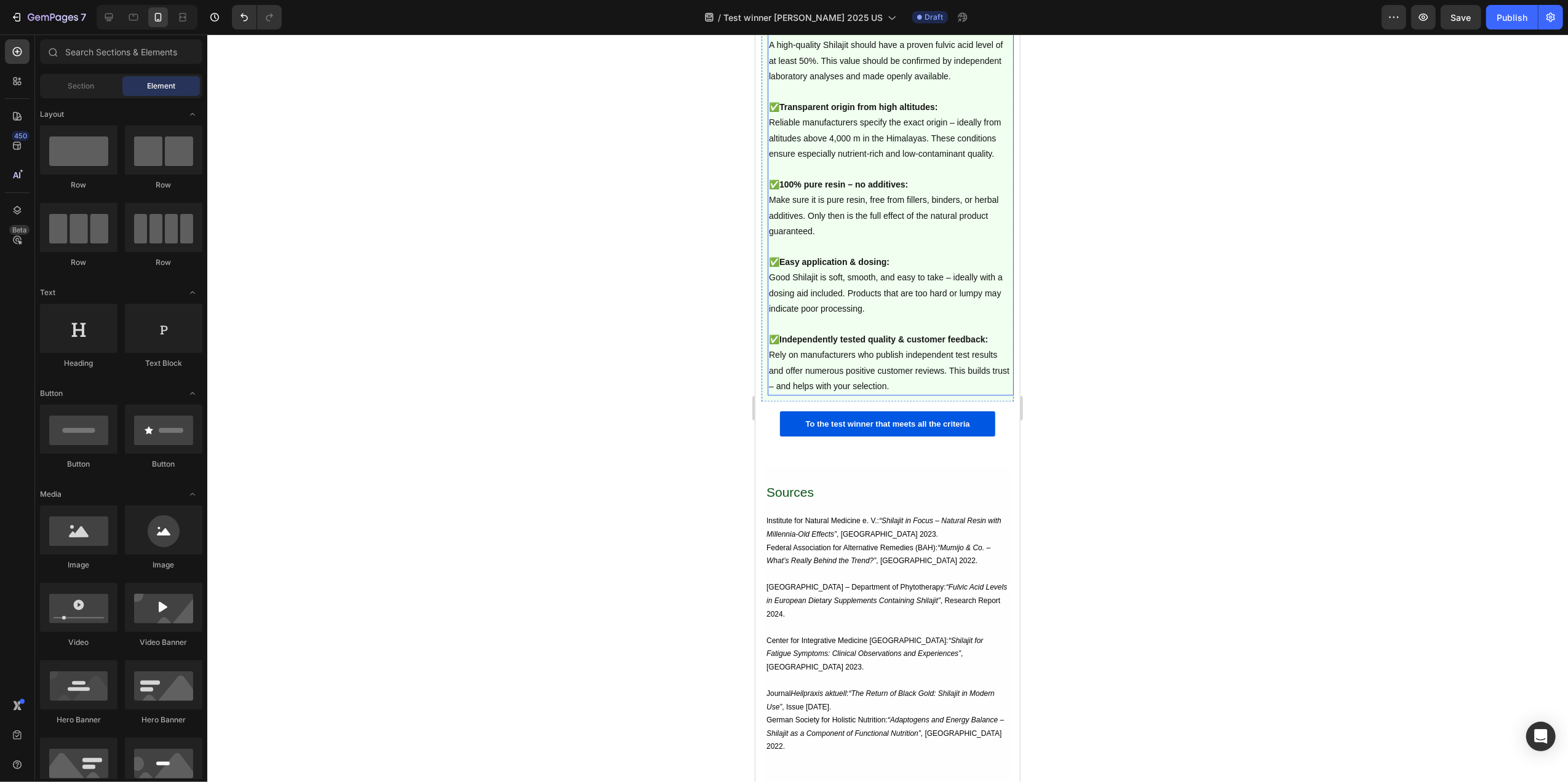
scroll to position [7420, 0]
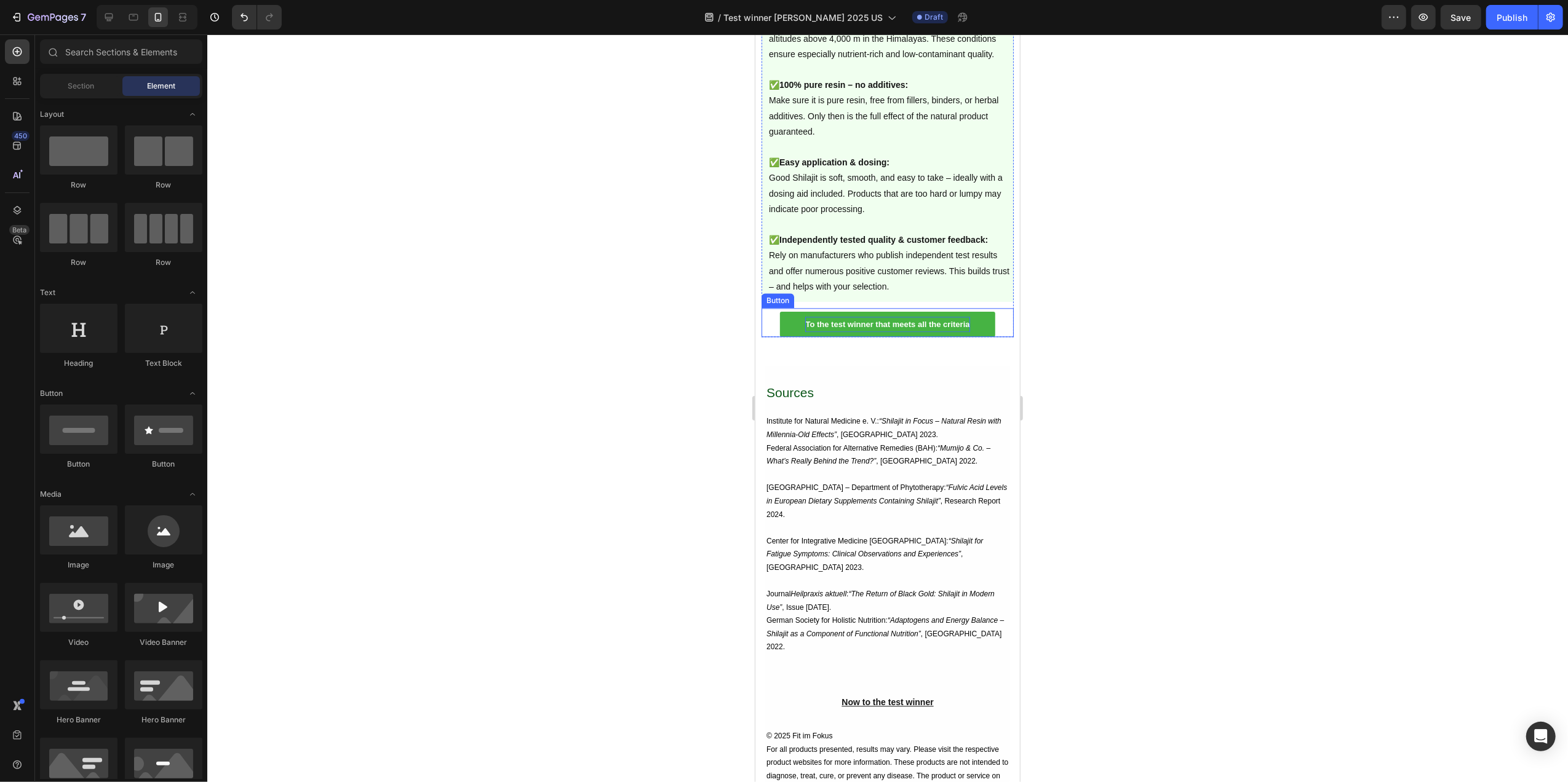
click at [867, 329] on span "To the test winner that meets all the criteria" at bounding box center [886, 324] width 164 height 10
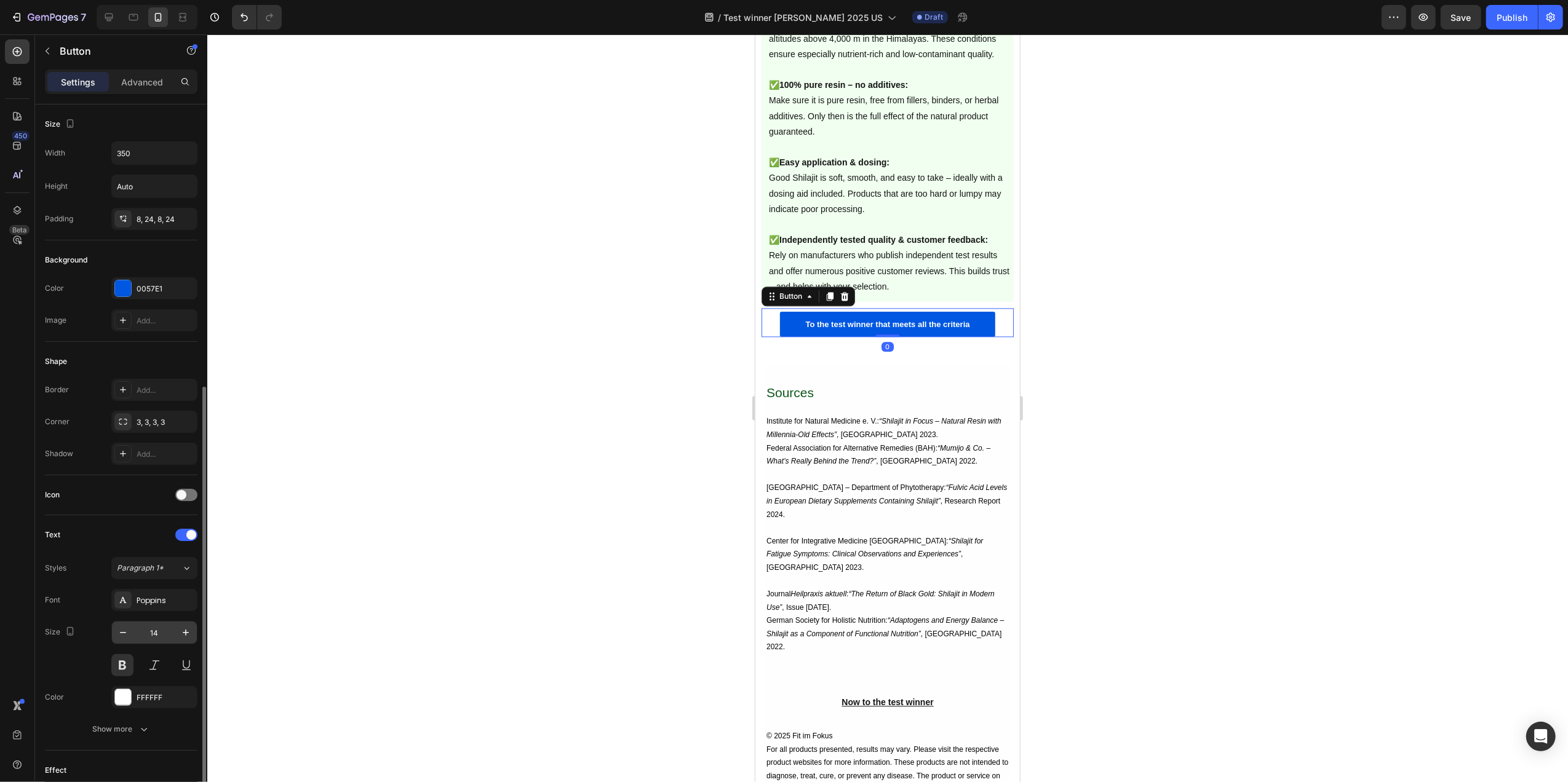
scroll to position [268, 0]
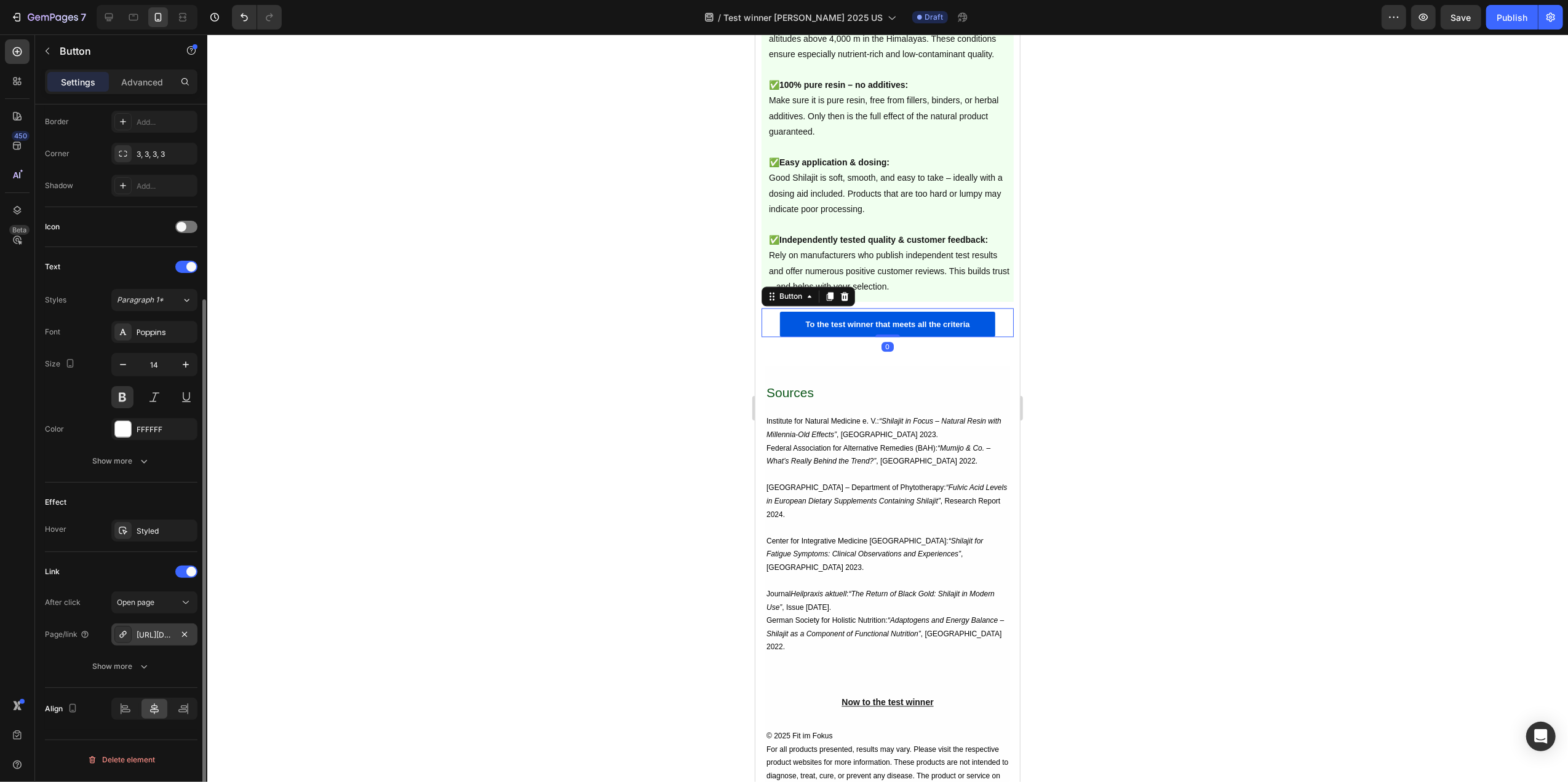
click at [141, 638] on div "[URL][DOMAIN_NAME]" at bounding box center [154, 635] width 36 height 12
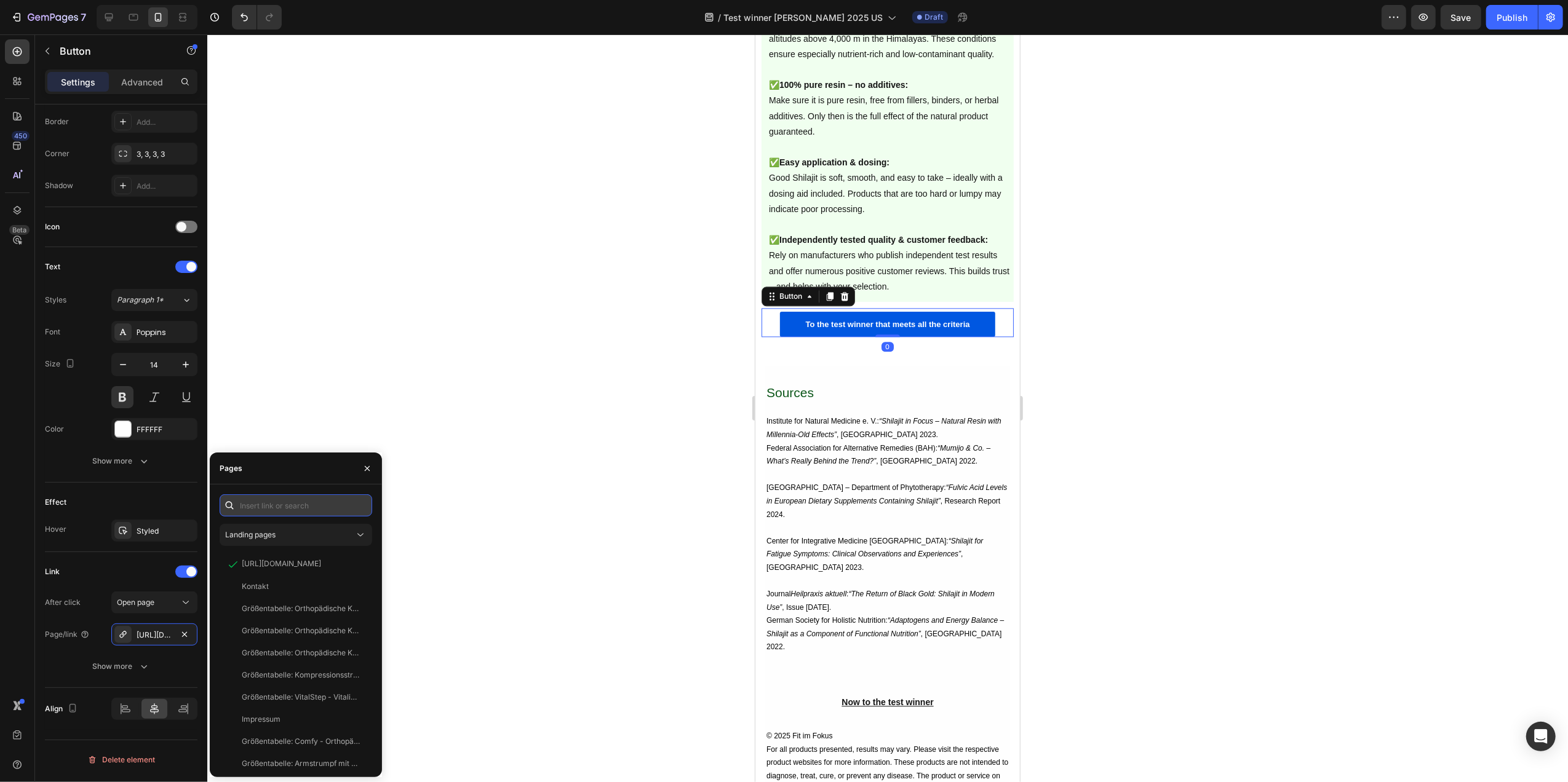
click at [273, 515] on input "text" at bounding box center [296, 505] width 153 height 22
paste input "[URL][DOMAIN_NAME]"
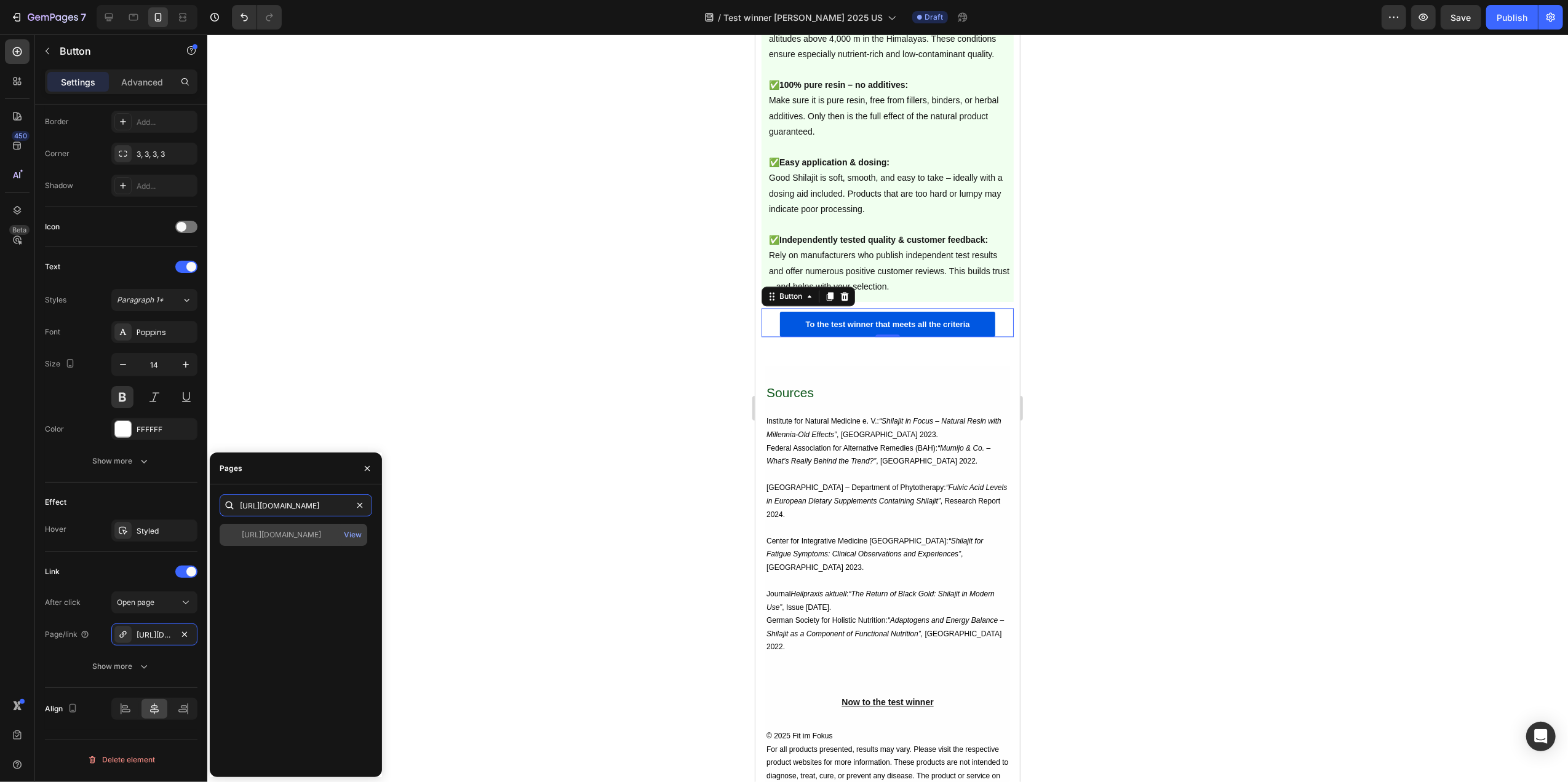
type input "[URL][DOMAIN_NAME]"
click at [282, 540] on div "[URL][DOMAIN_NAME]" at bounding box center [281, 535] width 80 height 12
click at [623, 445] on div at bounding box center [888, 408] width 1361 height 747
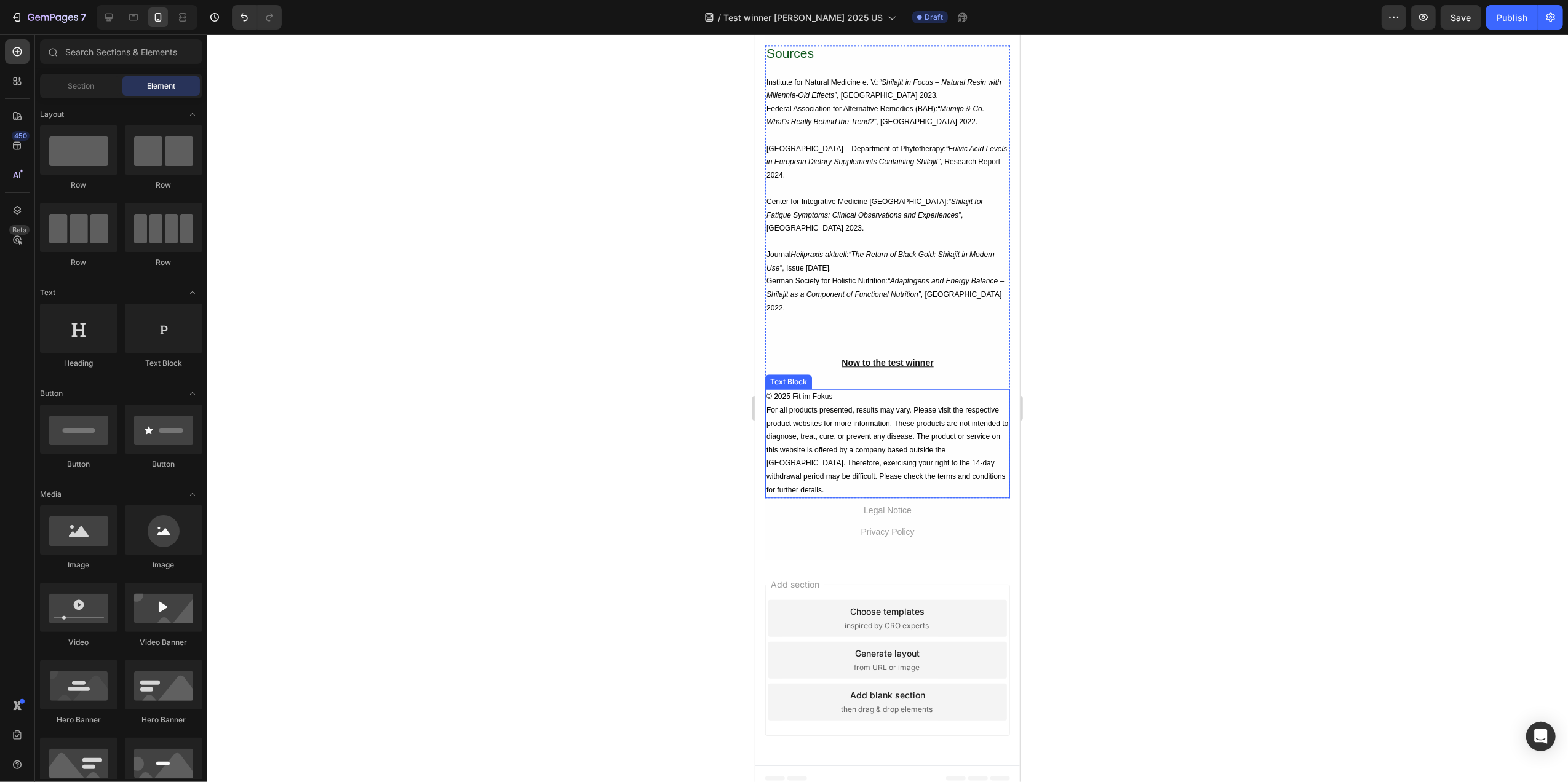
scroll to position [7847, 0]
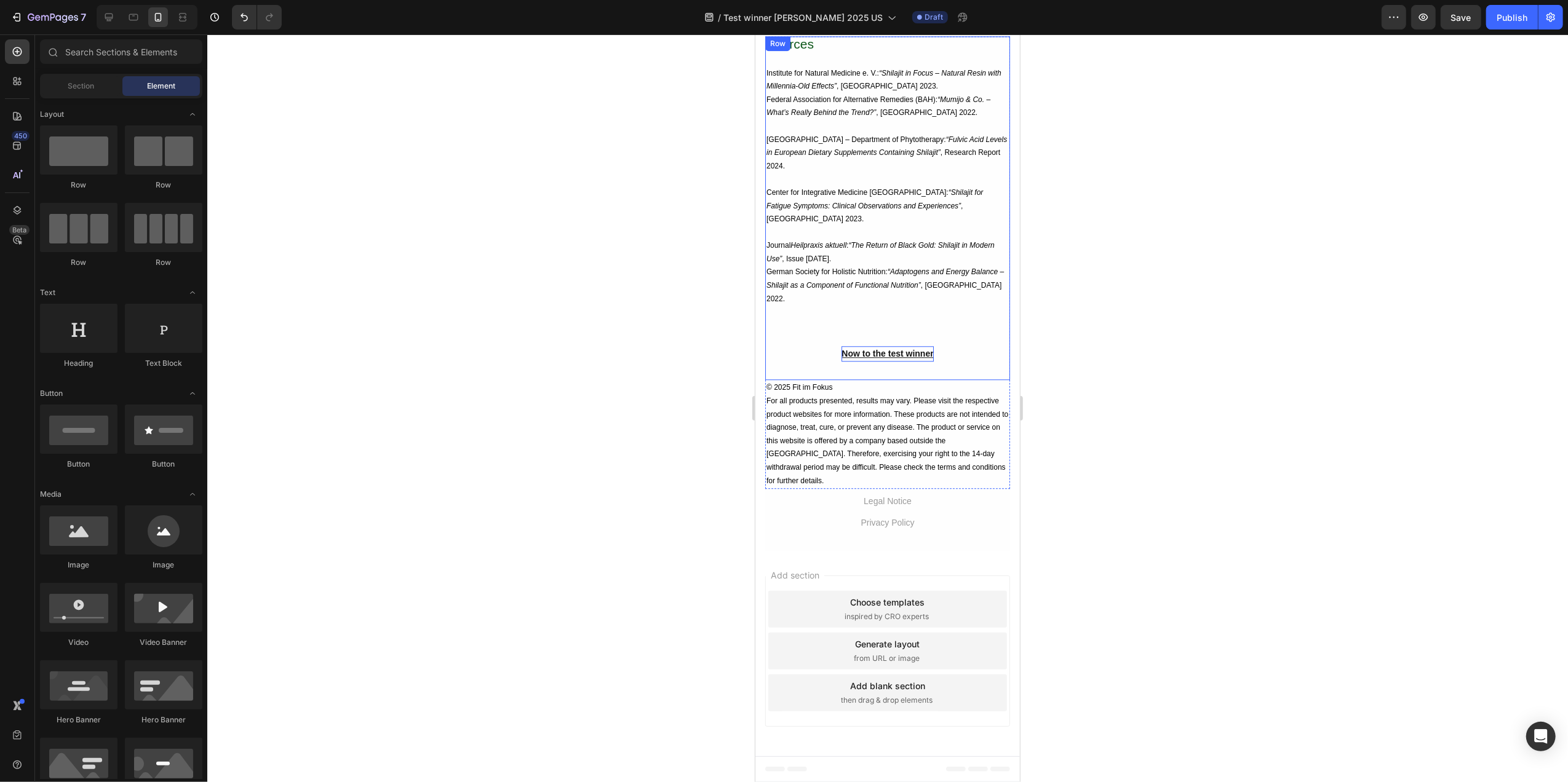
click at [872, 360] on p "Now to the test winner" at bounding box center [887, 354] width 92 height 15
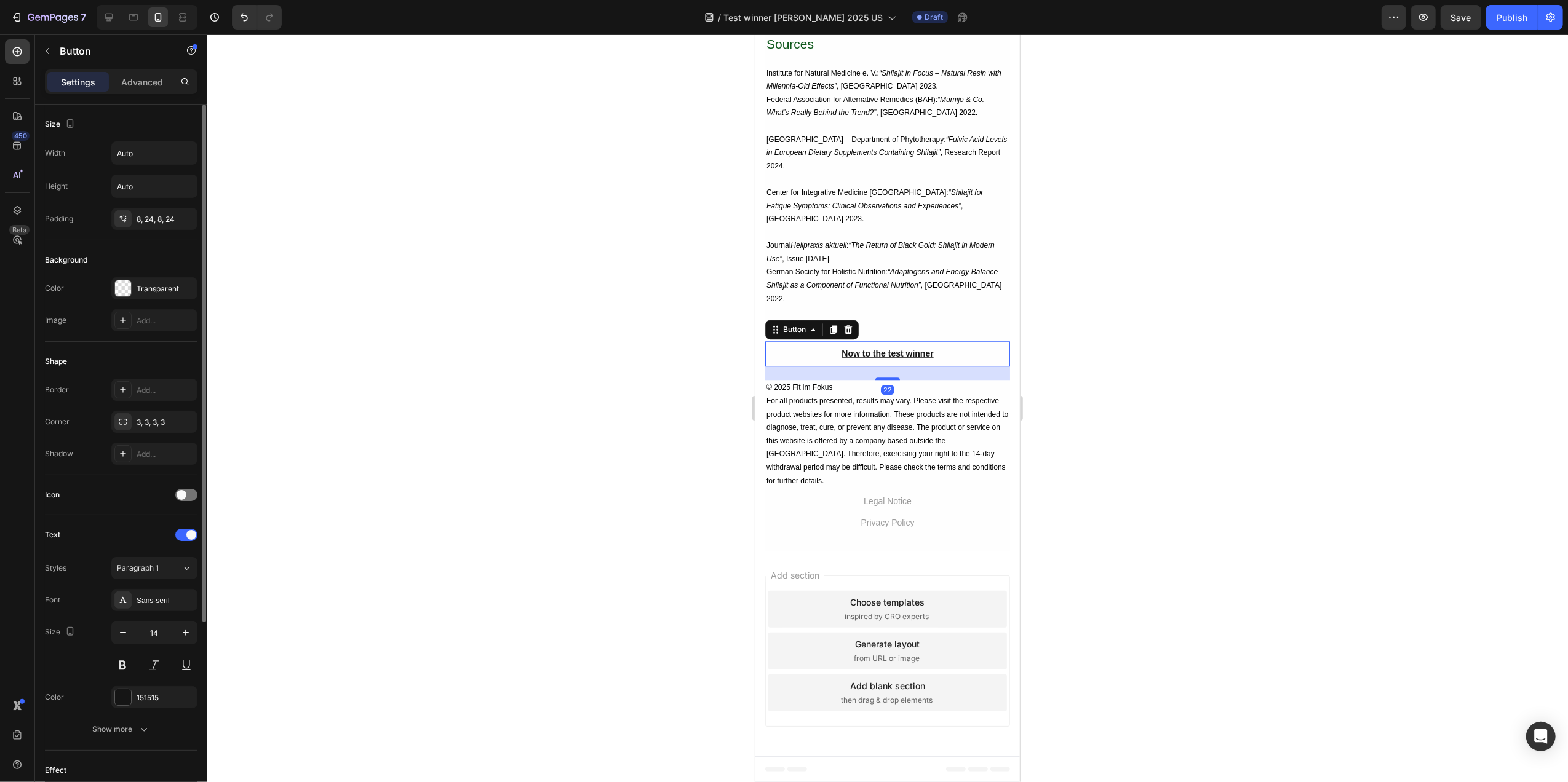
scroll to position [164, 0]
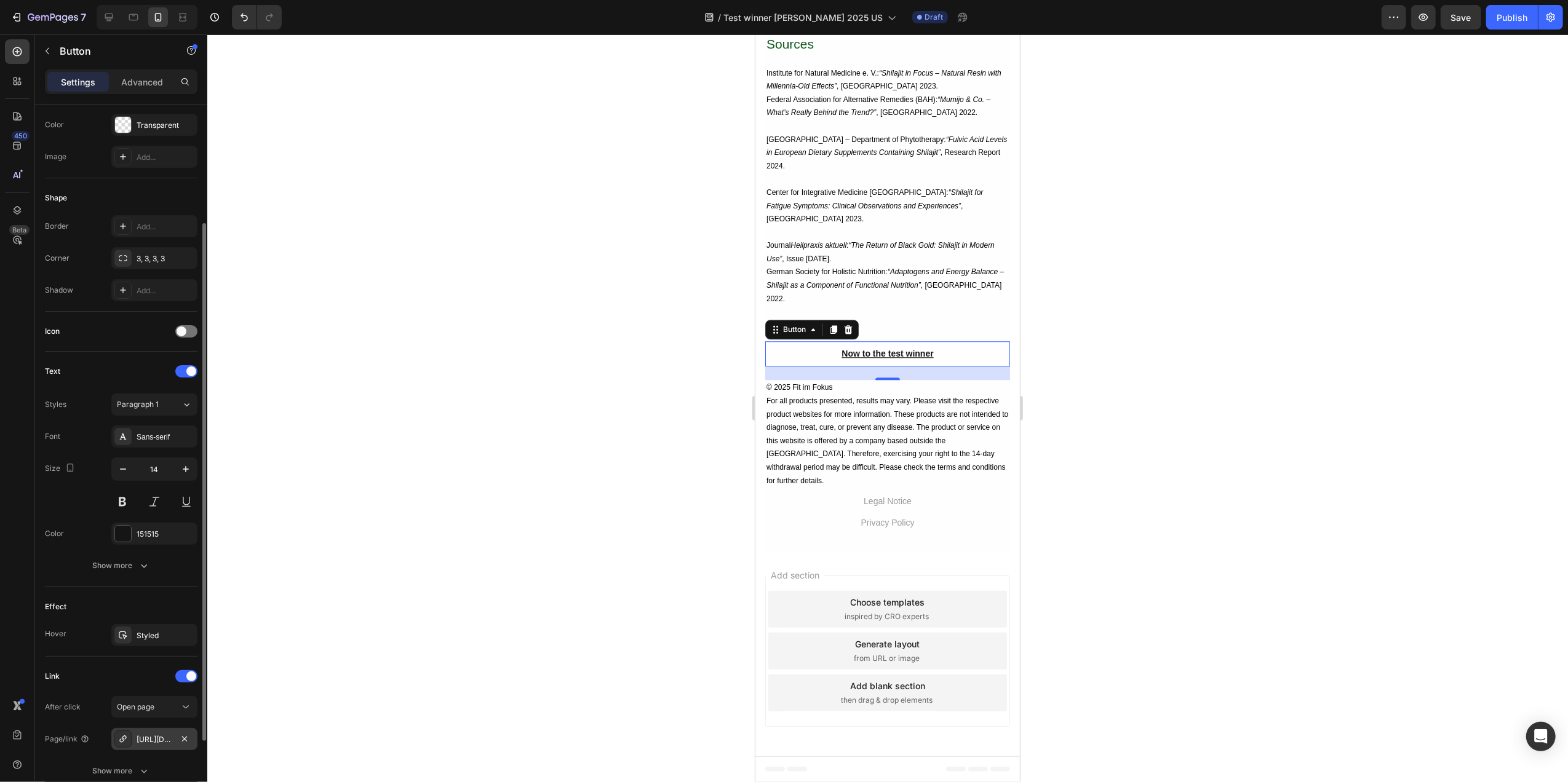
click at [148, 738] on div "[URL][DOMAIN_NAME]" at bounding box center [154, 740] width 36 height 12
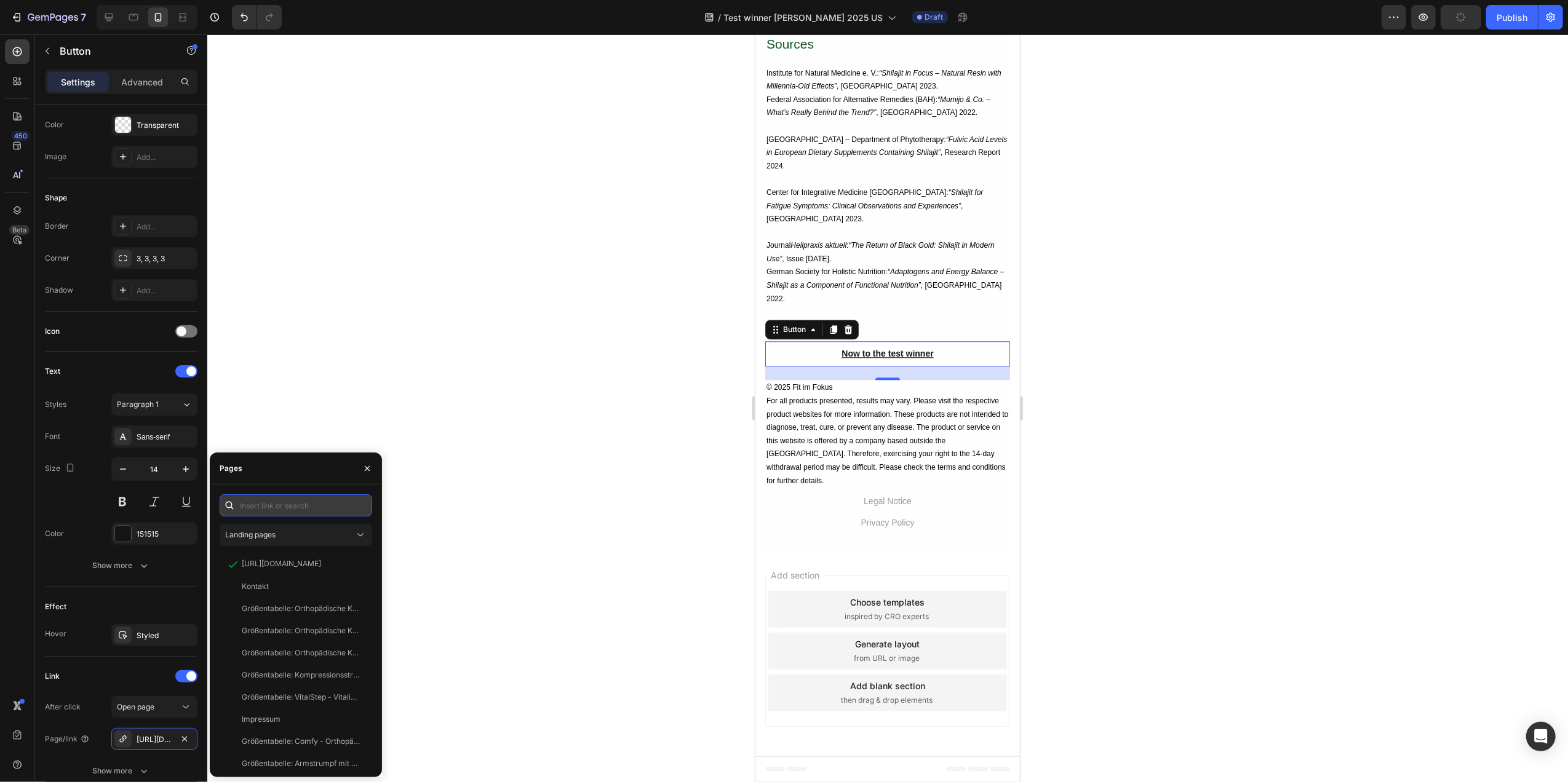
click at [266, 498] on input "text" at bounding box center [296, 505] width 153 height 22
paste input "[URL][DOMAIN_NAME]"
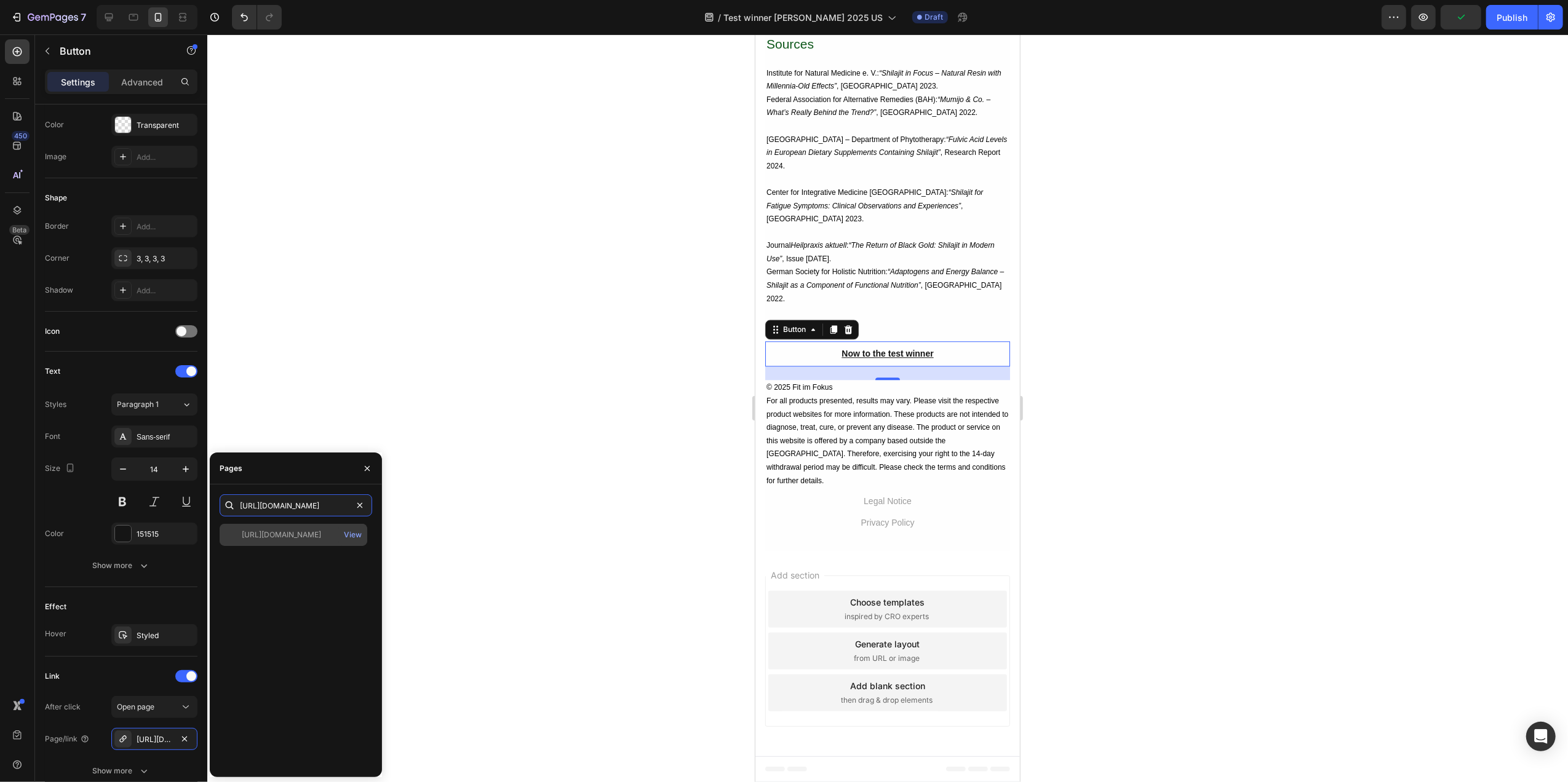
type input "[URL][DOMAIN_NAME]"
click at [287, 533] on div "[URL][DOMAIN_NAME]" at bounding box center [281, 535] width 80 height 12
click at [522, 387] on div at bounding box center [888, 408] width 1361 height 747
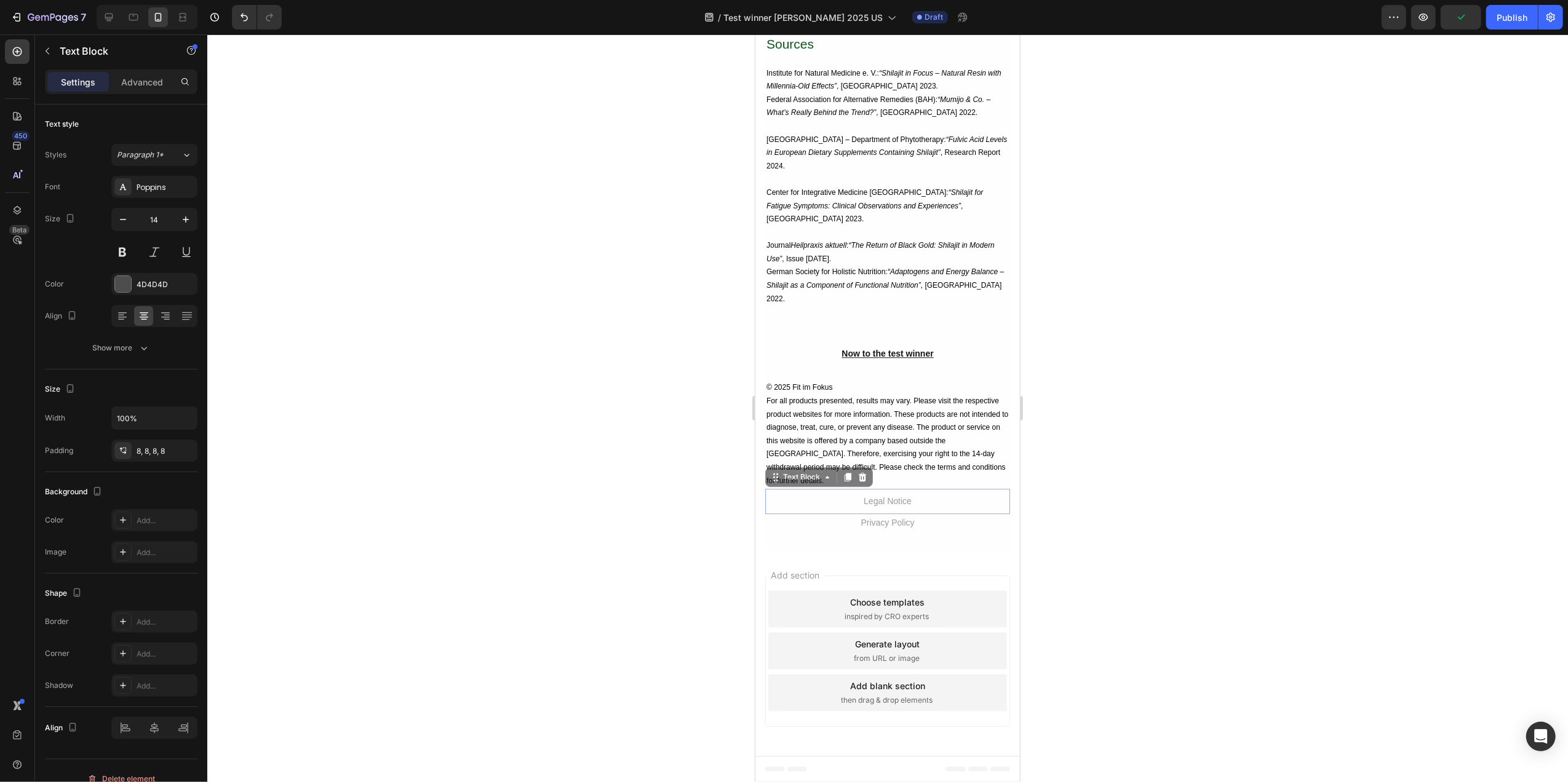
click at [884, 501] on span "Legal Notice" at bounding box center [887, 501] width 48 height 10
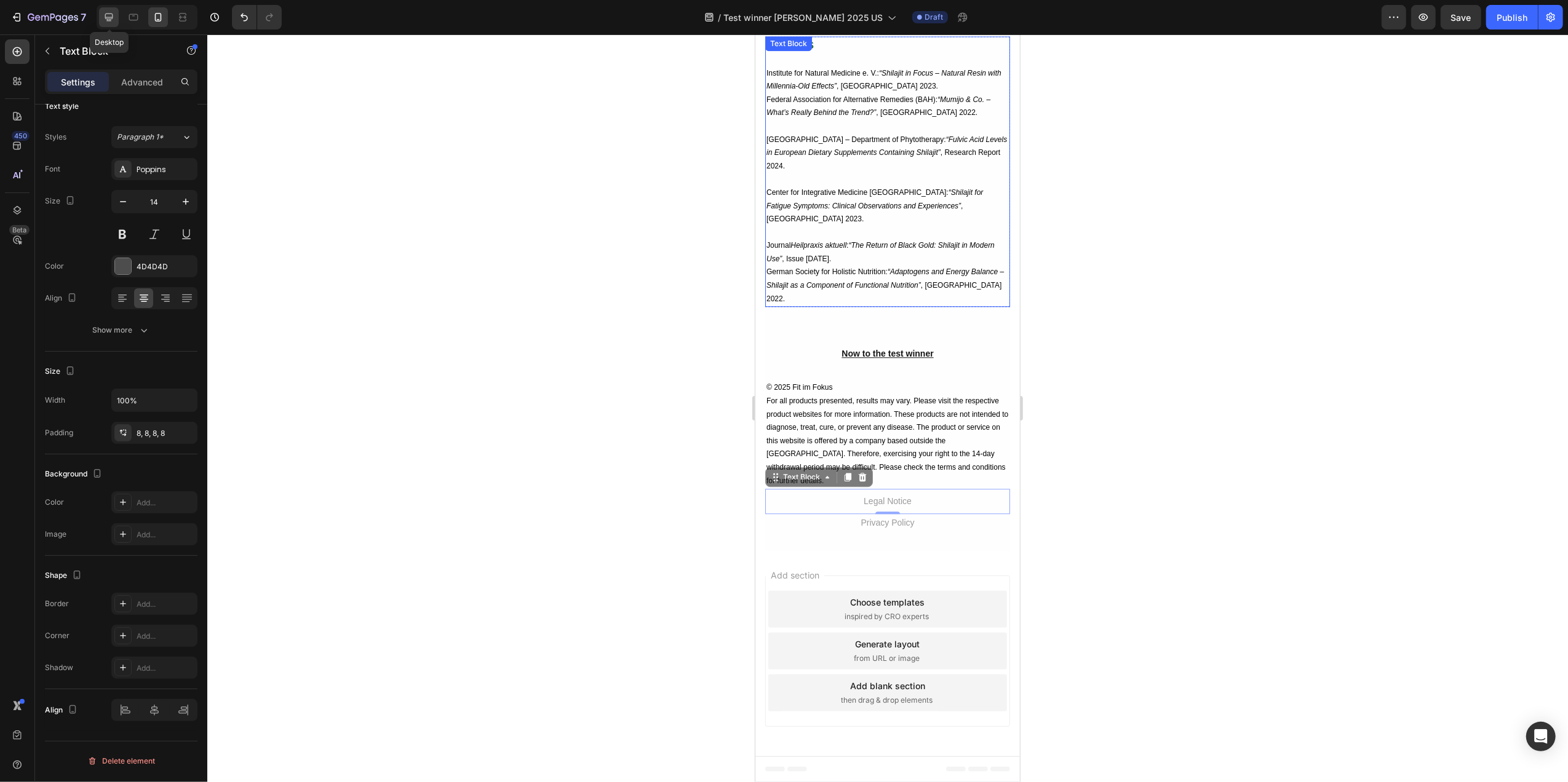
click at [112, 22] on icon at bounding box center [108, 17] width 12 height 12
type input "13"
type input "80%"
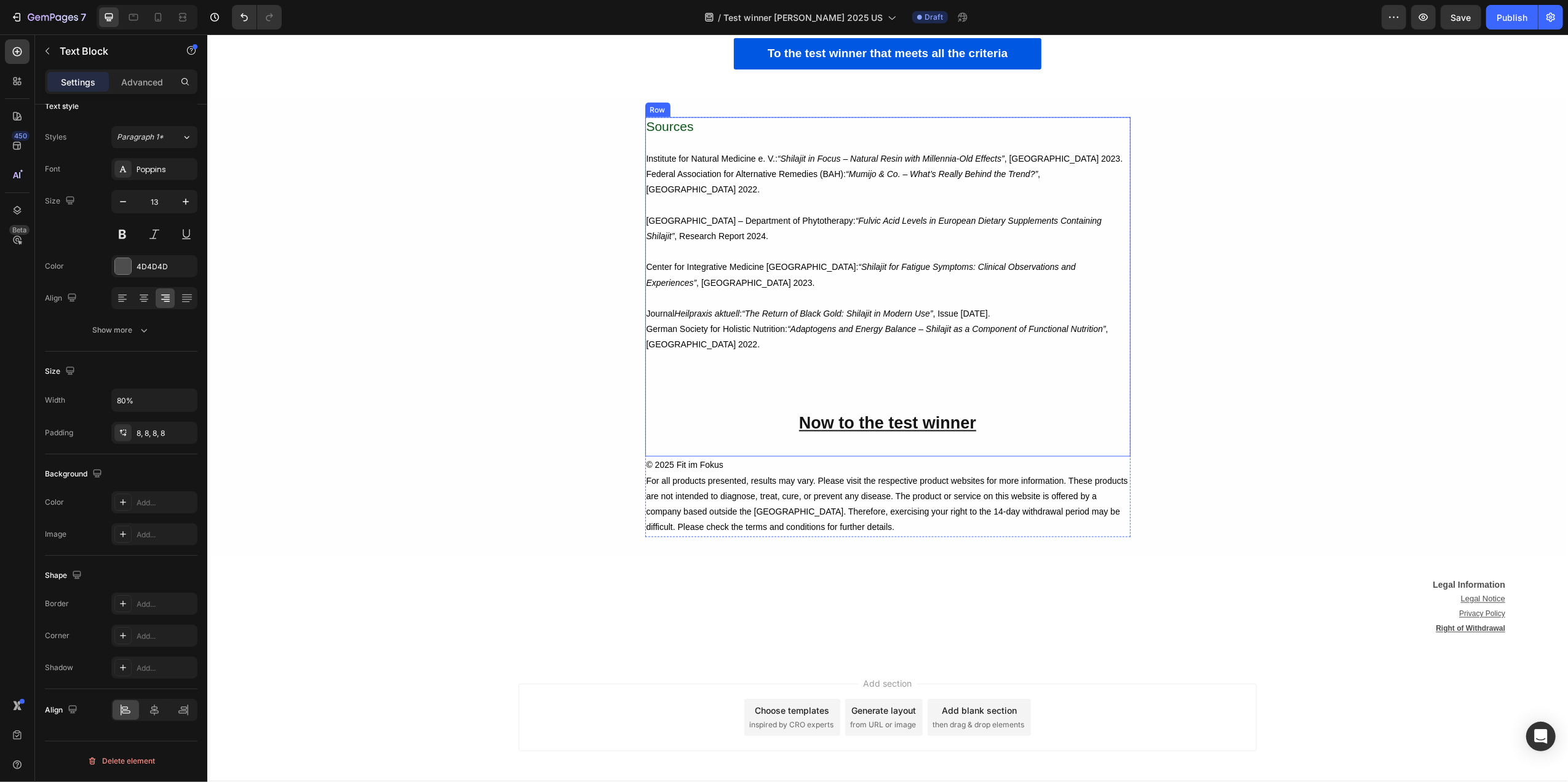
scroll to position [6710, 0]
click at [859, 395] on div "Sources Institute for Natural Medicine e. V.: “Shilajit in Focus – Natural Resi…" at bounding box center [888, 288] width 486 height 340
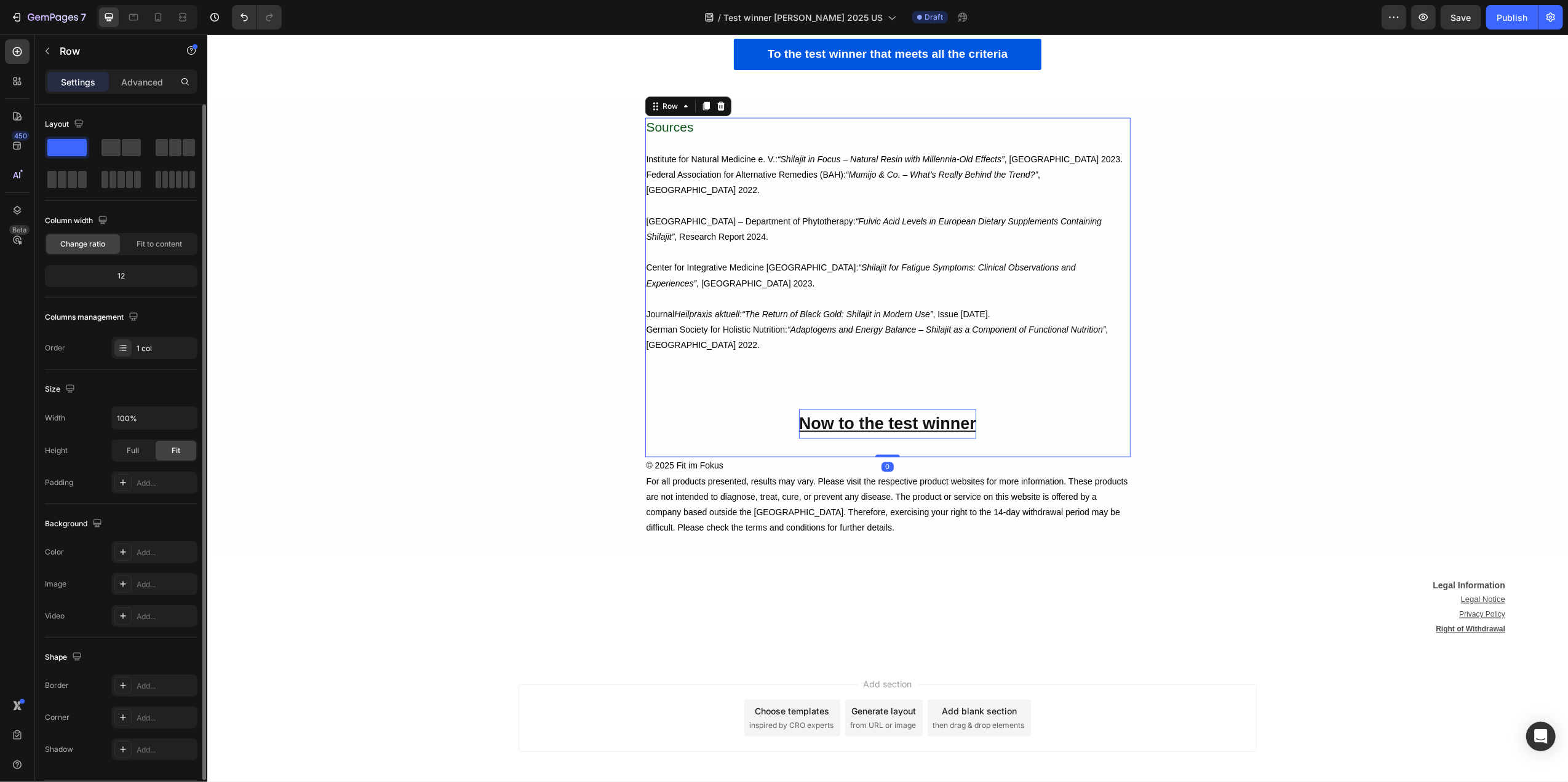
click at [863, 434] on u "Now to the test winner" at bounding box center [887, 424] width 178 height 18
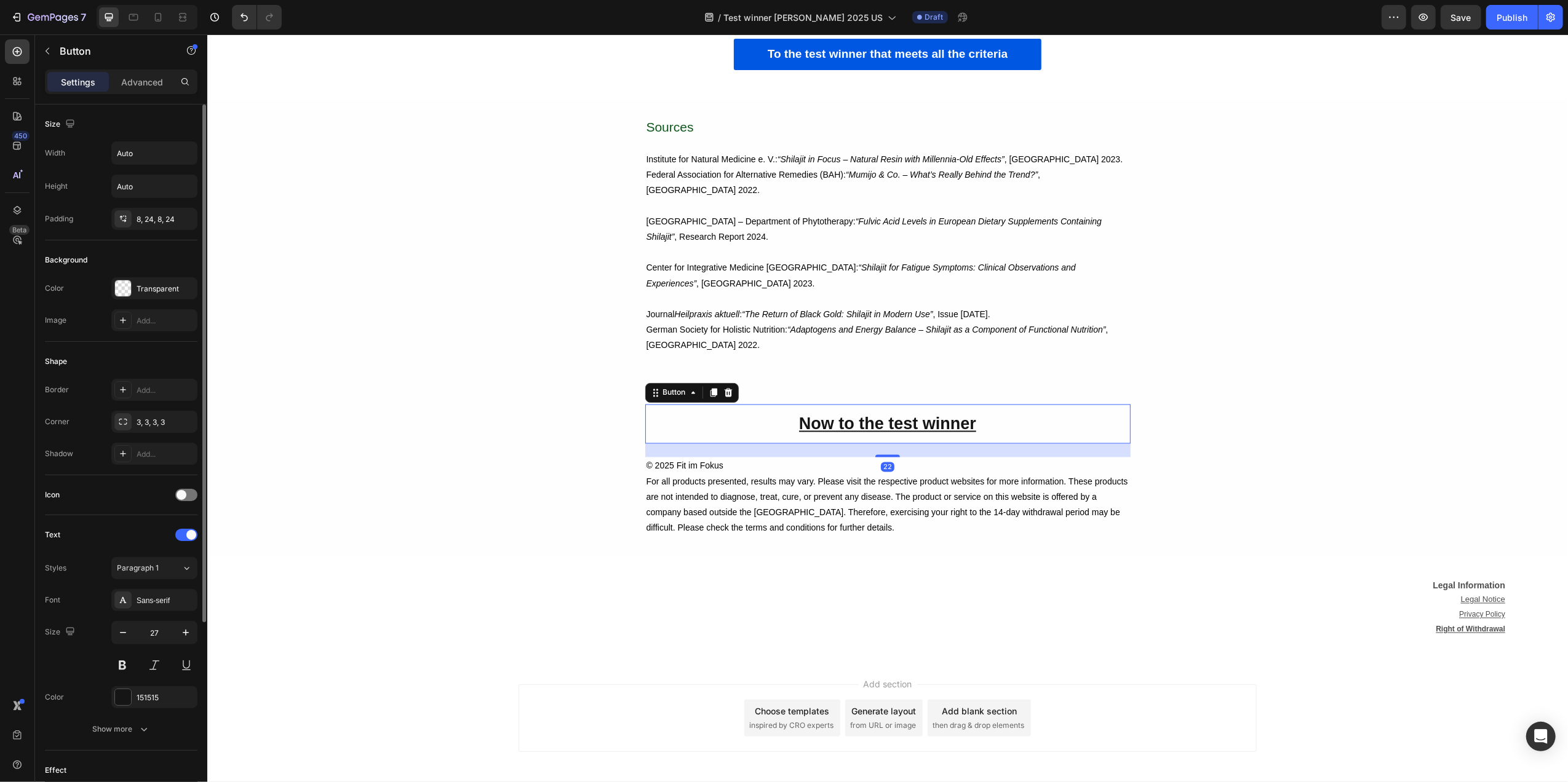
scroll to position [268, 0]
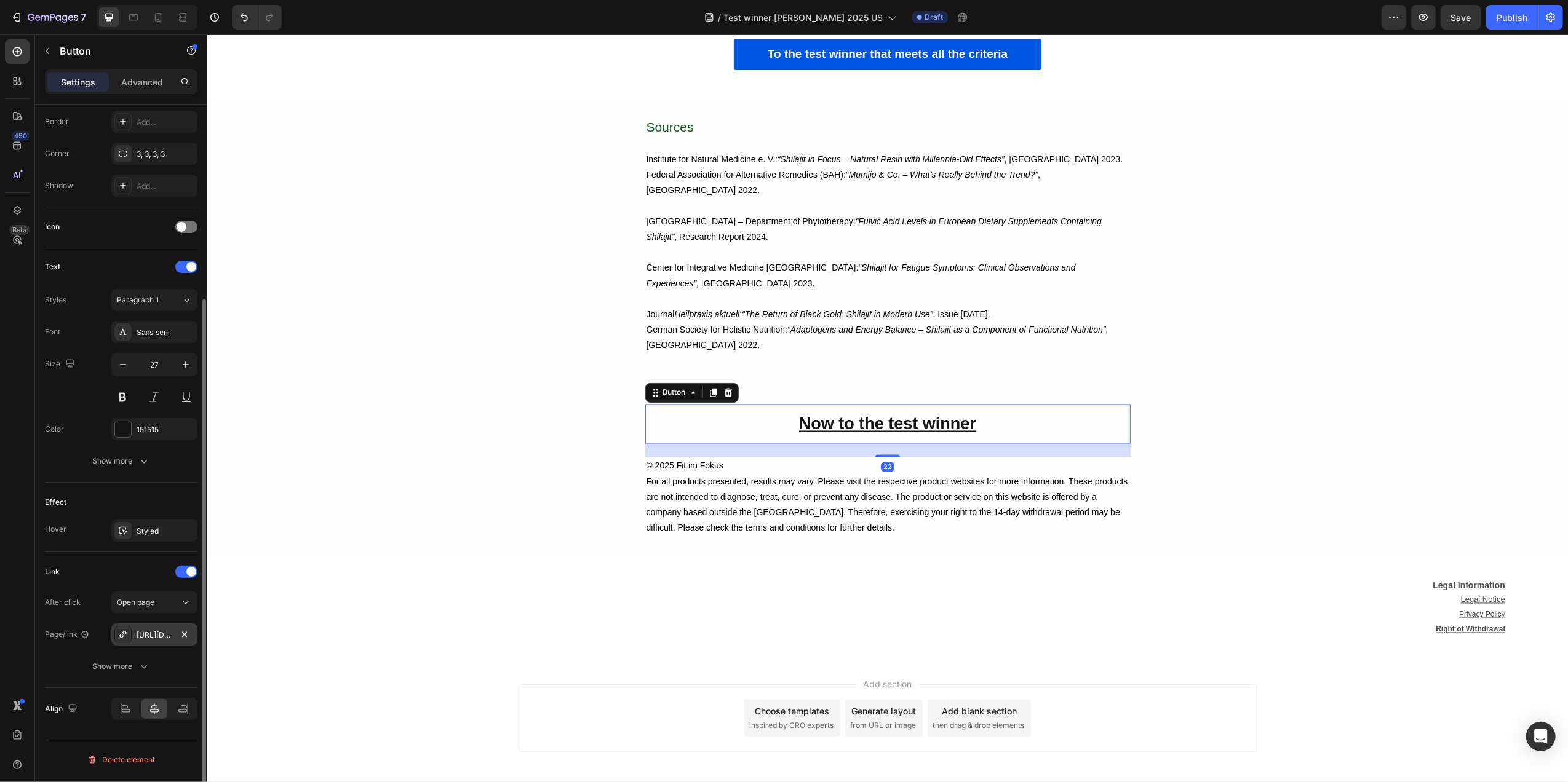
click at [139, 635] on div "[URL][DOMAIN_NAME]" at bounding box center [154, 635] width 36 height 12
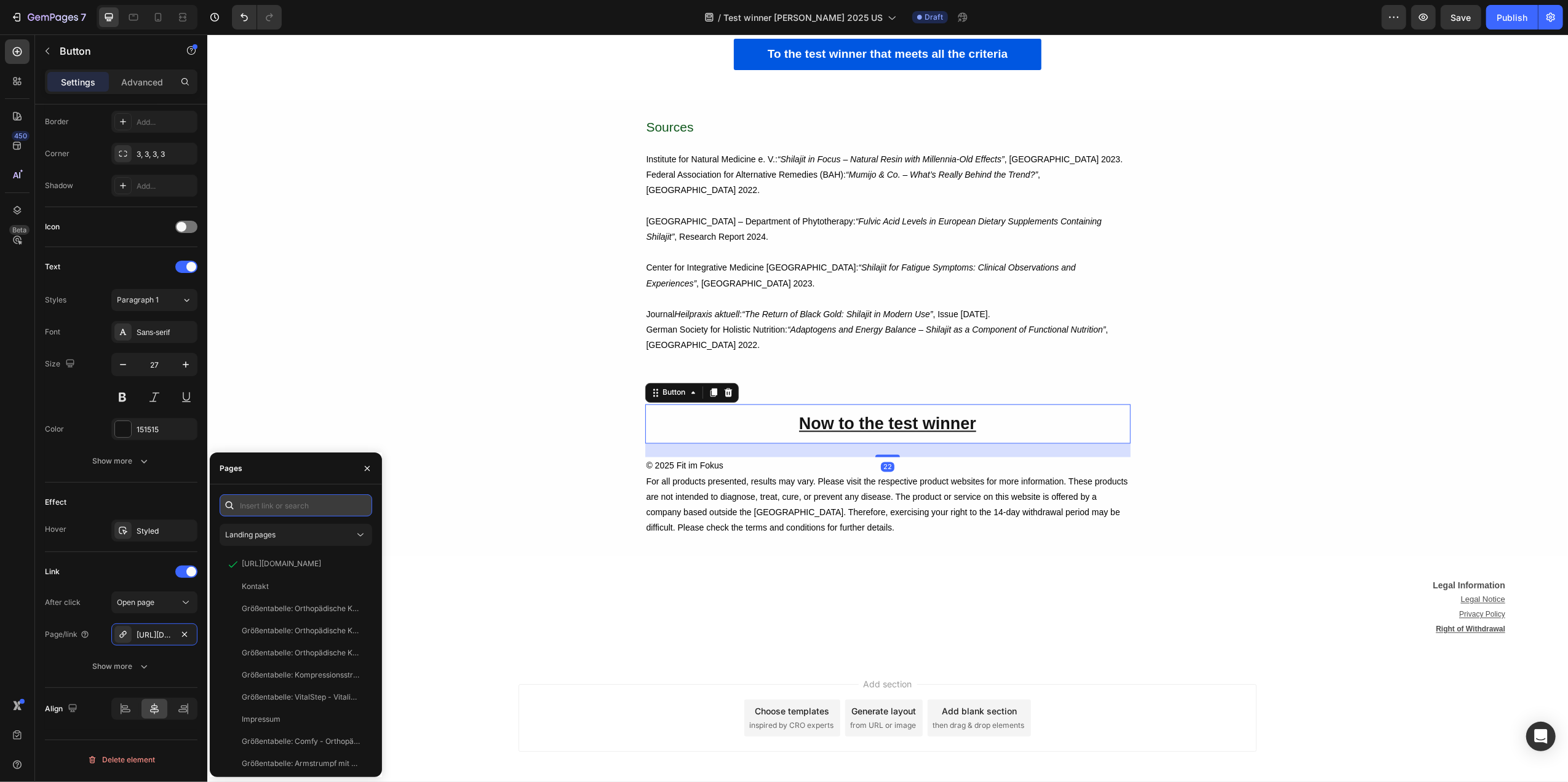
click at [282, 511] on input "text" at bounding box center [296, 505] width 153 height 22
paste input "[URL][DOMAIN_NAME]"
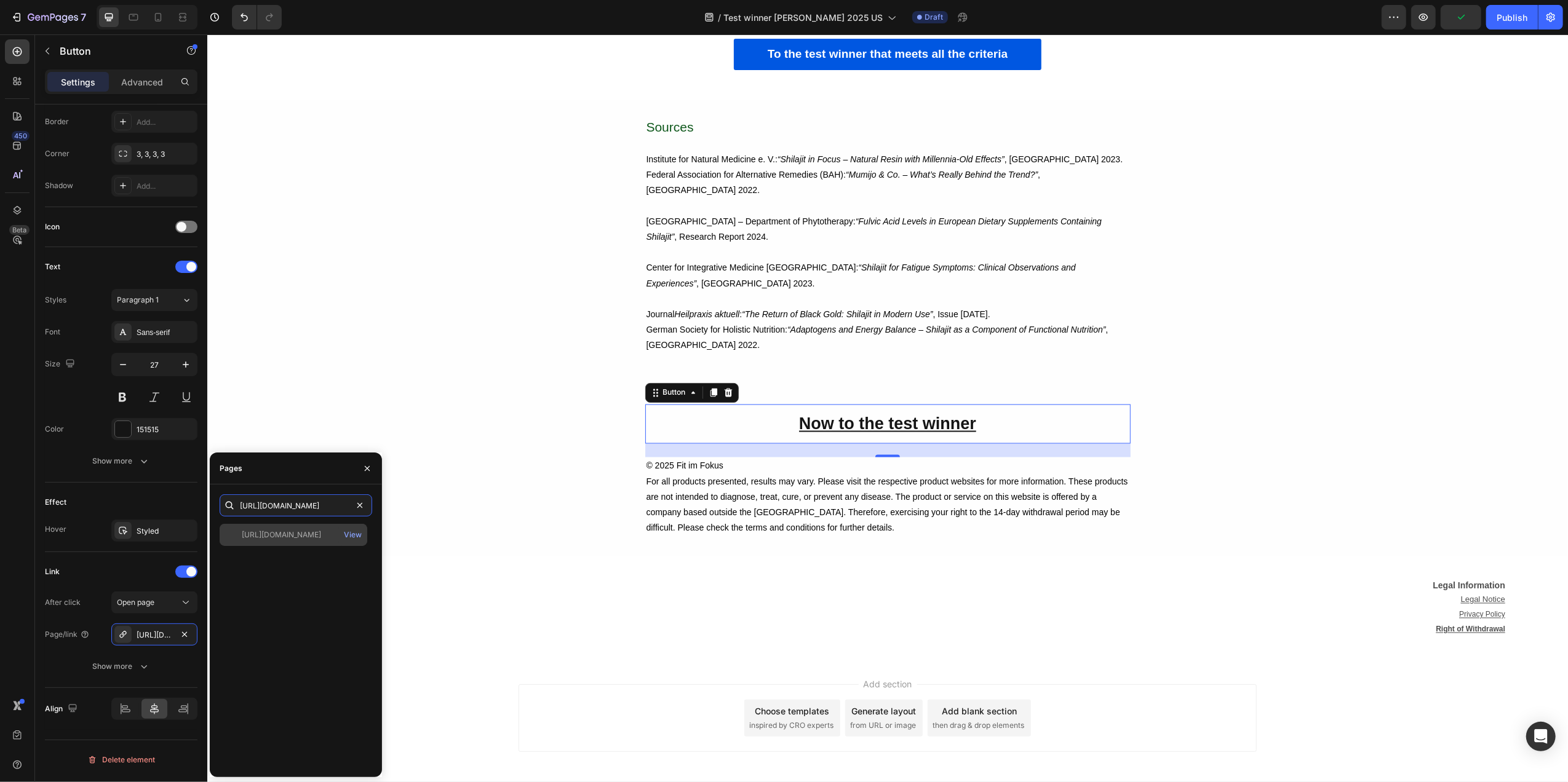
type input "[URL][DOMAIN_NAME]"
click at [308, 537] on div "[URL][DOMAIN_NAME]" at bounding box center [281, 535] width 80 height 12
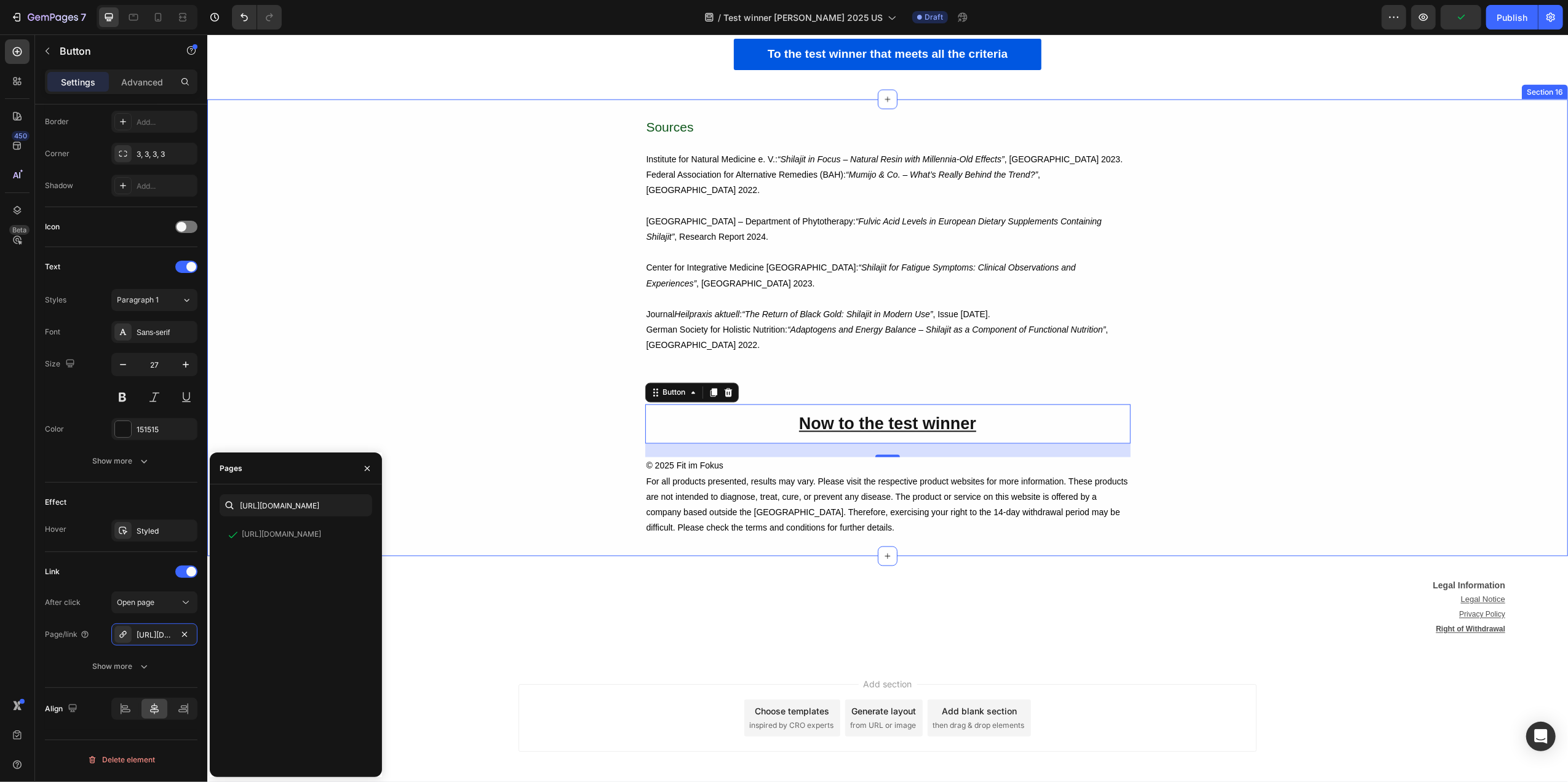
click at [512, 363] on div "Sources Institute for Natural Medicine e. V.: “Shilajit in Focus – Natural Resi…" at bounding box center [887, 328] width 1361 height 420
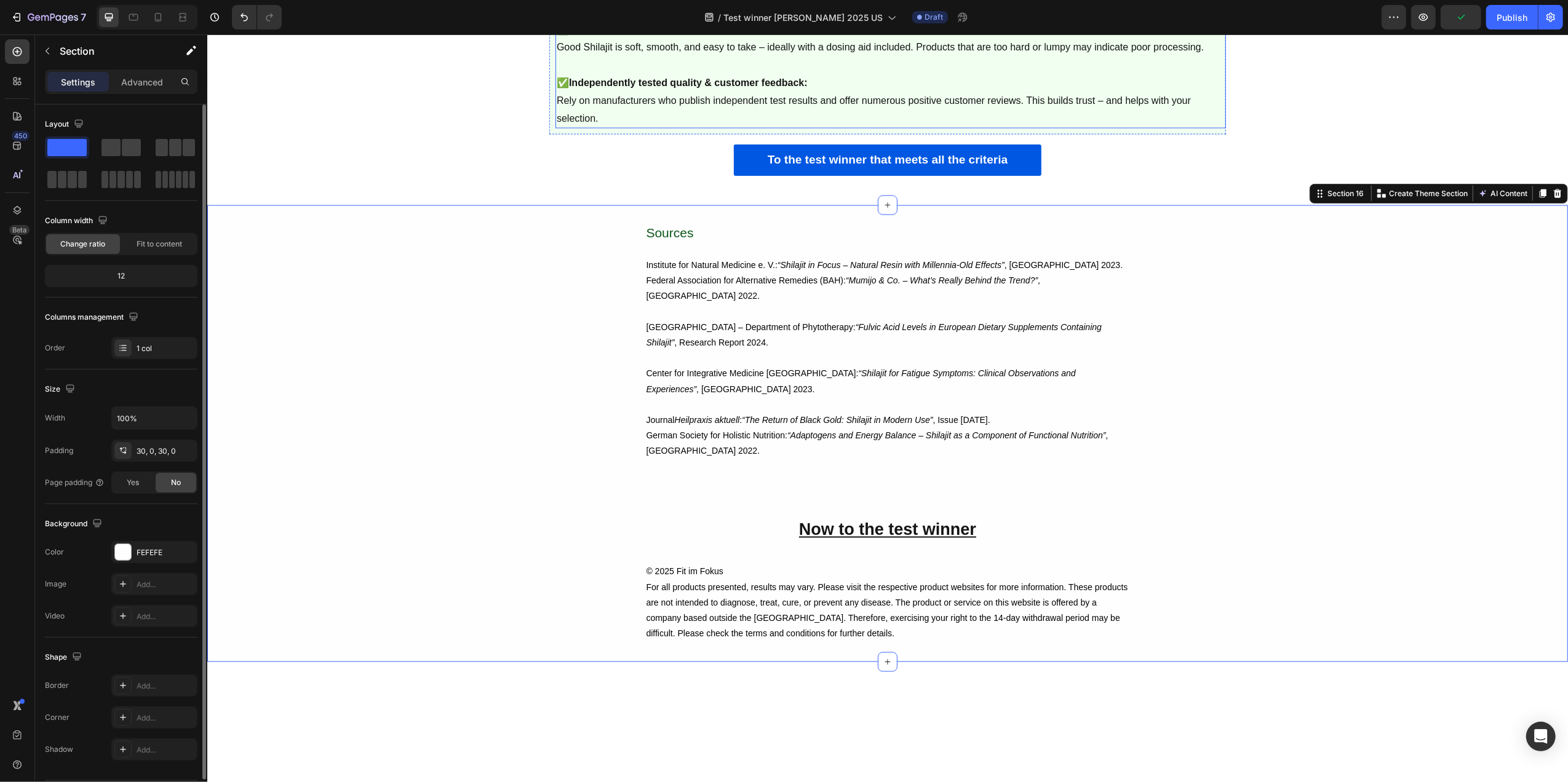
scroll to position [6464, 0]
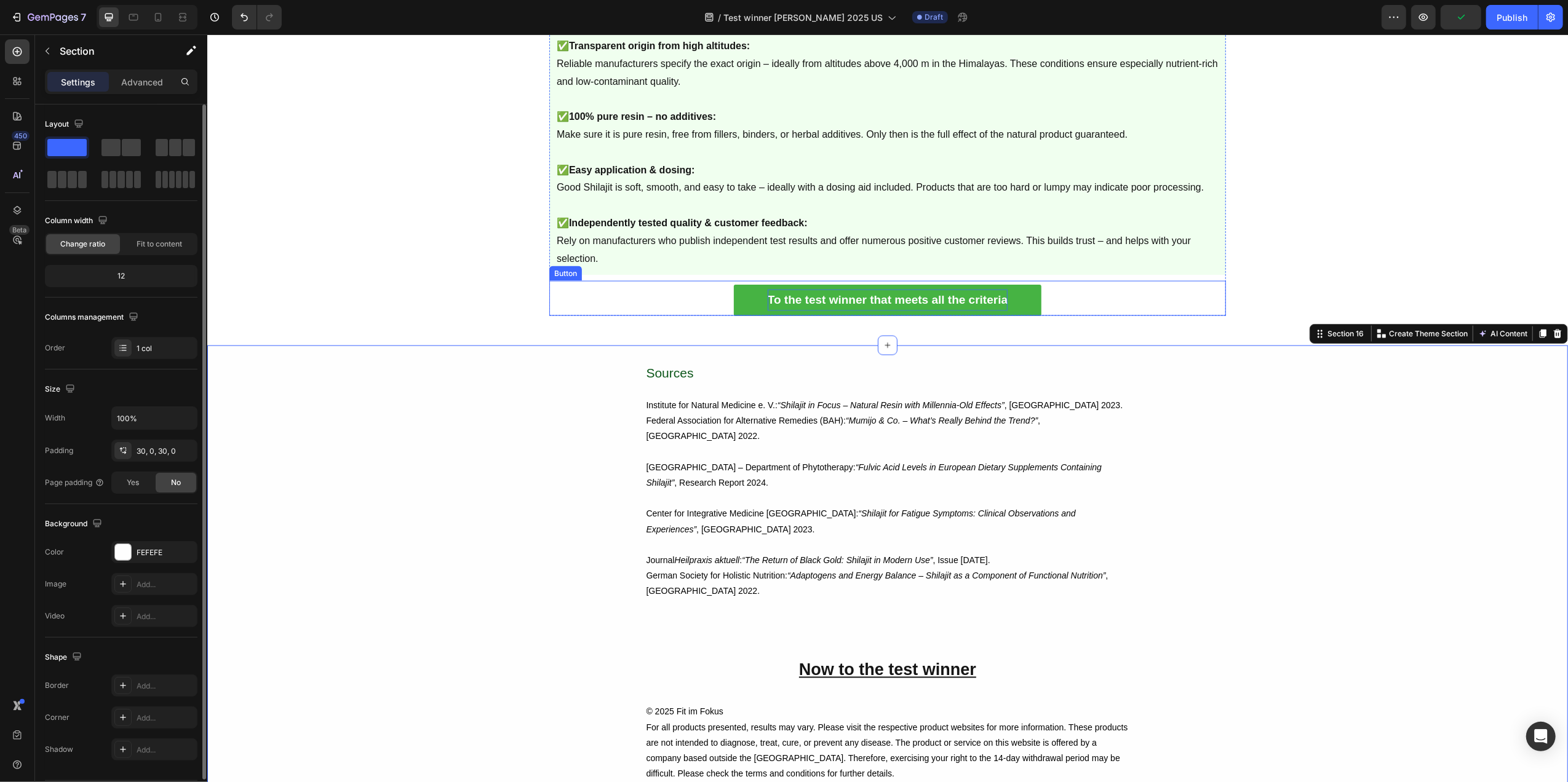
click at [828, 311] on p "To the test winner that meets all the criteria" at bounding box center [887, 300] width 240 height 21
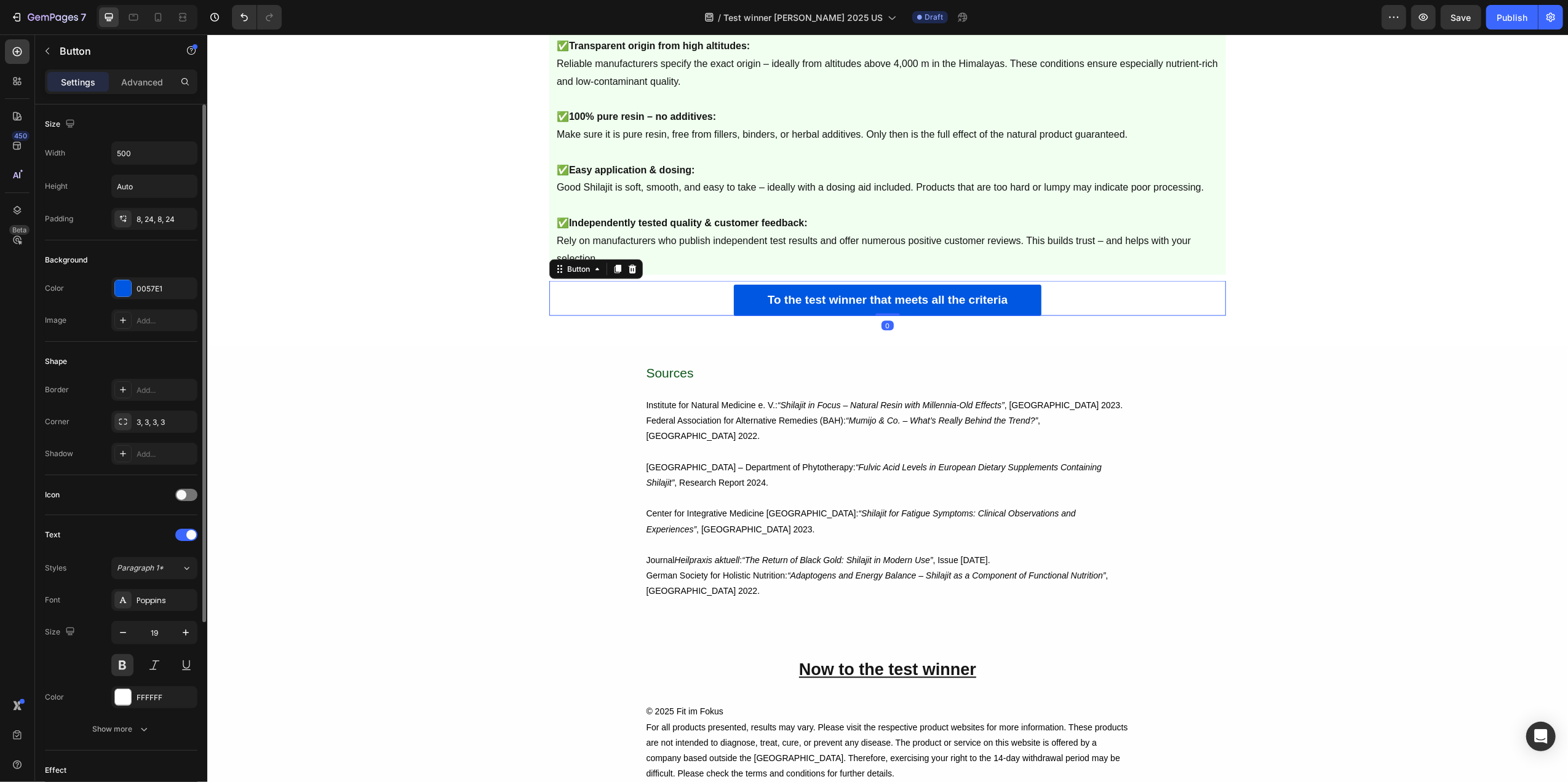
scroll to position [268, 0]
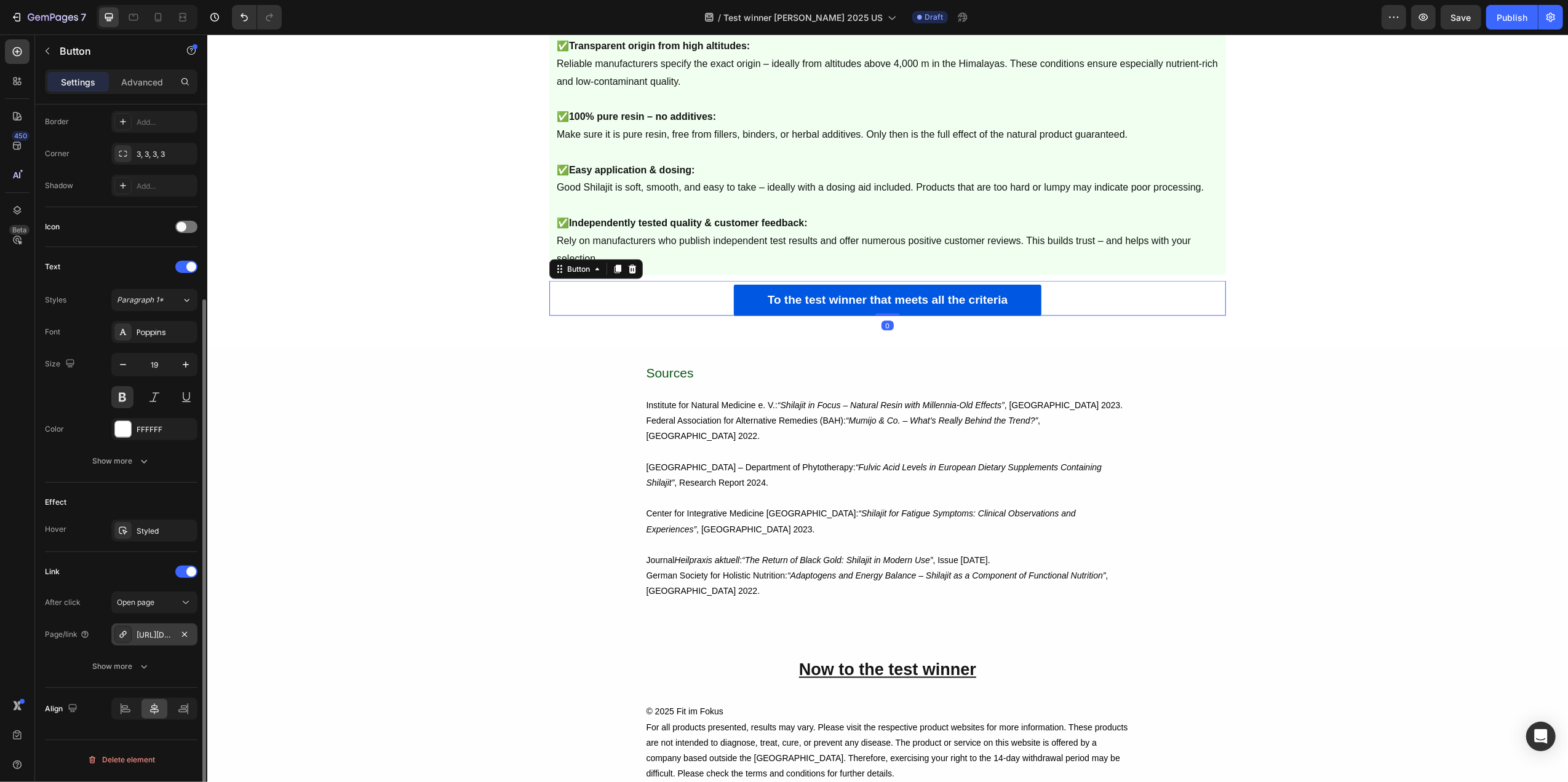
click at [156, 638] on div "[URL][DOMAIN_NAME]" at bounding box center [154, 635] width 36 height 12
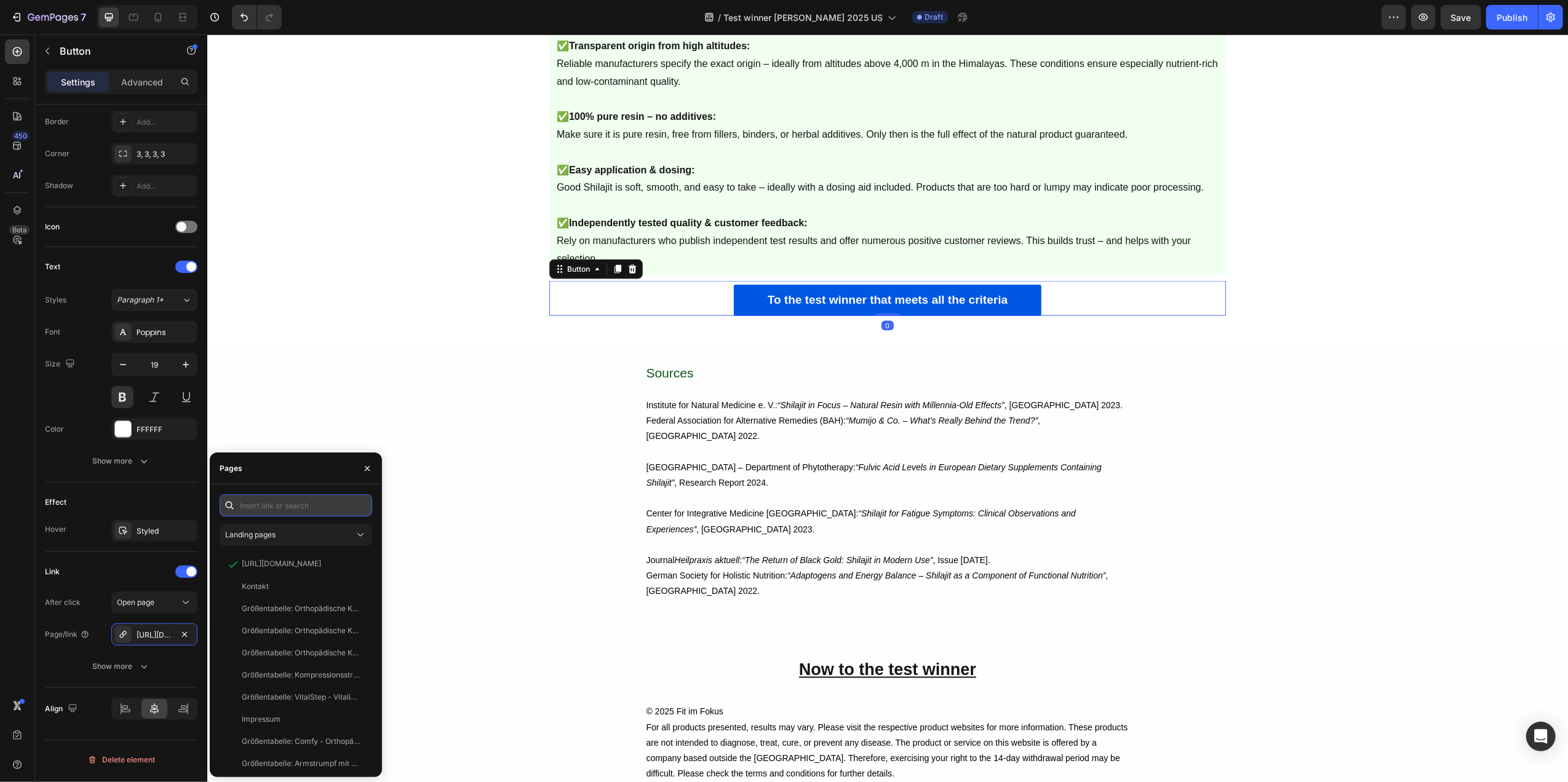
click at [279, 509] on input "text" at bounding box center [296, 505] width 153 height 22
paste input "[URL][DOMAIN_NAME]"
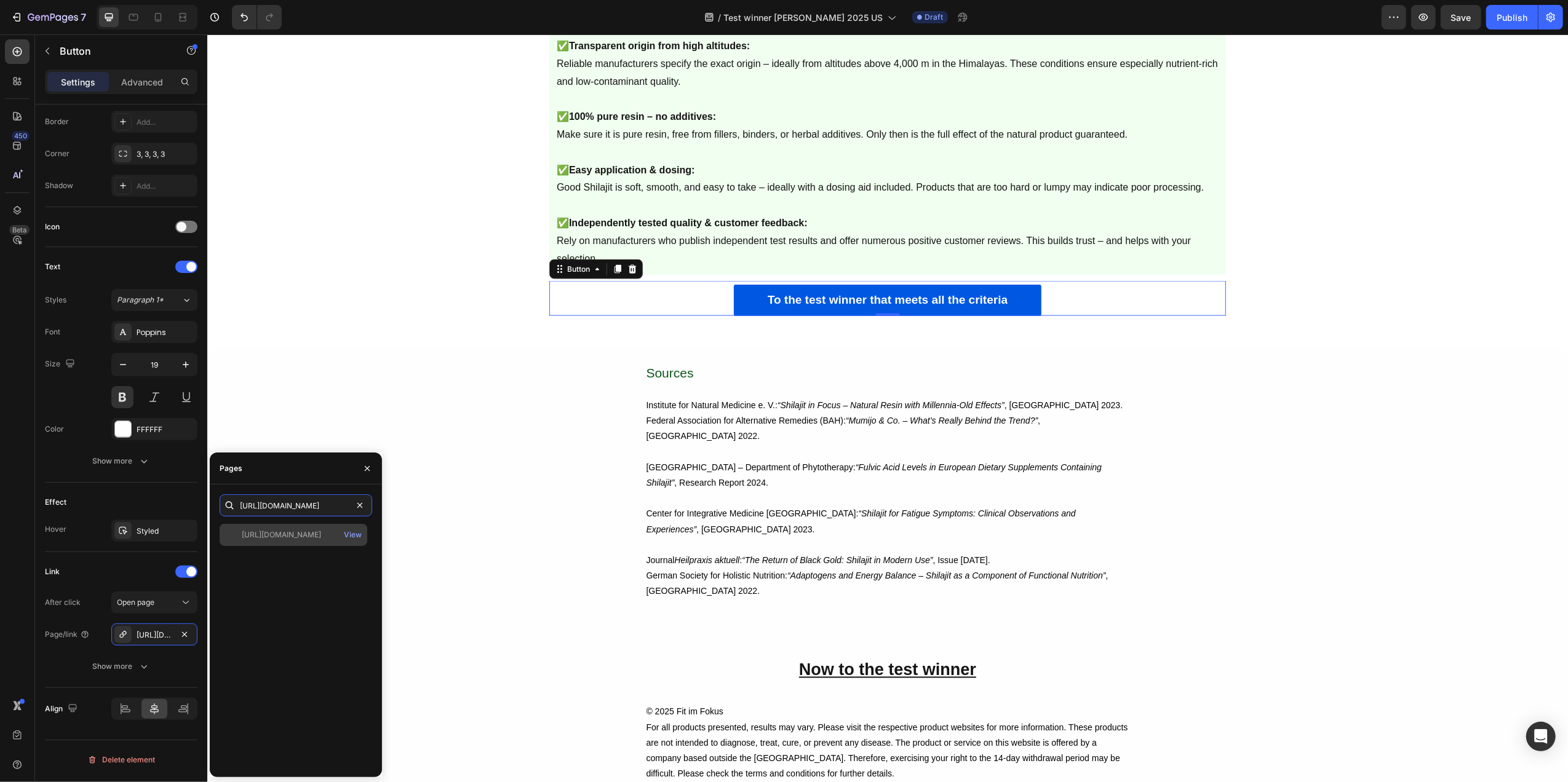
type input "[URL][DOMAIN_NAME]"
click at [281, 531] on div "[URL][DOMAIN_NAME]" at bounding box center [281, 535] width 80 height 12
click at [404, 326] on div "These Features Are Crucial When Buying Shilajit Text Block Shilajit can be a va…" at bounding box center [887, 103] width 1361 height 447
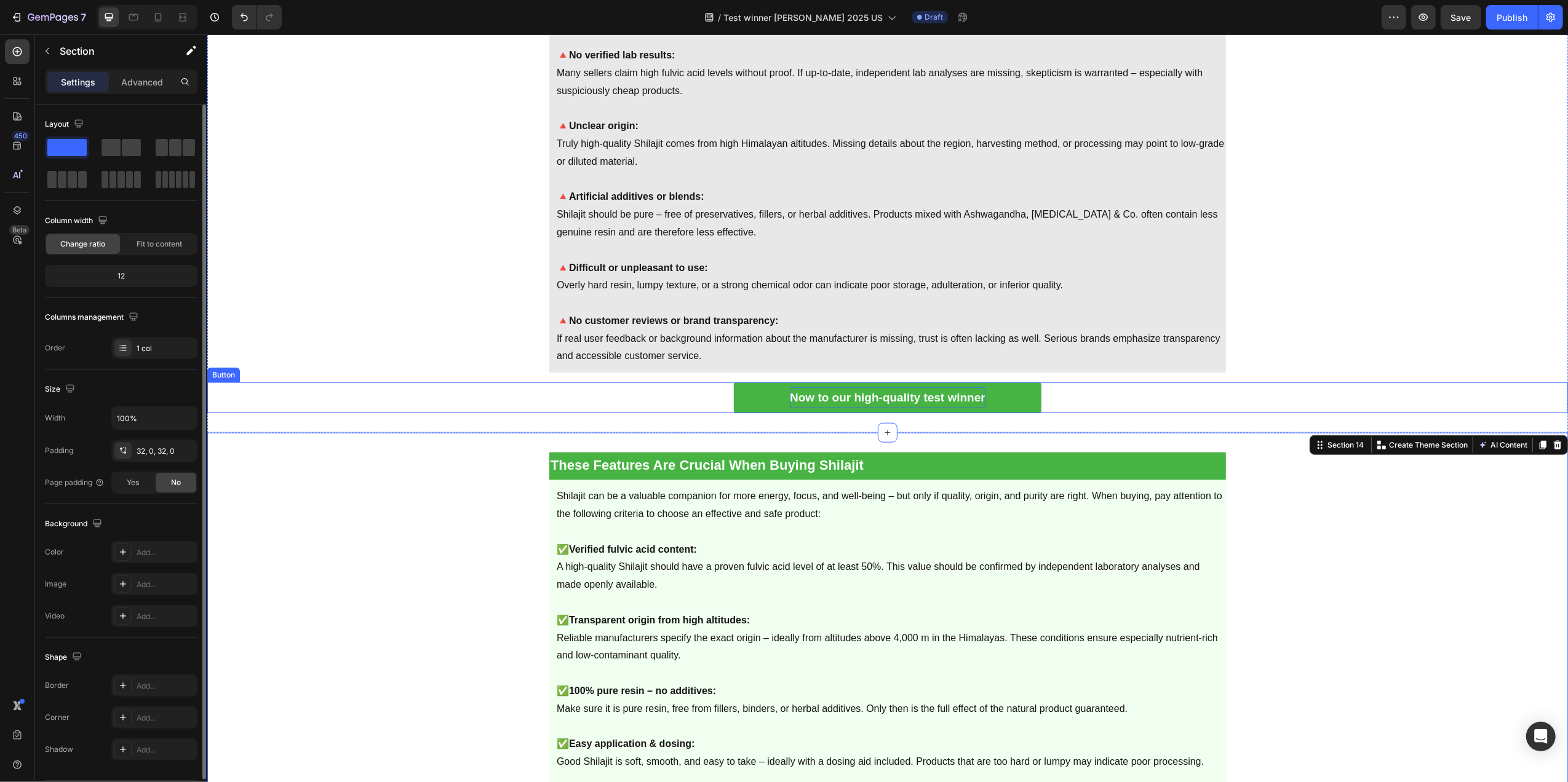
click at [789, 399] on p "Now to our high-quality test winner" at bounding box center [887, 398] width 196 height 21
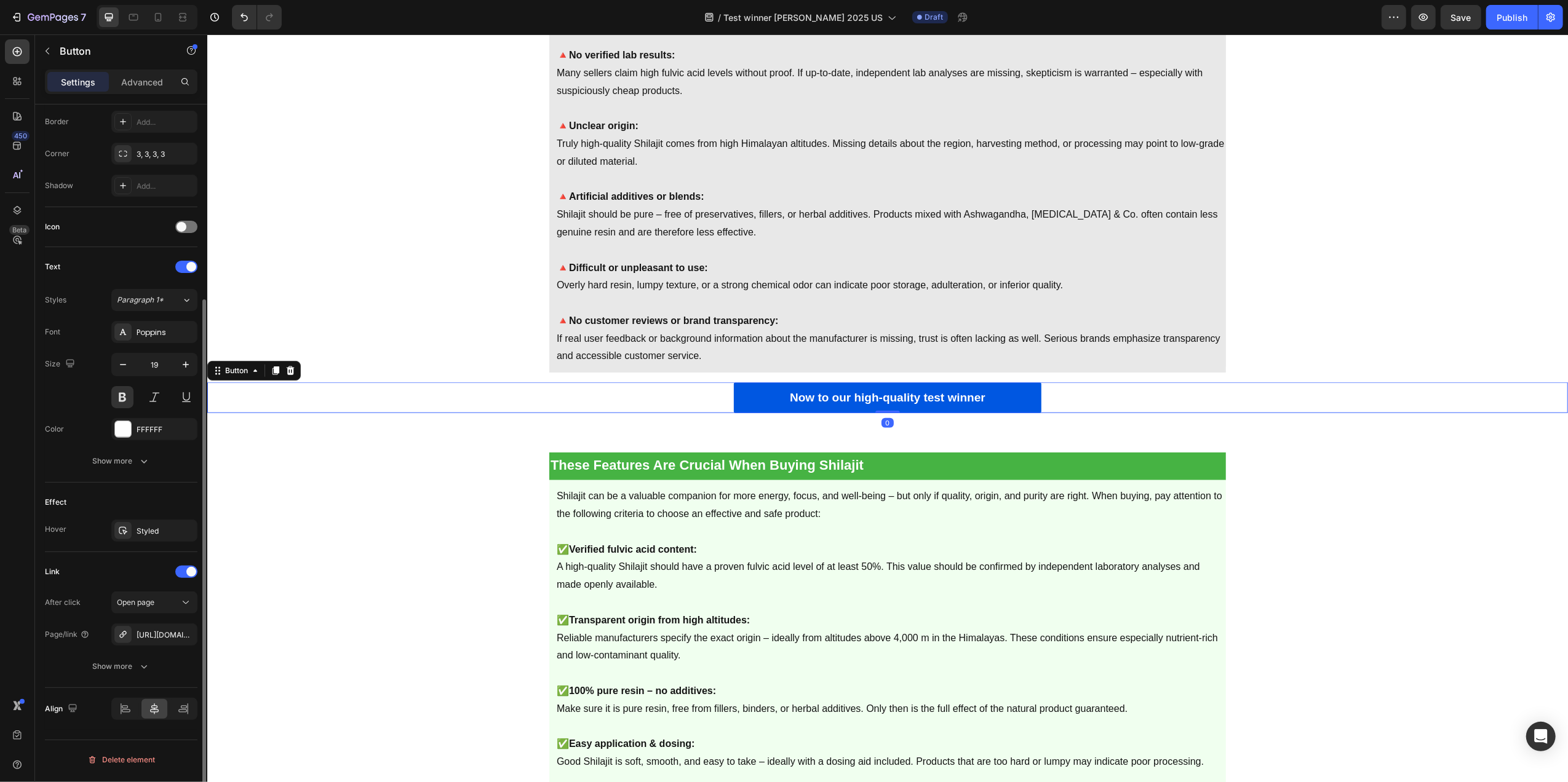
click at [139, 623] on div "After click Open page Page/link [URL][DOMAIN_NAME] Show more" at bounding box center [121, 635] width 153 height 86
click at [141, 632] on div "[URL][DOMAIN_NAME]" at bounding box center [154, 635] width 36 height 12
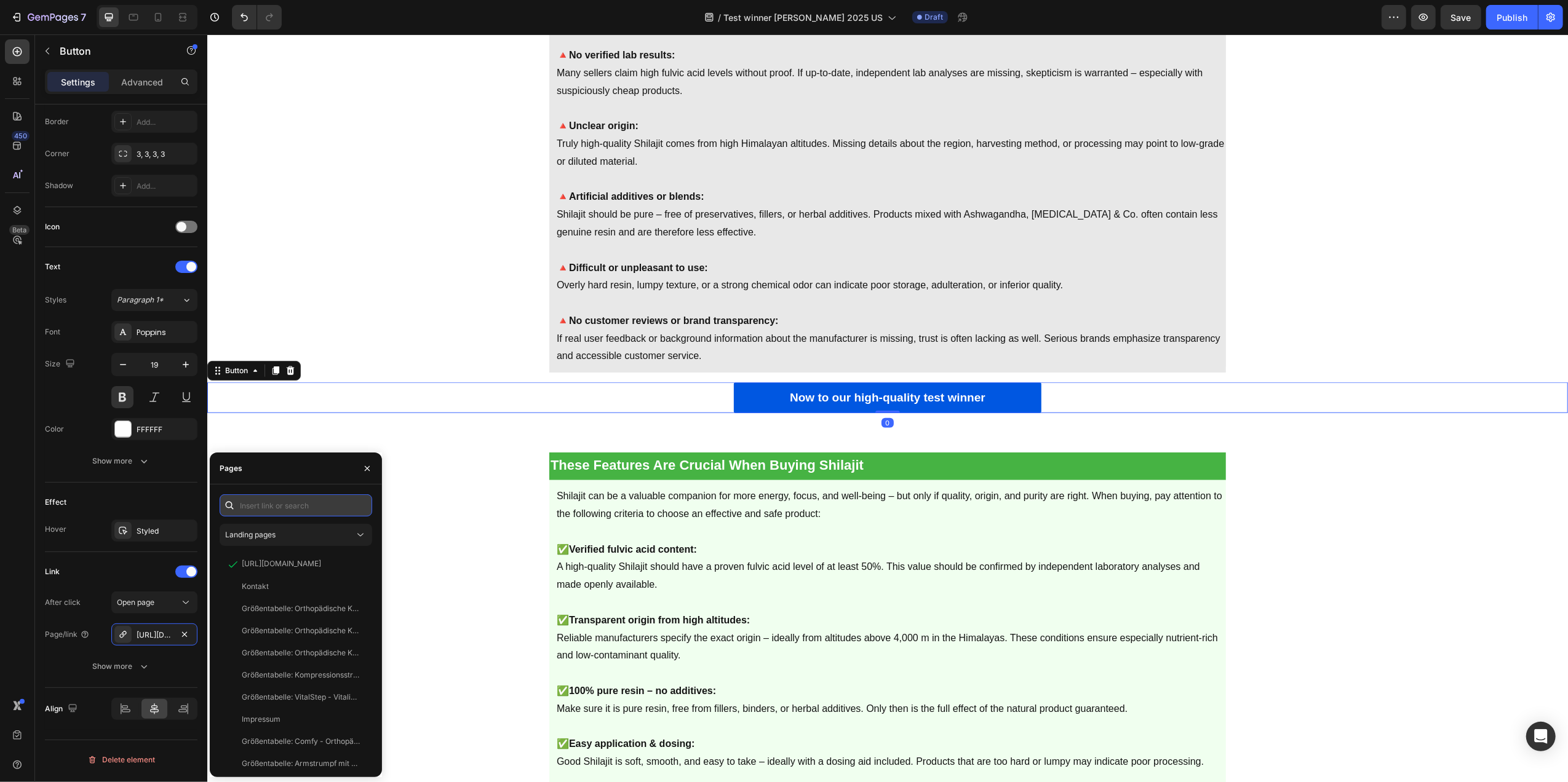
click at [286, 498] on input "text" at bounding box center [296, 505] width 153 height 22
paste input "[URL][DOMAIN_NAME]"
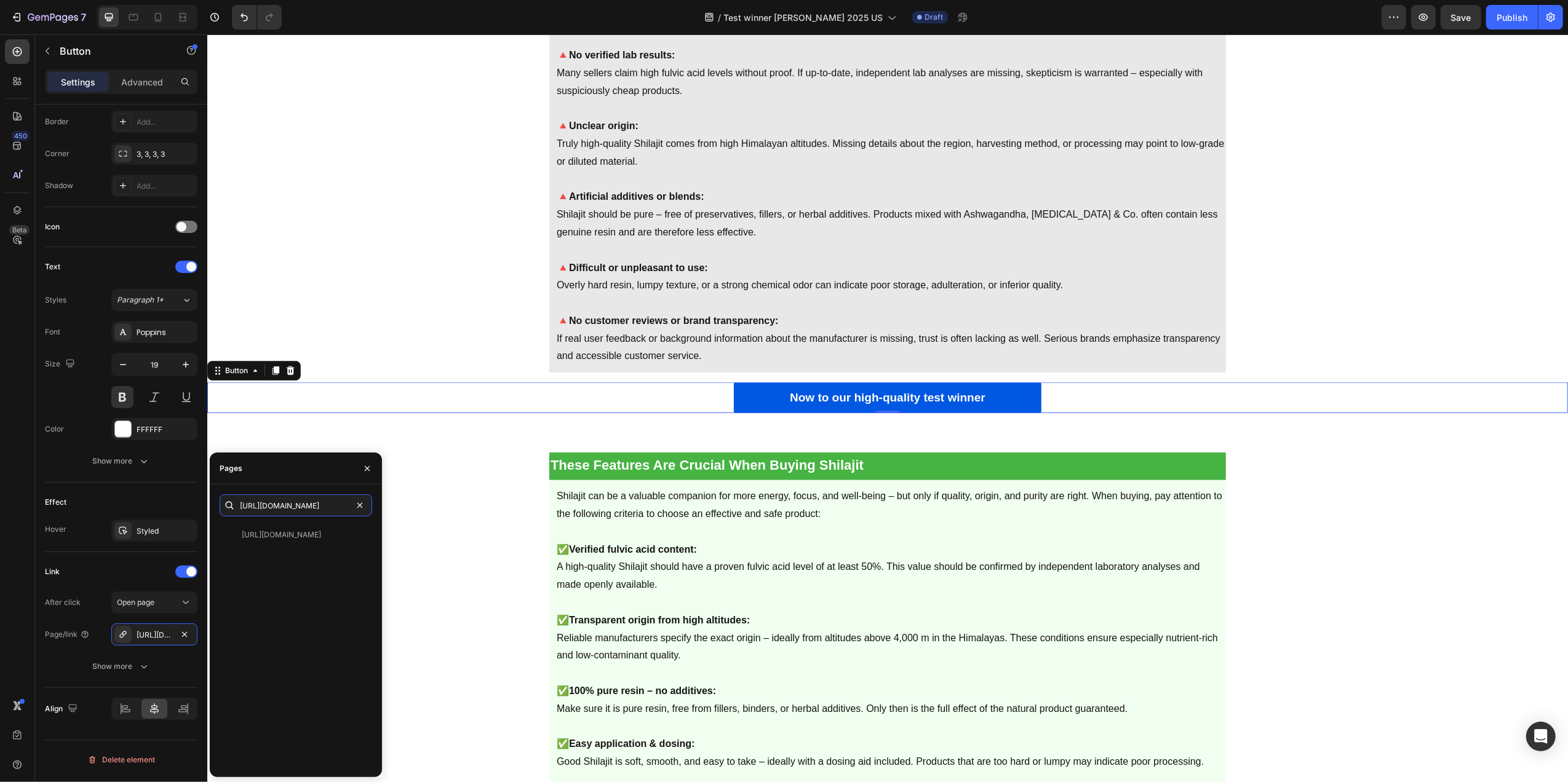
type input "[URL][DOMAIN_NAME]"
click at [289, 525] on div "[URL][DOMAIN_NAME] View" at bounding box center [294, 534] width 148 height 22
drag, startPoint x: 440, startPoint y: 320, endPoint x: 446, endPoint y: 336, distance: 17.1
click at [440, 319] on div "How to Recognize Low-Quality Shilajit Text Block Not every product marketed as …" at bounding box center [887, 186] width 1361 height 455
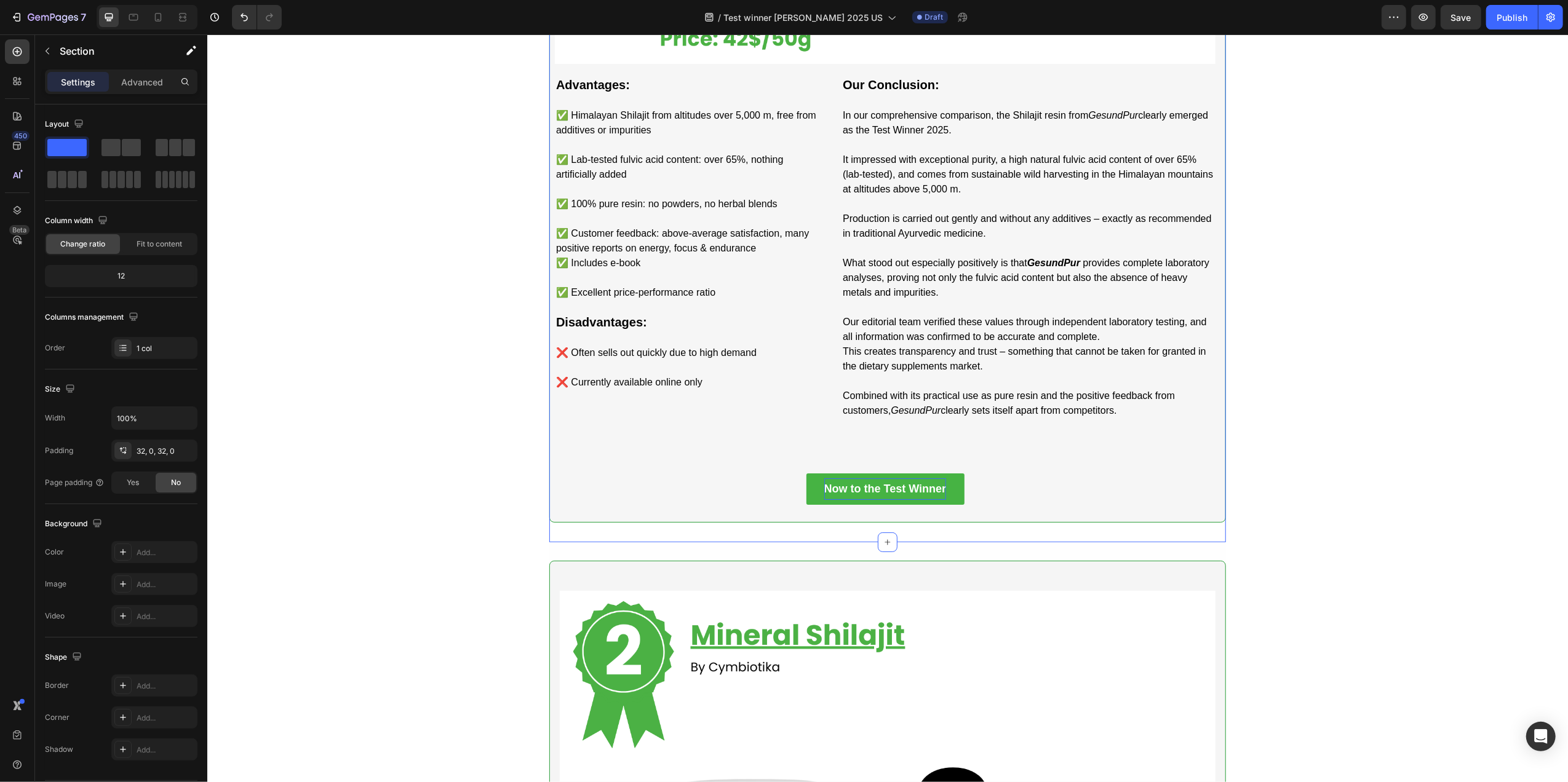
click at [860, 500] on p "Now to the Test Winner" at bounding box center [885, 489] width 123 height 21
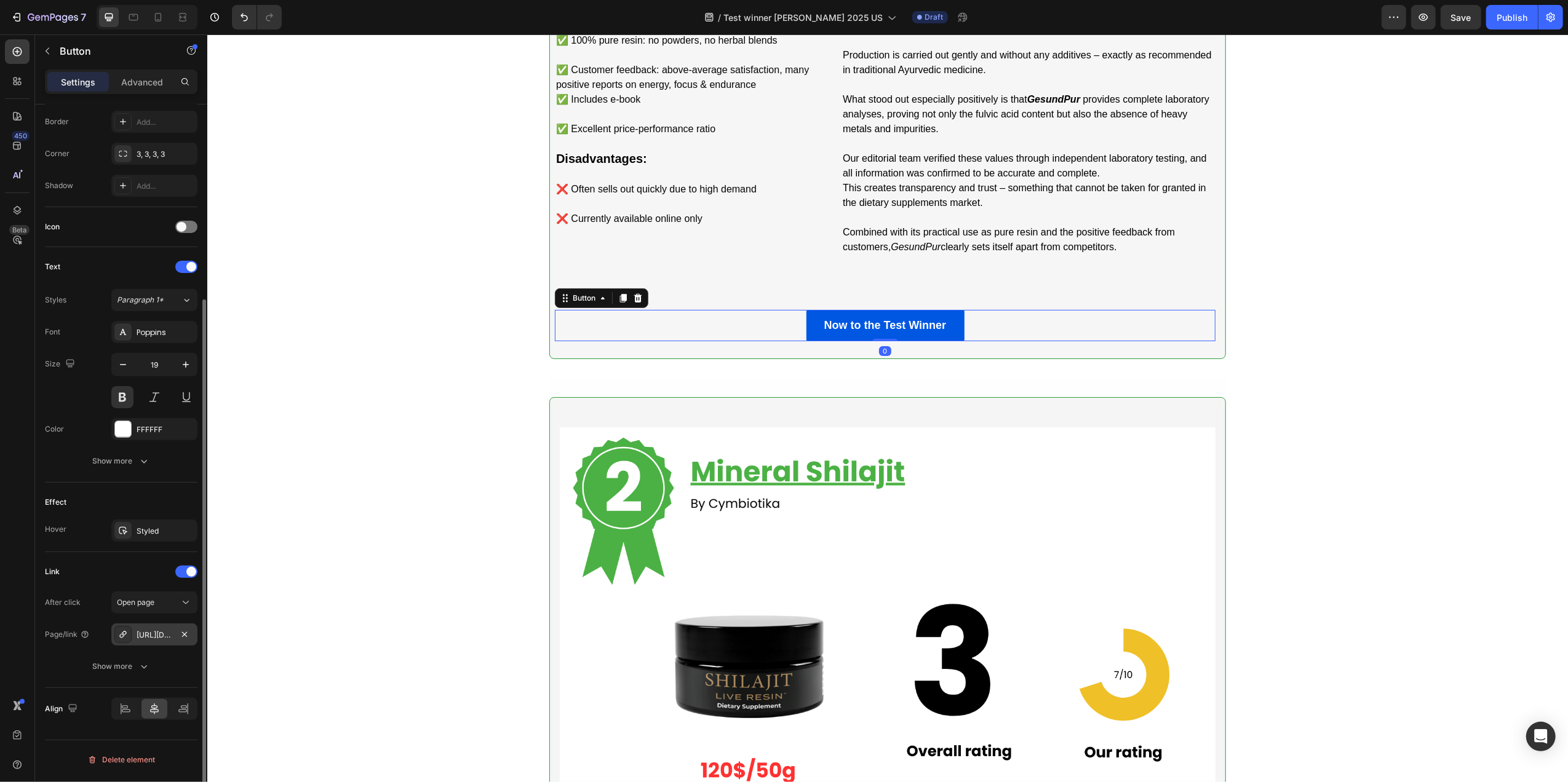
click at [139, 630] on div "[URL][DOMAIN_NAME]" at bounding box center [154, 634] width 86 height 22
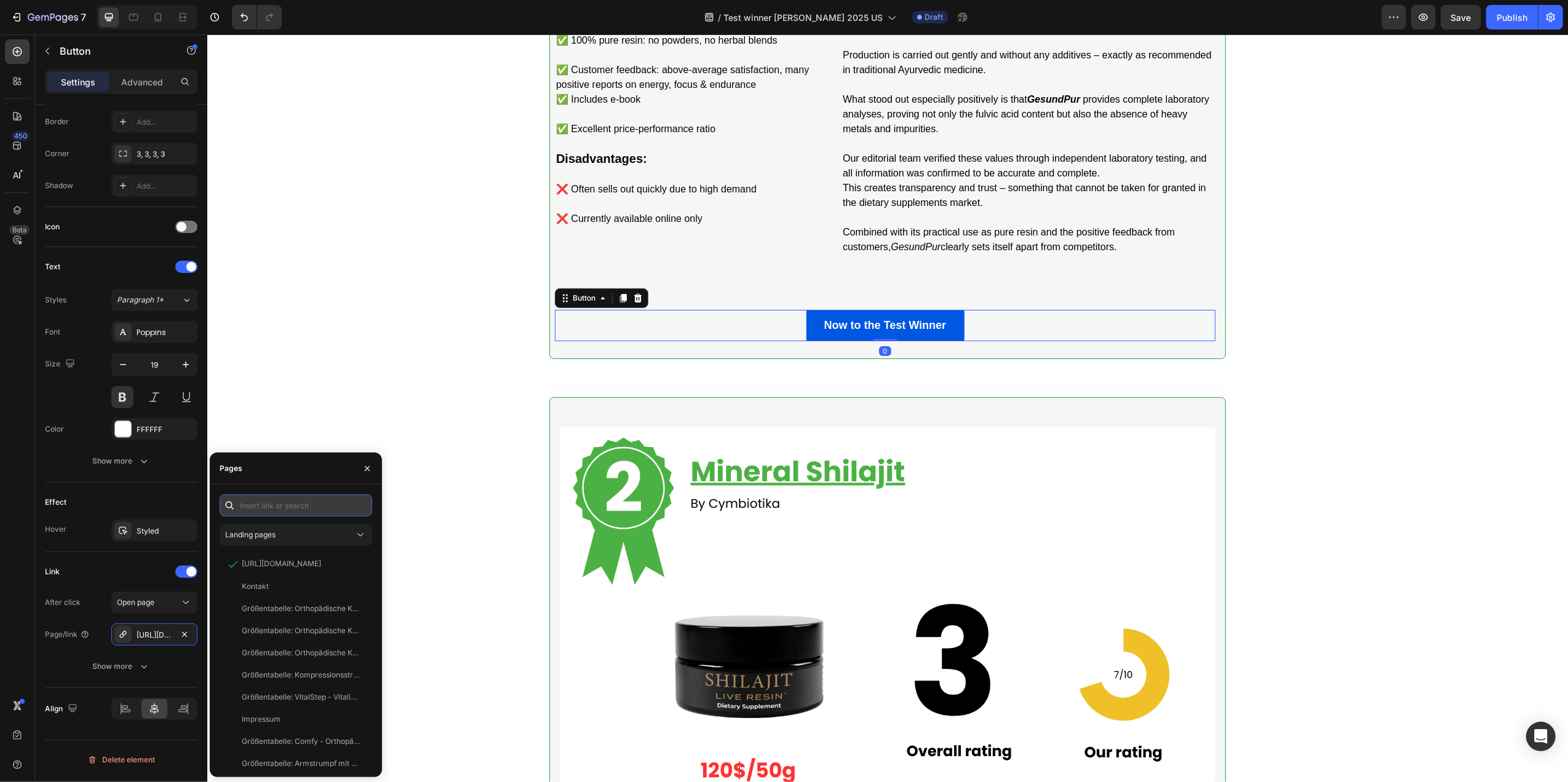
click at [298, 508] on input "text" at bounding box center [296, 505] width 153 height 22
paste input "[URL][DOMAIN_NAME]"
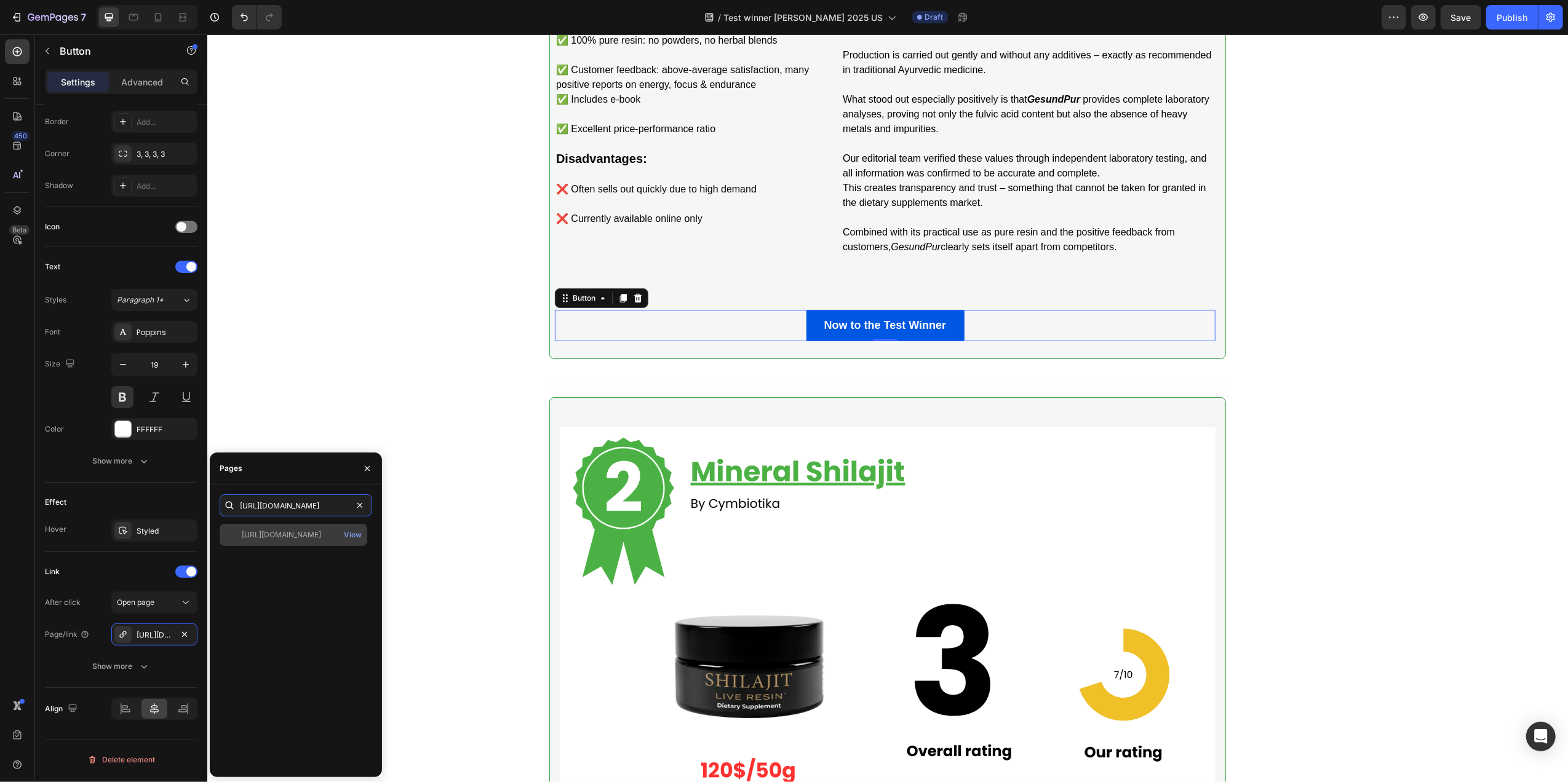
type input "[URL][DOMAIN_NAME]"
click at [308, 533] on div "[URL][DOMAIN_NAME]" at bounding box center [281, 535] width 80 height 12
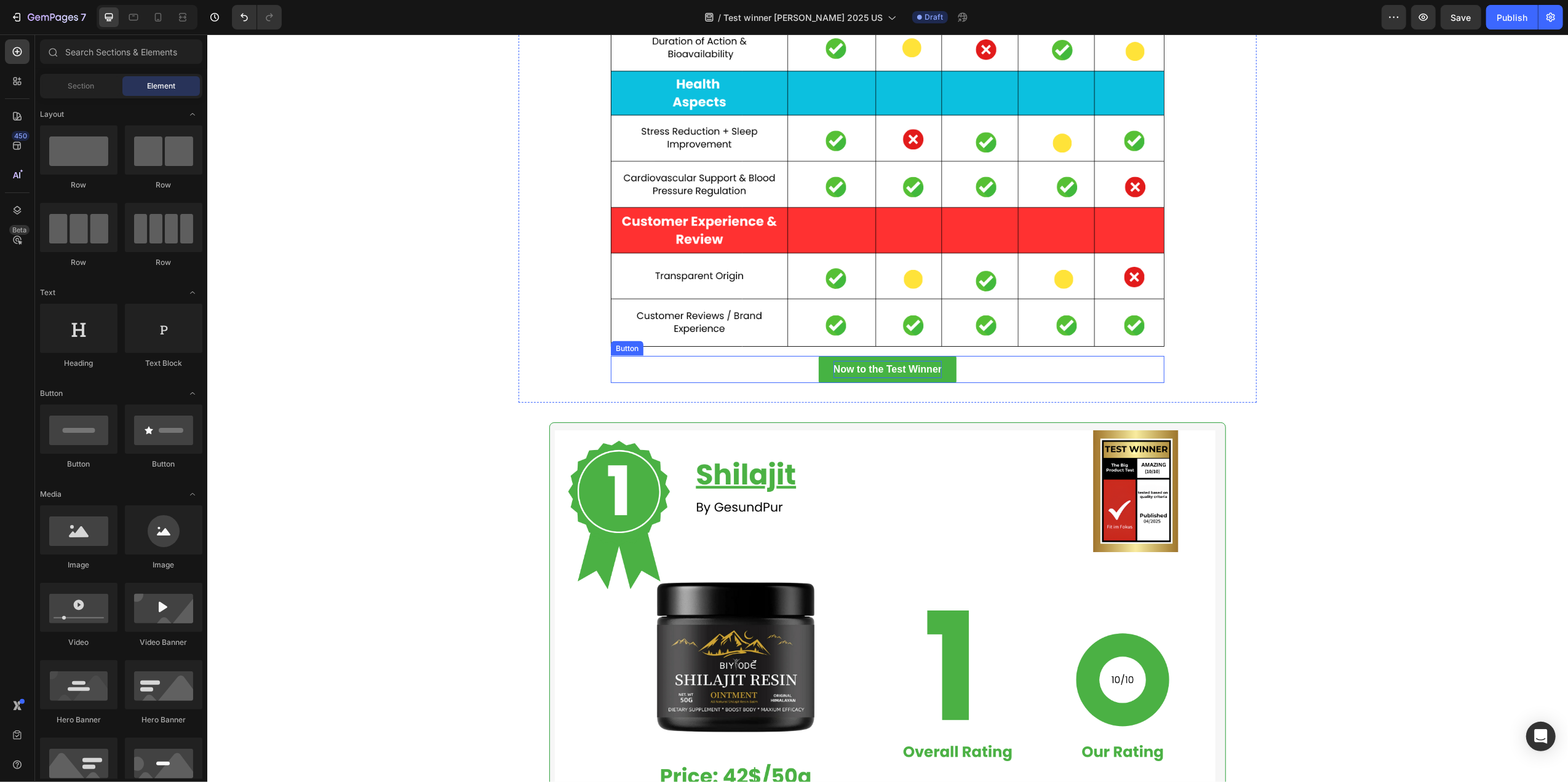
click at [843, 378] on p "Now to the Test Winner" at bounding box center [887, 369] width 108 height 18
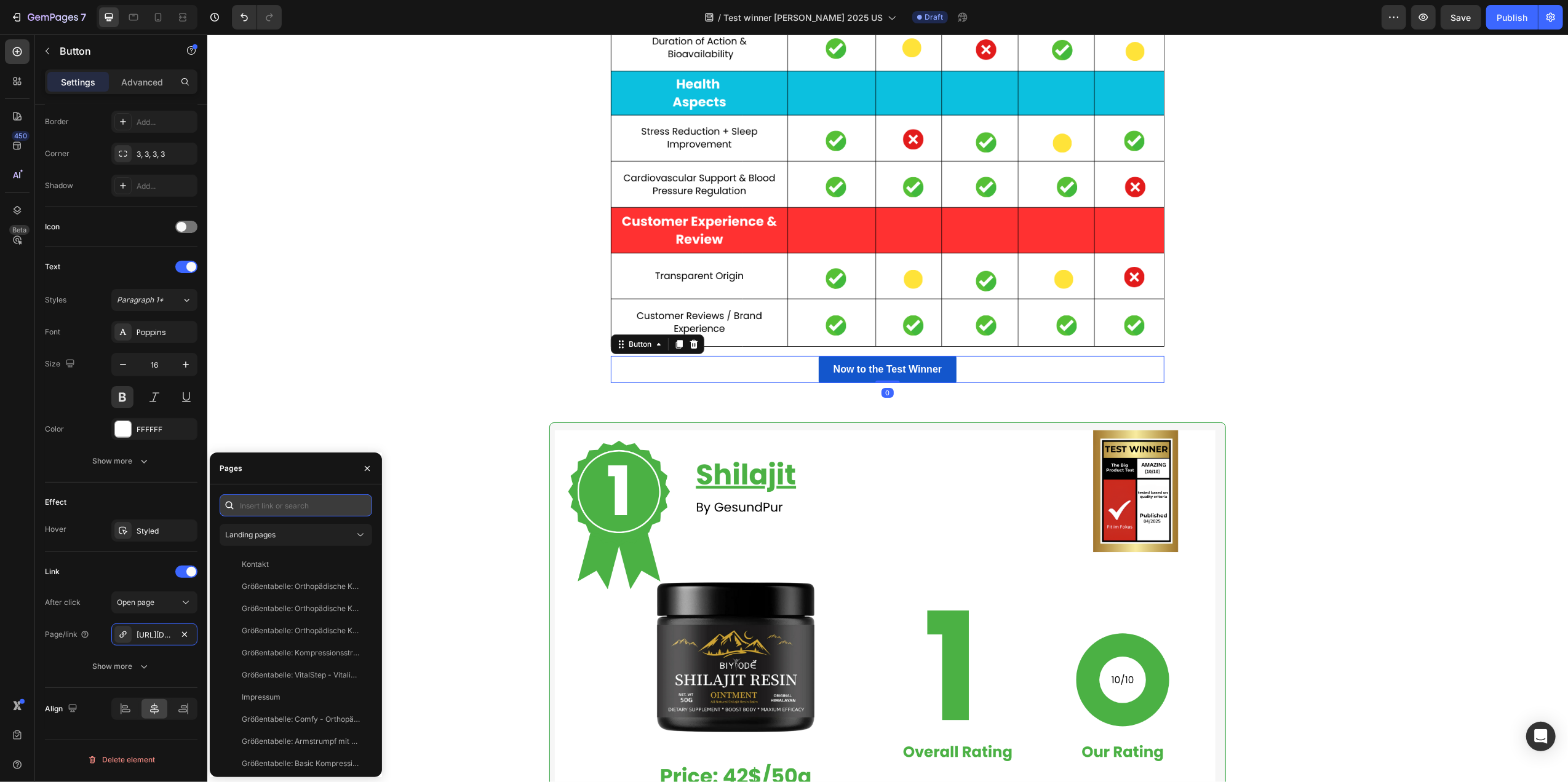
click at [261, 506] on input "text" at bounding box center [296, 505] width 153 height 22
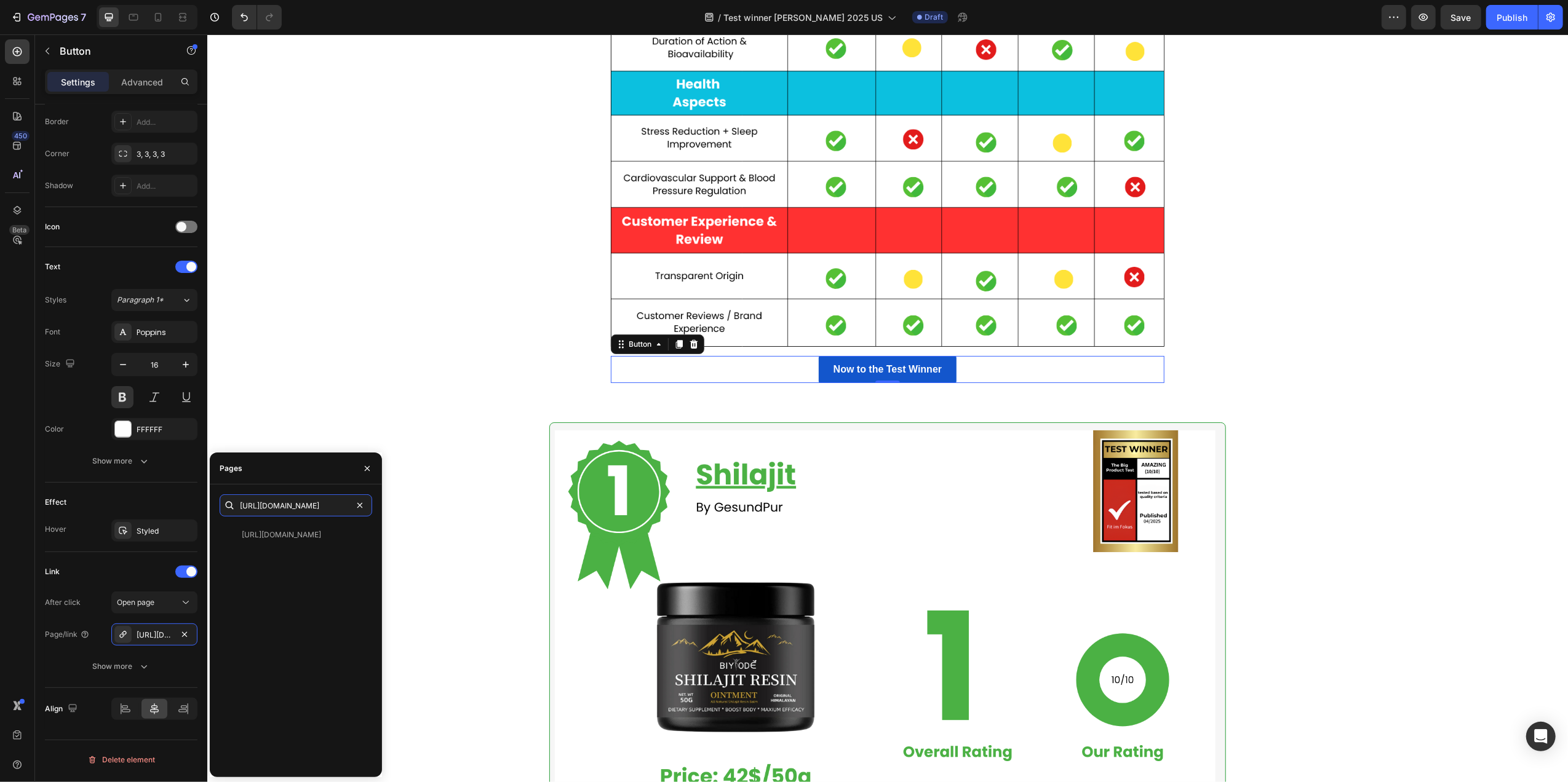
type input "[URL][DOMAIN_NAME]"
click at [281, 534] on div "[URL][DOMAIN_NAME]" at bounding box center [281, 535] width 80 height 12
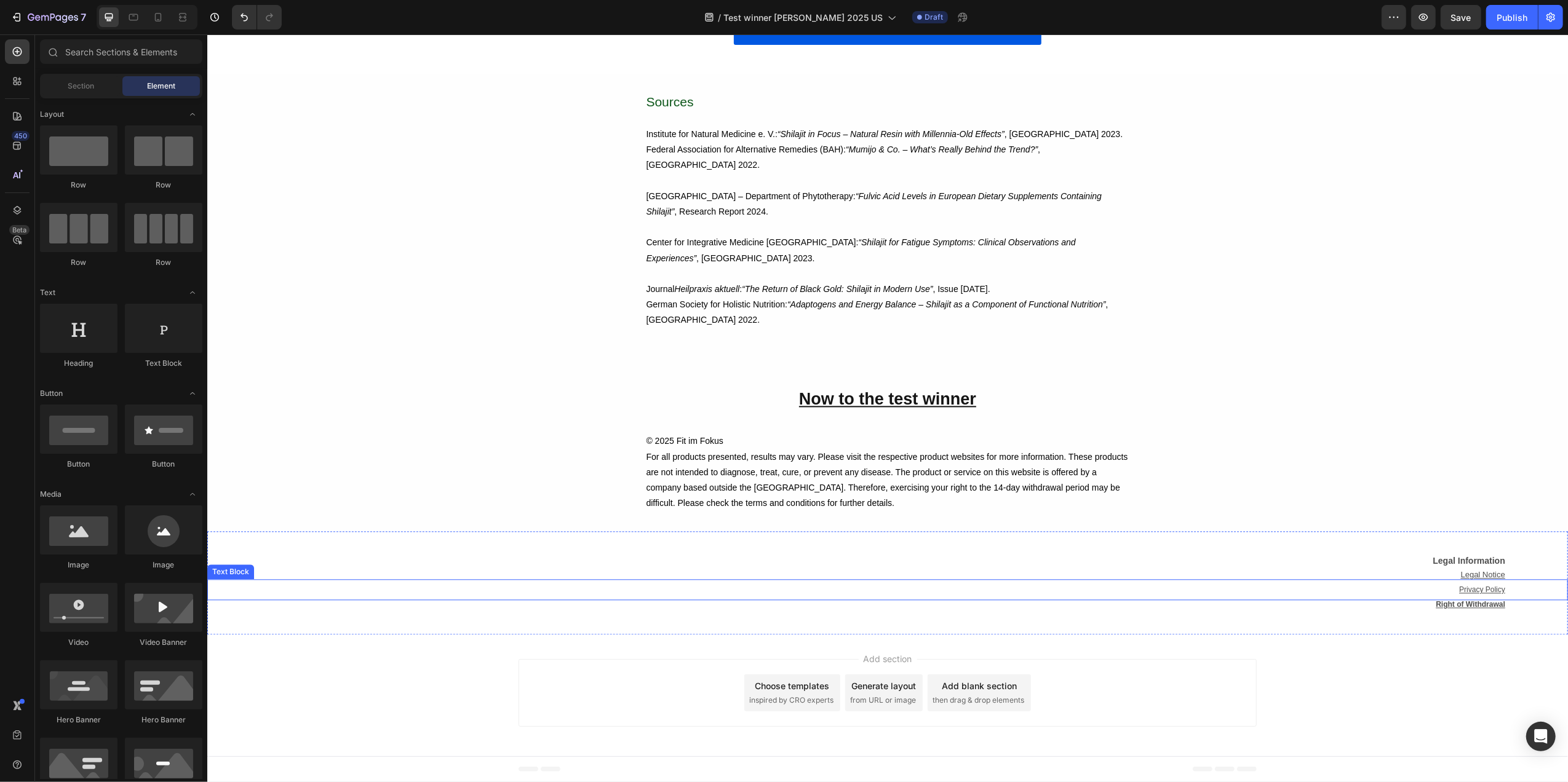
click at [1474, 590] on u "Privacy Policy" at bounding box center [1482, 589] width 46 height 9
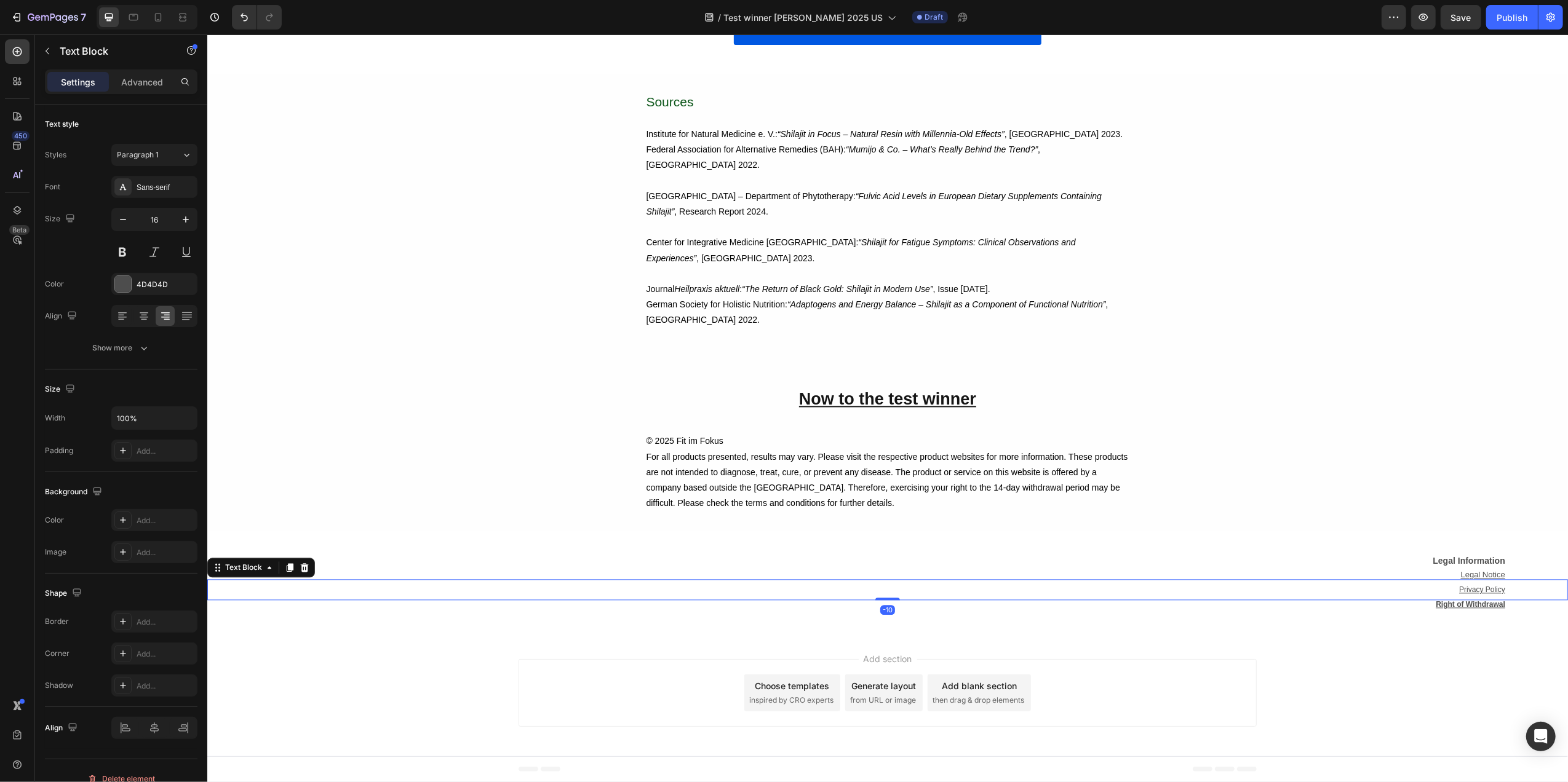
click at [1482, 585] on u "Privacy Policy" at bounding box center [1482, 589] width 46 height 9
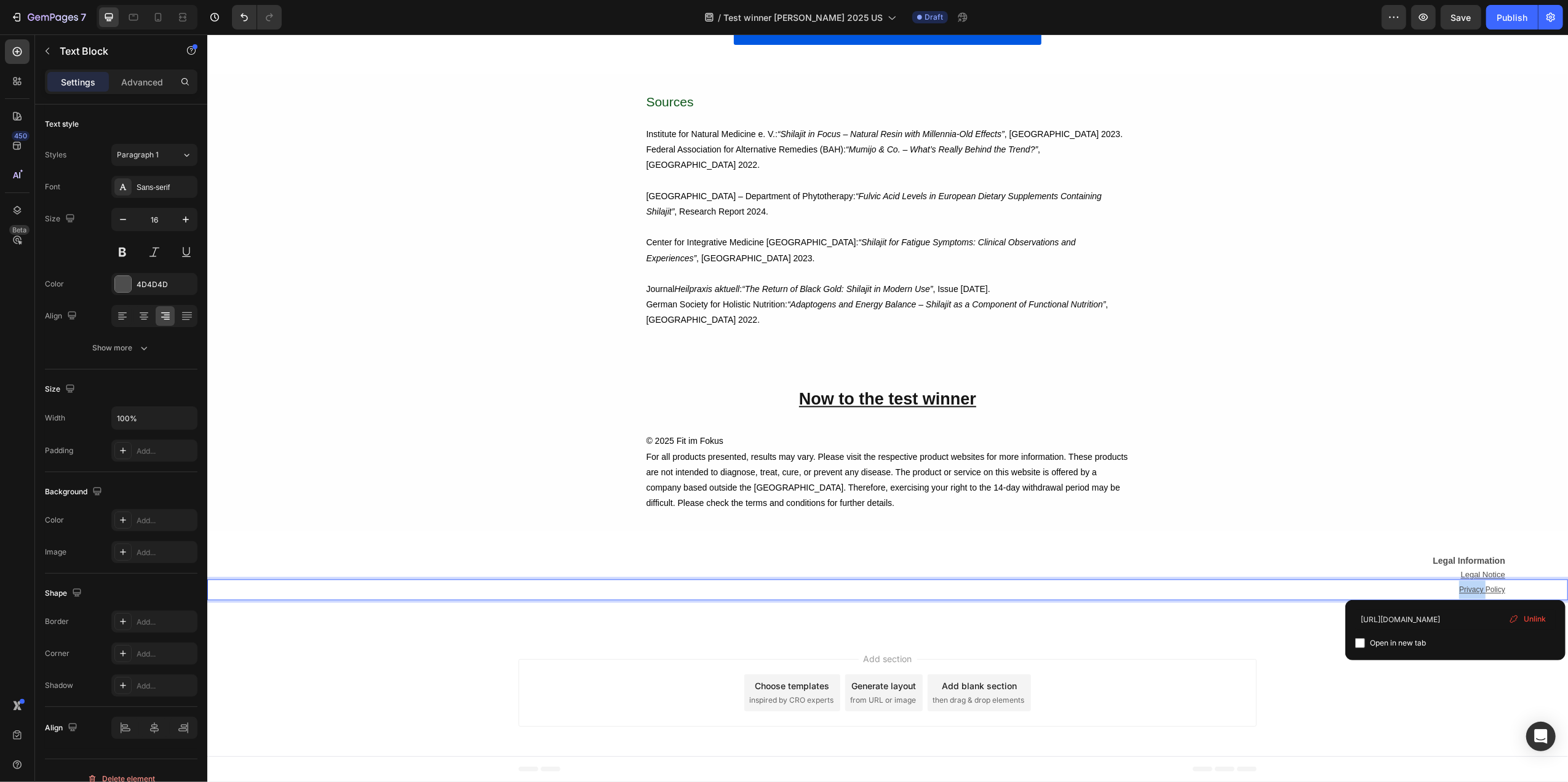
click at [1482, 585] on u "Privacy Policy" at bounding box center [1482, 589] width 46 height 9
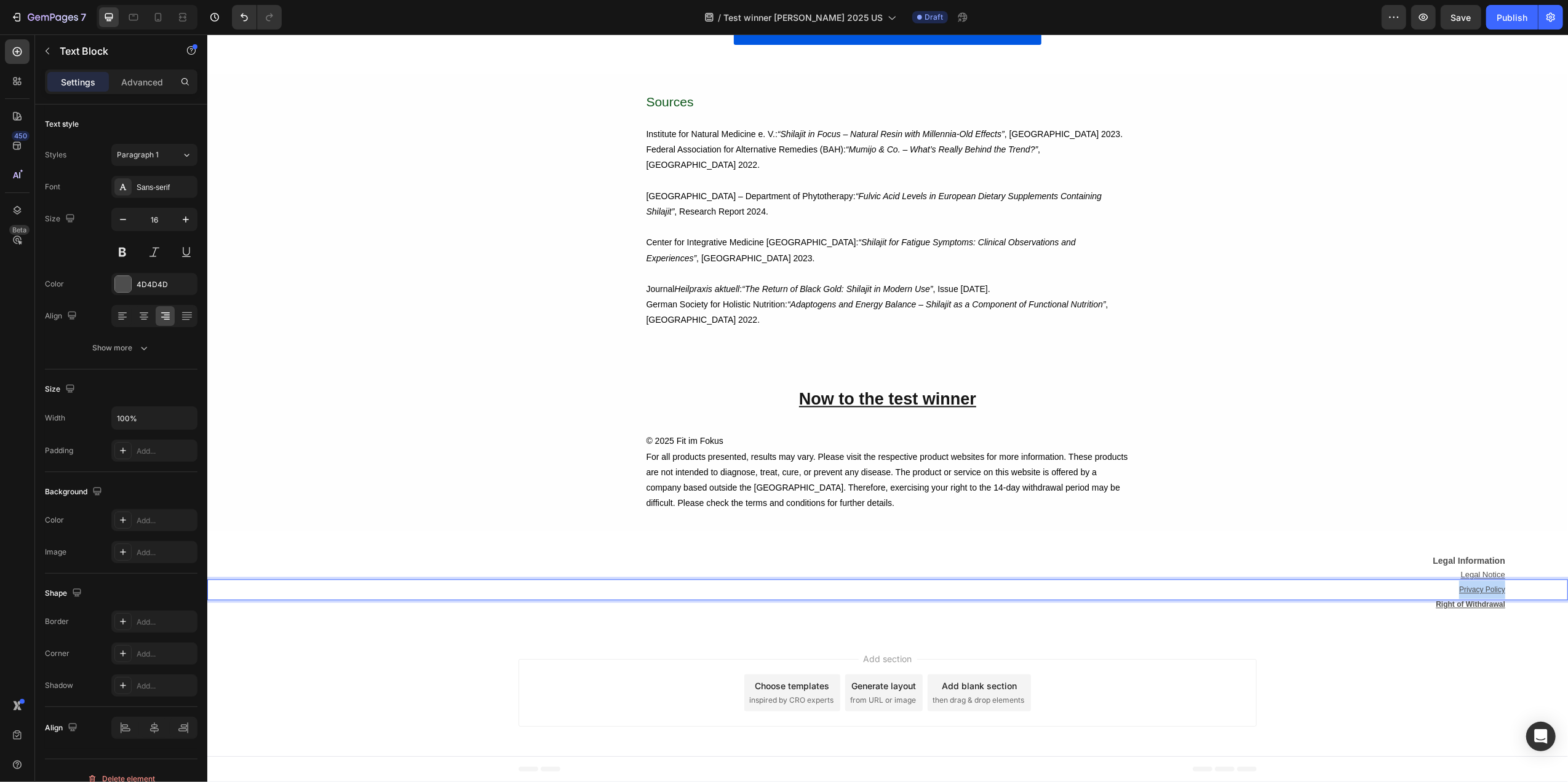
click at [1482, 585] on u "Privacy Policy" at bounding box center [1482, 589] width 46 height 9
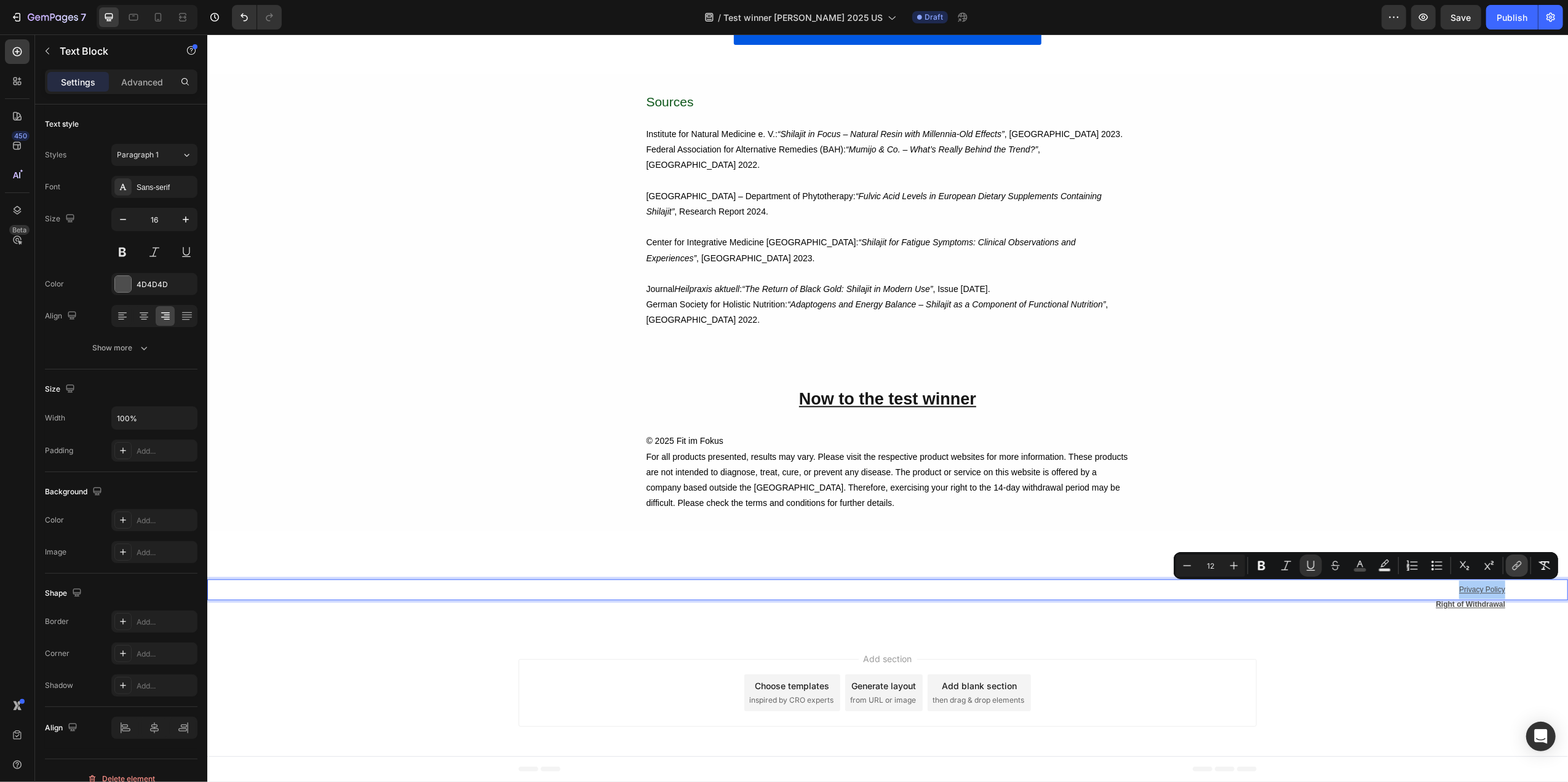
click at [1515, 568] on icon "Editor contextual toolbar" at bounding box center [1516, 565] width 12 height 12
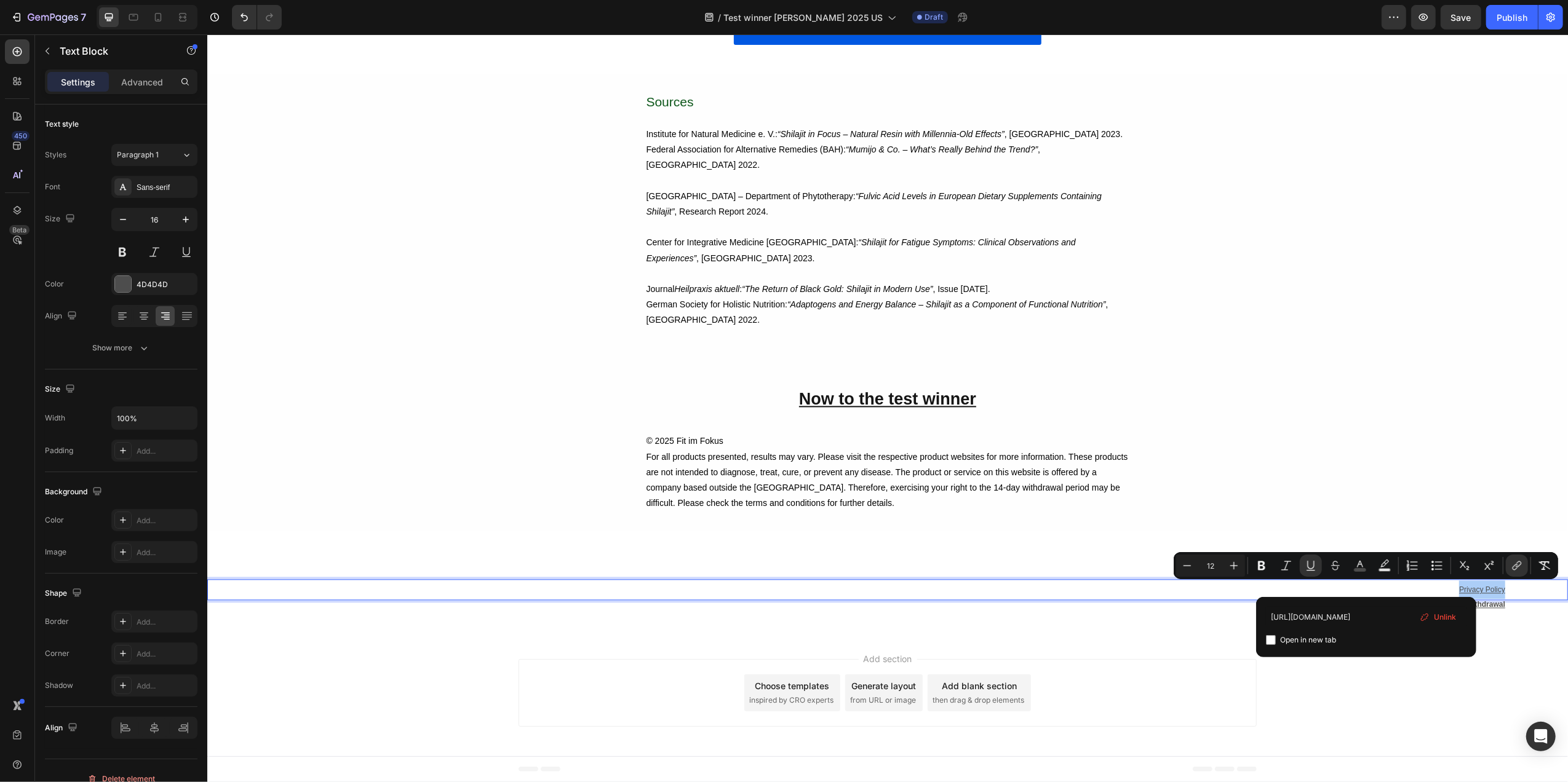
scroll to position [0, 26]
click at [1397, 615] on input "[URL][DOMAIN_NAME]" at bounding box center [1366, 617] width 201 height 20
type input "[URL][DOMAIN_NAME]"
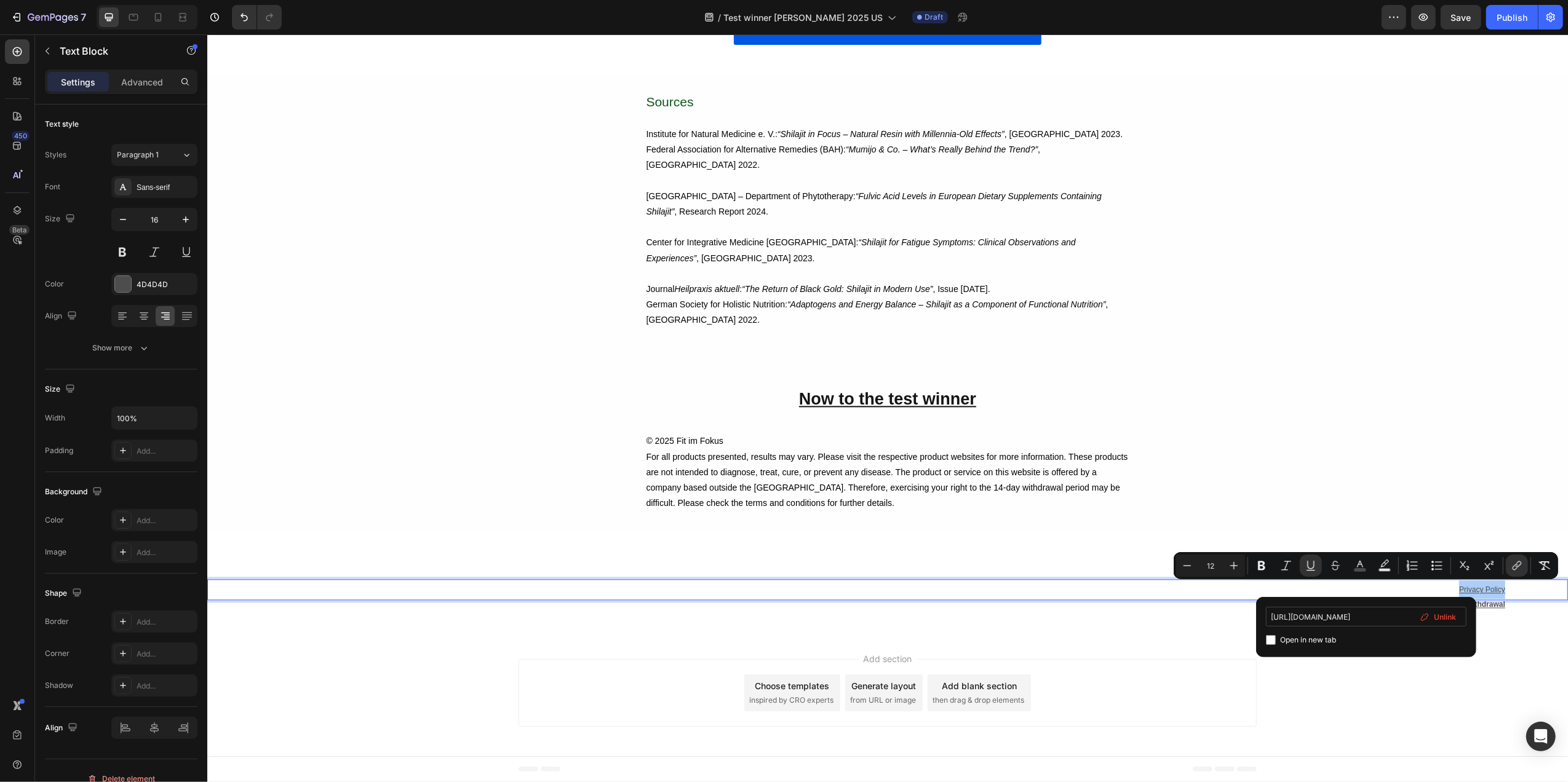
scroll to position [0, 25]
click at [1462, 689] on div "Add section Choose templates inspired by CRO experts Generate layout from URL o…" at bounding box center [887, 696] width 1361 height 122
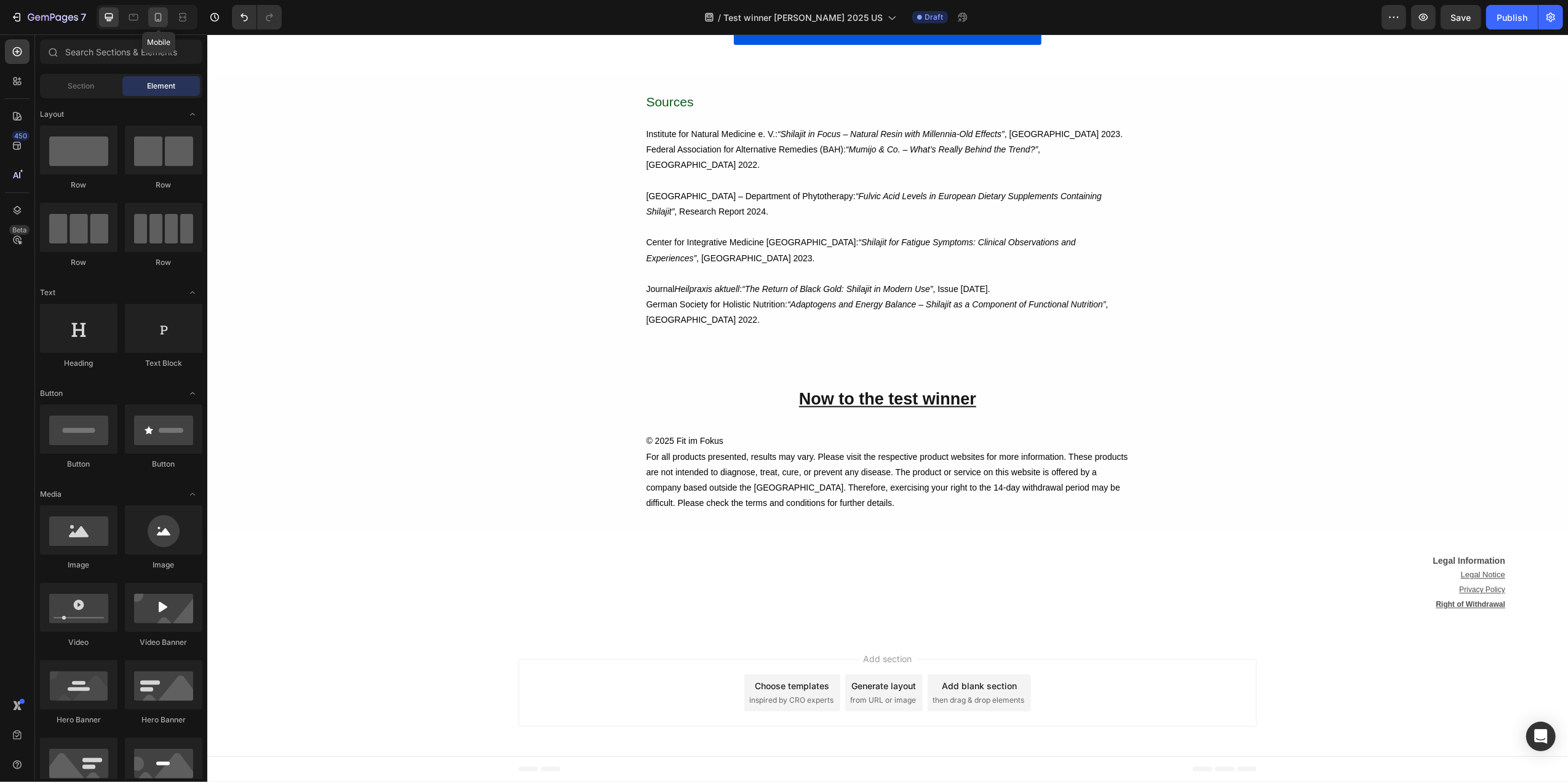
click at [158, 18] on icon at bounding box center [157, 17] width 12 height 12
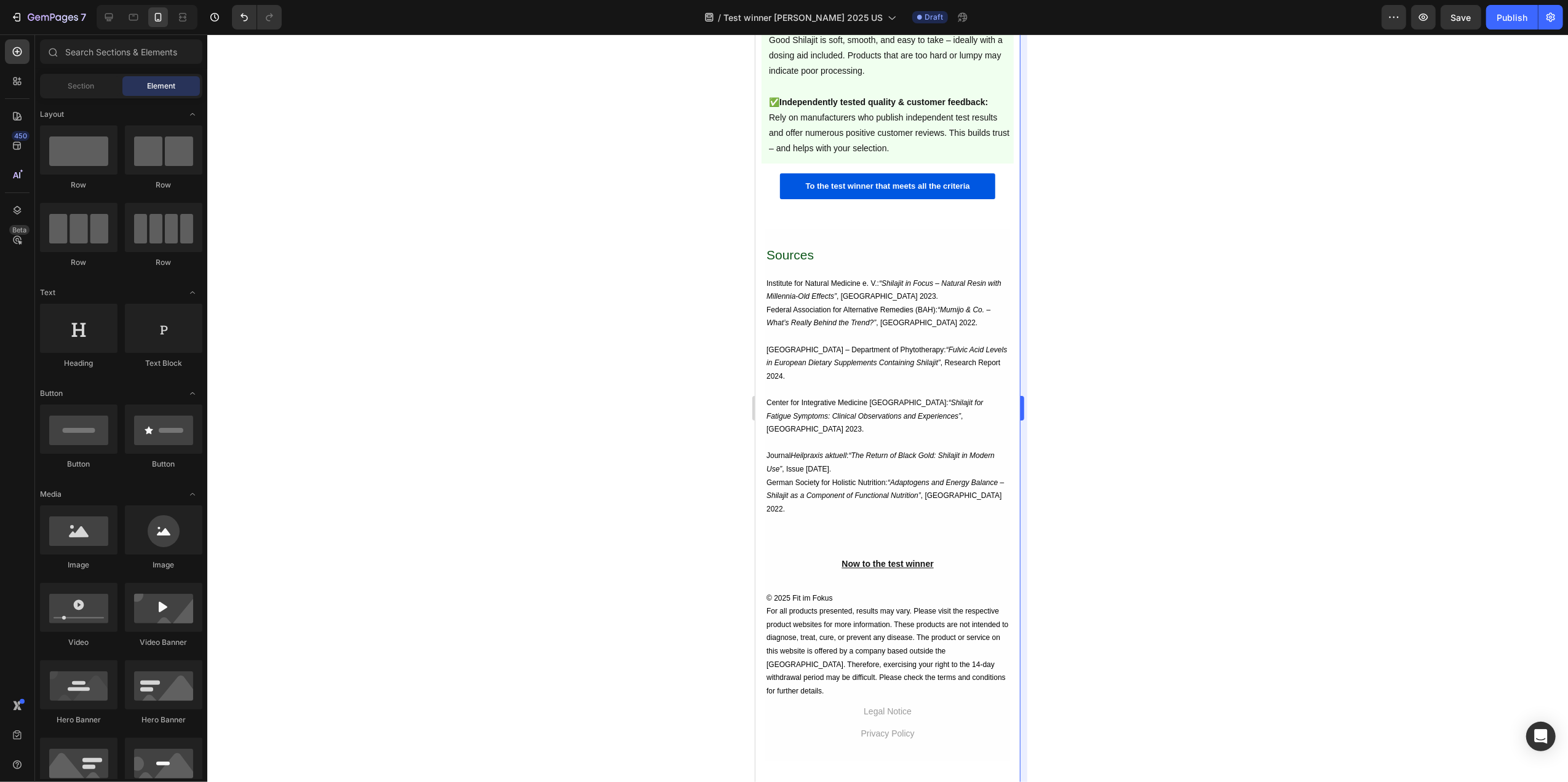
scroll to position [7391, 0]
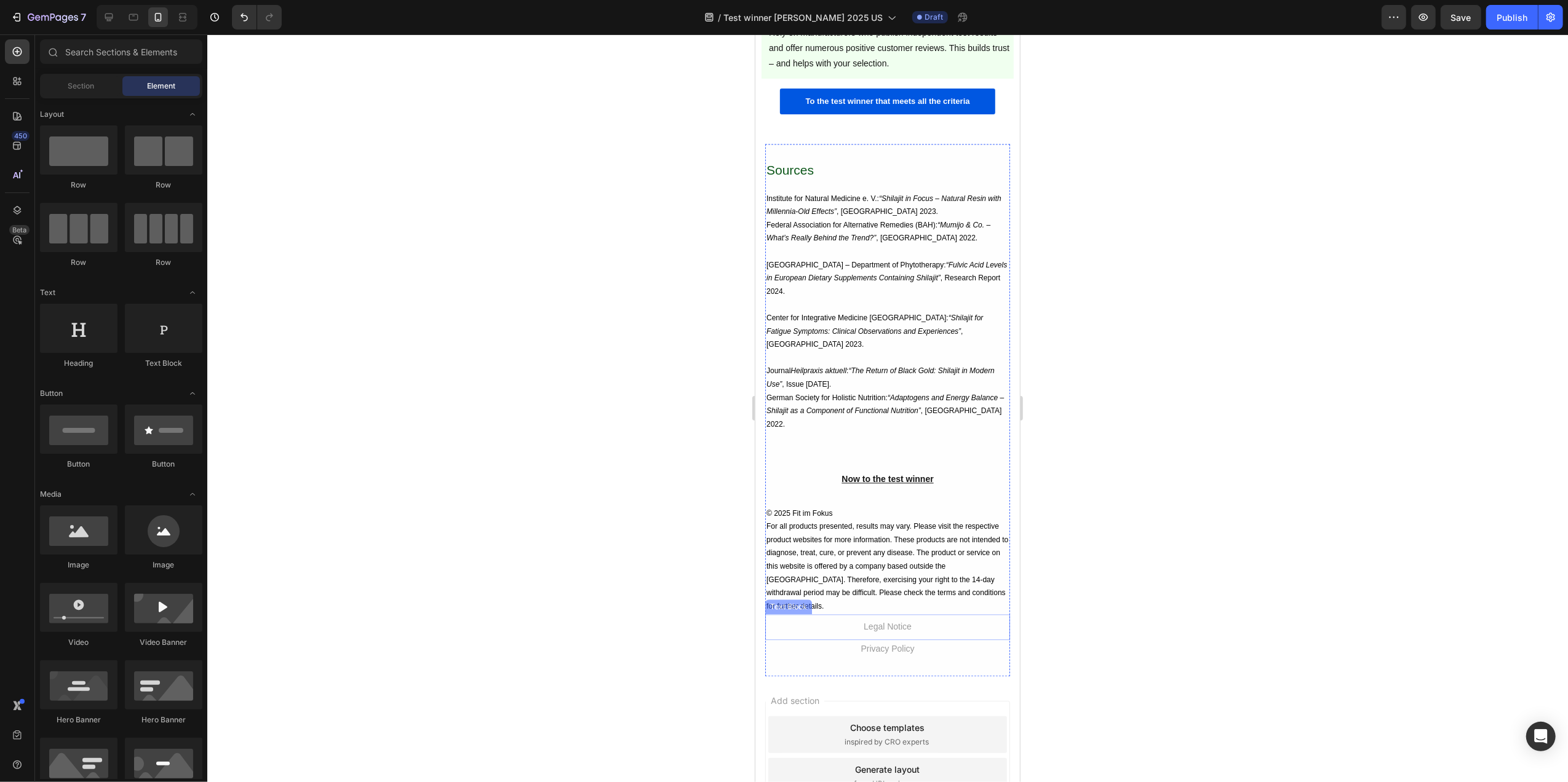
click at [867, 653] on span "Privacy Policy" at bounding box center [887, 649] width 54 height 10
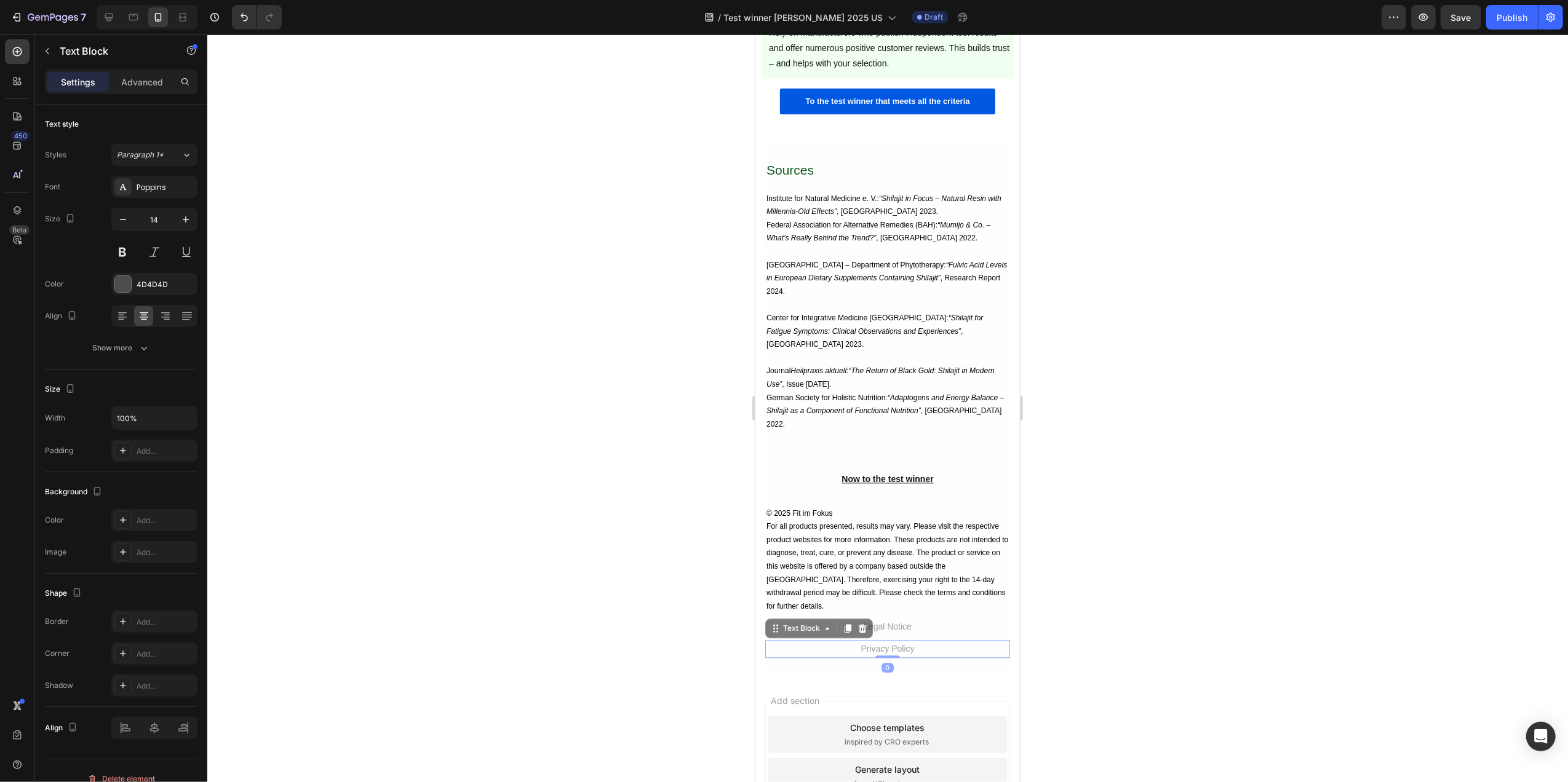
click at [868, 653] on span "Privacy Policy" at bounding box center [887, 649] width 54 height 10
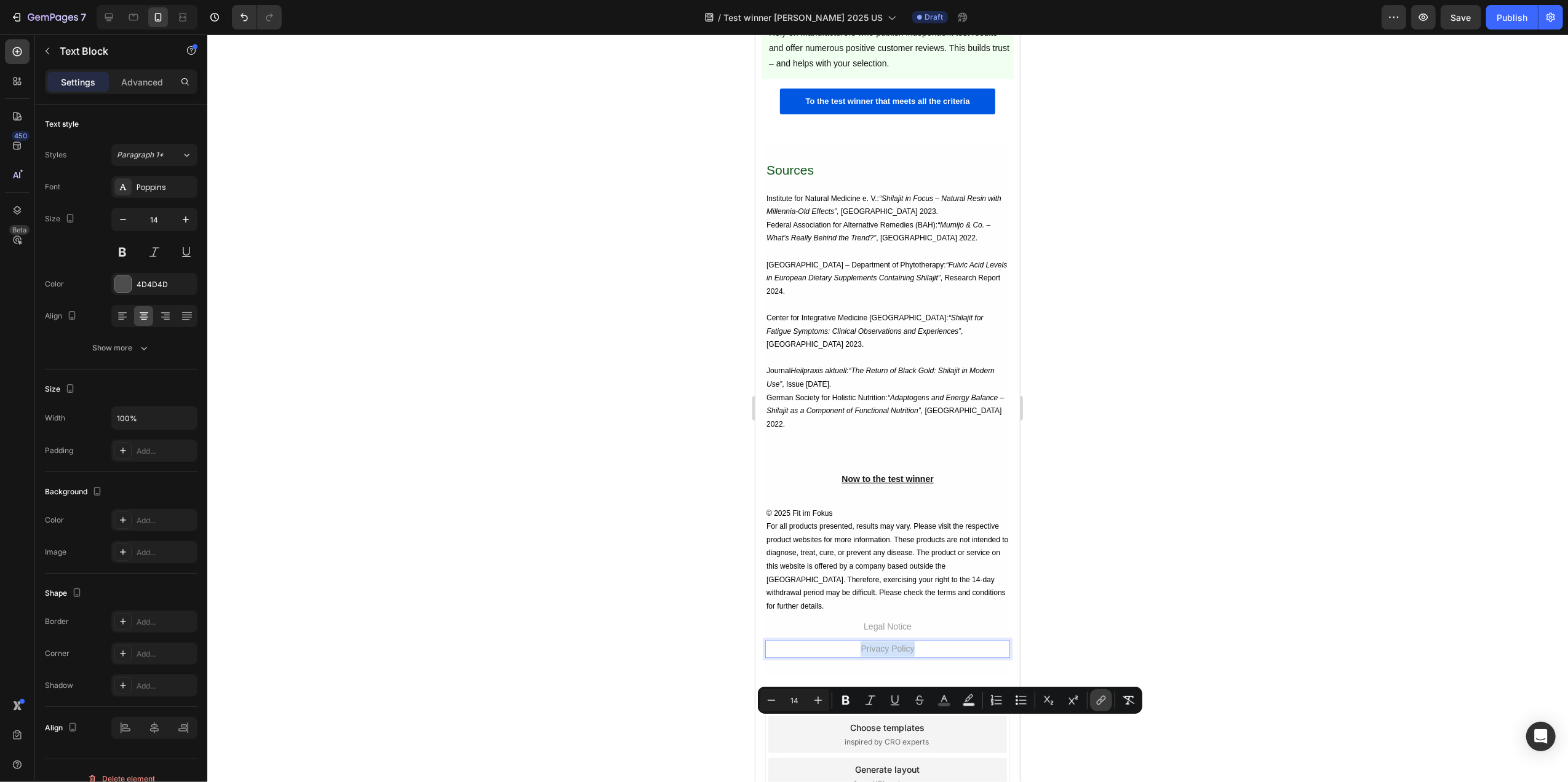
click at [1096, 704] on icon "Editor contextual toolbar" at bounding box center [1101, 700] width 12 height 12
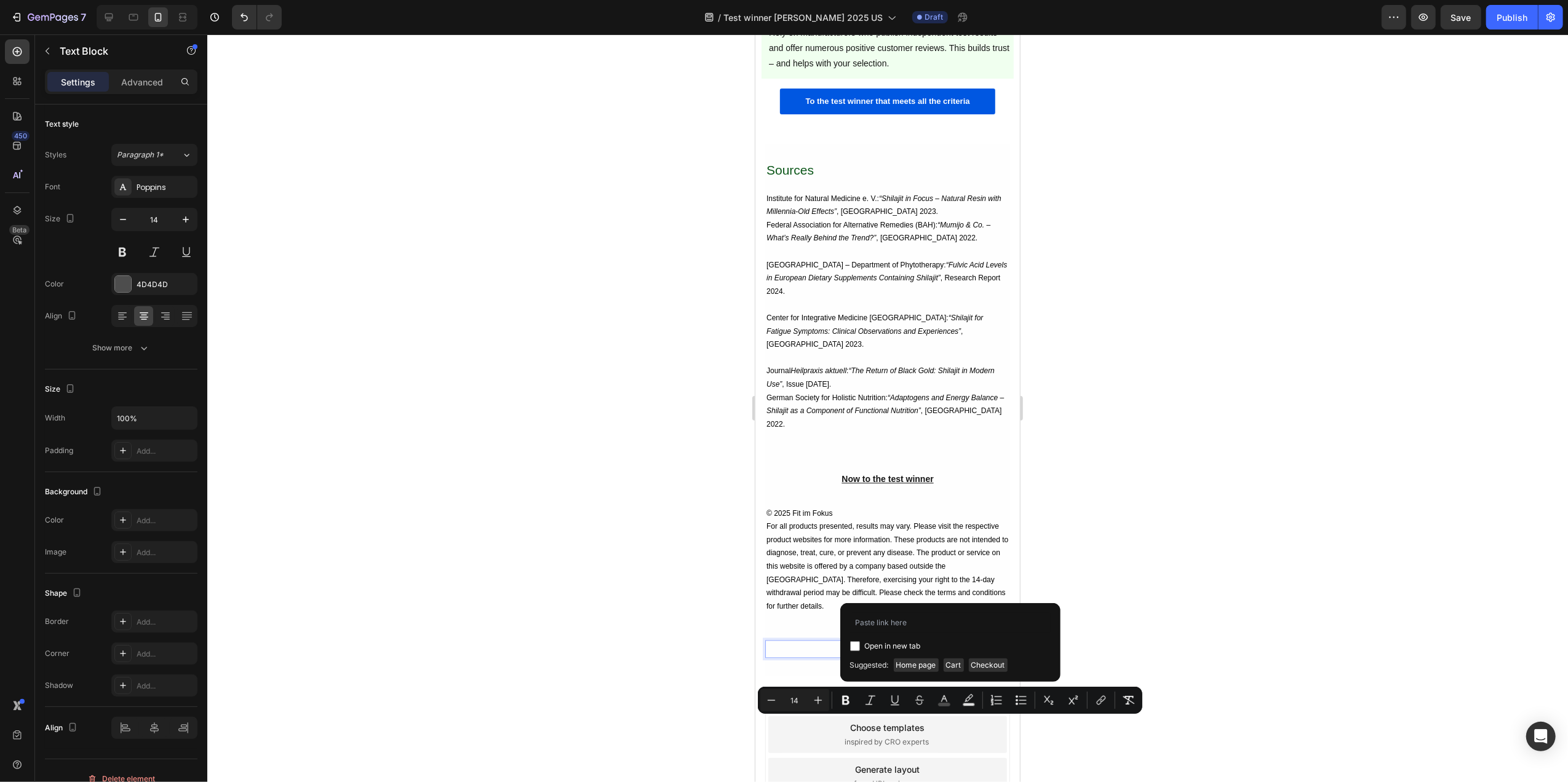
type input "[URL][DOMAIN_NAME]"
click at [1149, 614] on div at bounding box center [888, 408] width 1361 height 747
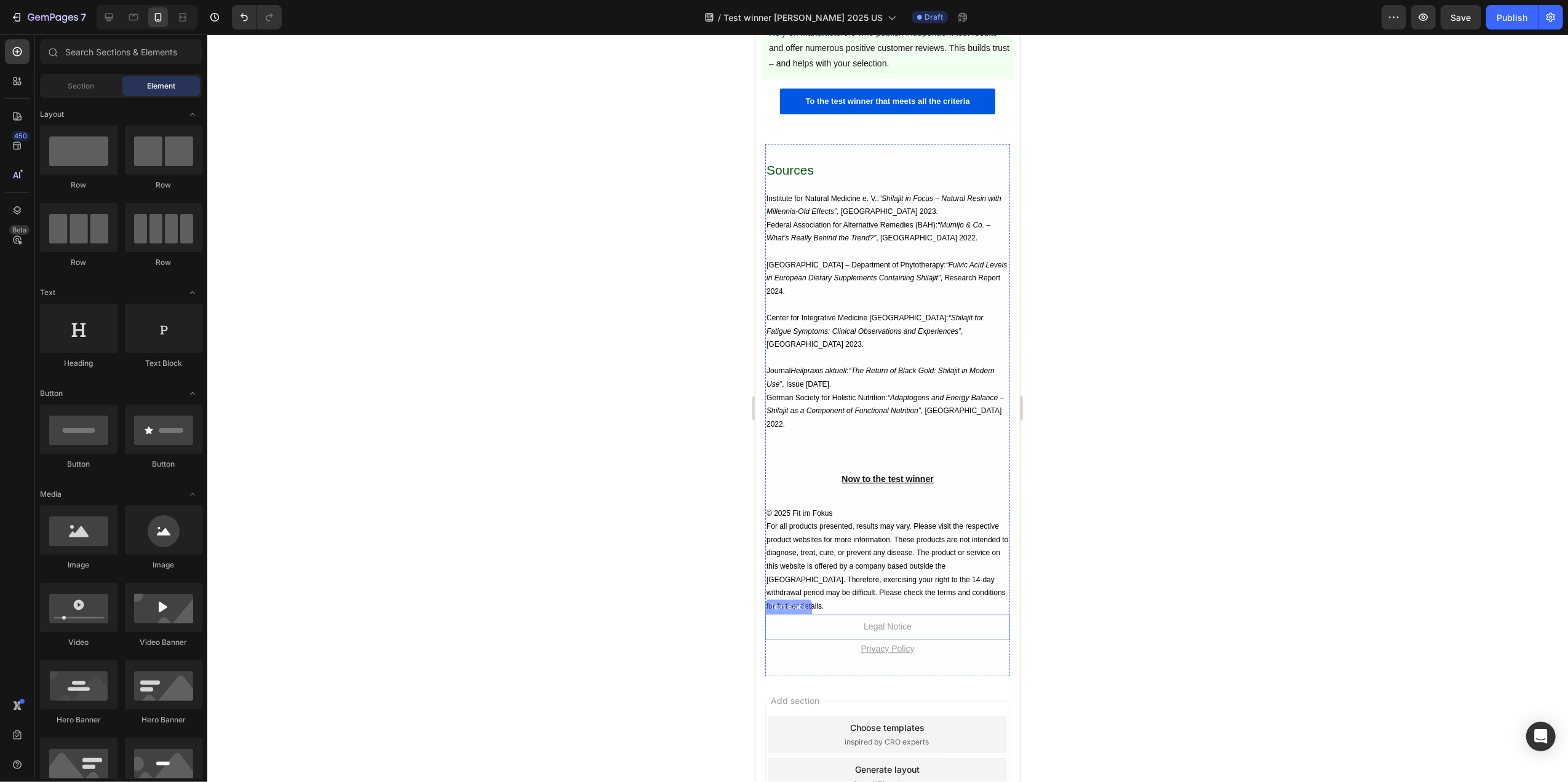
click at [879, 631] on span "Legal Notice" at bounding box center [887, 627] width 48 height 10
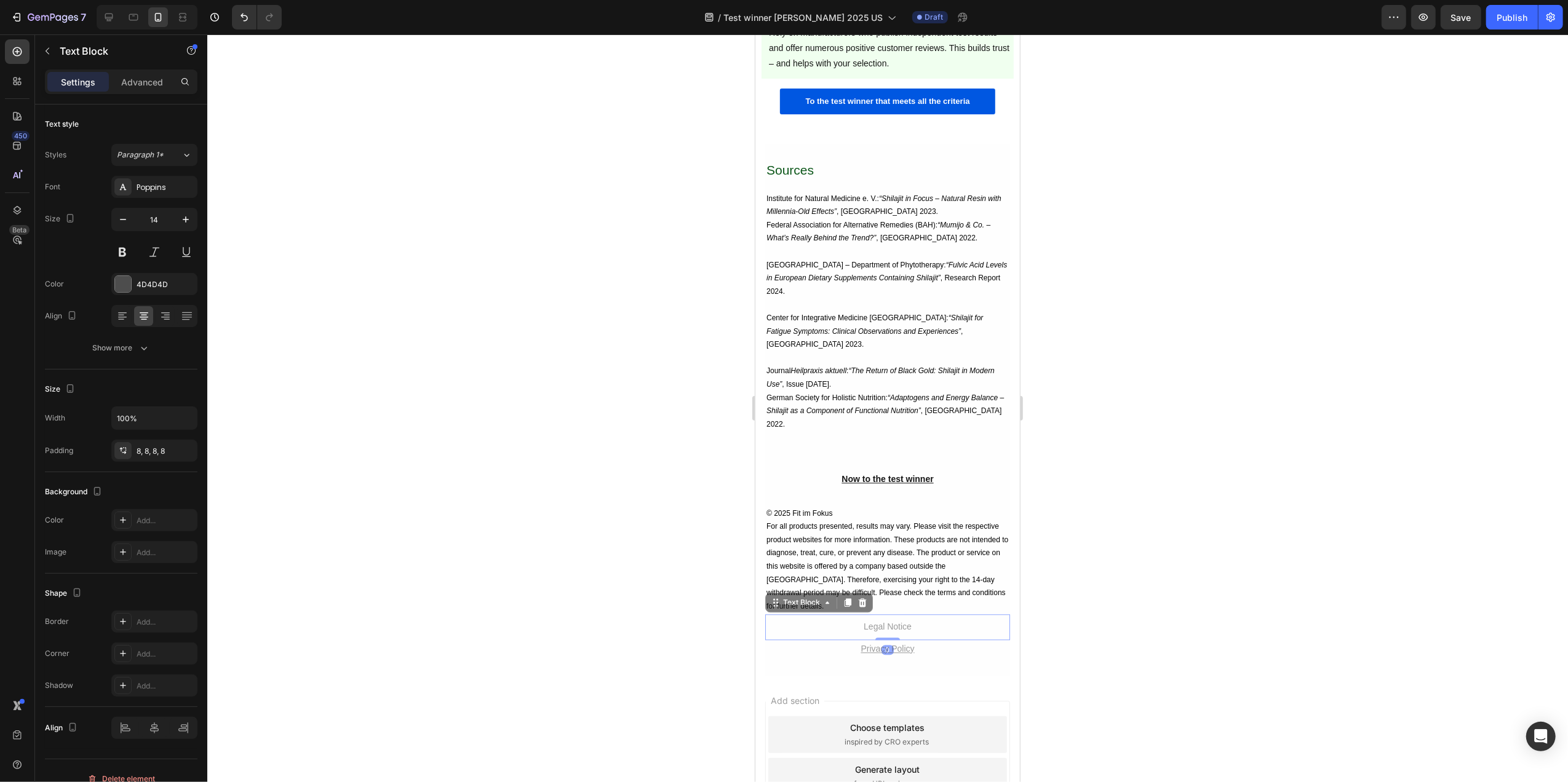
click at [879, 631] on span "Legal Notice" at bounding box center [887, 627] width 48 height 10
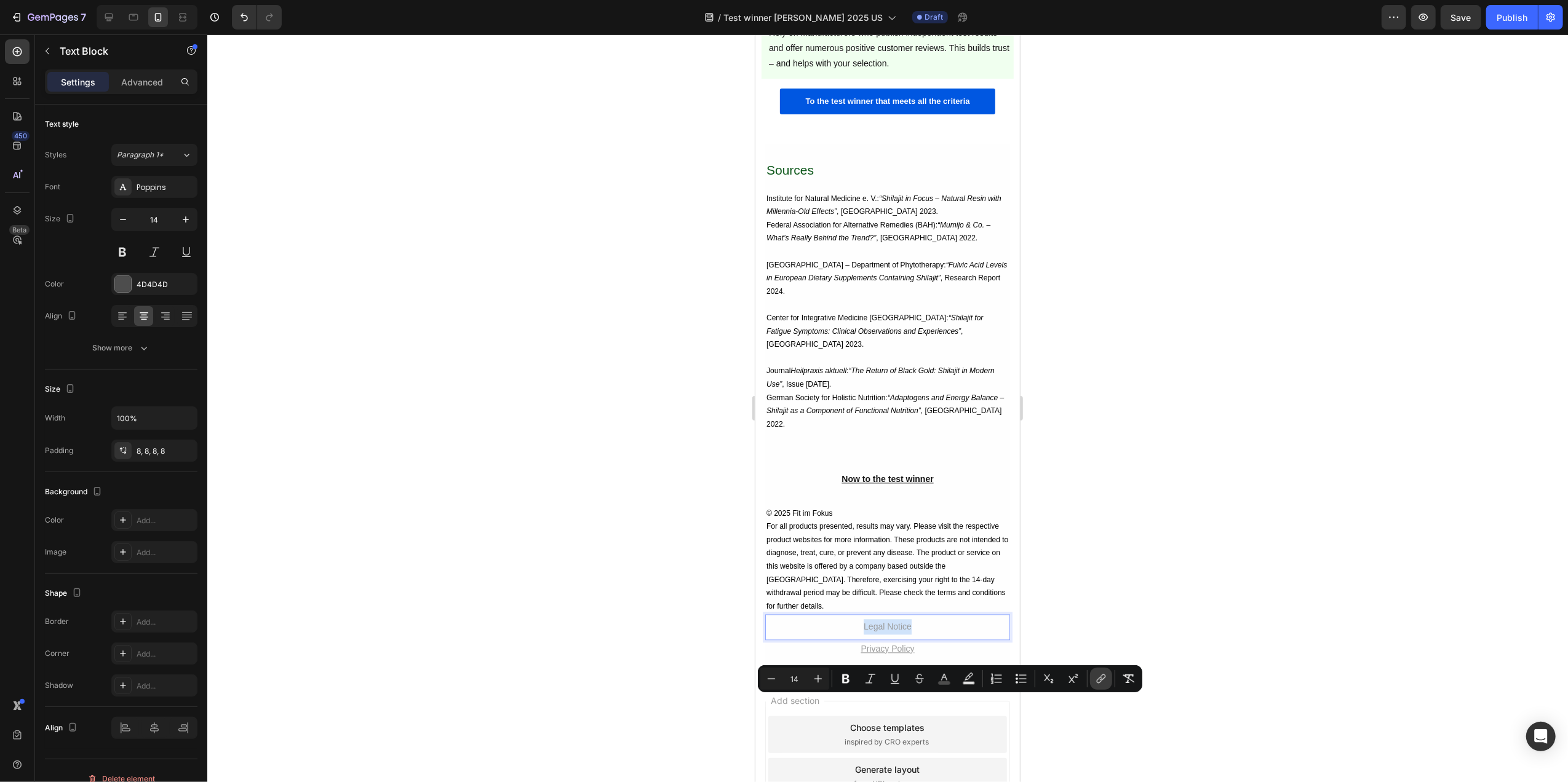
click at [1105, 684] on icon "Editor contextual toolbar" at bounding box center [1101, 678] width 12 height 12
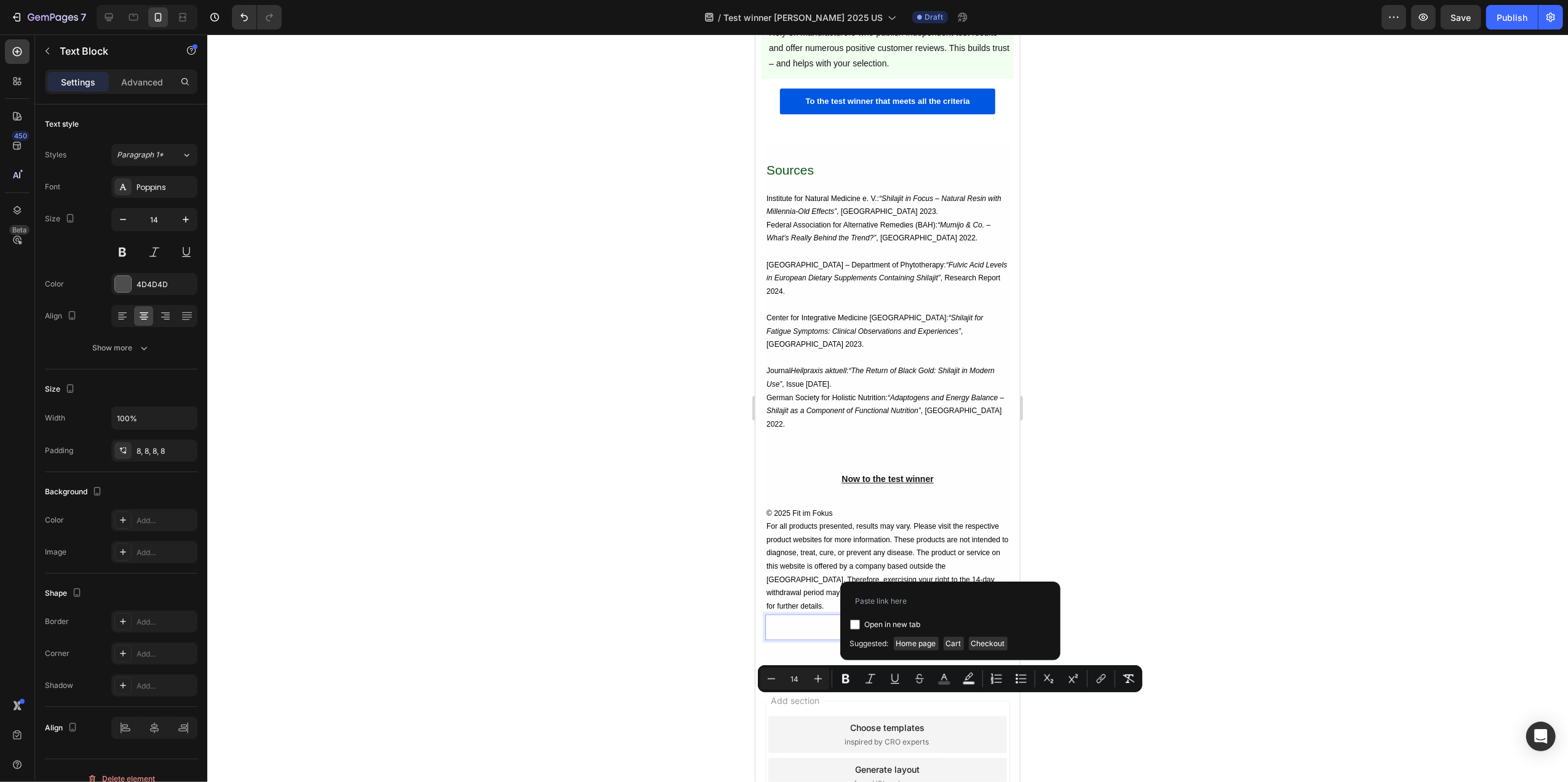
type input "[URL][DOMAIN_NAME]"
click at [1144, 571] on div at bounding box center [888, 408] width 1361 height 747
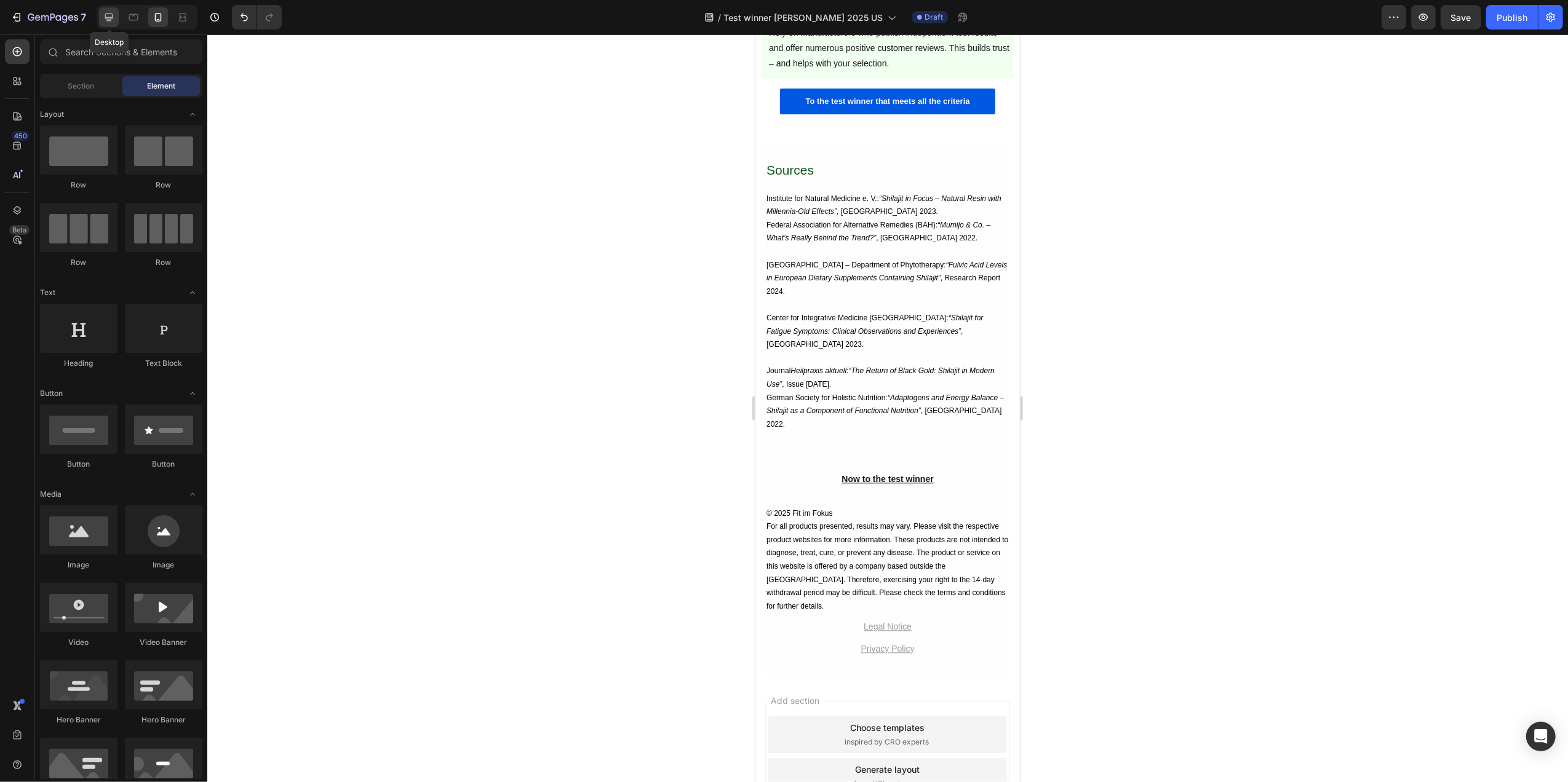
drag, startPoint x: 108, startPoint y: 16, endPoint x: 885, endPoint y: 444, distance: 887.1
click at [108, 16] on icon at bounding box center [108, 17] width 12 height 12
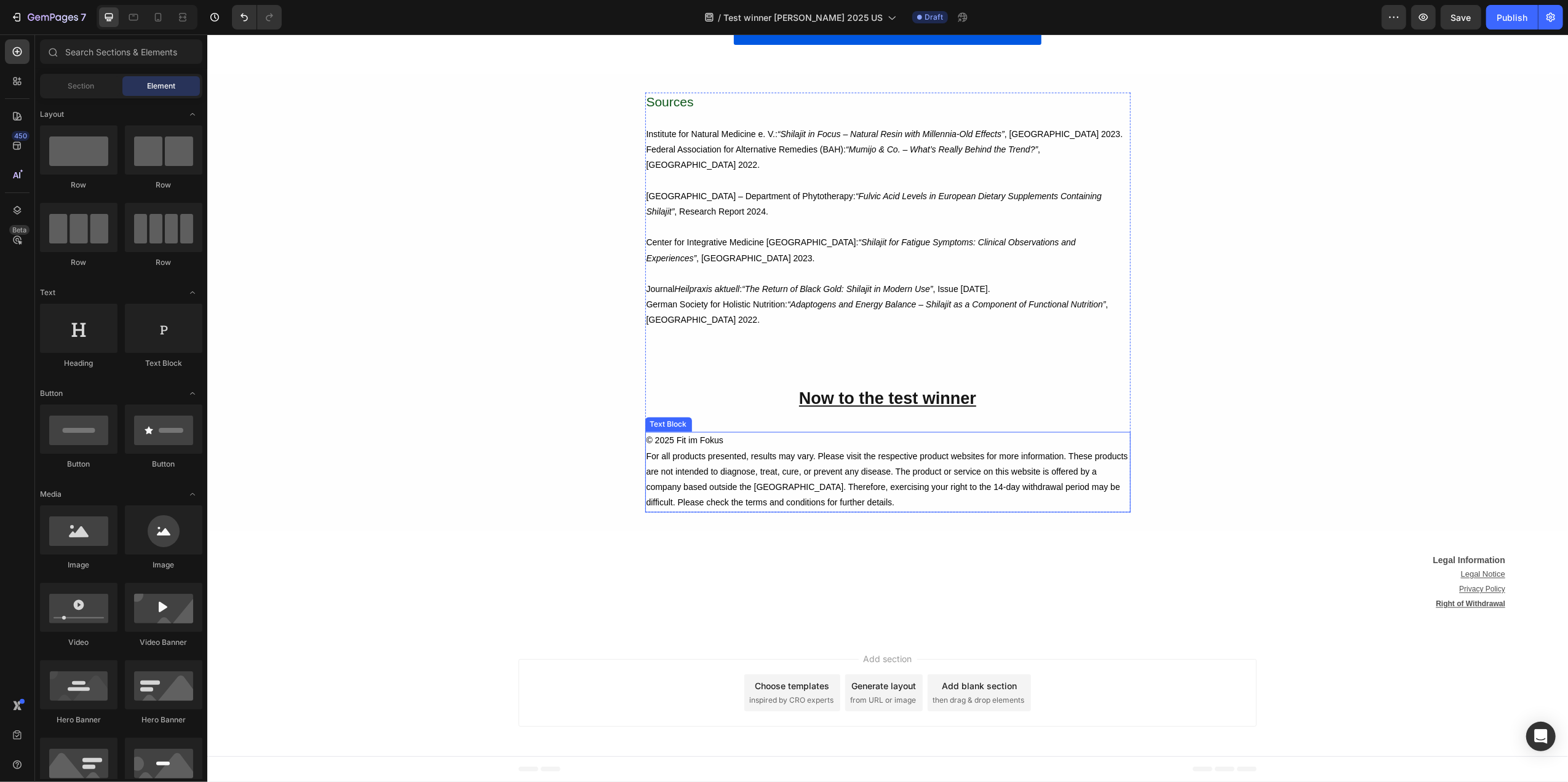
scroll to position [6752, 0]
click at [1464, 571] on u "Legal Notice" at bounding box center [1483, 575] width 44 height 10
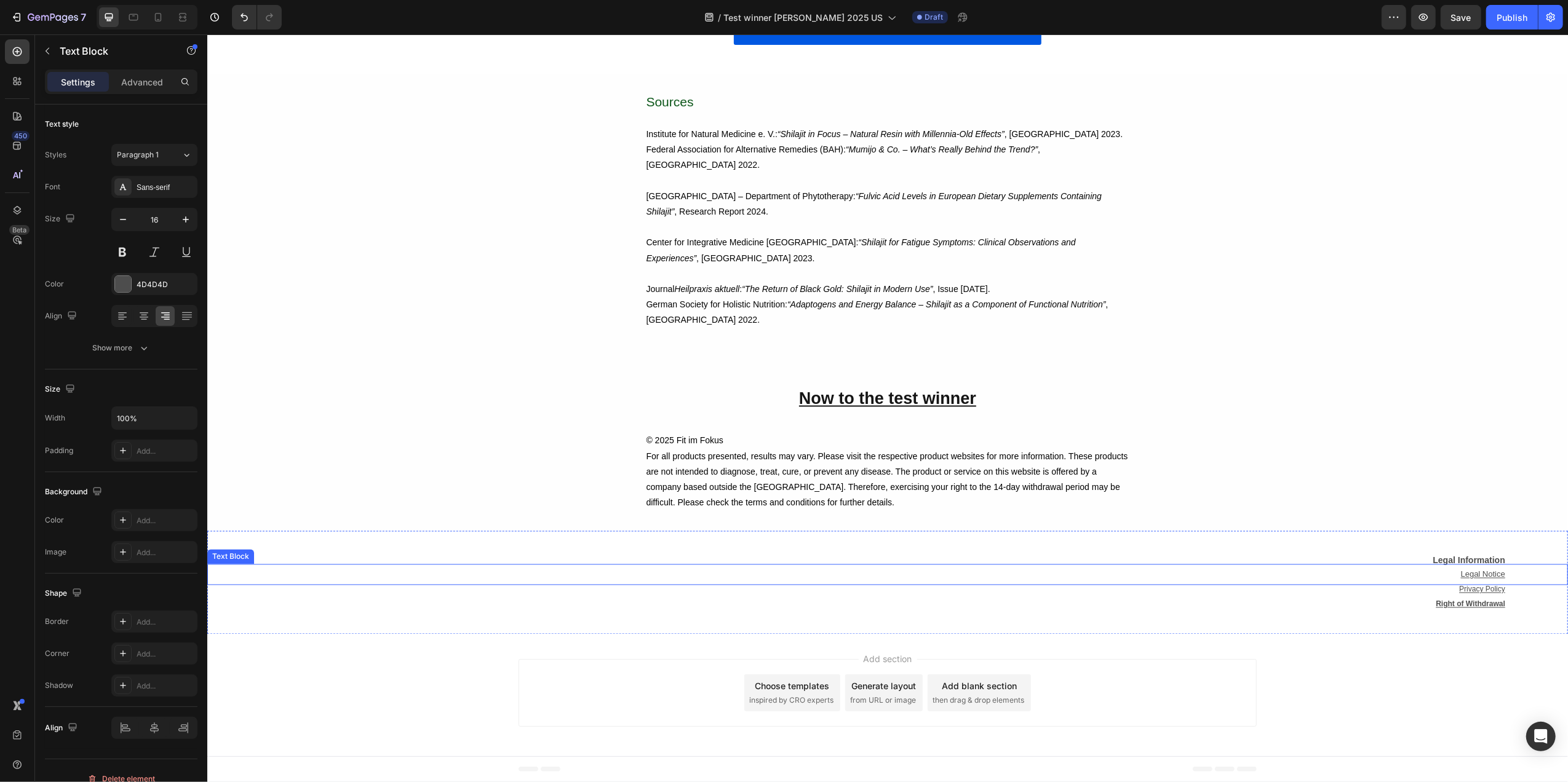
click at [1464, 571] on u "Legal Notice" at bounding box center [1483, 575] width 44 height 10
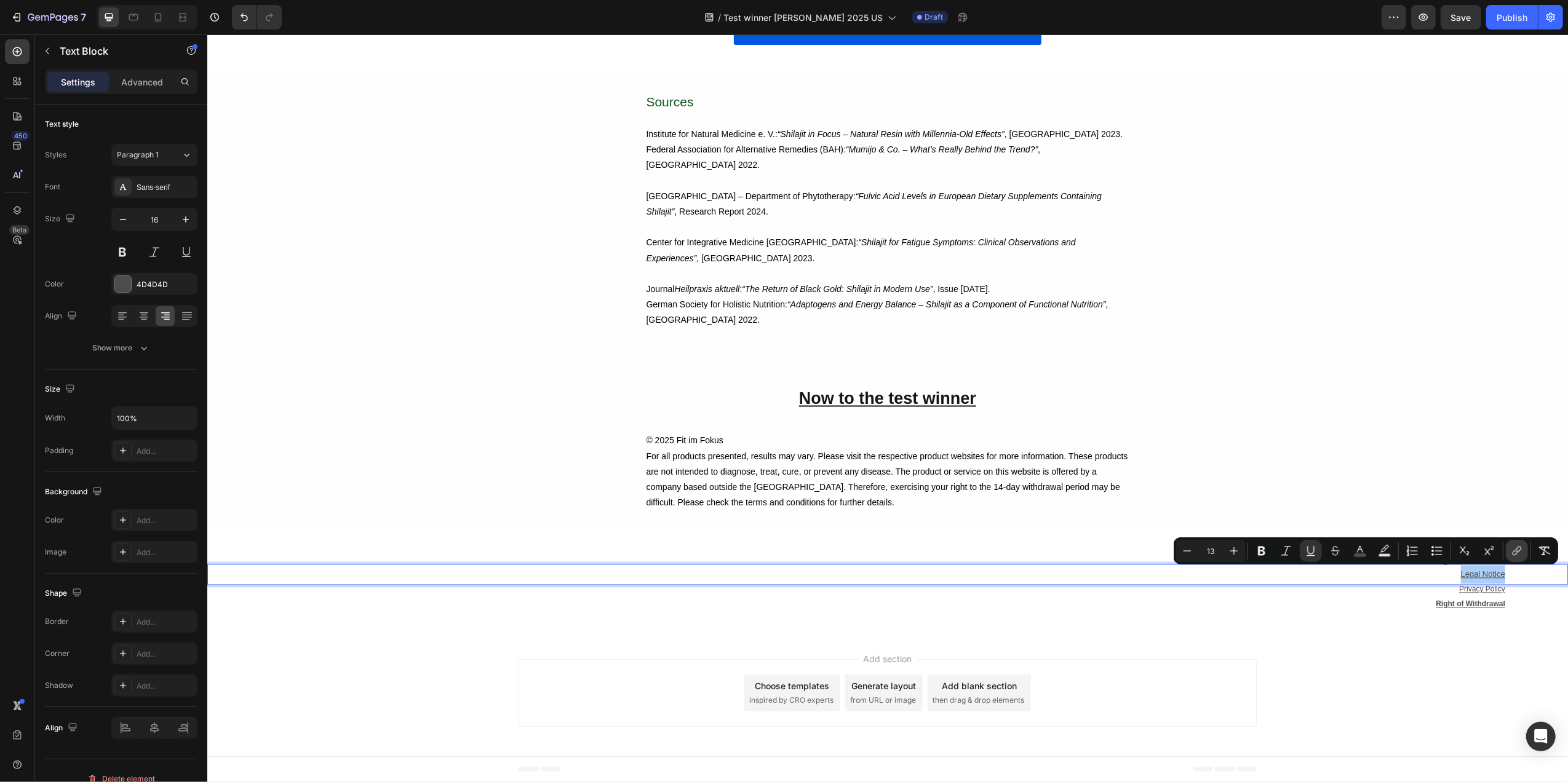
click at [1515, 551] on icon "Editor contextual toolbar" at bounding box center [1516, 551] width 12 height 12
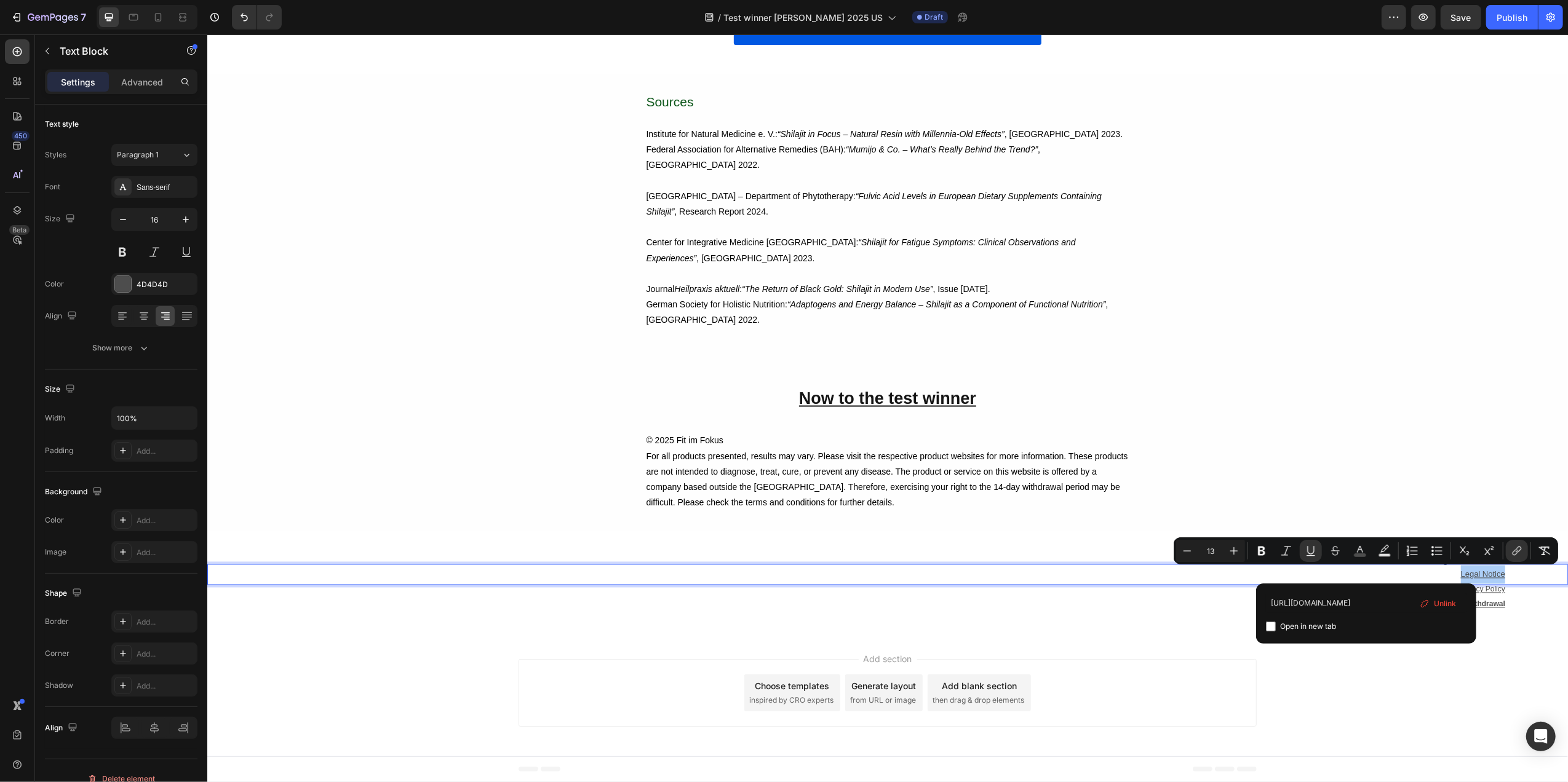
scroll to position [0, 12]
click at [1386, 605] on input "[URL][DOMAIN_NAME]" at bounding box center [1366, 604] width 201 height 20
type input "[URL][DOMAIN_NAME]"
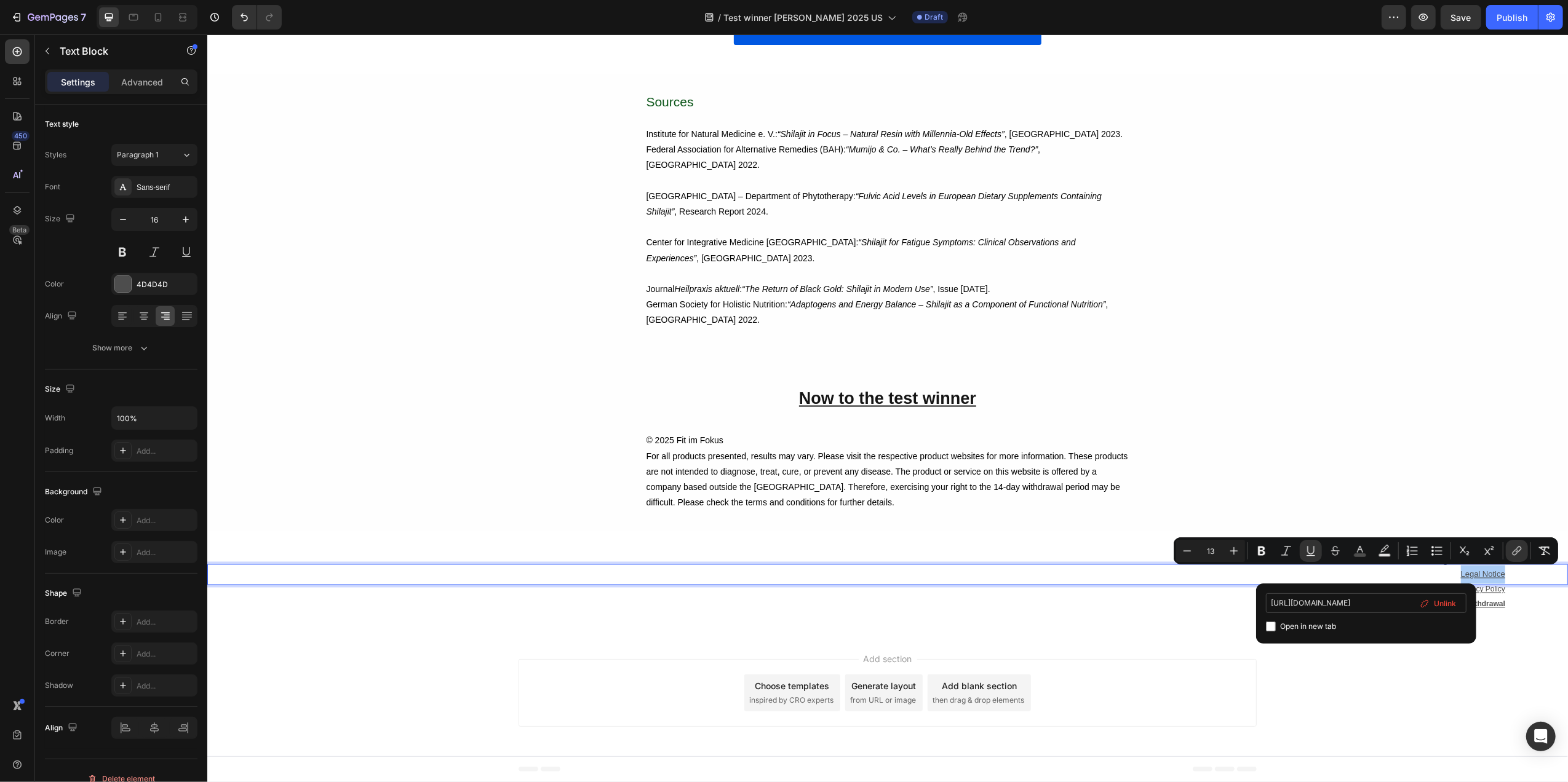
scroll to position [0, 12]
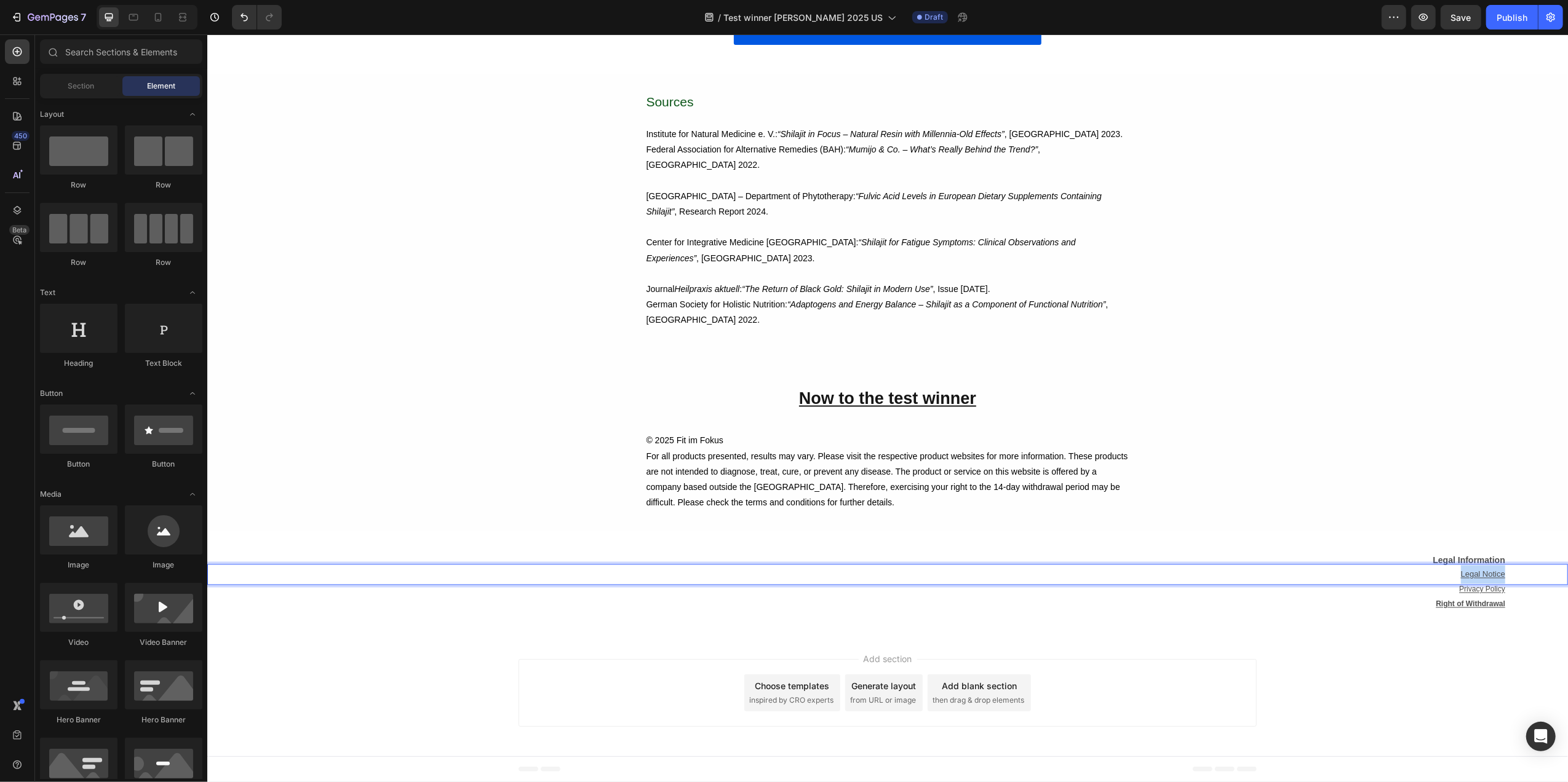
click at [1511, 670] on div "Add section Choose templates inspired by CRO experts Generate layout from URL o…" at bounding box center [887, 696] width 1361 height 122
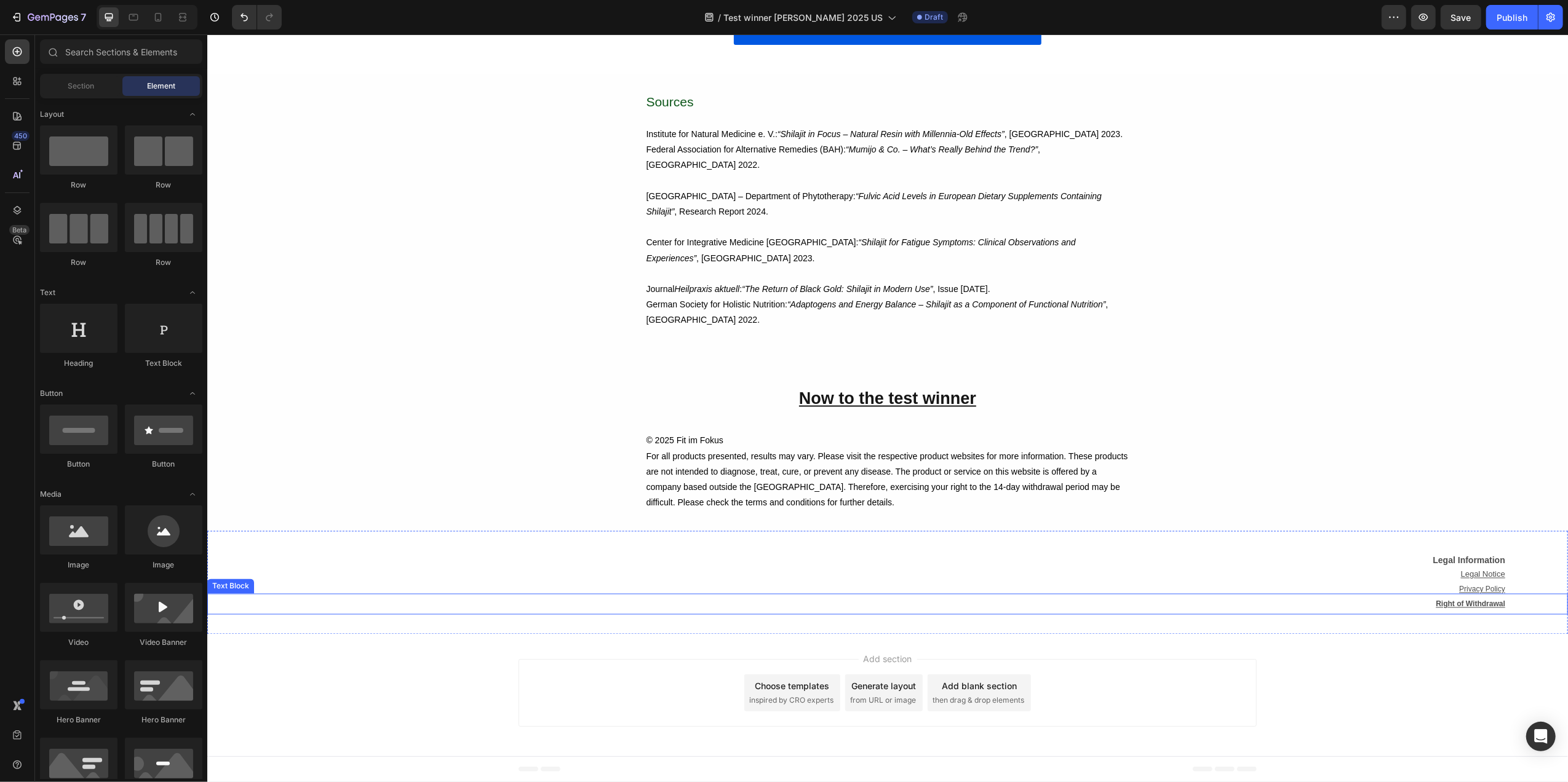
click at [1479, 604] on u "Right of Withdrawal" at bounding box center [1470, 604] width 69 height 9
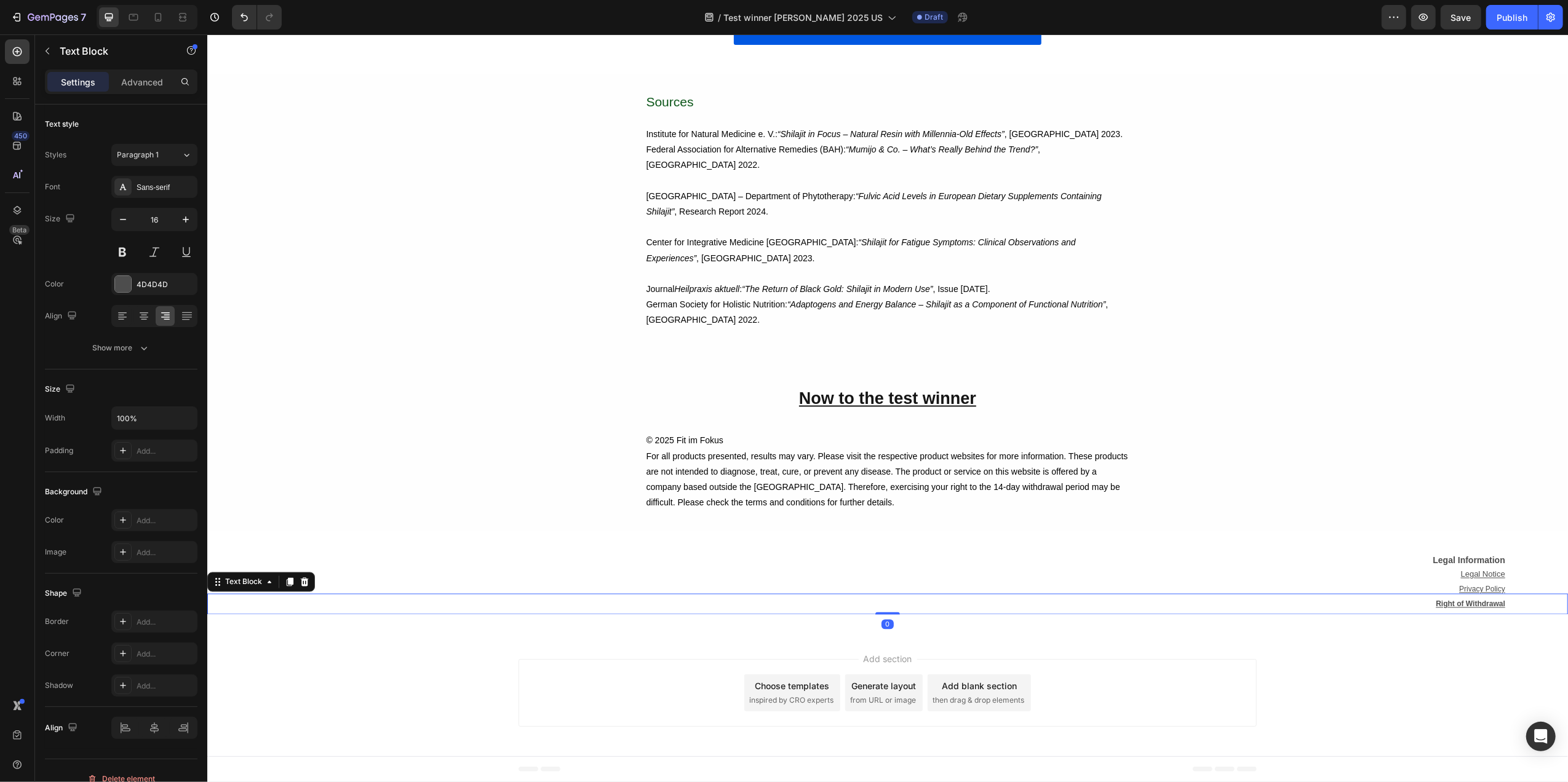
click at [1455, 599] on link "Right of Withdrawal" at bounding box center [1470, 604] width 69 height 11
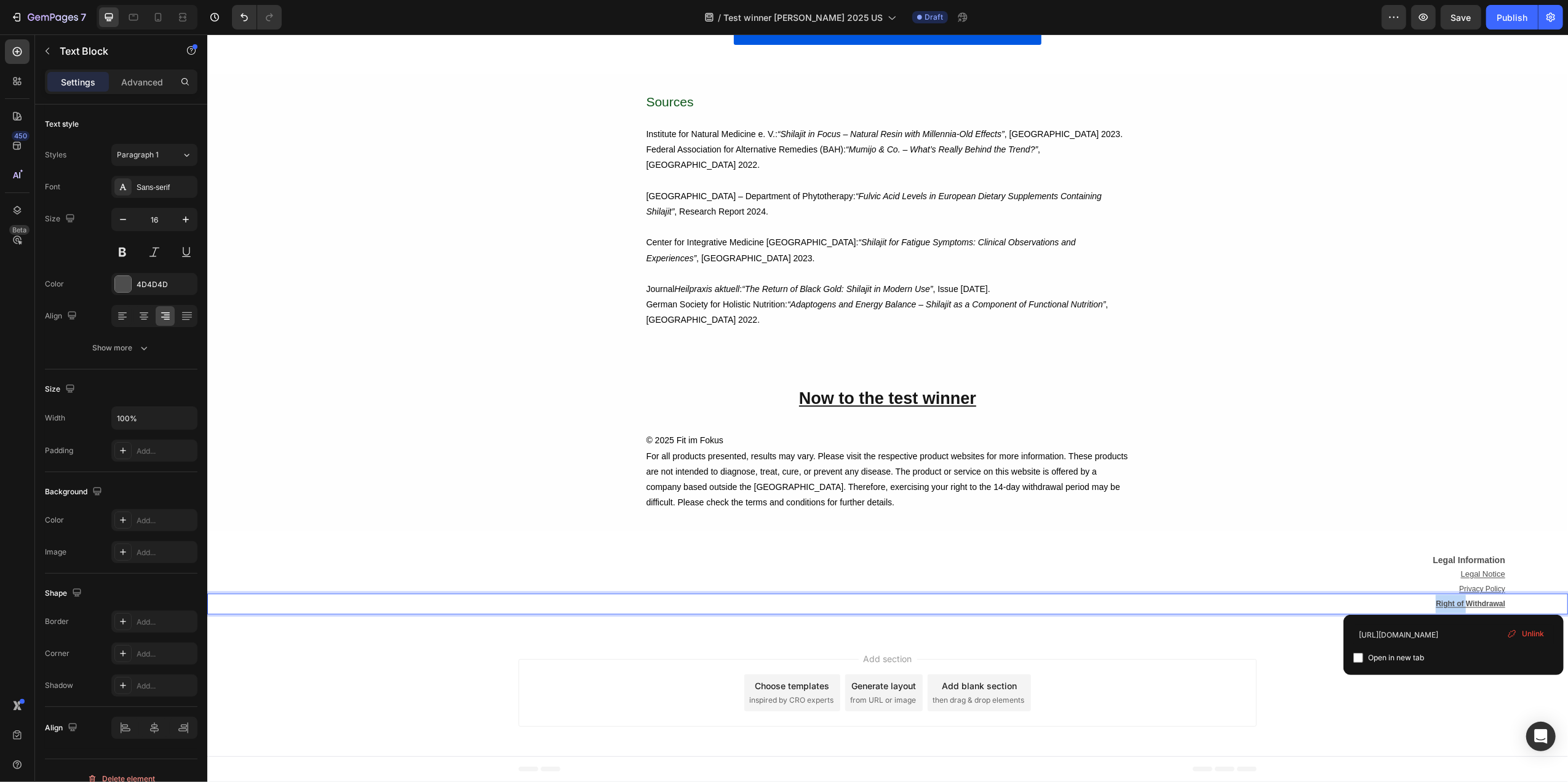
click at [1455, 599] on link "Right of Withdrawal" at bounding box center [1470, 604] width 69 height 11
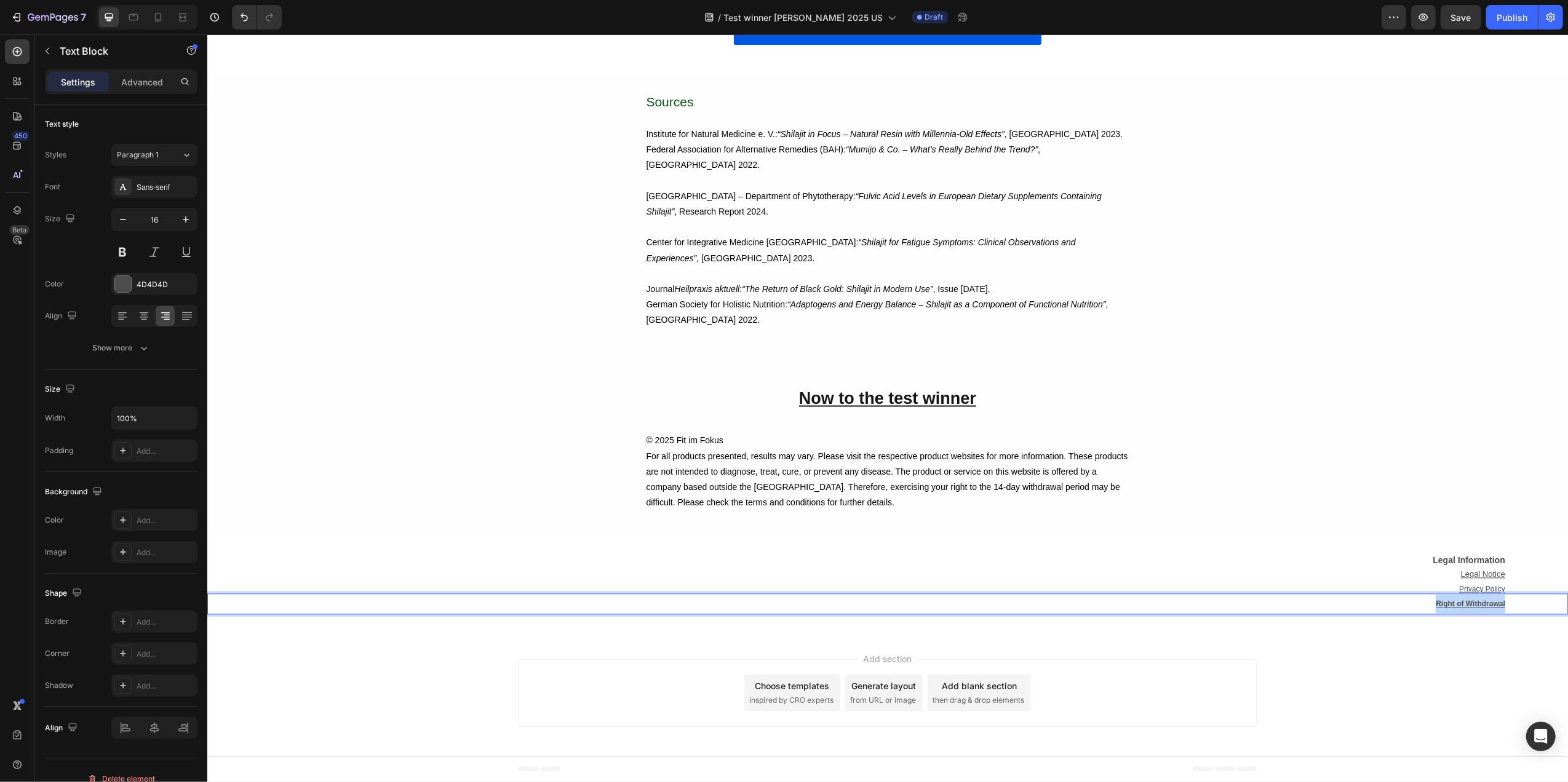
click at [1455, 599] on link "Right of Withdrawal" at bounding box center [1470, 604] width 69 height 11
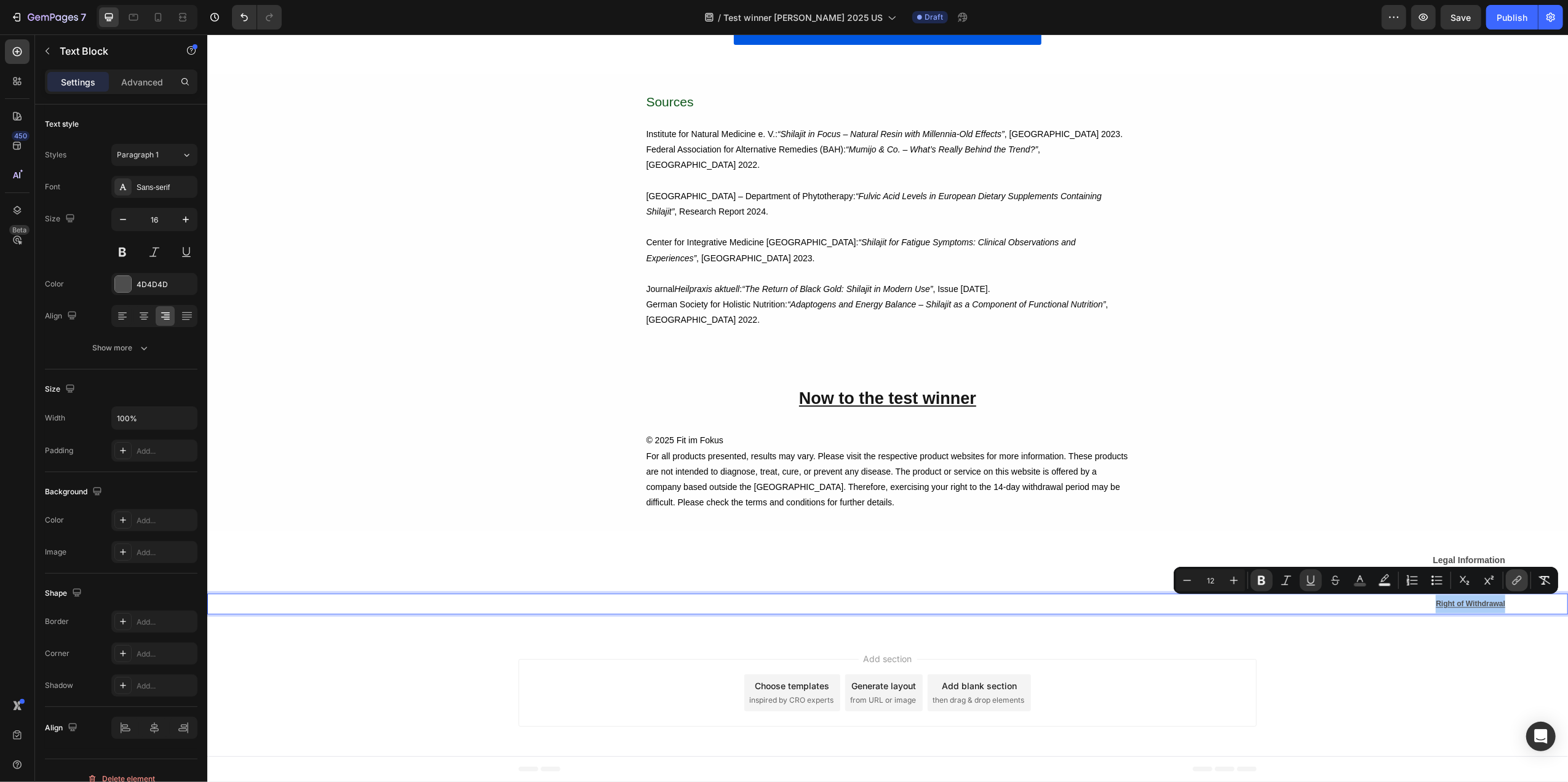
click at [1509, 579] on button "link" at bounding box center [1516, 581] width 22 height 22
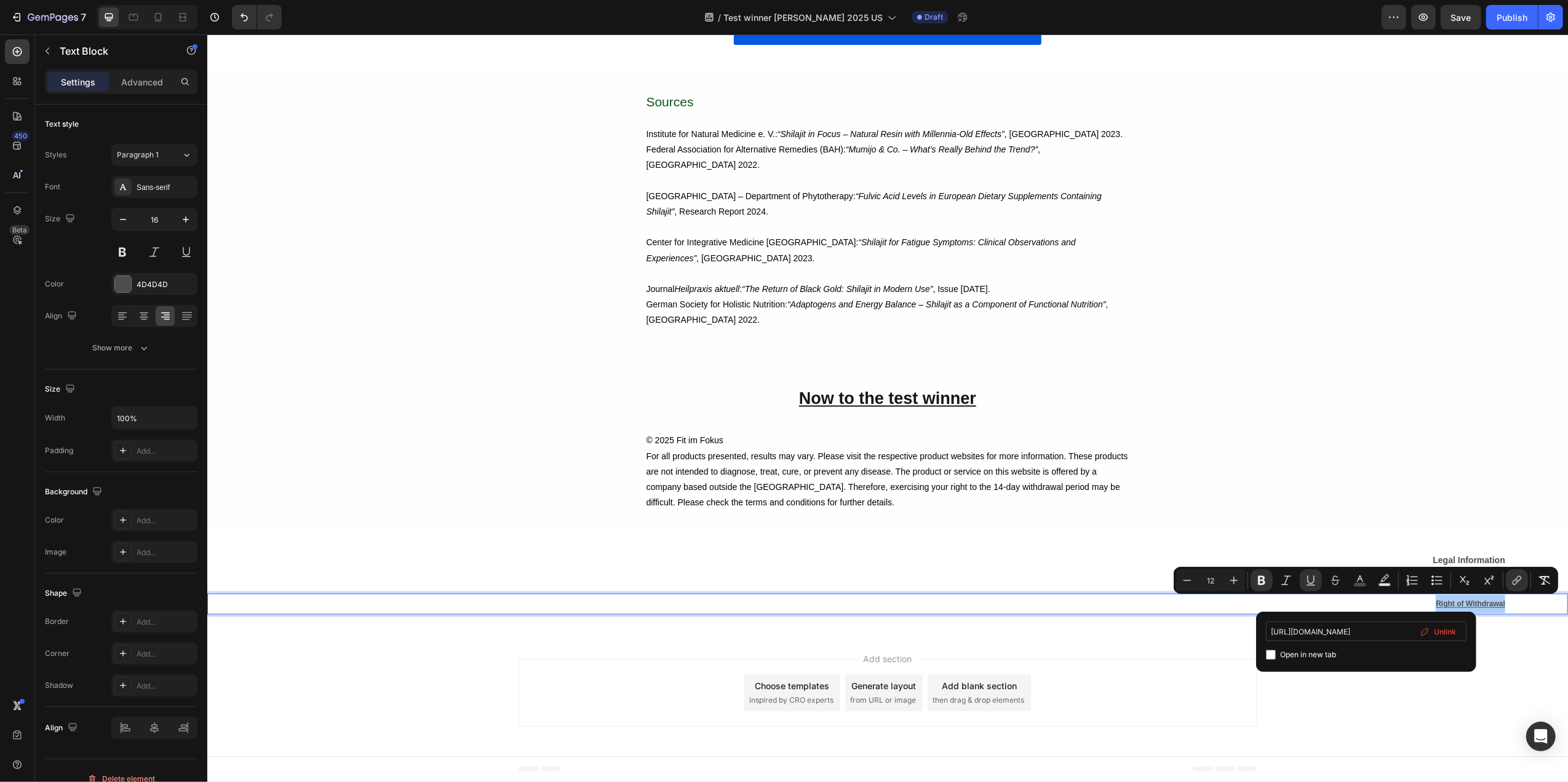
click at [1359, 628] on input "[URL][DOMAIN_NAME]" at bounding box center [1366, 631] width 201 height 20
type input "[URL][DOMAIN_NAME]"
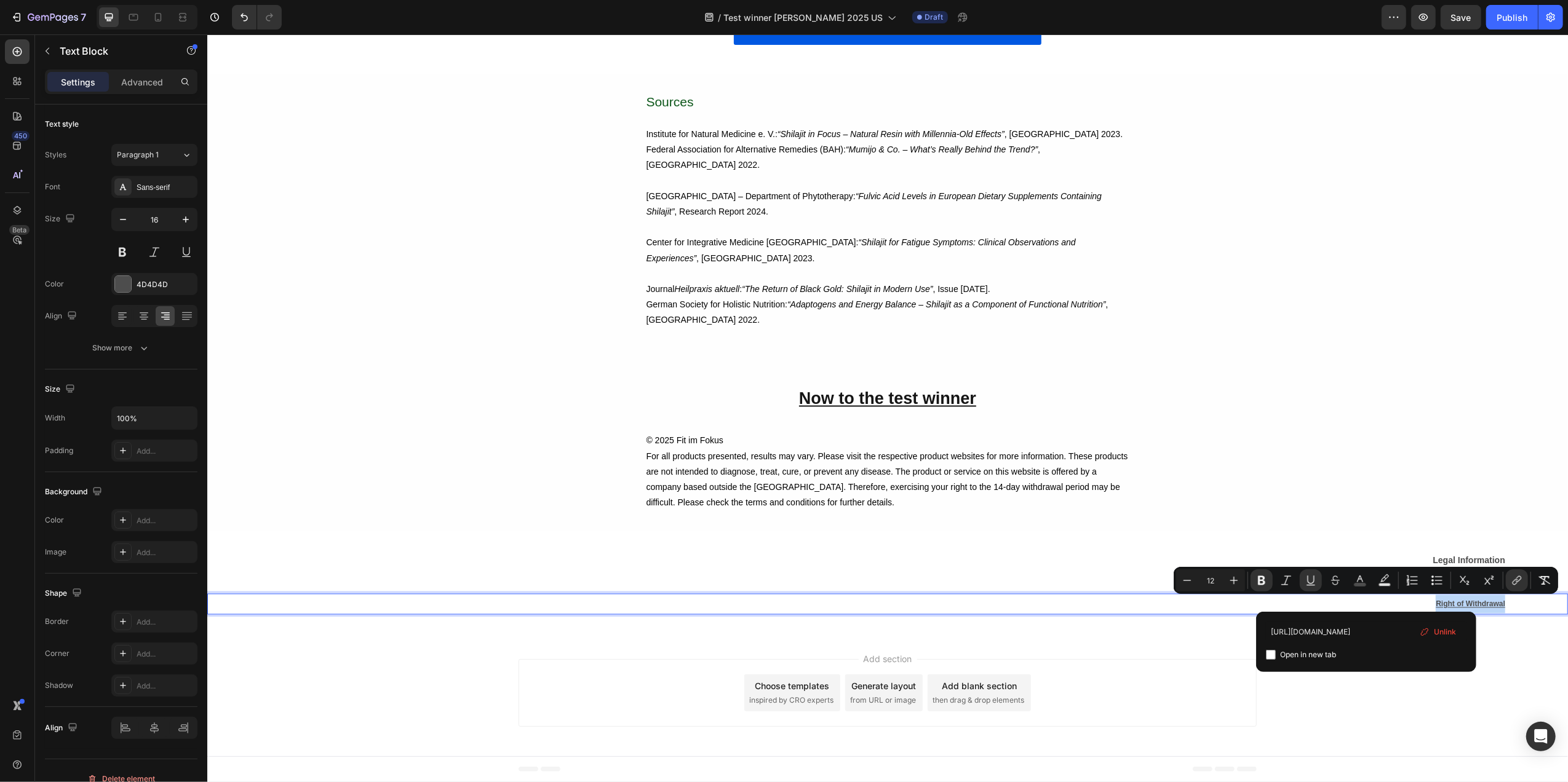
click at [1351, 714] on div "Add section Choose templates inspired by CRO experts Generate layout from URL o…" at bounding box center [887, 696] width 1361 height 122
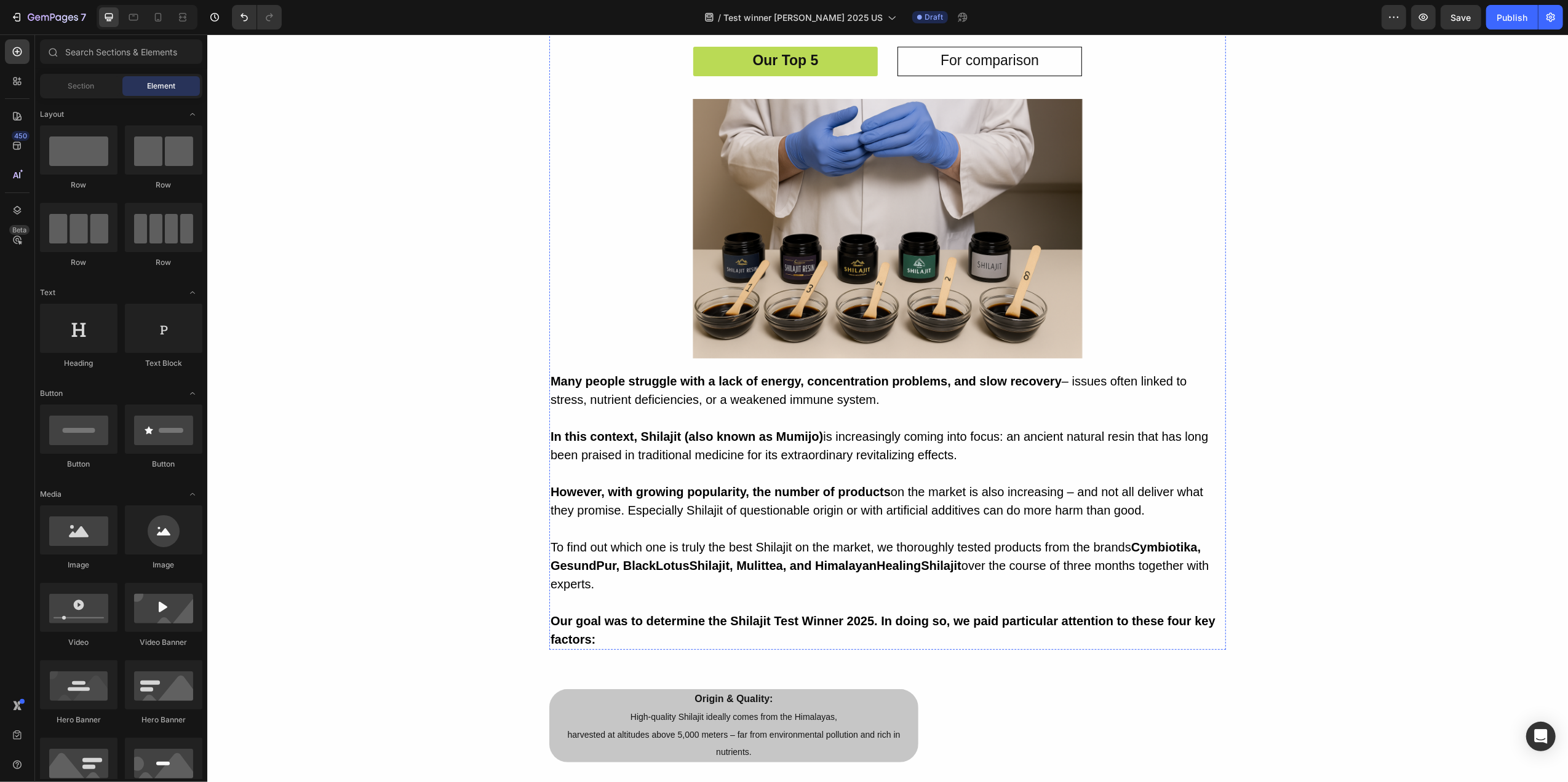
scroll to position [328, 0]
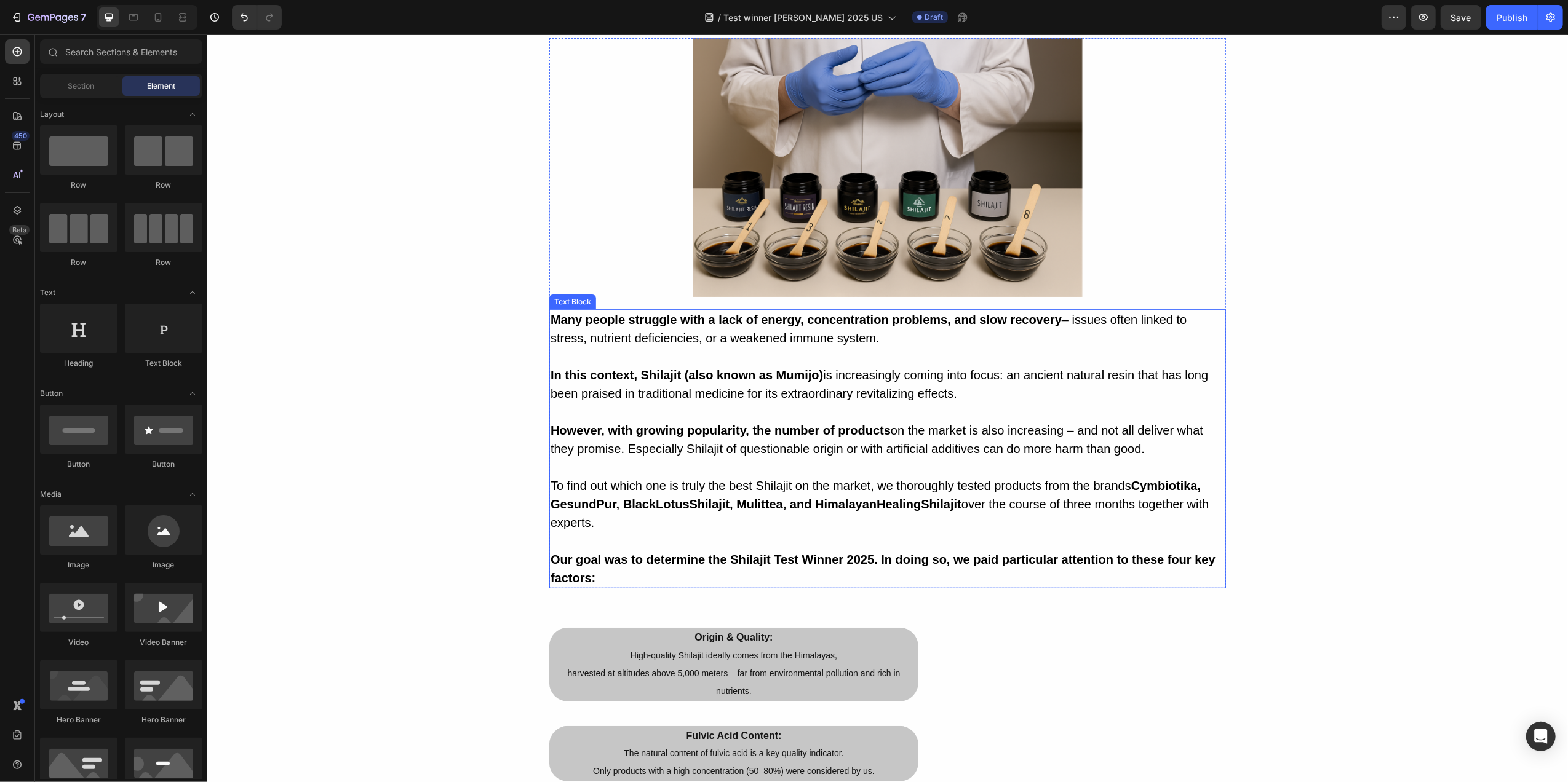
click at [965, 511] on strong "Cymbiotika, GesundPur, BlackLotusShilajit, Mulittea, and HimalayanHealingShilaj…" at bounding box center [875, 494] width 651 height 32
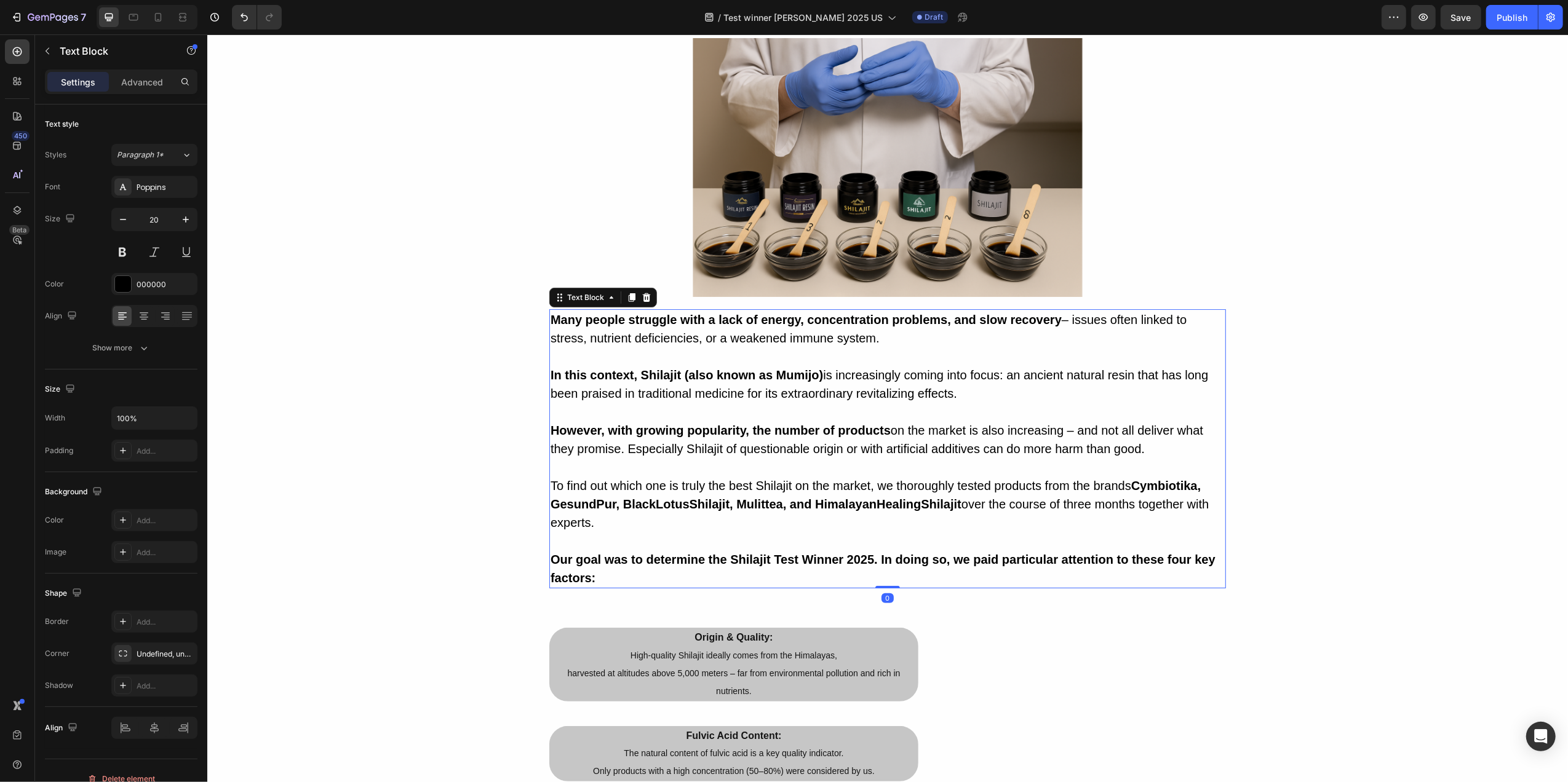
click at [989, 511] on strong "Cymbiotika, GesundPur, BlackLotusShilajit, Mulittea, and HimalayanHealingShilaj…" at bounding box center [875, 494] width 651 height 32
click at [1005, 511] on strong "Cymbiotika, GesundPur, BlackLotusShilajit, Mulittea, and HimalayanHealingShilaj…" at bounding box center [875, 494] width 651 height 32
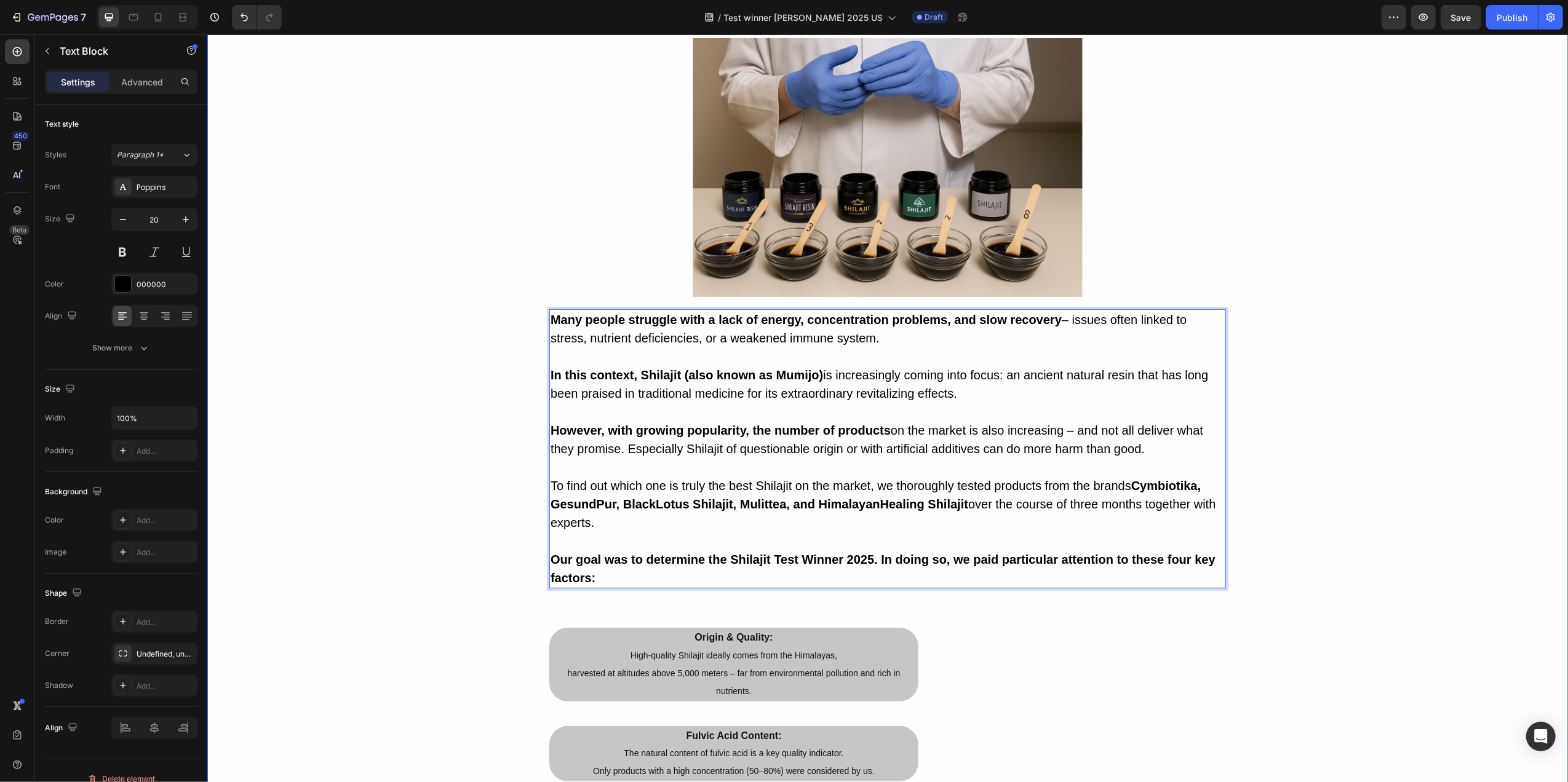
click at [1295, 424] on div "Advertorial Text Block Shilajit Test Winner 2025: The Best Shilajit in a Large …" at bounding box center [887, 484] width 1348 height 1374
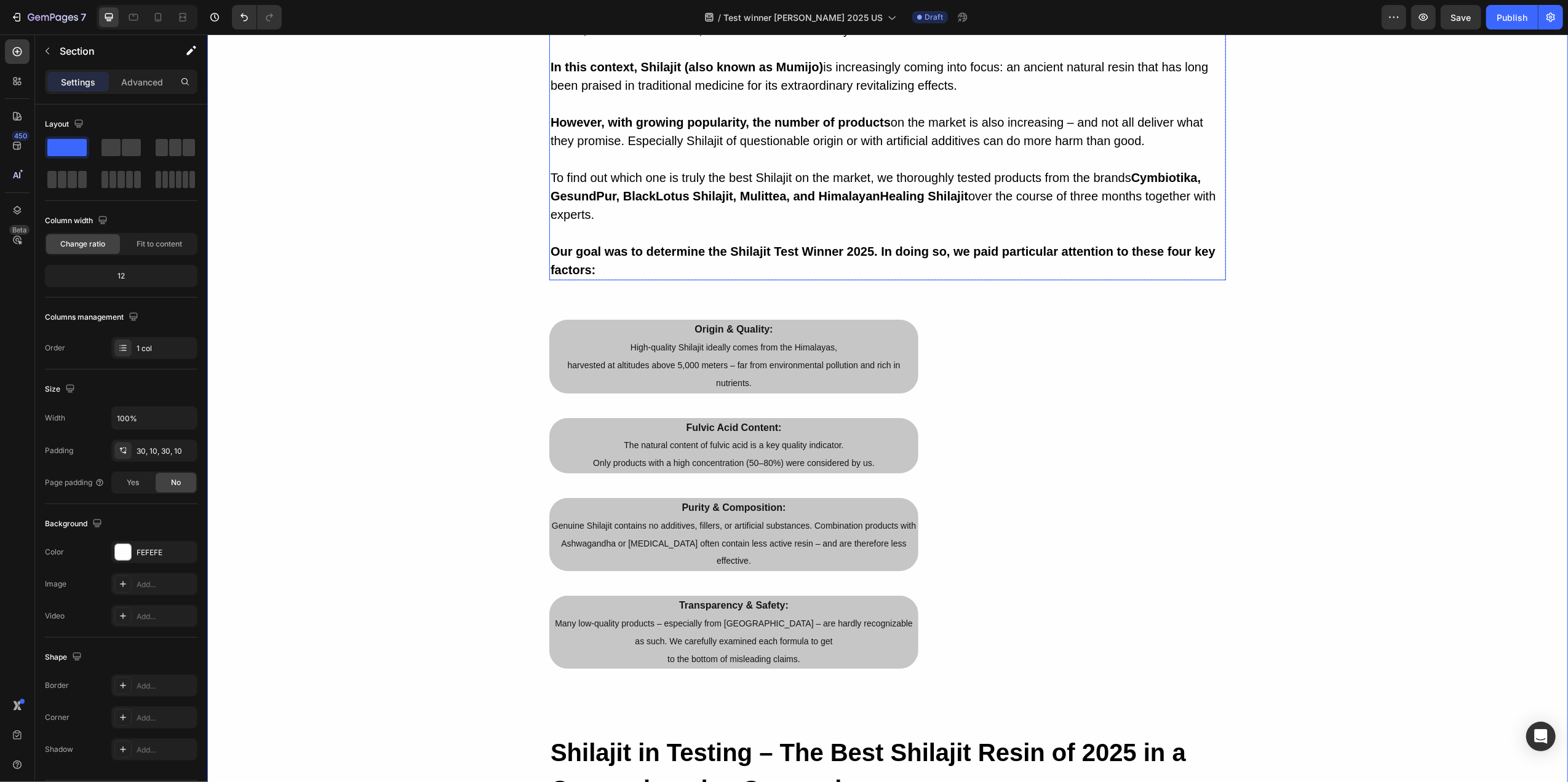
scroll to position [655, 0]
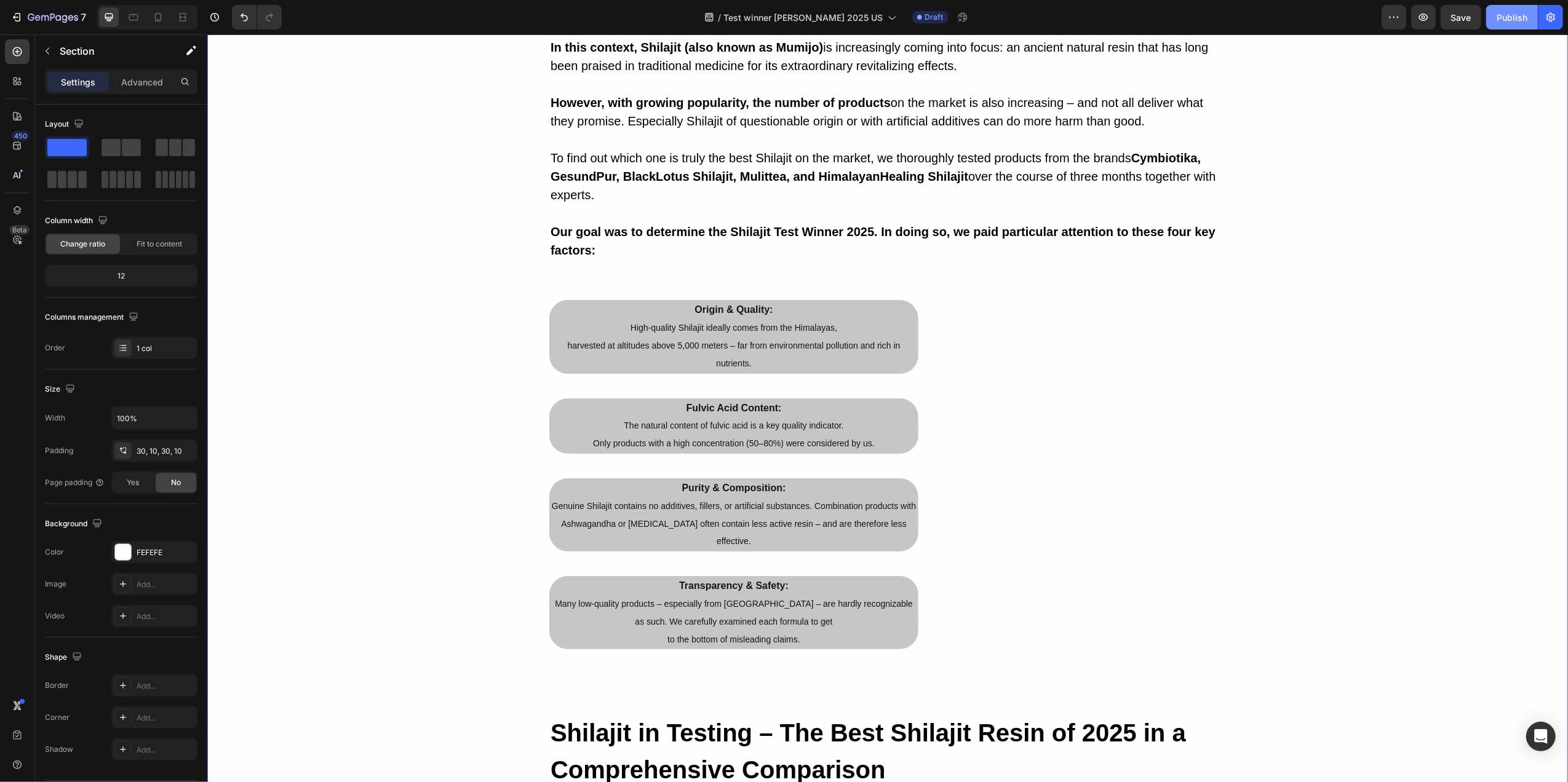
click at [1505, 25] on button "Publish" at bounding box center [1512, 17] width 52 height 25
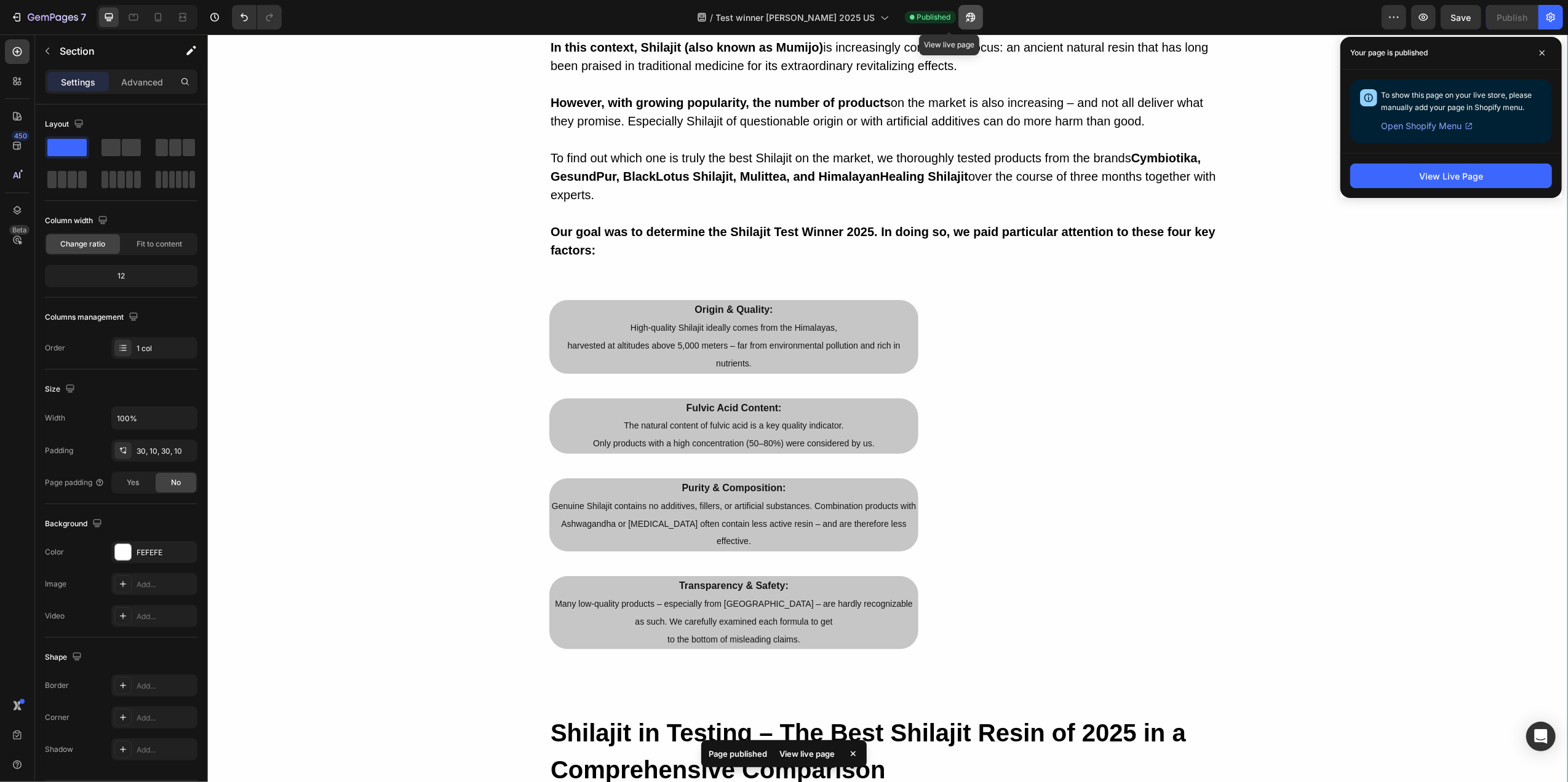
click at [965, 20] on icon "button" at bounding box center [966, 19] width 3 height 3
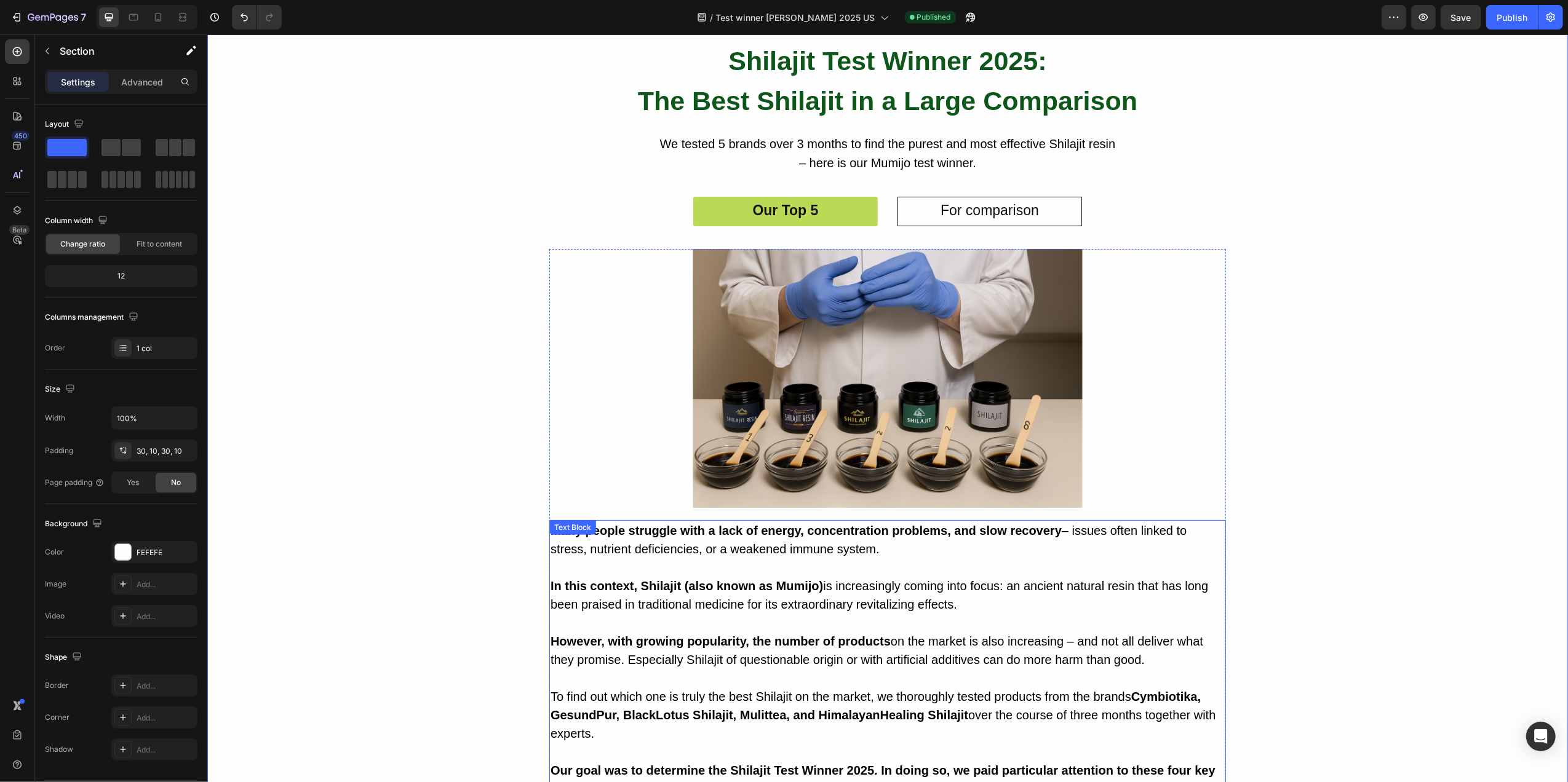
scroll to position [82, 0]
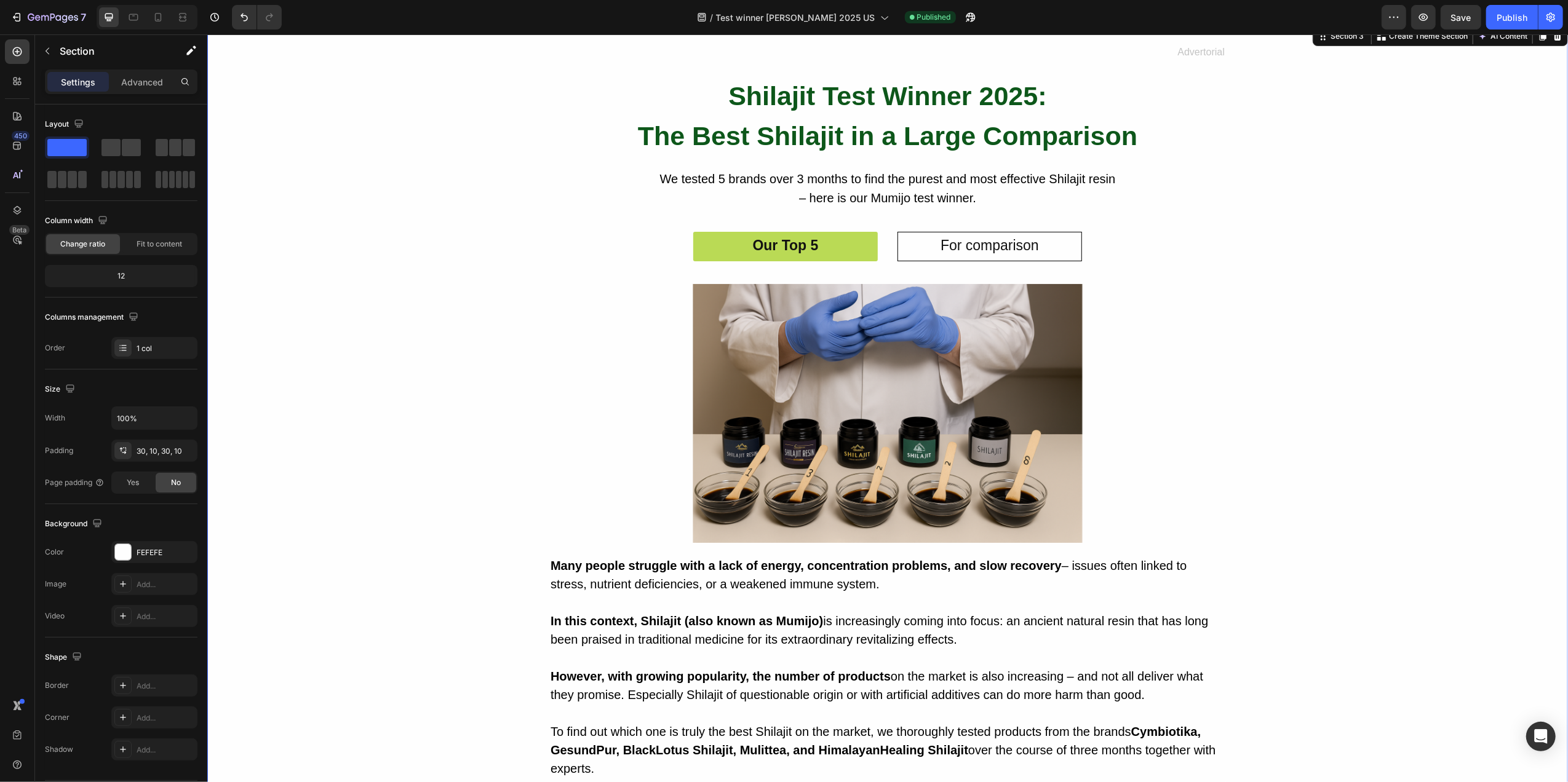
click at [525, 360] on div "Advertorial Text Block Shilajit Test Winner 2025: The Best Shilajit in a Large …" at bounding box center [887, 729] width 1348 height 1374
click at [44, 17] on icon "button" at bounding box center [53, 17] width 51 height 11
